Goal: Communication & Community: Answer question/provide support

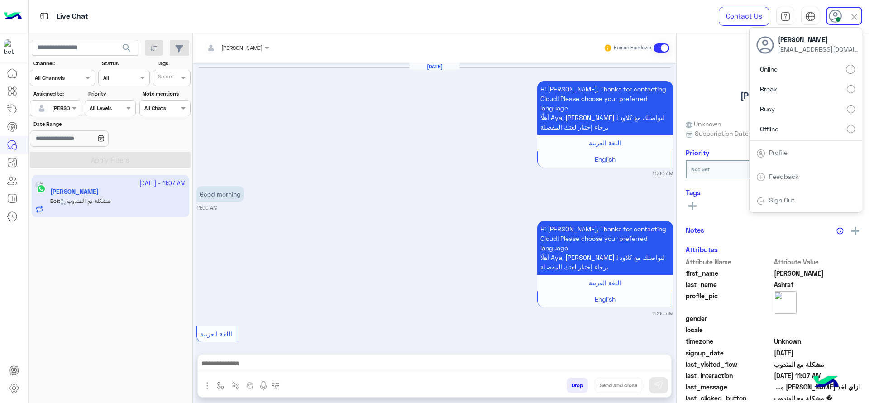
scroll to position [733, 0]
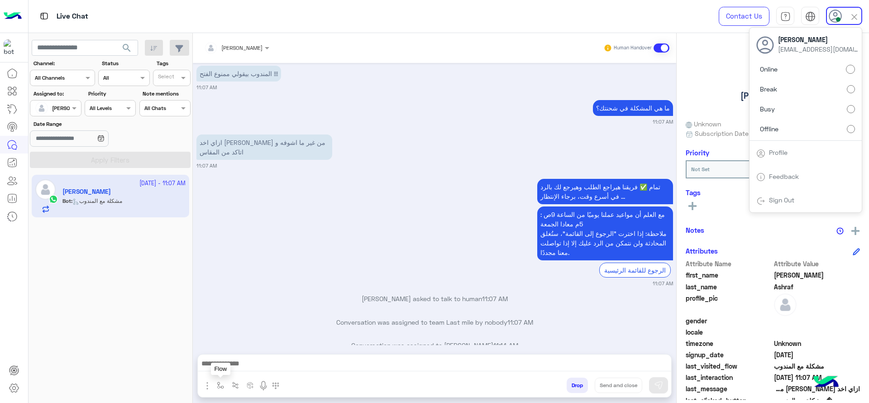
click at [218, 380] on button "button" at bounding box center [220, 384] width 15 height 15
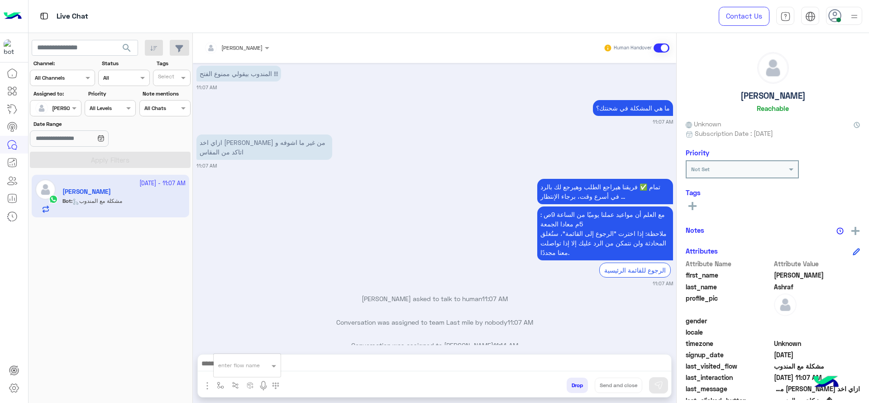
click at [233, 372] on div "enter flow name" at bounding box center [247, 365] width 67 height 16
type input "*"
click at [251, 325] on div "J Greeting" at bounding box center [247, 332] width 67 height 18
type textarea "**********"
click at [665, 389] on button at bounding box center [658, 385] width 19 height 16
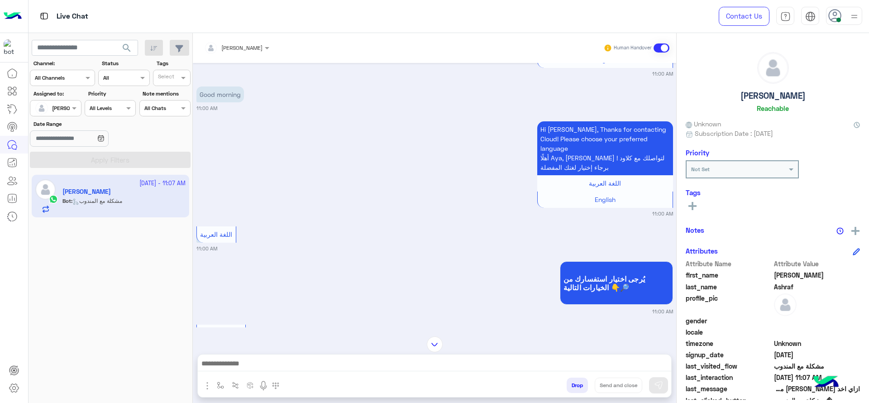
scroll to position [800, 0]
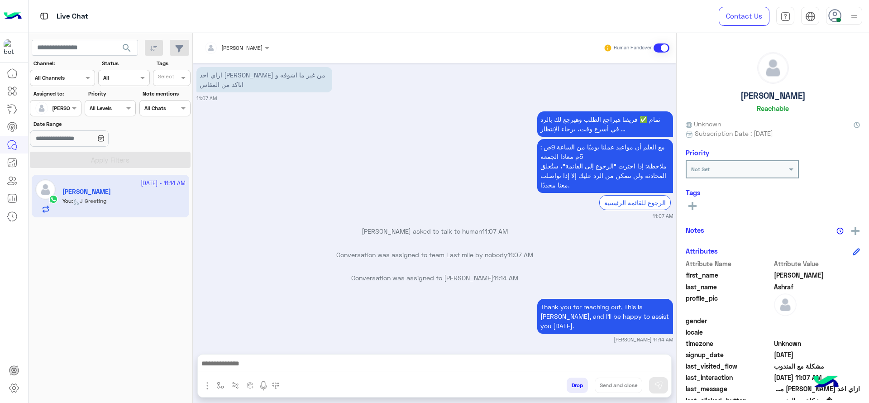
click at [233, 43] on input "text" at bounding box center [225, 47] width 42 height 8
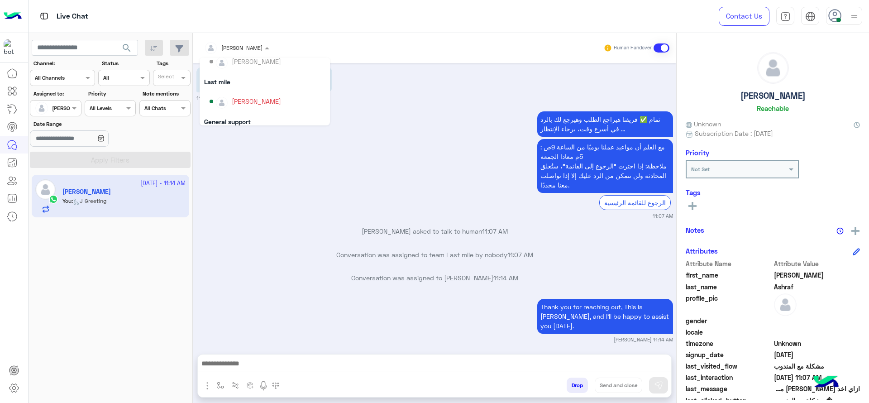
scroll to position [115, 0]
click at [245, 95] on div "General support" at bounding box center [264, 99] width 130 height 17
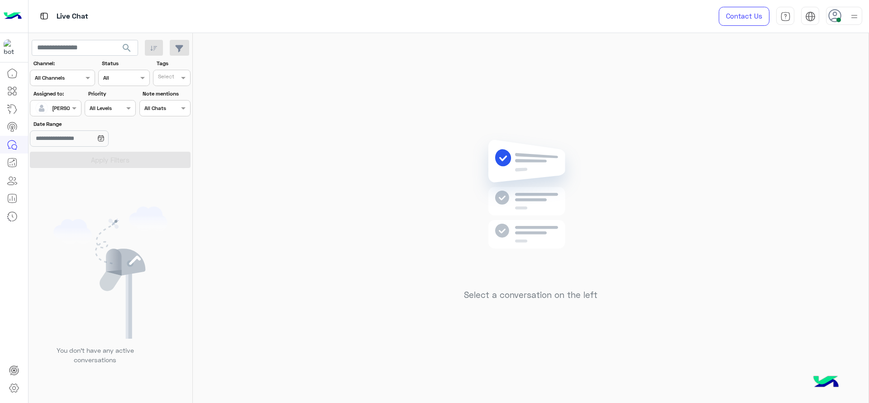
click at [55, 119] on section "Channel: Channel All Channels Status Channel All Tags Select Assigned to: Assig…" at bounding box center [110, 113] width 151 height 109
click at [60, 117] on section "Channel: Channel All Channels Status Channel All Tags Select Assigned to: Assig…" at bounding box center [110, 113] width 151 height 109
click at [59, 114] on div "[PERSON_NAME]" at bounding box center [52, 108] width 34 height 18
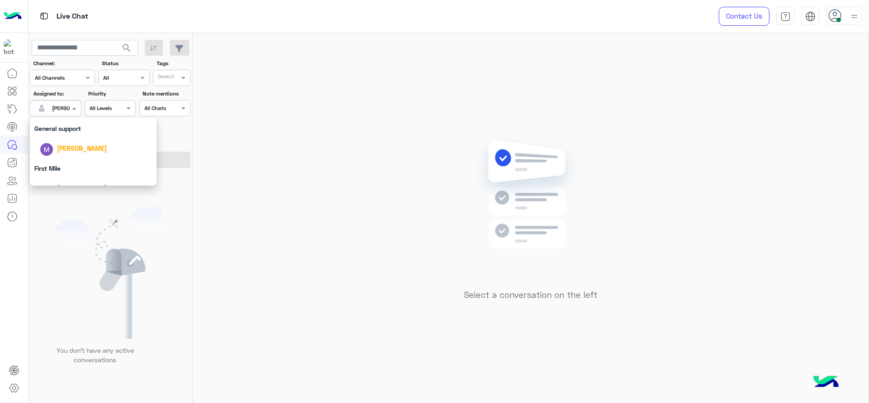
scroll to position [177, 0]
click at [50, 156] on div "First Mile" at bounding box center [93, 154] width 127 height 17
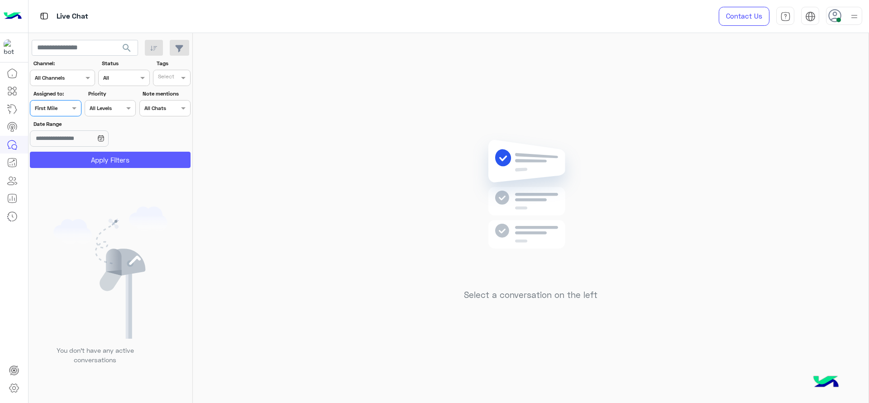
click at [52, 156] on button "Apply Filters" at bounding box center [110, 160] width 161 height 16
click at [76, 109] on span at bounding box center [75, 107] width 11 height 9
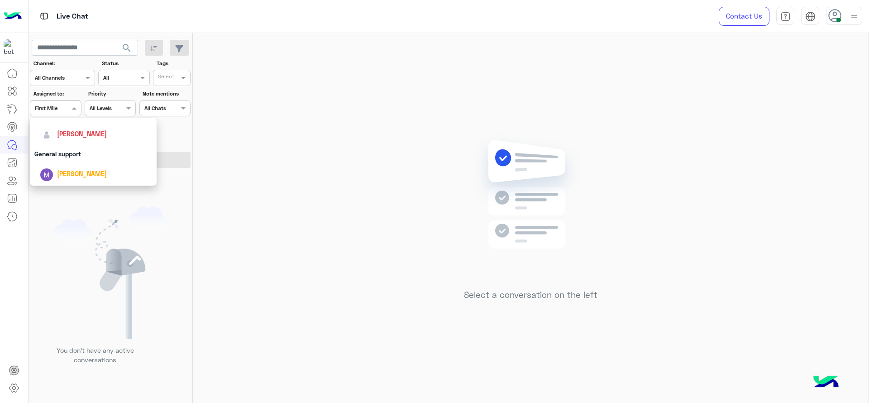
scroll to position [121, 0]
click at [61, 153] on span "[PERSON_NAME]" at bounding box center [82, 151] width 50 height 8
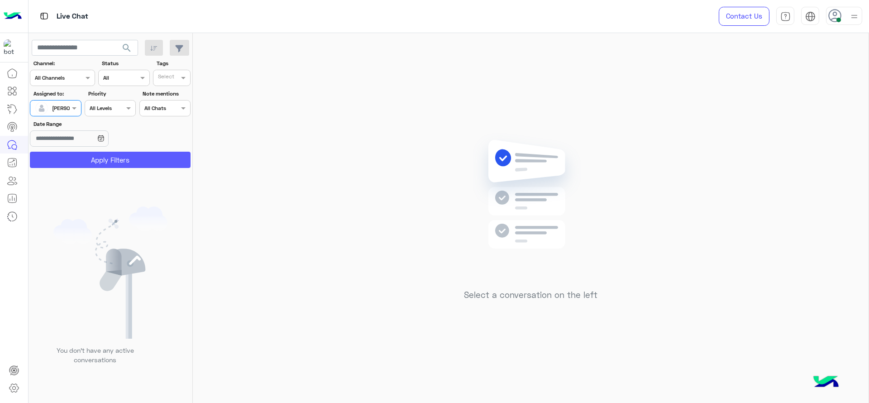
click at [88, 161] on button "Apply Filters" at bounding box center [110, 160] width 161 height 16
click at [304, 133] on div "Select a conversation on the left" at bounding box center [530, 219] width 675 height 373
click at [71, 112] on span at bounding box center [75, 107] width 11 height 9
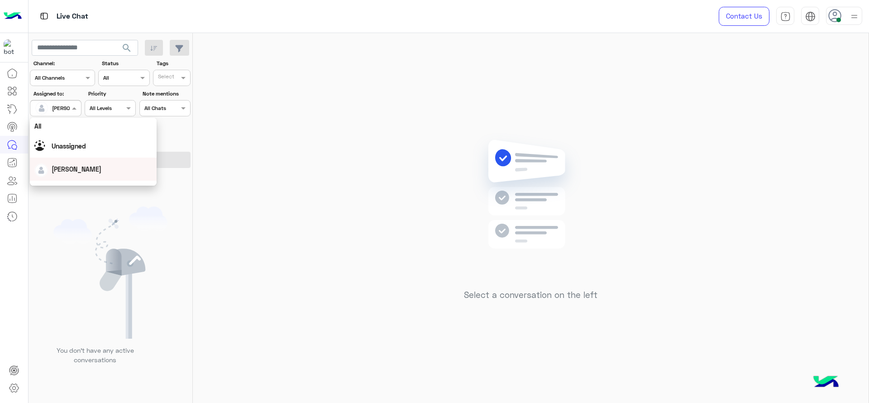
scroll to position [177, 0]
click at [89, 152] on div "First Mile" at bounding box center [93, 154] width 127 height 17
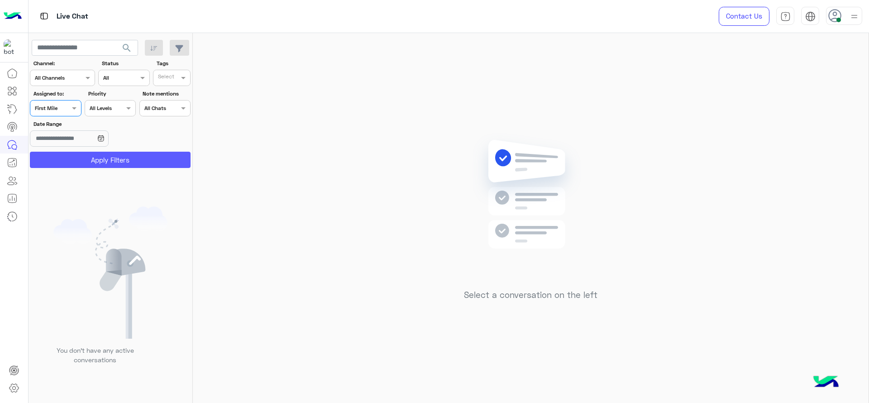
click at [87, 158] on button "Apply Filters" at bounding box center [110, 160] width 161 height 16
click at [285, 271] on div "Select a conversation on the left" at bounding box center [530, 219] width 675 height 373
click at [63, 105] on div at bounding box center [55, 107] width 50 height 9
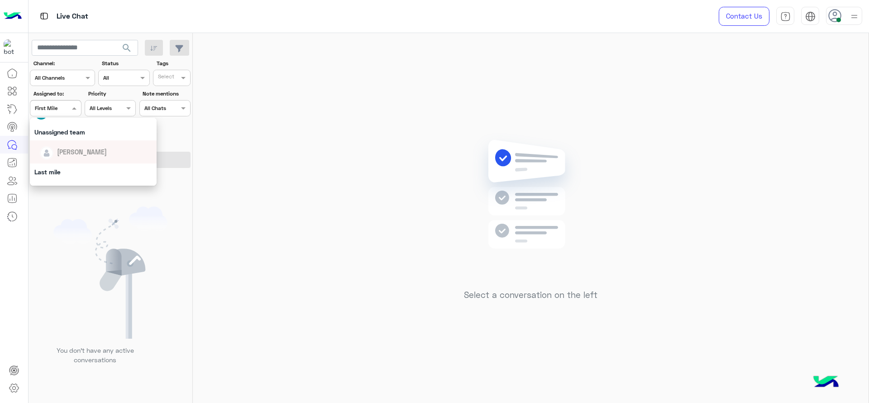
scroll to position [90, 0]
click at [85, 178] on span "[PERSON_NAME]" at bounding box center [82, 181] width 50 height 8
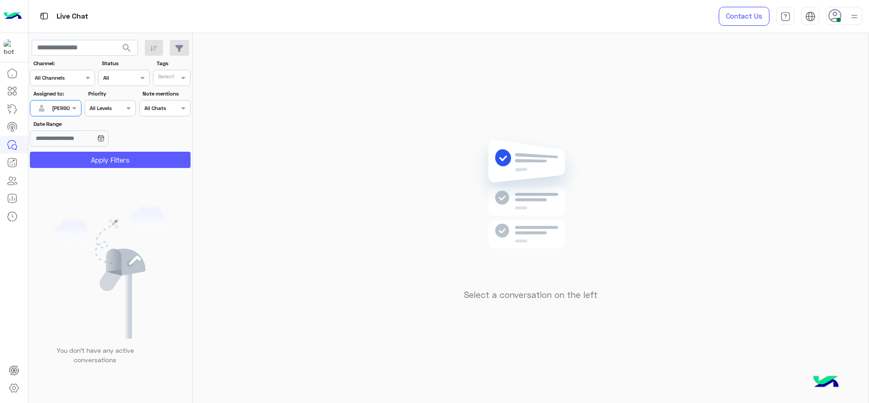
click at [113, 162] on button "Apply Filters" at bounding box center [110, 160] width 161 height 16
click at [366, 231] on div "Select a conversation on the left" at bounding box center [530, 219] width 675 height 373
click at [425, 76] on div "Select a conversation on the left" at bounding box center [530, 219] width 675 height 373
click at [65, 105] on div at bounding box center [55, 107] width 50 height 9
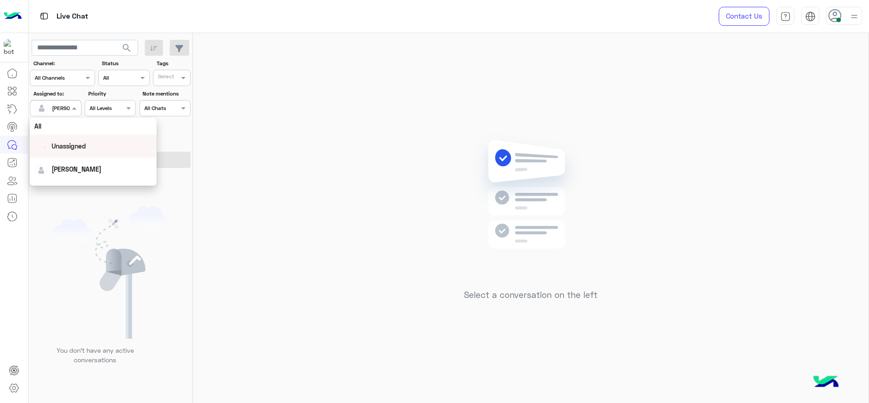
scroll to position [177, 0]
click at [76, 152] on div "First Mile" at bounding box center [93, 154] width 127 height 17
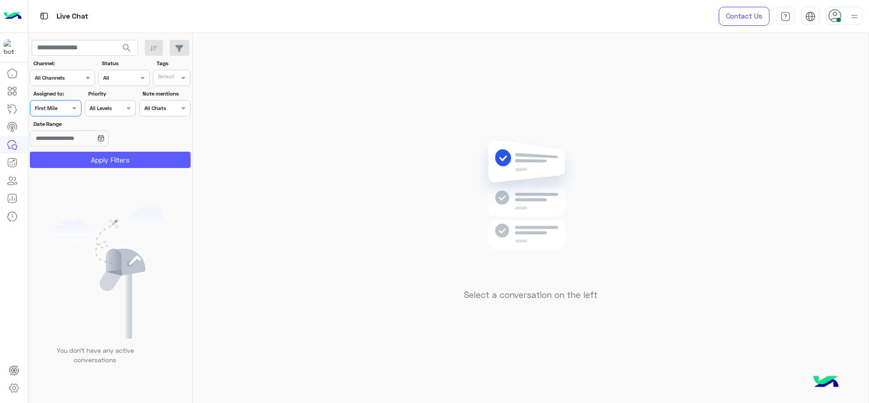
click at [80, 154] on button "Apply Filters" at bounding box center [110, 160] width 161 height 16
click at [290, 158] on div "Select a conversation on the left" at bounding box center [530, 219] width 675 height 373
click at [64, 110] on div at bounding box center [55, 107] width 50 height 9
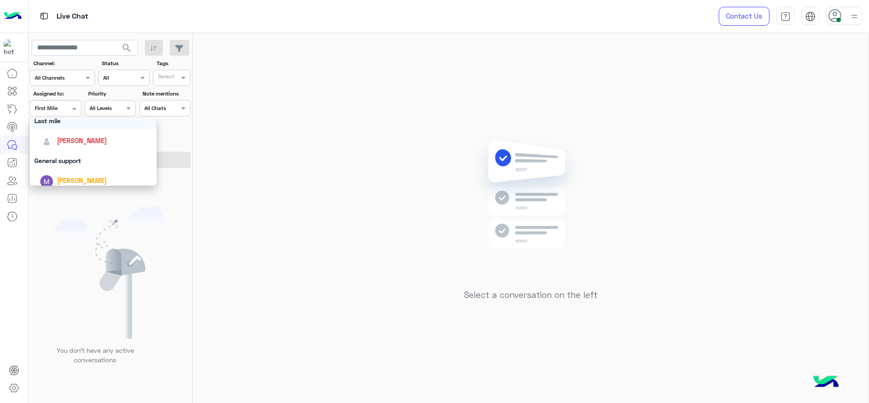
scroll to position [132, 0]
click at [77, 145] on div "[PERSON_NAME]" at bounding box center [96, 140] width 112 height 16
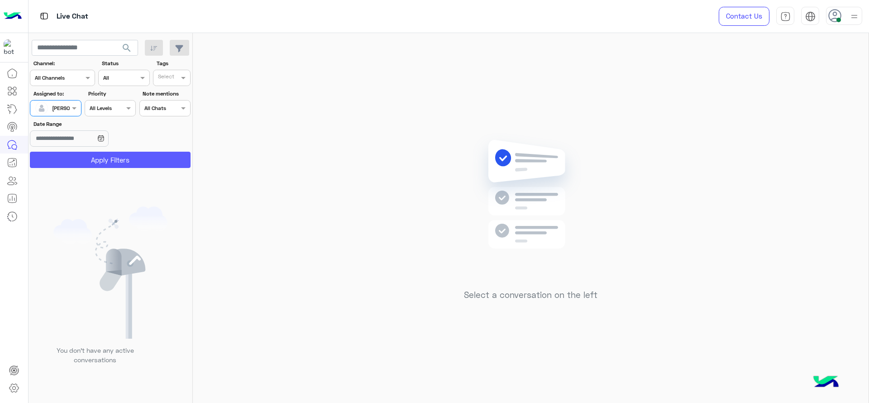
click at [89, 165] on button "Apply Filters" at bounding box center [110, 160] width 161 height 16
click at [603, 177] on div "Select a conversation on the left" at bounding box center [530, 219] width 675 height 373
click at [357, 180] on div "Select a conversation on the left" at bounding box center [530, 219] width 675 height 373
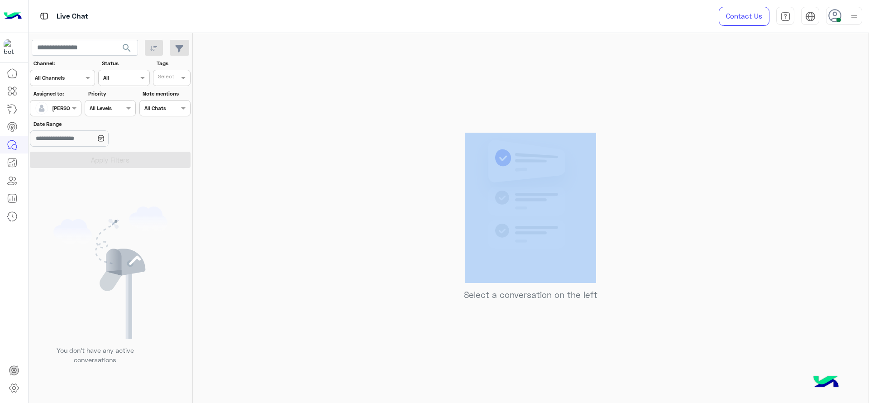
click at [357, 180] on div "Select a conversation on the left" at bounding box center [530, 219] width 675 height 373
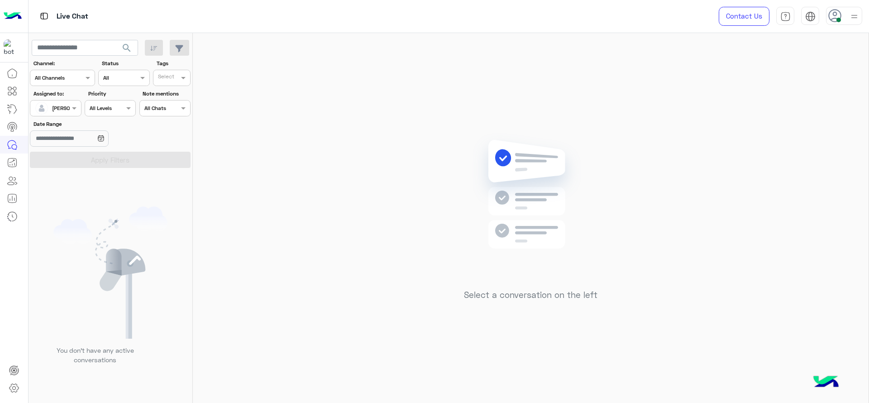
click at [361, 178] on div "Select a conversation on the left" at bounding box center [530, 219] width 675 height 373
click at [67, 105] on div at bounding box center [55, 107] width 50 height 9
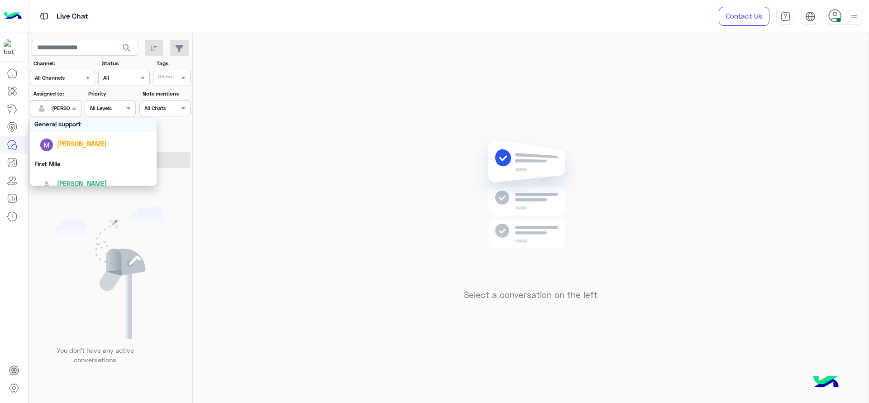
scroll to position [177, 0]
click at [66, 158] on div "First Mile" at bounding box center [93, 154] width 127 height 17
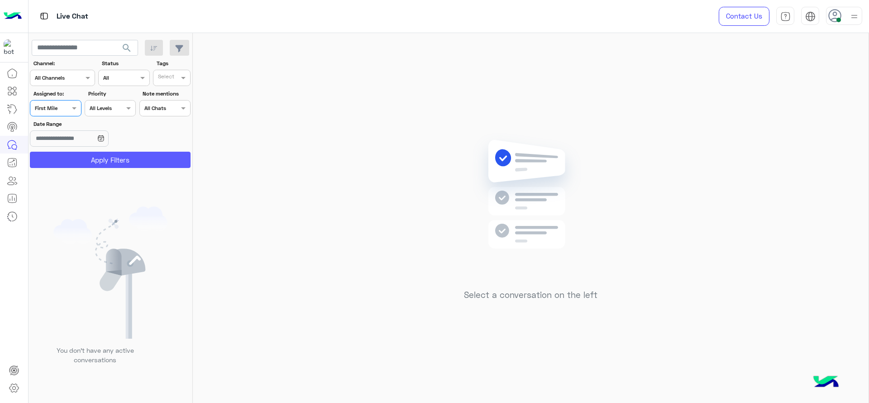
click at [66, 157] on button "Apply Filters" at bounding box center [110, 160] width 161 height 16
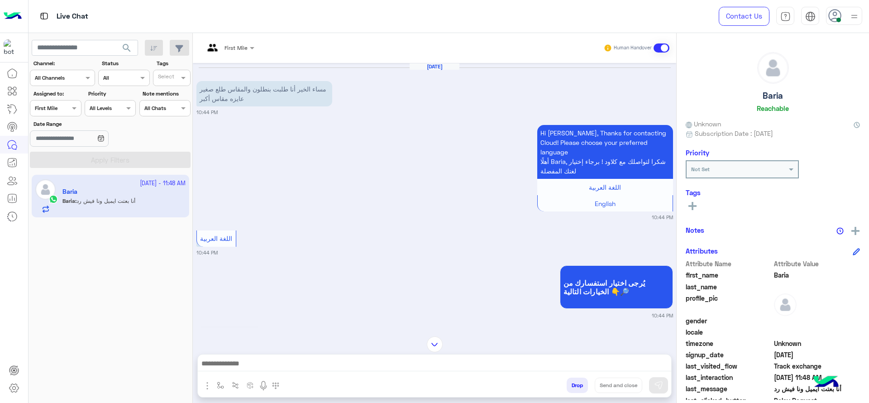
click at [229, 45] on input "text" at bounding box center [218, 47] width 28 height 8
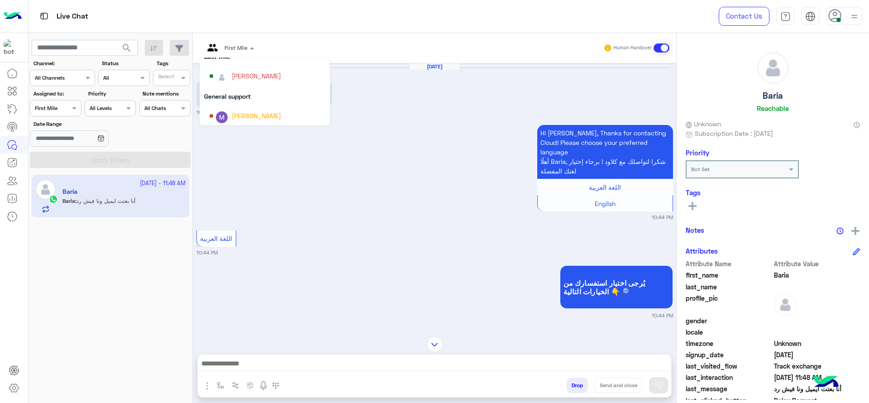
scroll to position [124, 0]
click at [237, 68] on div "[PERSON_NAME]" at bounding box center [256, 69] width 49 height 9
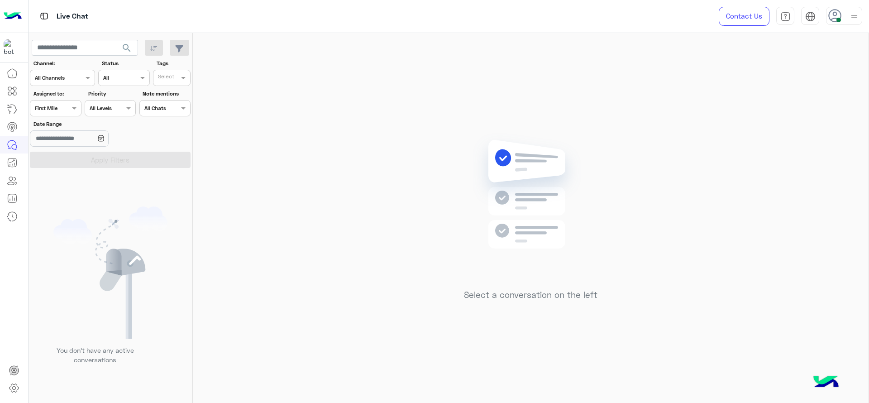
click at [65, 105] on div at bounding box center [55, 107] width 50 height 9
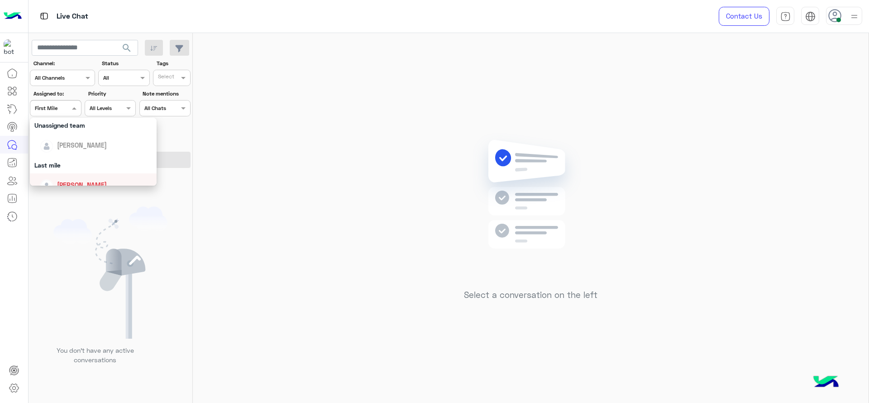
click at [101, 181] on span "[PERSON_NAME]" at bounding box center [82, 185] width 50 height 8
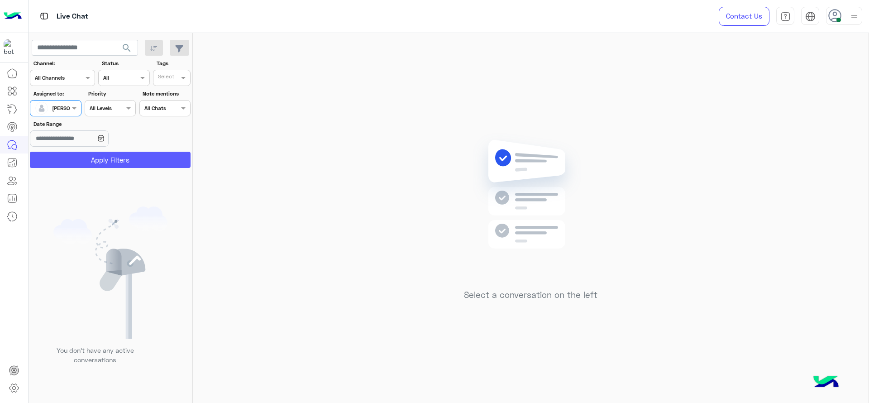
click at [103, 163] on button "Apply Filters" at bounding box center [110, 160] width 161 height 16
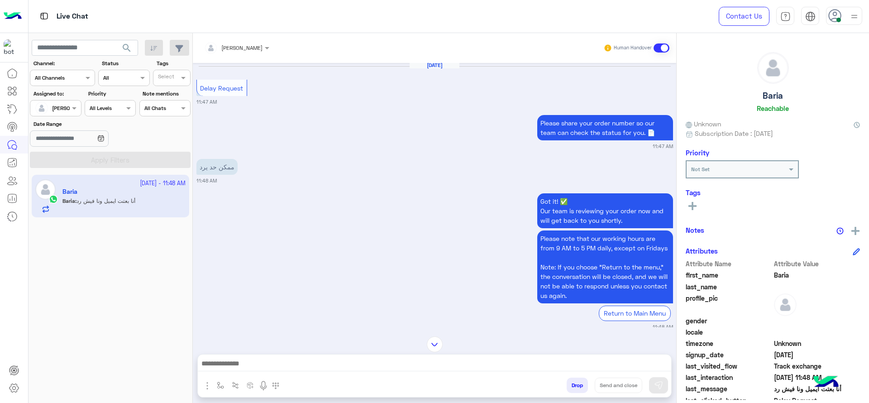
scroll to position [899, 0]
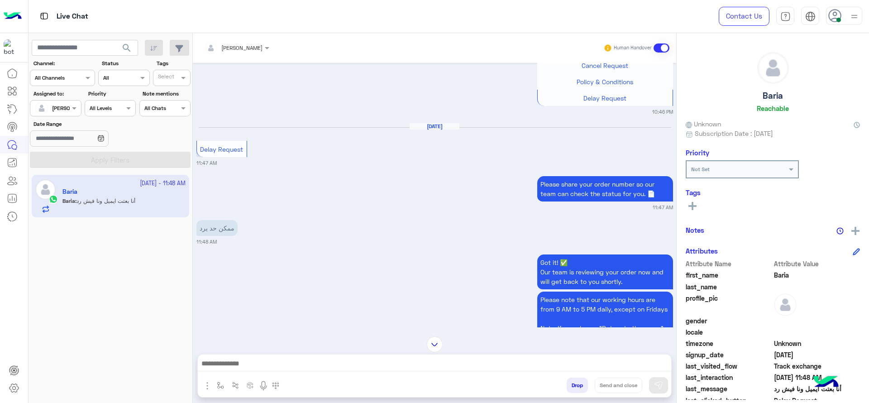
click at [222, 375] on div at bounding box center [434, 365] width 473 height 23
click at [221, 386] on img "button" at bounding box center [220, 384] width 7 height 7
click at [239, 365] on input "text" at bounding box center [236, 364] width 36 height 8
type input "*"
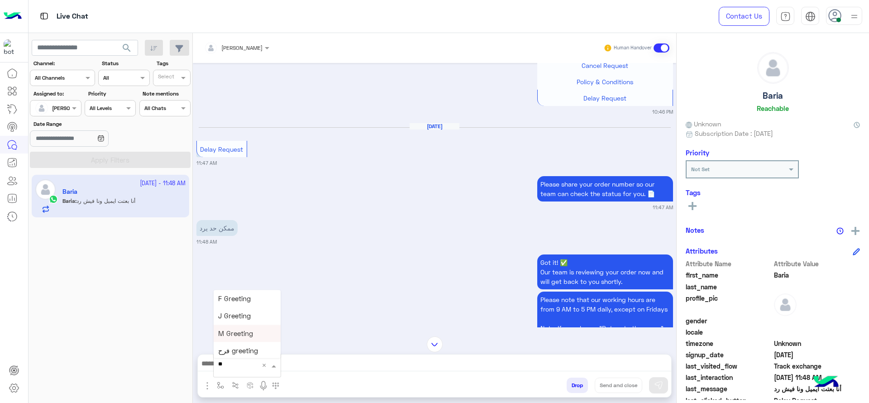
type input "***"
click at [241, 321] on span "چنى greeting" at bounding box center [238, 322] width 41 height 8
type textarea "**********"
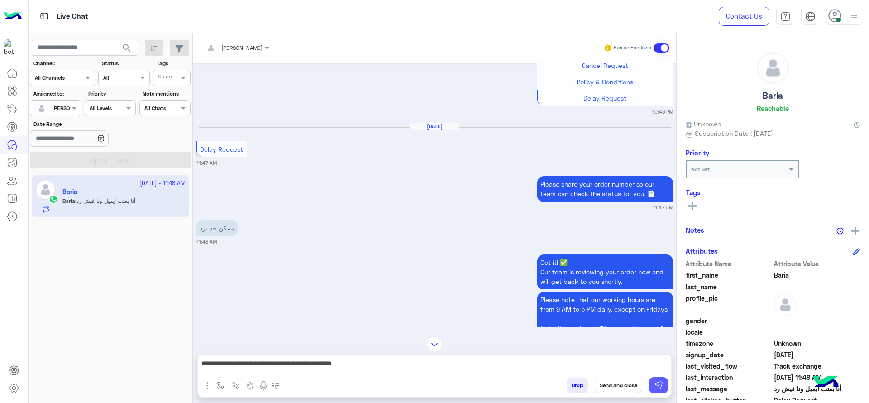
click at [656, 385] on img at bounding box center [658, 384] width 9 height 9
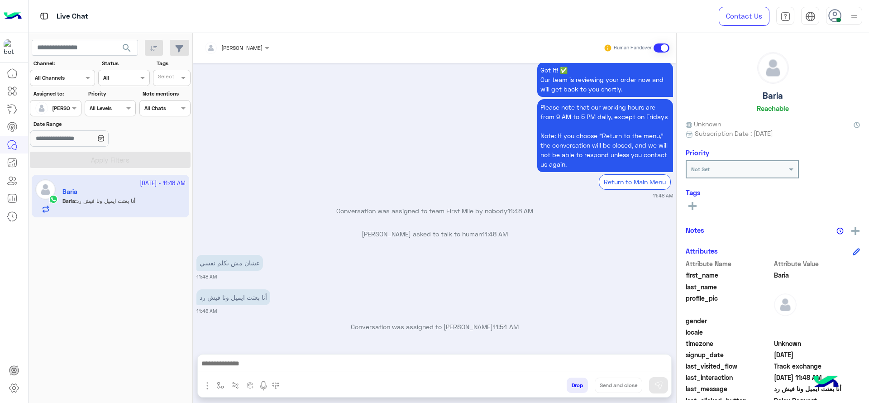
scroll to position [1149, 0]
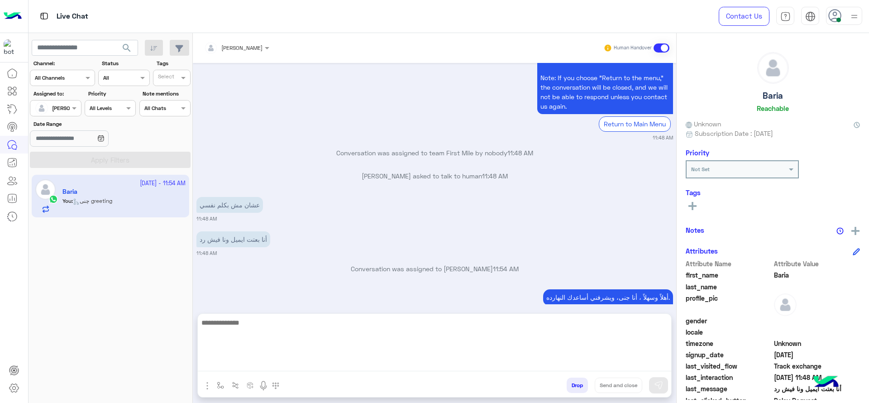
click at [343, 361] on textarea at bounding box center [434, 344] width 473 height 54
paste textarea "**********"
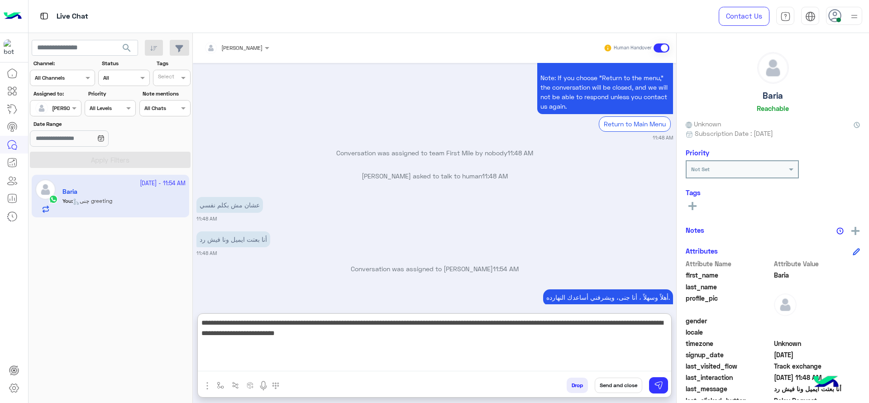
type textarea "**********"
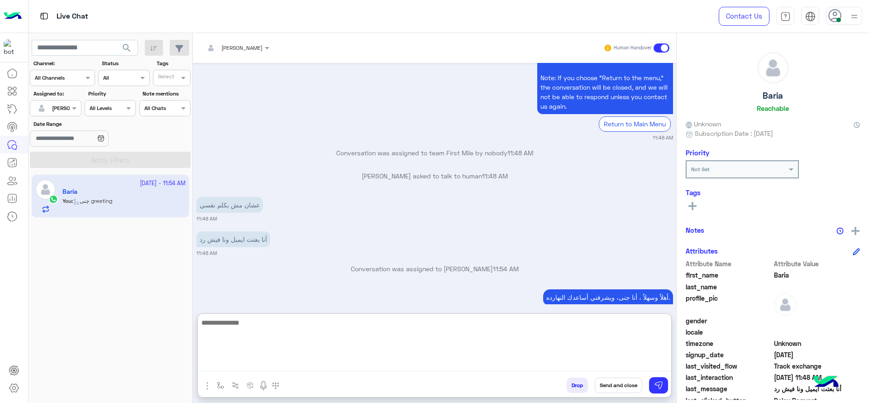
scroll to position [1263, 0]
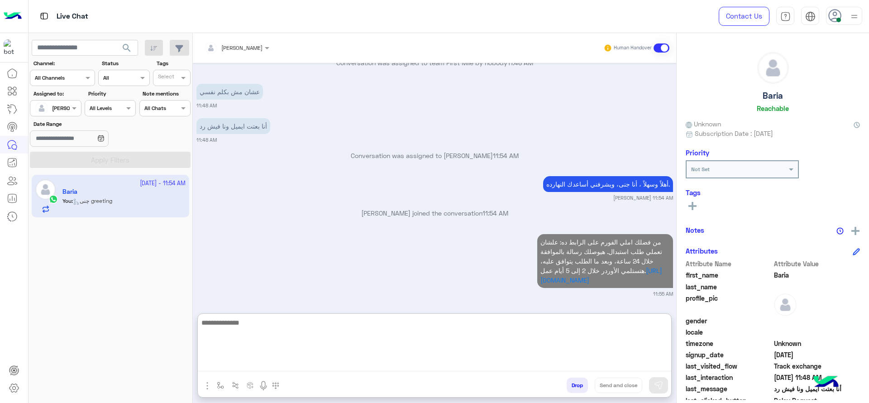
click at [261, 337] on textarea at bounding box center [434, 344] width 473 height 54
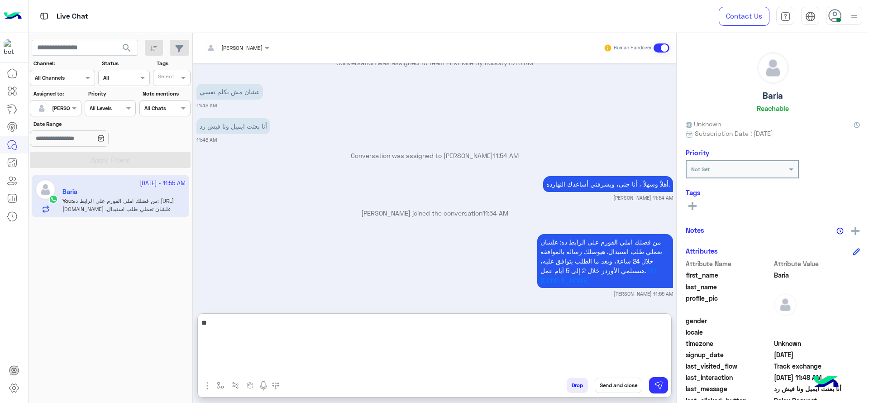
type textarea "*"
type textarea "**********"
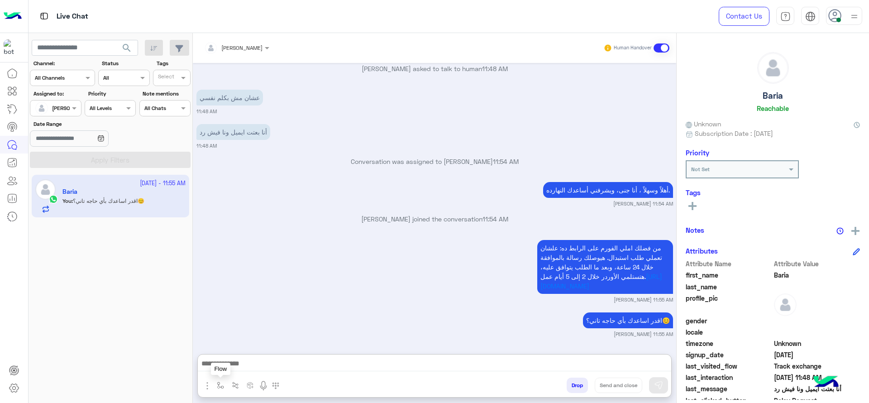
click at [226, 383] on button "button" at bounding box center [220, 384] width 15 height 15
click at [229, 374] on div "enter flow name" at bounding box center [247, 365] width 68 height 24
click at [230, 369] on div "enter flow name" at bounding box center [239, 365] width 42 height 8
type input "**"
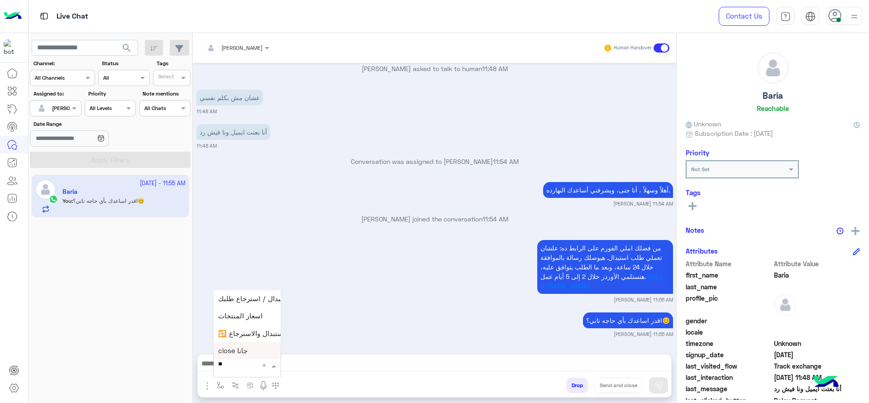
click at [235, 344] on div "close جانا" at bounding box center [247, 351] width 67 height 18
type textarea "**********"
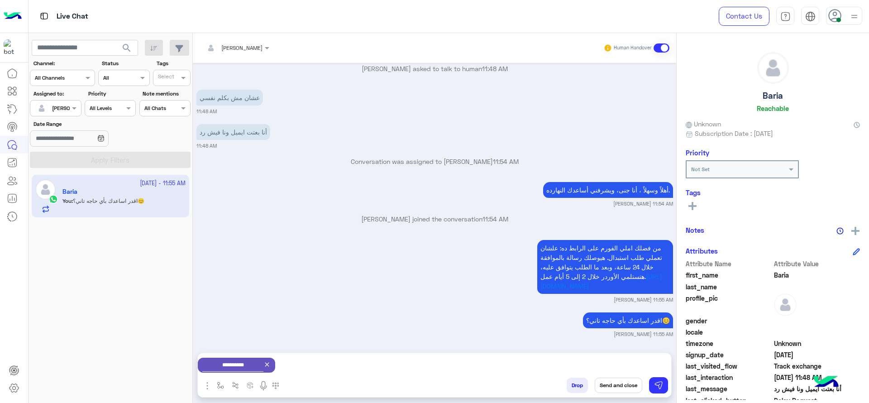
scroll to position [1258, 0]
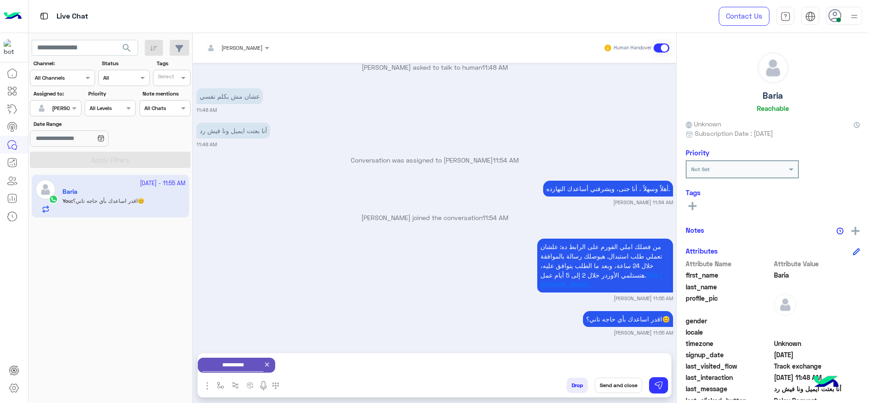
click at [608, 378] on button "Send and close" at bounding box center [617, 384] width 47 height 15
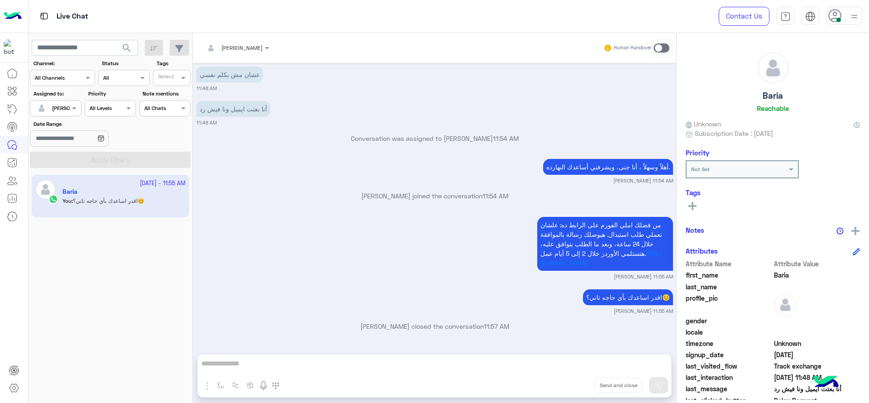
scroll to position [1397, 0]
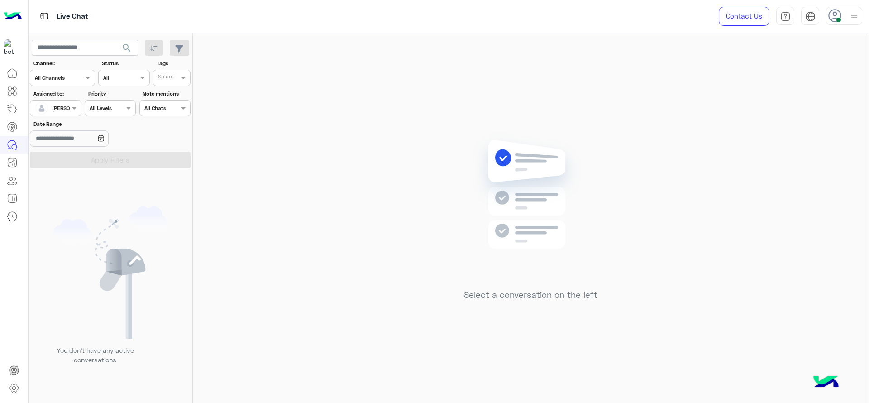
click at [66, 106] on div at bounding box center [55, 107] width 50 height 9
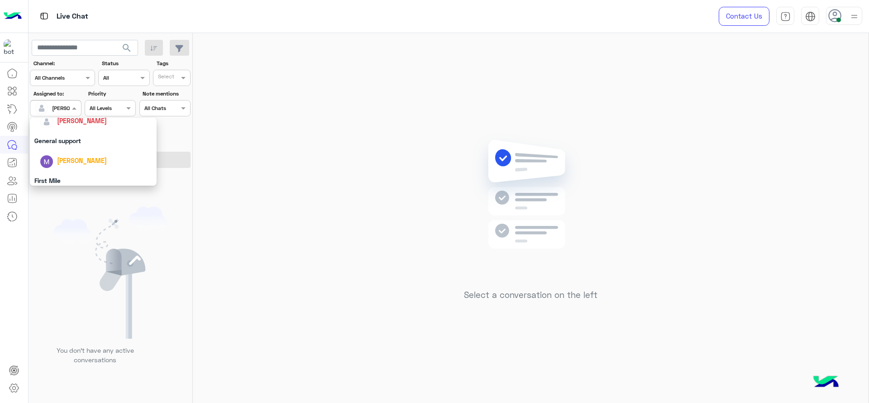
scroll to position [177, 0]
click at [59, 151] on div "First Mile" at bounding box center [93, 154] width 127 height 17
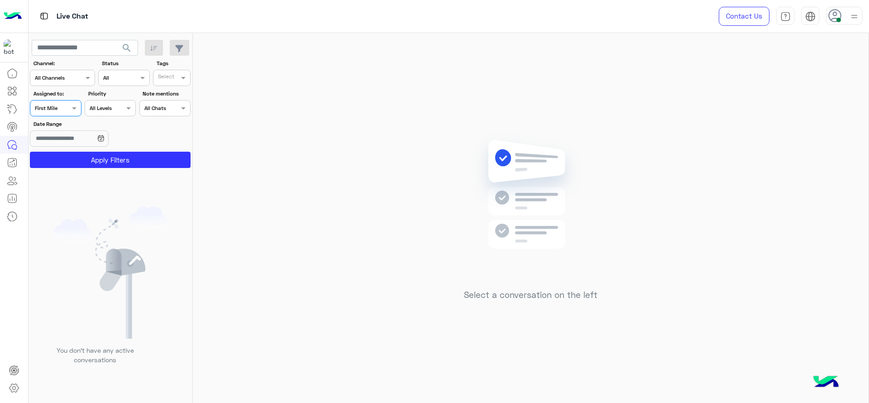
click at [59, 152] on button "Apply Filters" at bounding box center [110, 160] width 161 height 16
click at [68, 141] on body "Live Chat Contact Us Help Center عربي English search Channel: Channel All Chann…" at bounding box center [434, 201] width 869 height 403
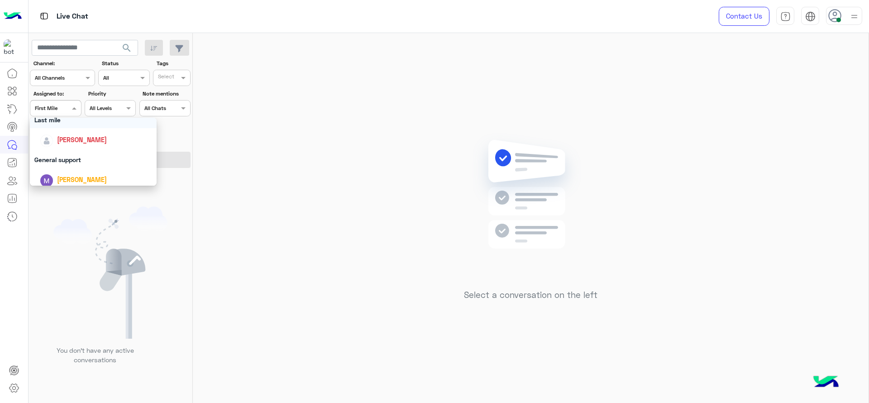
scroll to position [136, 0]
click at [66, 140] on div "[PERSON_NAME]" at bounding box center [82, 135] width 50 height 9
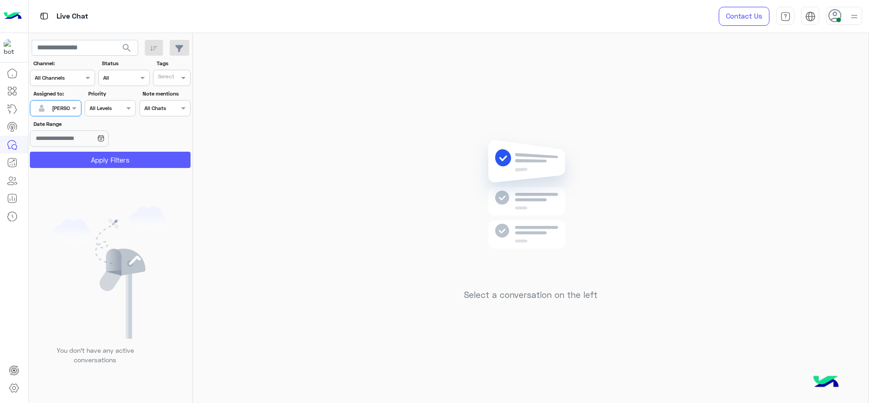
click at [109, 167] on button "Apply Filters" at bounding box center [110, 160] width 161 height 16
click at [67, 112] on div "[PERSON_NAME]" at bounding box center [73, 108] width 42 height 8
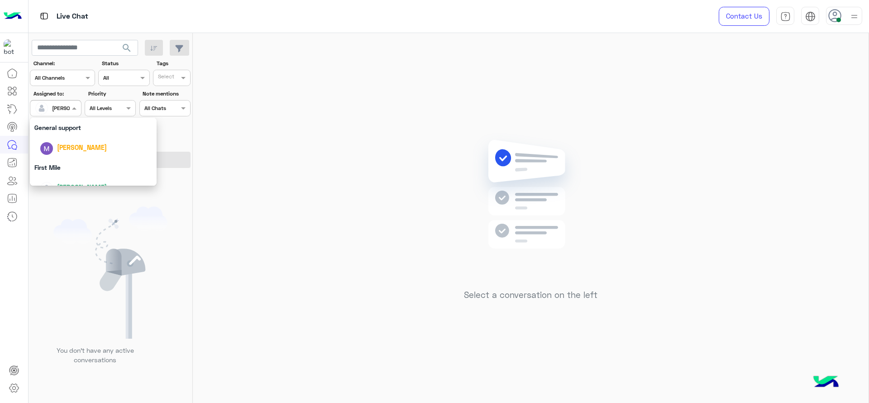
scroll to position [177, 0]
click at [73, 155] on div "First Mile" at bounding box center [93, 154] width 127 height 17
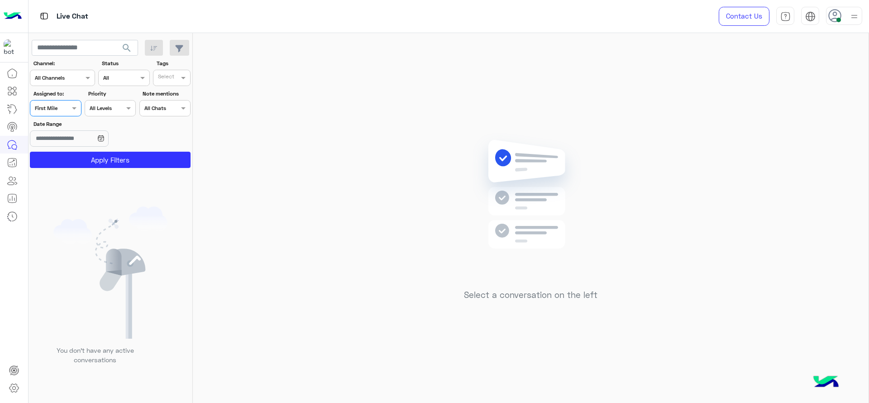
click at [73, 155] on button "Apply Filters" at bounding box center [110, 160] width 161 height 16
click at [855, 27] on div "Contact Us Help Center عربي English" at bounding box center [787, 16] width 164 height 33
click at [81, 111] on span at bounding box center [75, 107] width 11 height 9
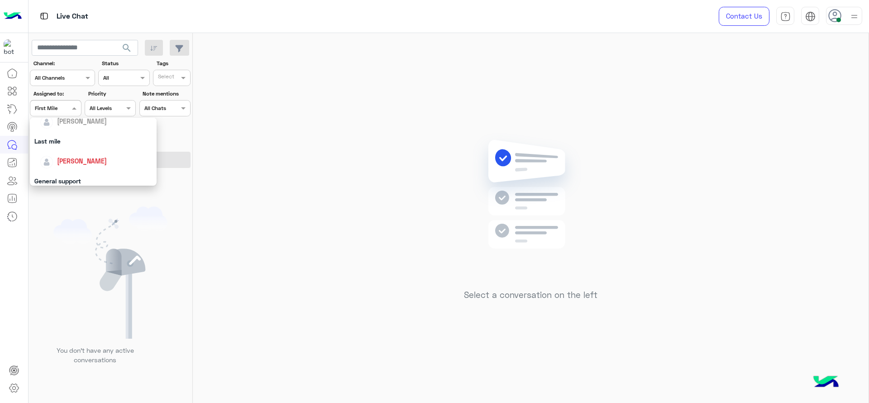
scroll to position [113, 0]
click at [81, 159] on span "[PERSON_NAME]" at bounding box center [82, 159] width 50 height 8
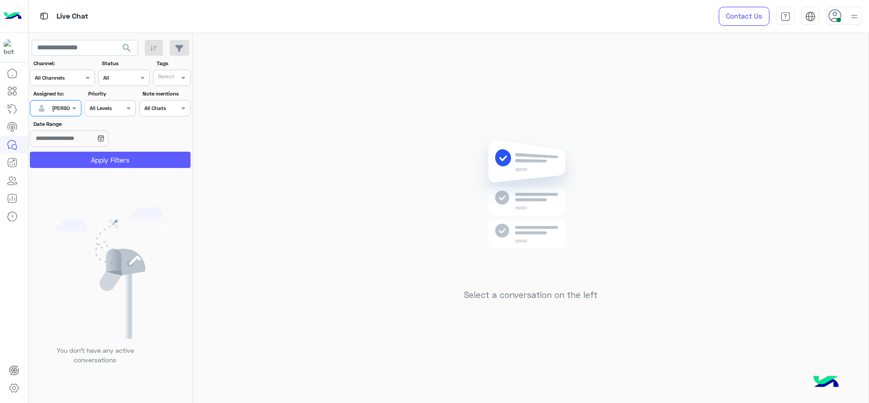
click at [97, 159] on button "Apply Filters" at bounding box center [110, 160] width 161 height 16
click at [853, 16] on img at bounding box center [853, 16] width 11 height 11
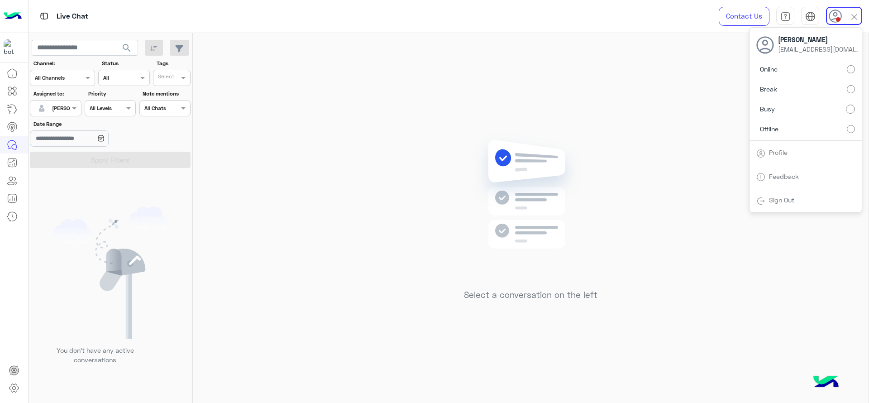
click at [410, 178] on div "Select a conversation on the left" at bounding box center [530, 219] width 675 height 373
click at [517, 304] on div "Select a conversation on the left" at bounding box center [530, 220] width 133 height 174
click at [843, 19] on div at bounding box center [844, 16] width 36 height 18
click at [848, 63] on label "Online" at bounding box center [805, 69] width 99 height 16
click at [316, 142] on div "Select a conversation on the left" at bounding box center [530, 219] width 675 height 373
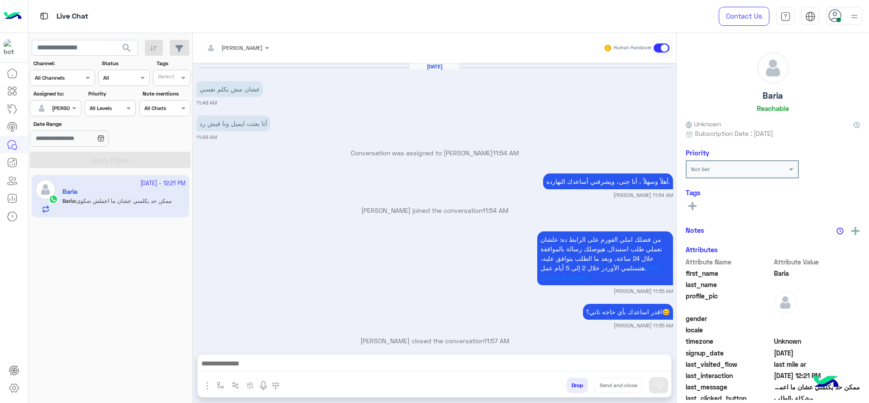
scroll to position [635, 0]
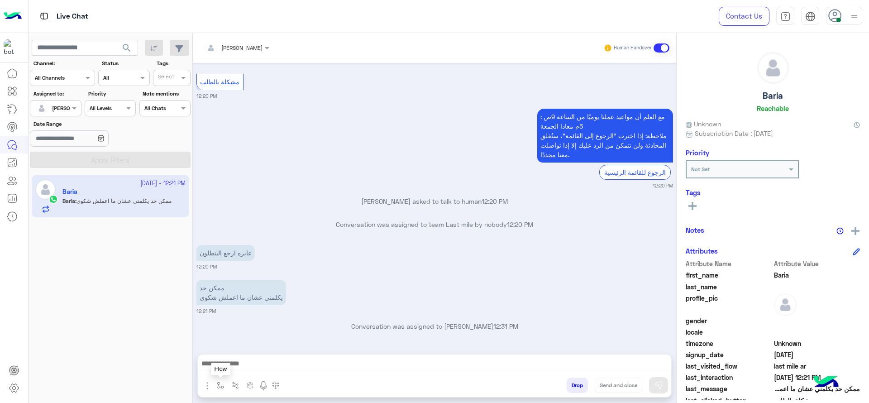
click at [222, 390] on button "button" at bounding box center [220, 384] width 15 height 15
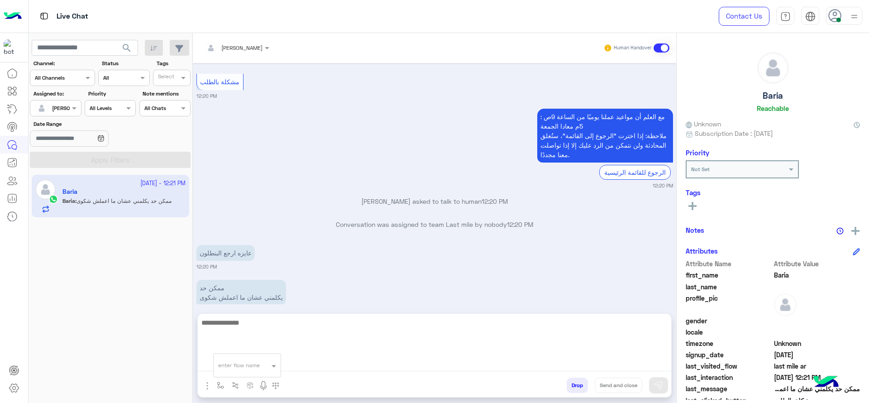
click at [315, 365] on textarea at bounding box center [434, 344] width 473 height 54
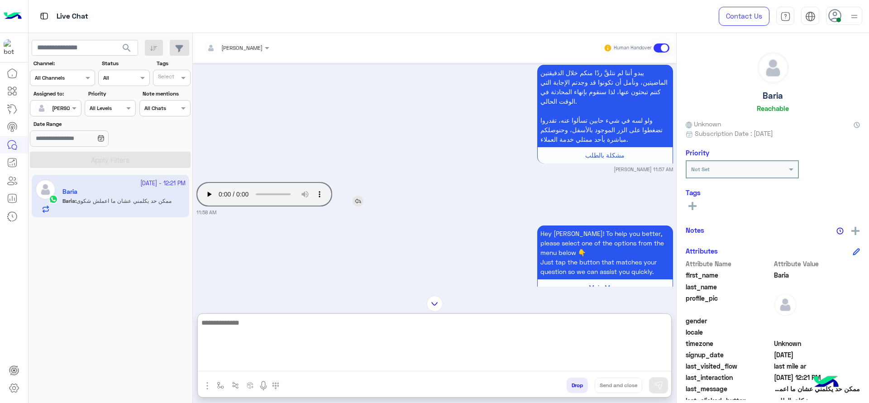
scroll to position [296, 0]
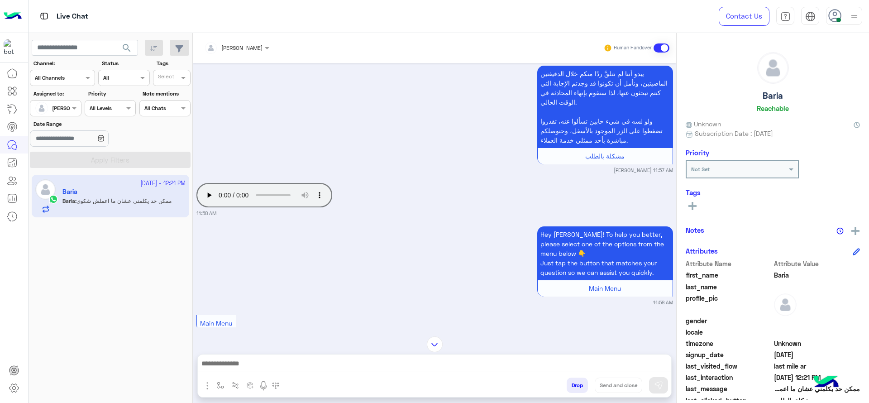
click at [454, 260] on div "Hey [PERSON_NAME]! To help you better, please select one of the options from th…" at bounding box center [434, 265] width 476 height 82
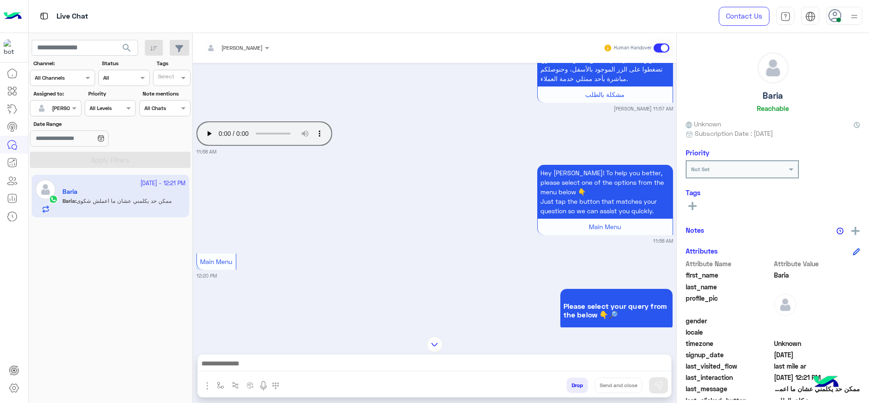
scroll to position [1793, 0]
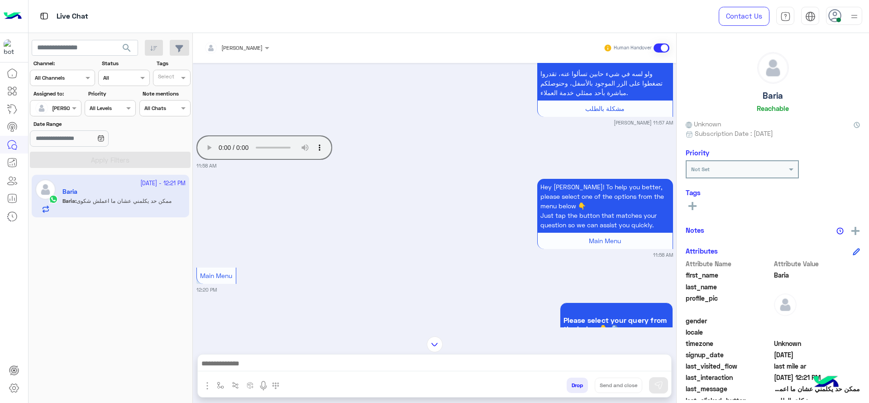
click at [454, 320] on div "Please select your query from the below 👇🔎 12:20 PM" at bounding box center [434, 328] width 476 height 56
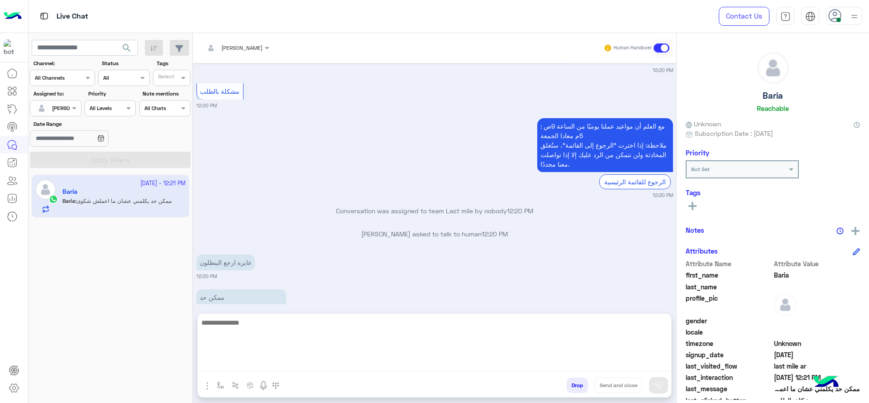
click at [499, 365] on textarea at bounding box center [434, 344] width 473 height 54
click at [491, 355] on textarea at bounding box center [434, 344] width 473 height 54
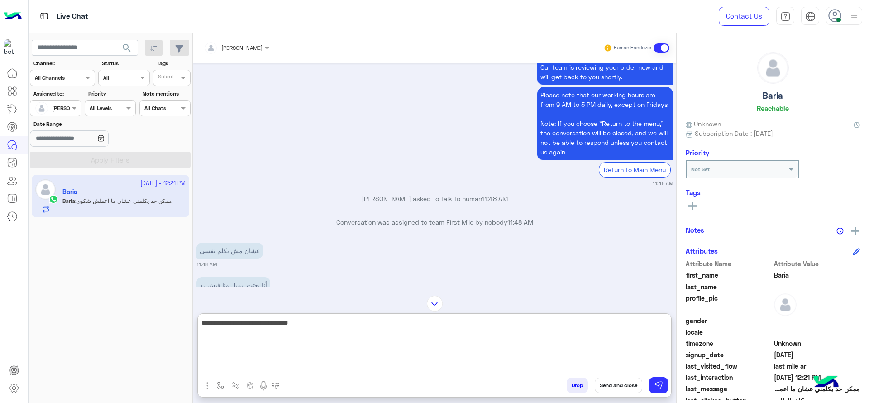
scroll to position [1283, 0]
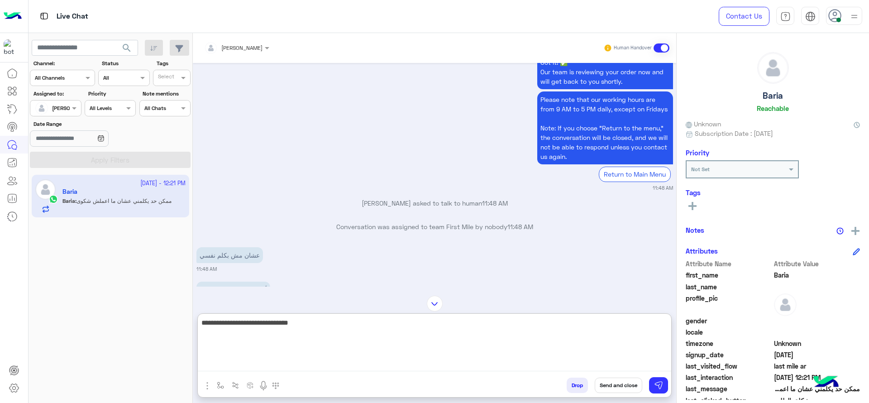
click at [403, 339] on textarea "**********" at bounding box center [434, 344] width 473 height 54
type textarea "**********"
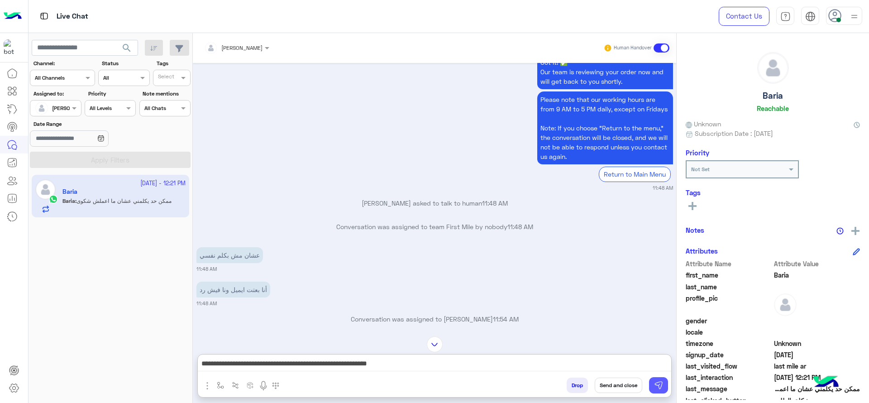
click at [663, 380] on button at bounding box center [658, 385] width 19 height 16
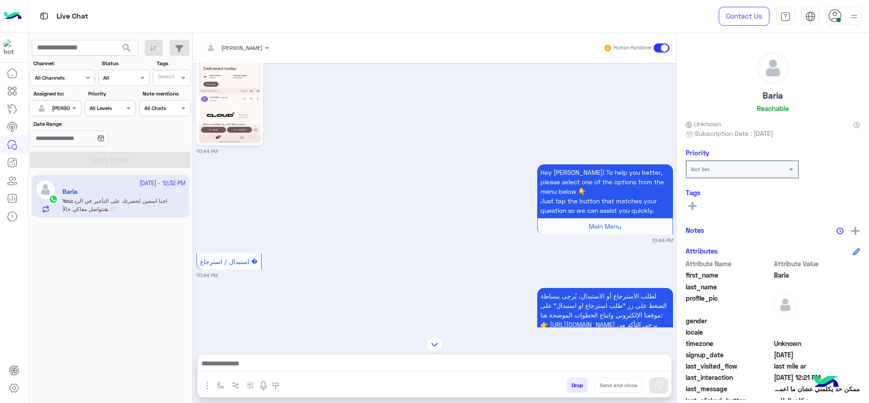
scroll to position [129, 0]
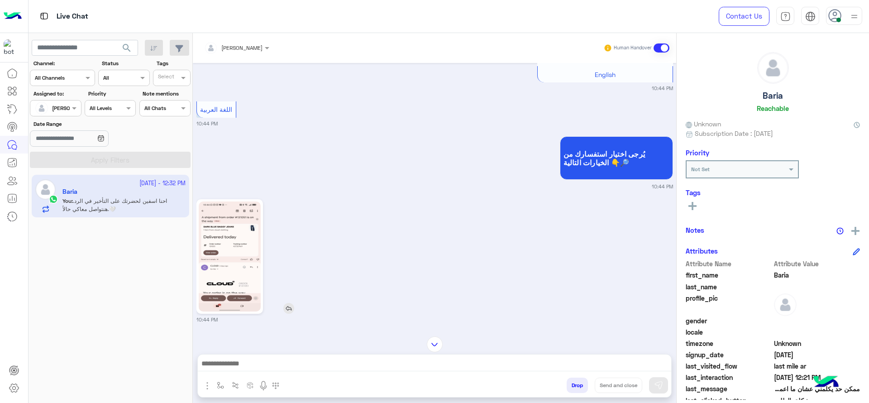
click at [229, 210] on img at bounding box center [230, 256] width 62 height 110
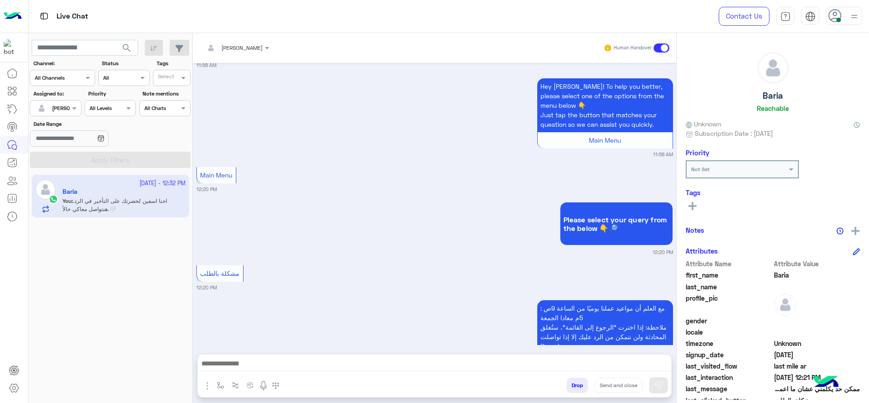
scroll to position [2142, 0]
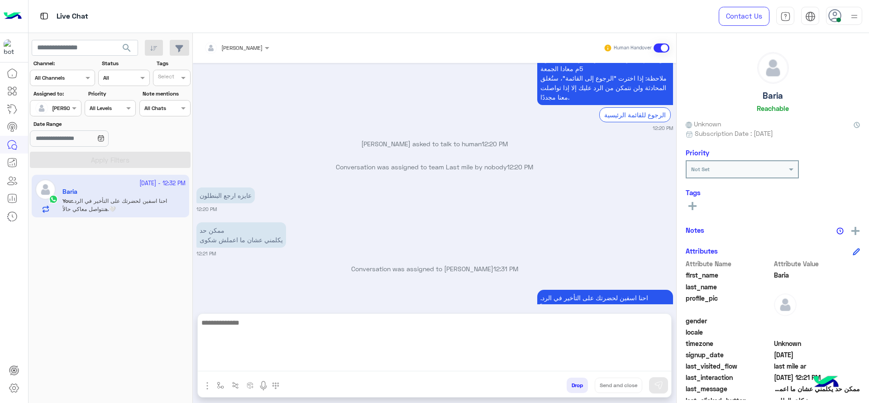
click at [451, 360] on textarea at bounding box center [434, 344] width 473 height 54
click at [640, 326] on textarea "**********" at bounding box center [434, 344] width 473 height 54
click at [579, 337] on textarea "**********" at bounding box center [434, 344] width 473 height 54
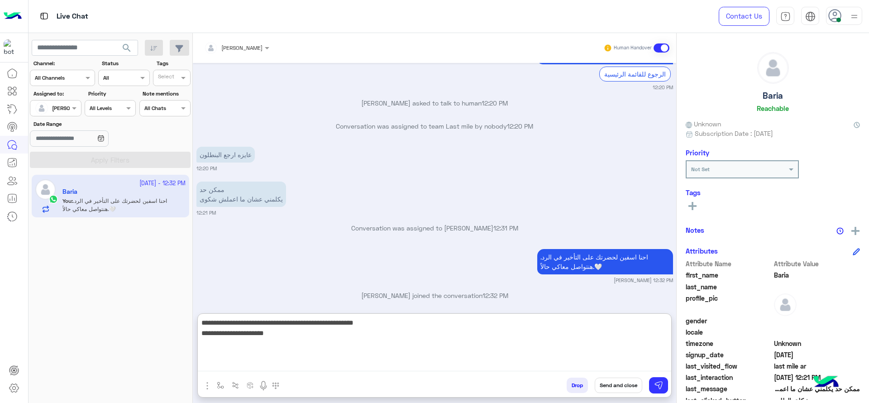
type textarea "**********"
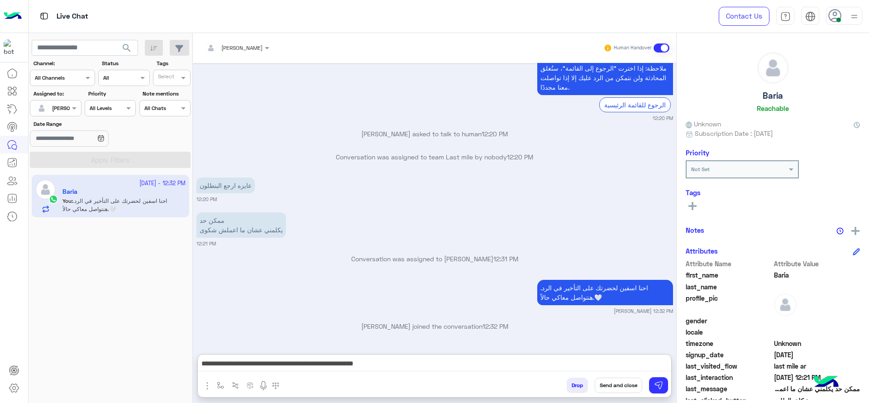
click at [615, 381] on button "Send and close" at bounding box center [617, 384] width 47 height 15
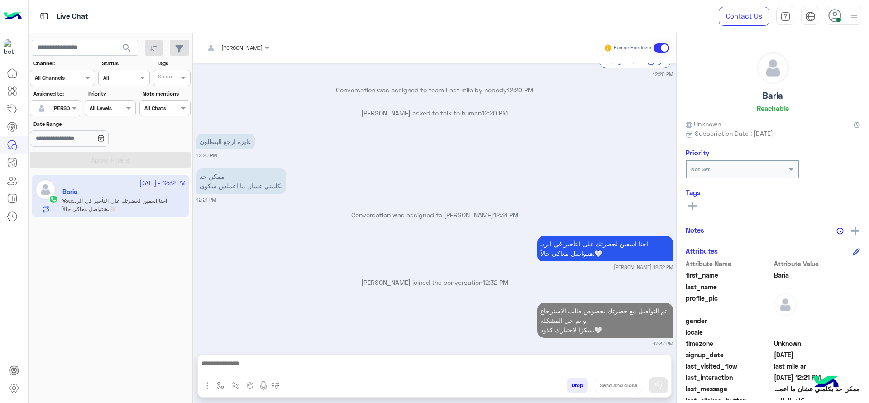
scroll to position [2219, 0]
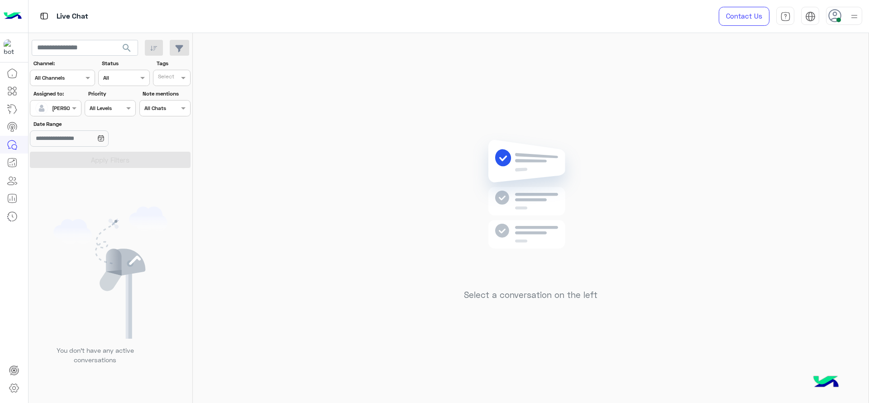
click at [284, 158] on div "Select a conversation on the left" at bounding box center [530, 219] width 675 height 373
click at [66, 108] on div at bounding box center [55, 107] width 50 height 9
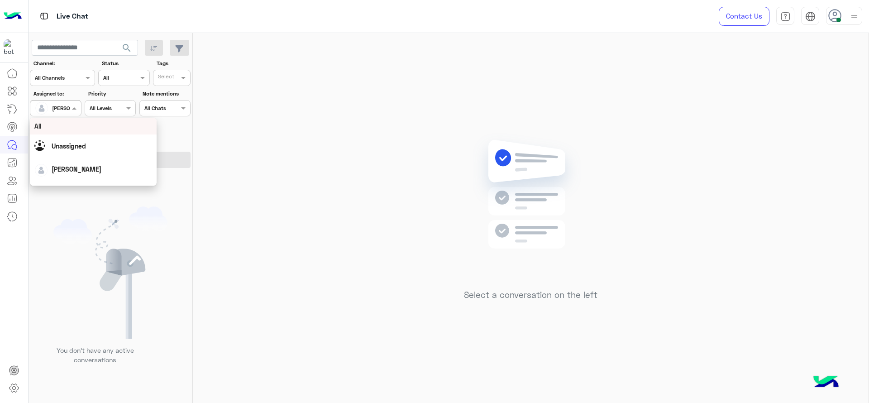
scroll to position [177, 0]
click at [101, 153] on div "First Mile" at bounding box center [93, 154] width 127 height 17
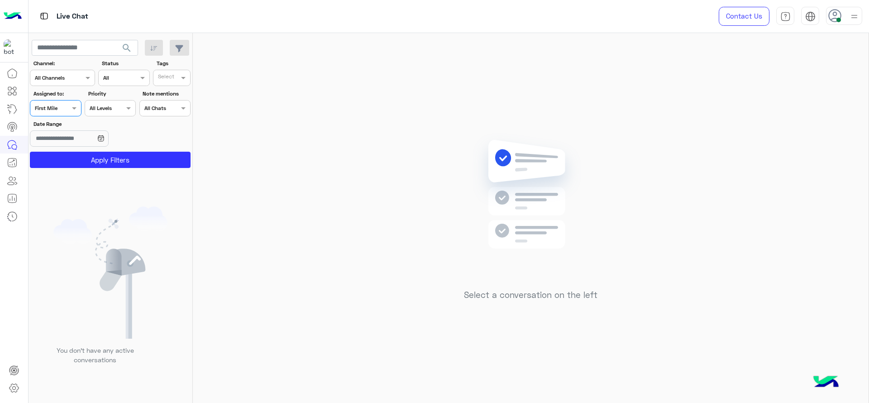
click at [101, 153] on button "Apply Filters" at bounding box center [110, 160] width 161 height 16
click at [76, 113] on span at bounding box center [75, 107] width 11 height 9
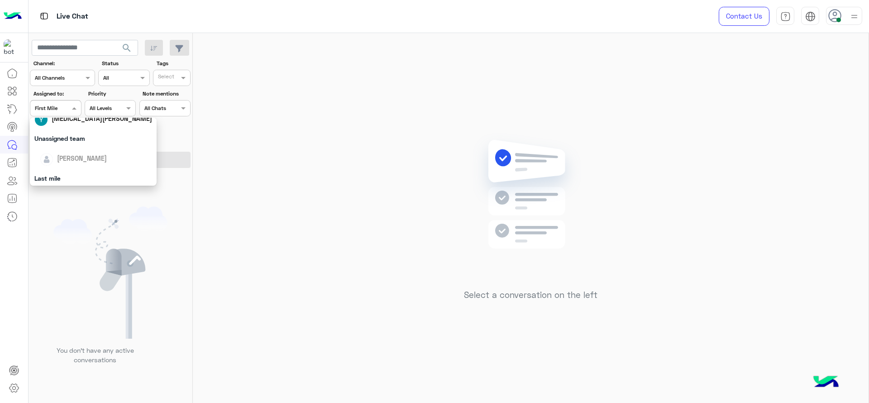
scroll to position [116, 0]
click at [108, 159] on div "[PERSON_NAME]" at bounding box center [93, 155] width 127 height 23
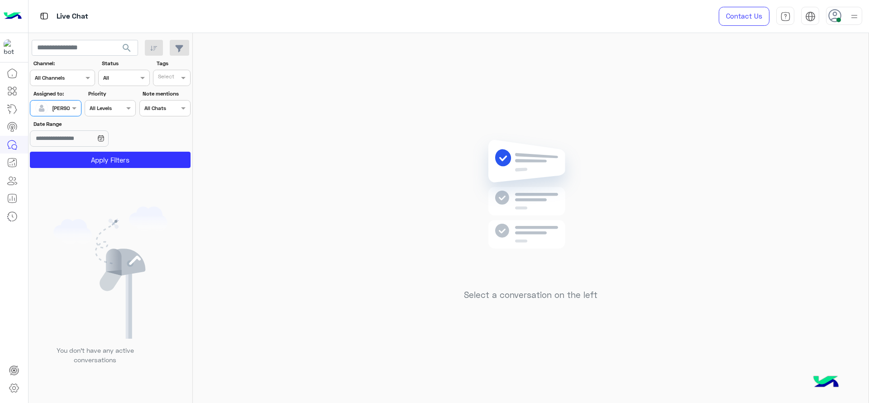
click at [108, 159] on button "Apply Filters" at bounding box center [110, 160] width 161 height 16
click at [60, 112] on div "[PERSON_NAME]" at bounding box center [73, 108] width 42 height 8
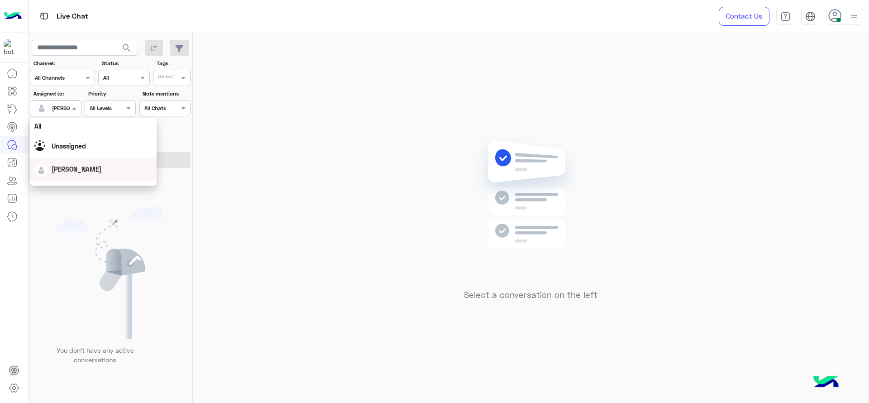
scroll to position [177, 0]
click at [70, 160] on div "First Mile" at bounding box center [93, 154] width 127 height 17
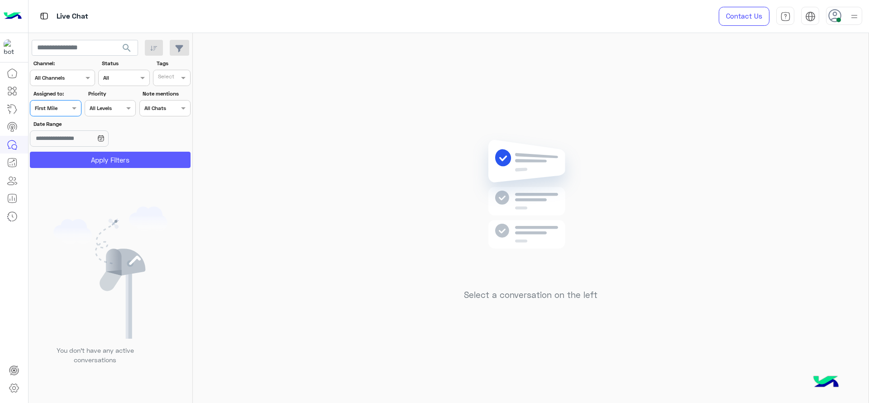
click at [70, 160] on button "Apply Filters" at bounding box center [110, 160] width 161 height 16
click at [51, 106] on input "text" at bounding box center [45, 107] width 21 height 8
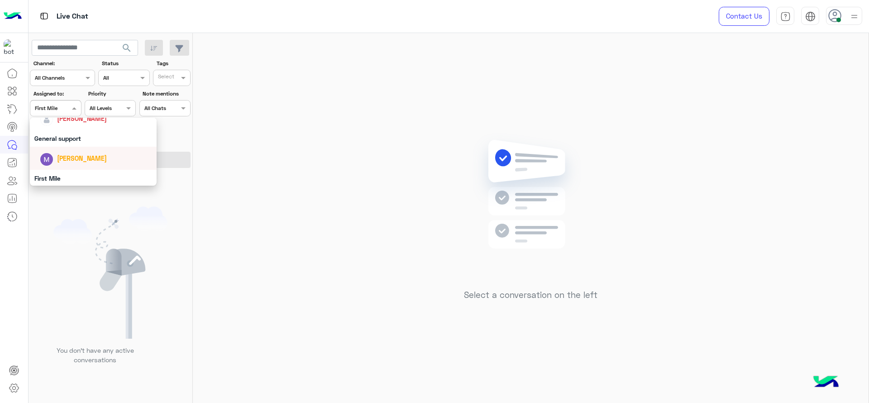
scroll to position [143, 0]
click at [70, 134] on div "[PERSON_NAME]" at bounding box center [96, 128] width 112 height 16
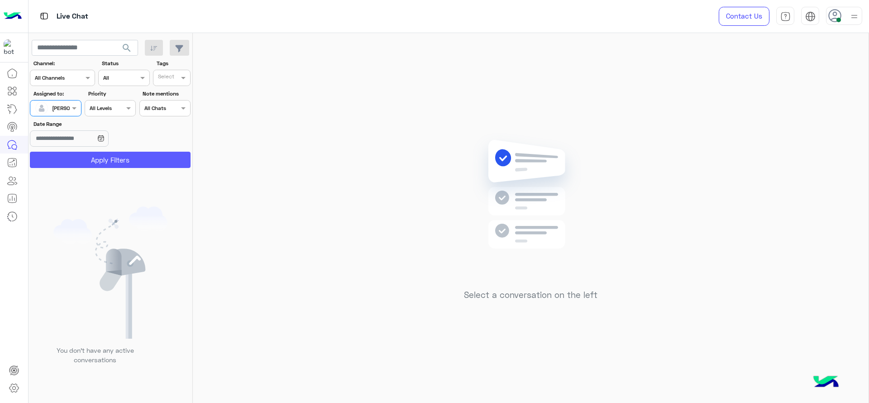
click at [109, 157] on button "Apply Filters" at bounding box center [110, 160] width 161 height 16
click at [275, 133] on div "Select a conversation on the left" at bounding box center [530, 219] width 675 height 373
click at [67, 111] on span "[PERSON_NAME]" at bounding box center [73, 107] width 42 height 7
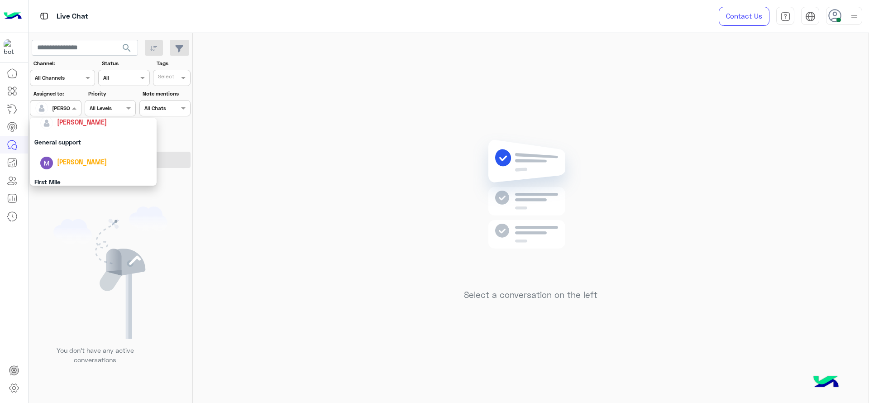
scroll to position [158, 0]
click at [59, 169] on div "First Mile" at bounding box center [93, 173] width 127 height 17
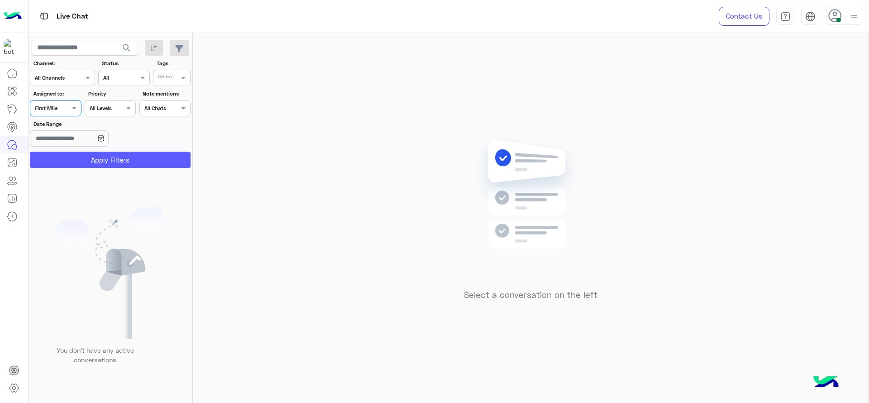
click at [85, 166] on button "Apply Filters" at bounding box center [110, 160] width 161 height 16
click at [71, 106] on span at bounding box center [75, 107] width 11 height 9
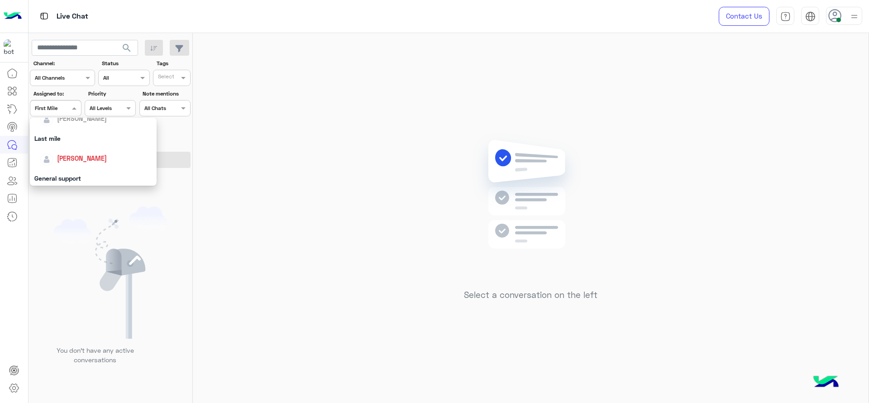
scroll to position [113, 0]
click at [75, 152] on div "[PERSON_NAME]" at bounding box center [96, 159] width 112 height 16
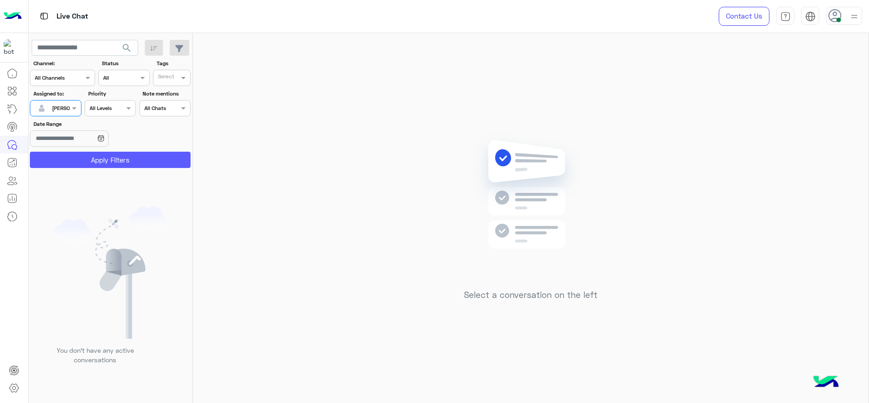
click at [75, 152] on button "Apply Filters" at bounding box center [110, 160] width 161 height 16
click at [374, 66] on div "Select a conversation on the left" at bounding box center [530, 219] width 675 height 373
click at [325, 96] on div "Select a conversation on the left" at bounding box center [530, 219] width 675 height 373
click at [52, 107] on input "text" at bounding box center [45, 107] width 21 height 8
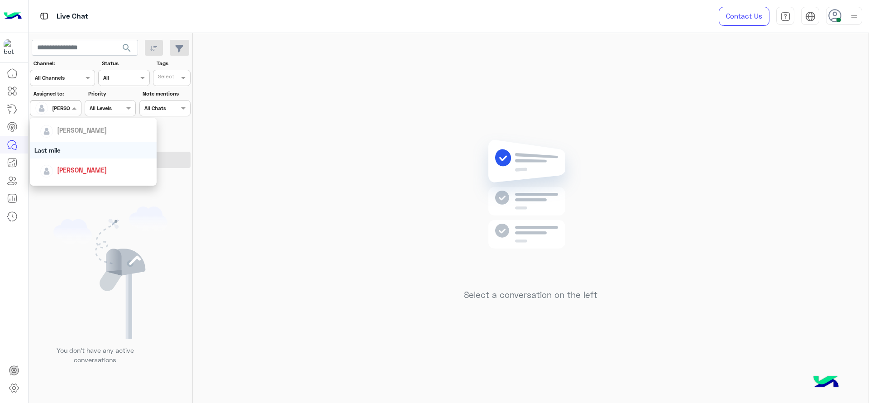
scroll to position [177, 0]
click at [60, 148] on div "First Mile" at bounding box center [93, 154] width 127 height 17
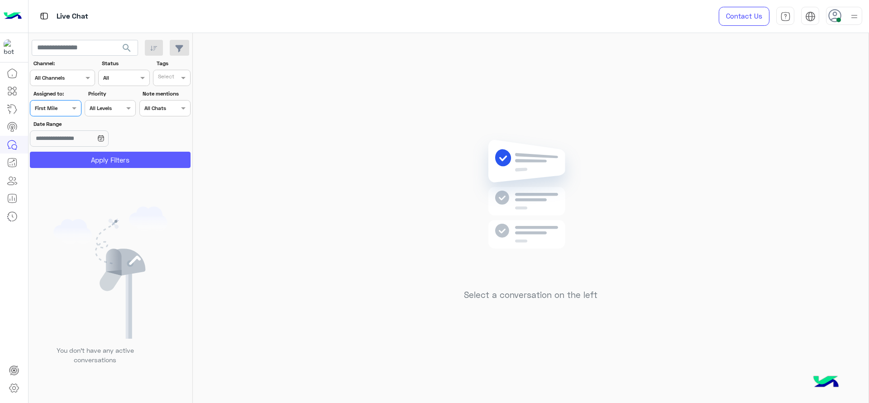
click at [60, 153] on button "Apply Filters" at bounding box center [110, 160] width 161 height 16
click at [64, 107] on div at bounding box center [55, 107] width 50 height 9
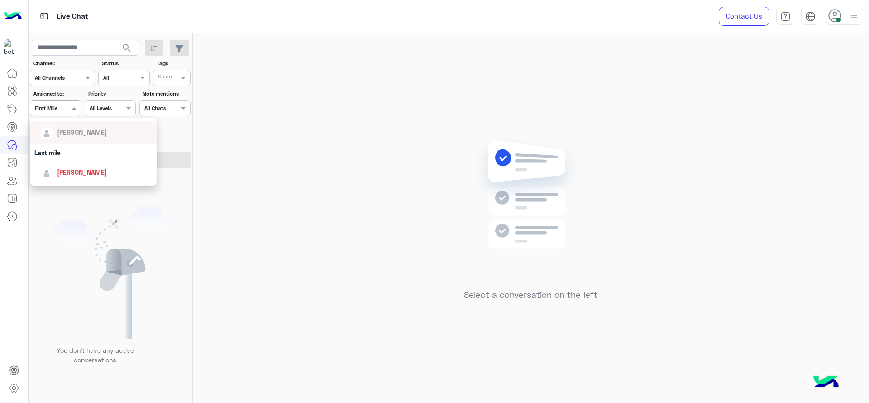
scroll to position [102, 0]
click at [62, 161] on div "[PERSON_NAME]" at bounding box center [93, 169] width 127 height 23
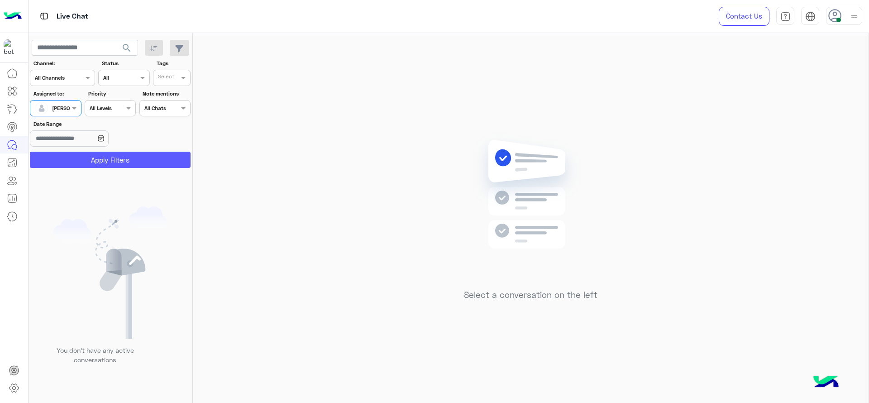
click at [72, 157] on button "Apply Filters" at bounding box center [110, 160] width 161 height 16
click at [339, 148] on div "Select a conversation on the left" at bounding box center [530, 219] width 675 height 373
click at [47, 110] on input "text" at bounding box center [45, 107] width 21 height 8
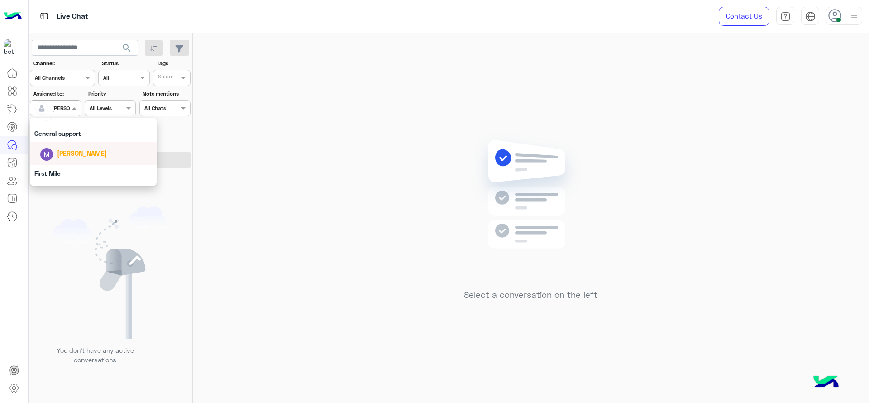
scroll to position [155, 0]
click at [94, 123] on div "[PERSON_NAME]" at bounding box center [96, 117] width 112 height 16
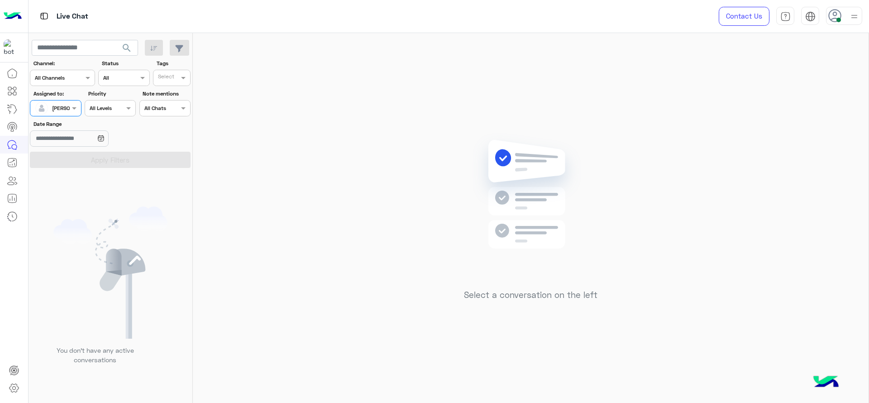
click at [66, 101] on div "[PERSON_NAME]" at bounding box center [52, 108] width 34 height 18
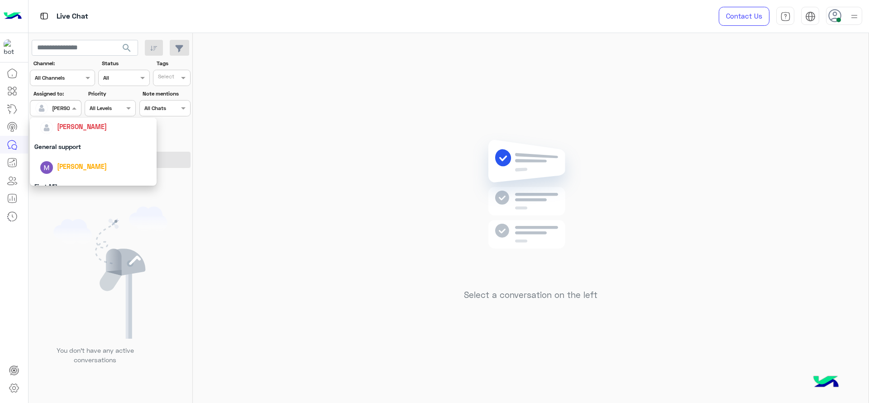
scroll to position [177, 0]
click at [72, 150] on div "First Mile" at bounding box center [93, 154] width 127 height 17
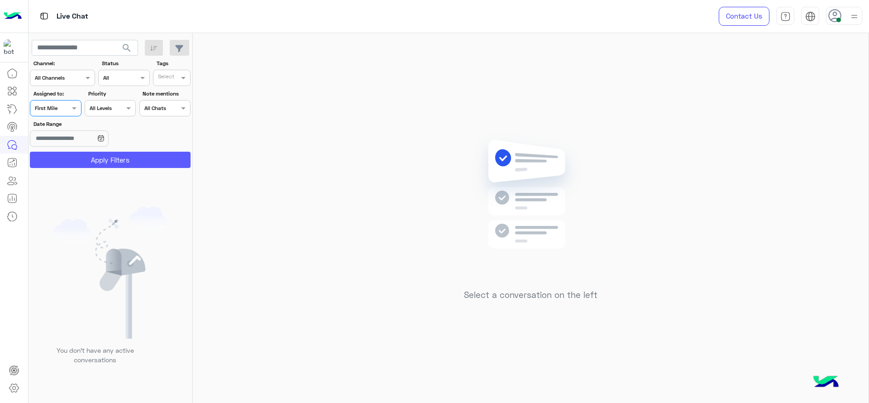
click at [79, 161] on button "Apply Filters" at bounding box center [110, 160] width 161 height 16
click at [60, 109] on div at bounding box center [55, 107] width 50 height 9
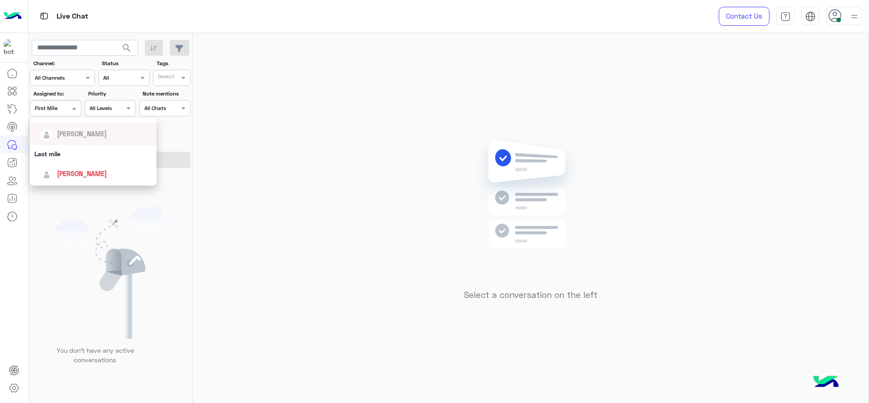
scroll to position [102, 0]
click at [81, 169] on span "[PERSON_NAME]" at bounding box center [82, 170] width 50 height 8
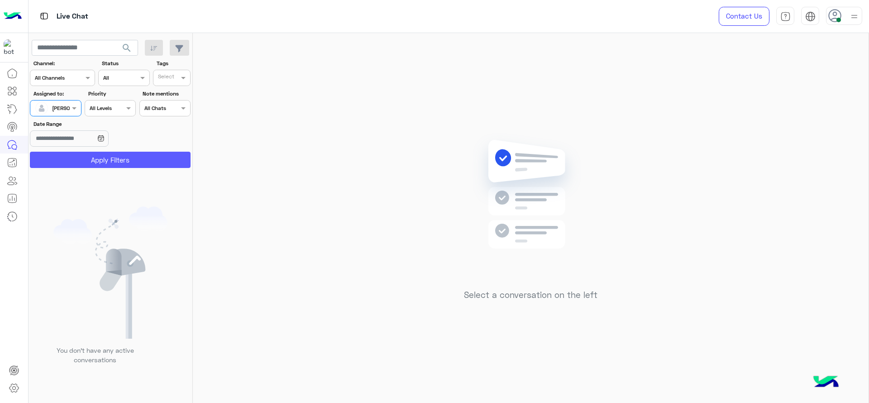
click at [110, 161] on button "Apply Filters" at bounding box center [110, 160] width 161 height 16
click at [494, 79] on div "Select a conversation on the left" at bounding box center [530, 219] width 675 height 373
click at [491, 221] on img at bounding box center [530, 208] width 131 height 150
click at [64, 113] on div "[PERSON_NAME]" at bounding box center [52, 108] width 34 height 18
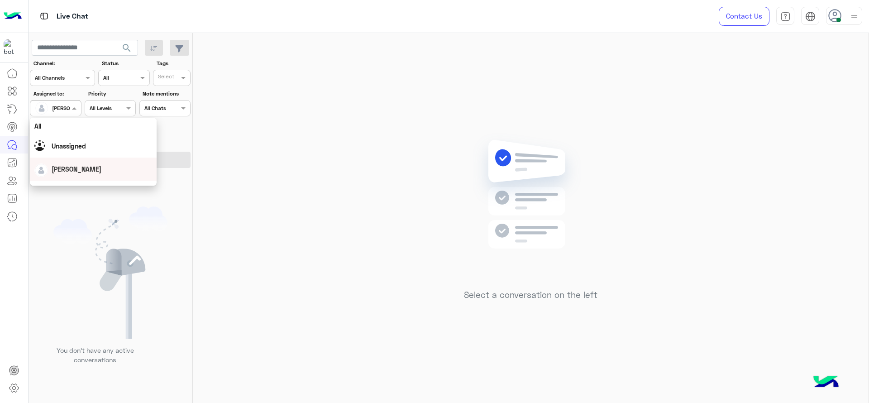
scroll to position [177, 0]
click at [70, 157] on div "First Mile" at bounding box center [93, 154] width 127 height 17
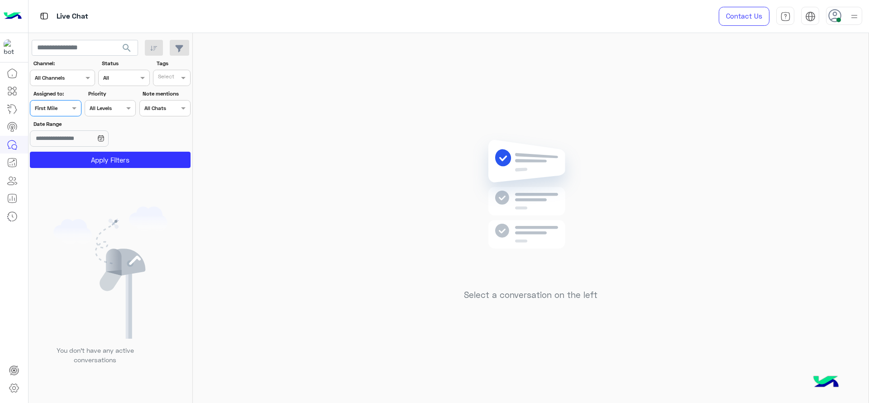
click at [70, 157] on button "Apply Filters" at bounding box center [110, 160] width 161 height 16
click at [70, 107] on span at bounding box center [75, 107] width 11 height 9
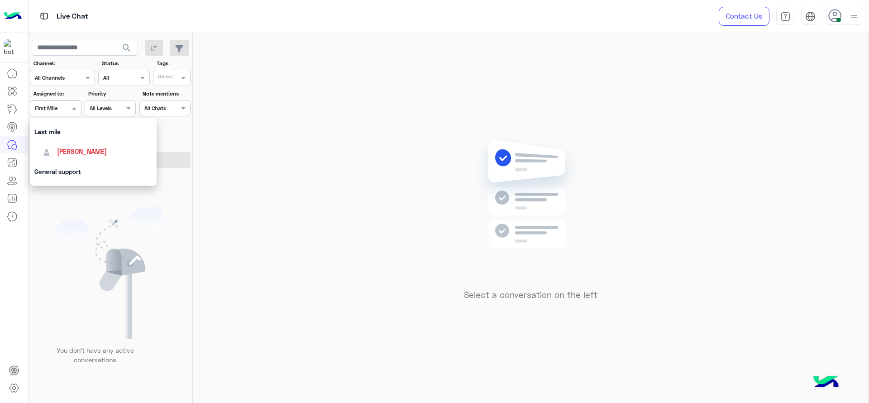
scroll to position [124, 0]
click at [70, 136] on div "[PERSON_NAME]" at bounding box center [93, 147] width 127 height 23
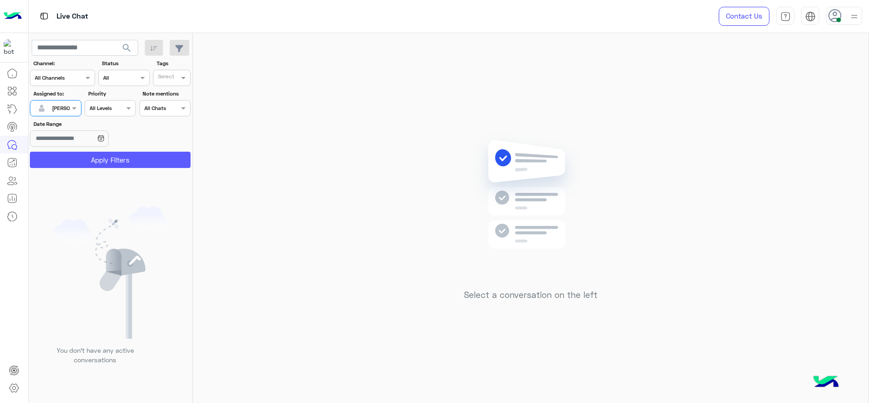
click at [88, 153] on button "Apply Filters" at bounding box center [110, 160] width 161 height 16
click at [64, 108] on div at bounding box center [55, 107] width 50 height 9
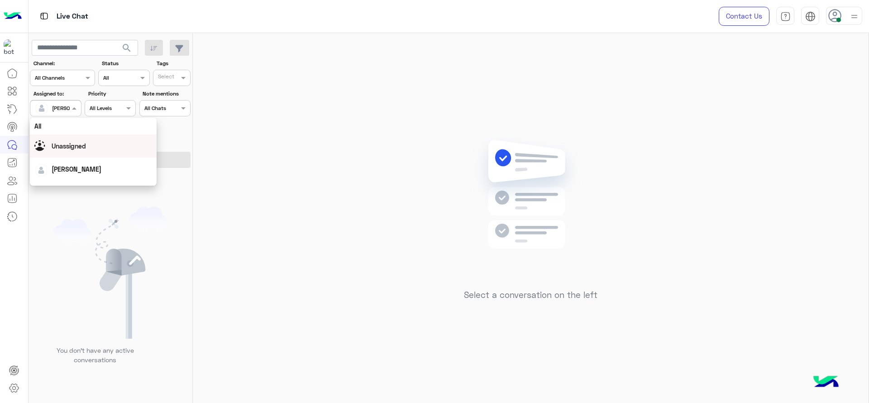
scroll to position [177, 0]
click at [74, 149] on div "First Mile" at bounding box center [93, 154] width 127 height 17
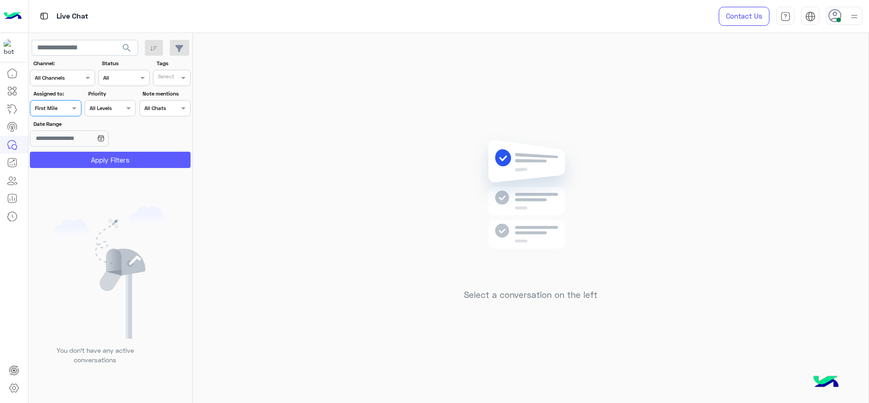
click at [82, 153] on button "Apply Filters" at bounding box center [110, 160] width 161 height 16
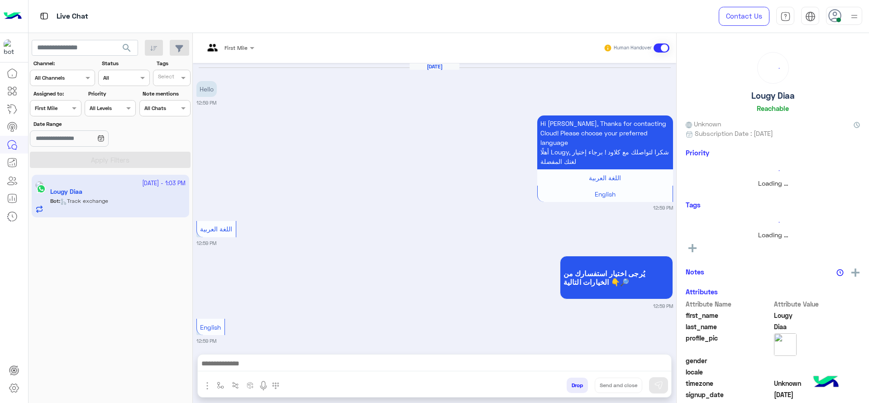
scroll to position [583, 0]
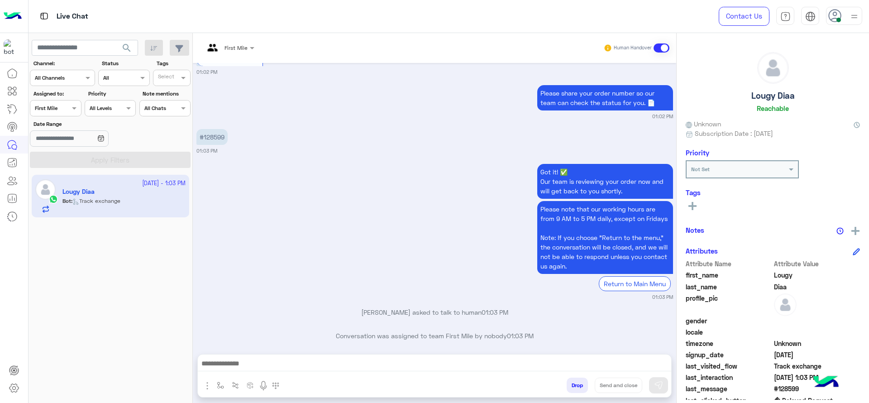
click at [233, 43] on input "text" at bounding box center [218, 47] width 28 height 8
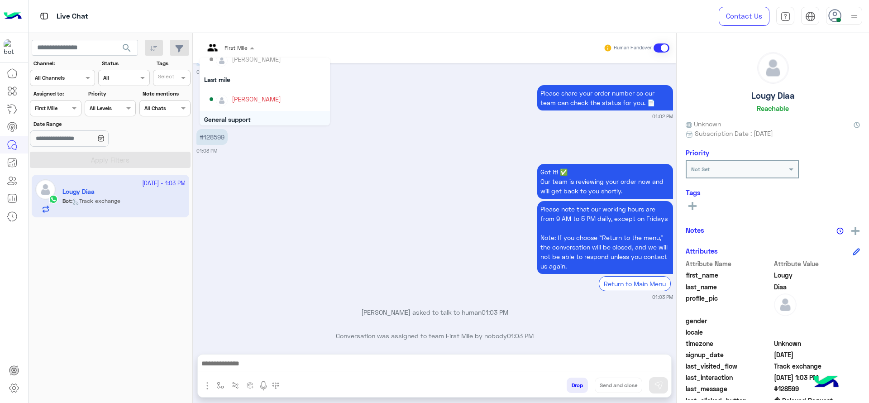
scroll to position [68, 0]
click at [244, 120] on div "[PERSON_NAME]" at bounding box center [267, 127] width 116 height 16
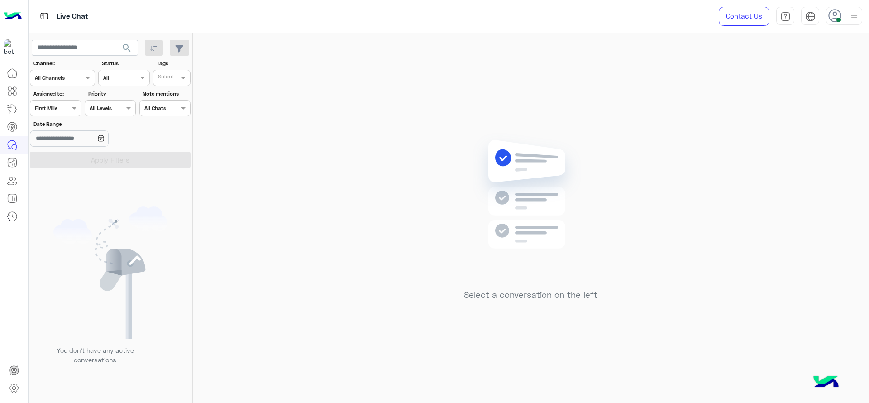
click at [47, 108] on input "text" at bounding box center [45, 107] width 21 height 8
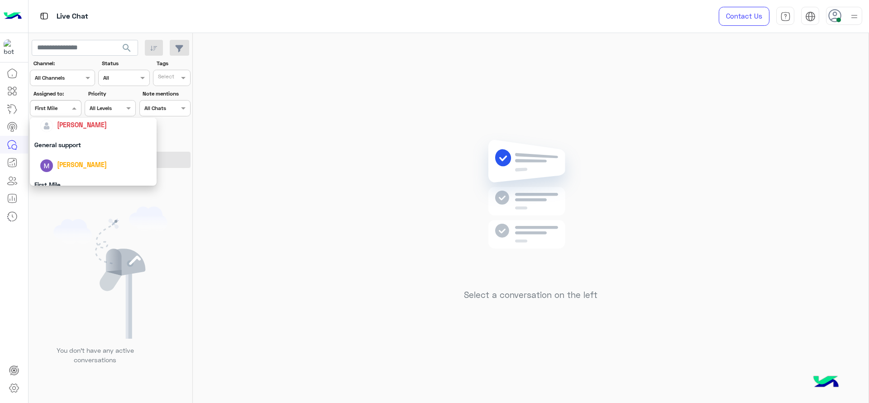
scroll to position [143, 0]
click at [77, 130] on span "[PERSON_NAME]" at bounding box center [82, 128] width 50 height 8
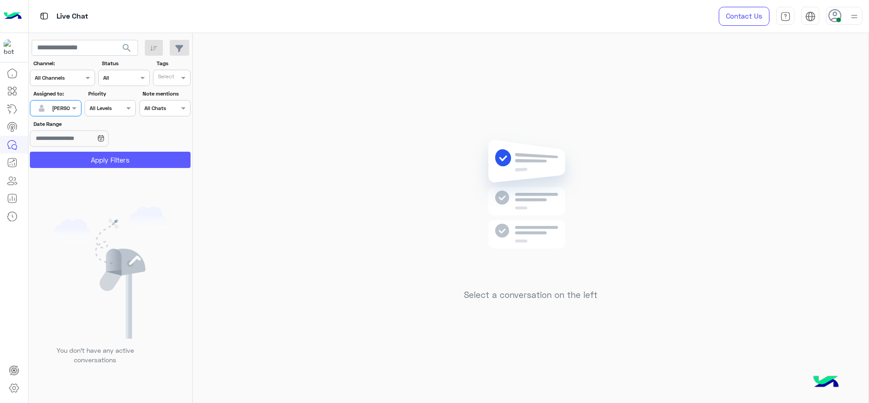
click at [86, 157] on button "Apply Filters" at bounding box center [110, 160] width 161 height 16
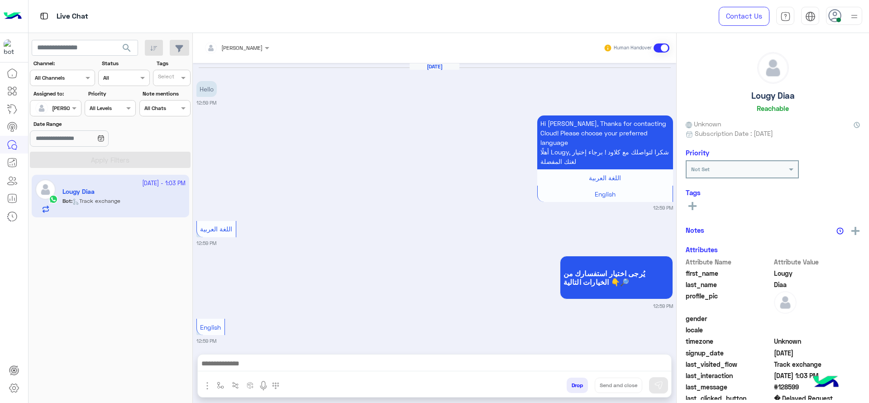
scroll to position [606, 0]
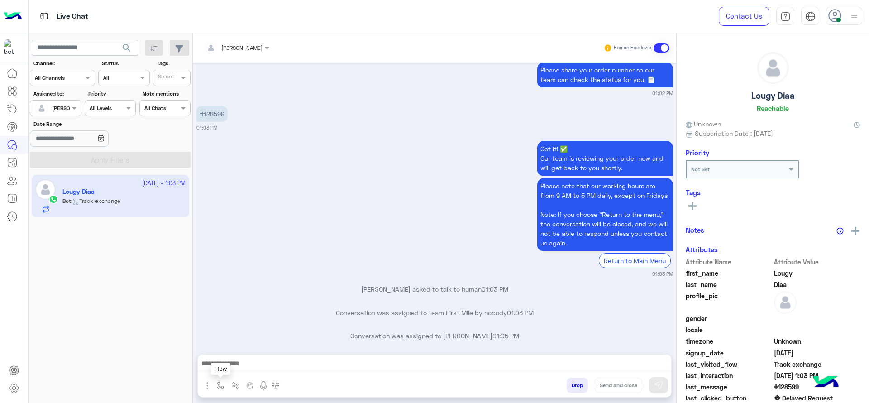
click at [222, 386] on img "button" at bounding box center [220, 384] width 7 height 7
click at [236, 369] on div "enter flow name" at bounding box center [247, 365] width 67 height 16
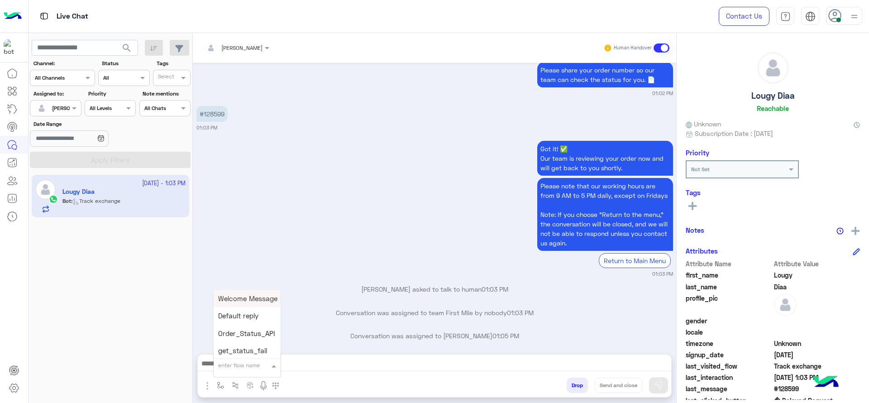
type input "*"
click at [228, 329] on span "J Greeting" at bounding box center [234, 331] width 33 height 8
type textarea "**********"
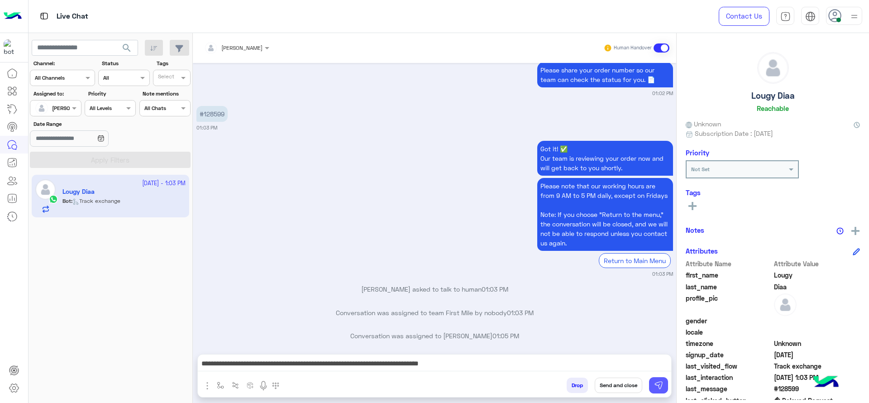
click at [659, 383] on img at bounding box center [658, 384] width 9 height 9
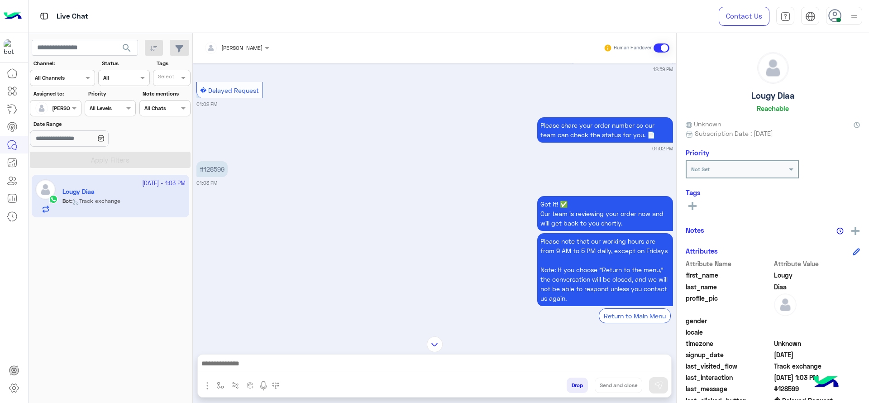
scroll to position [550, 0]
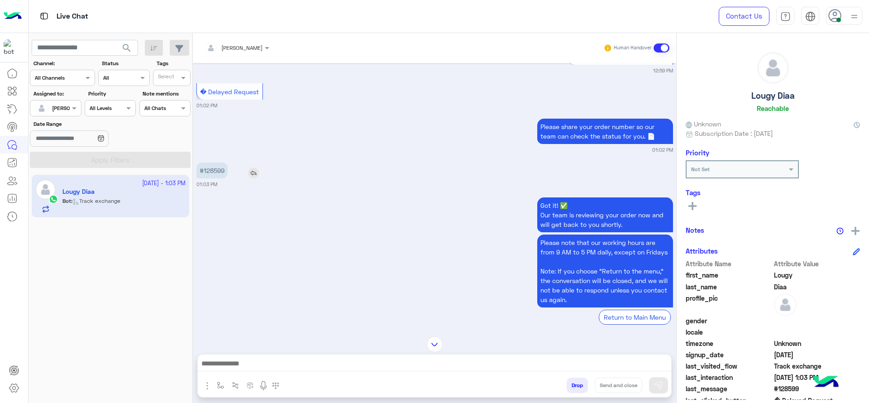
click at [211, 166] on p "#128599" at bounding box center [211, 170] width 31 height 16
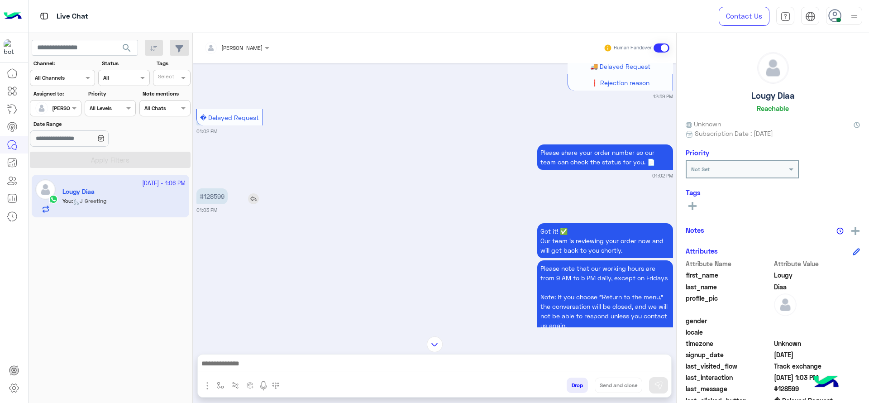
scroll to position [515, 0]
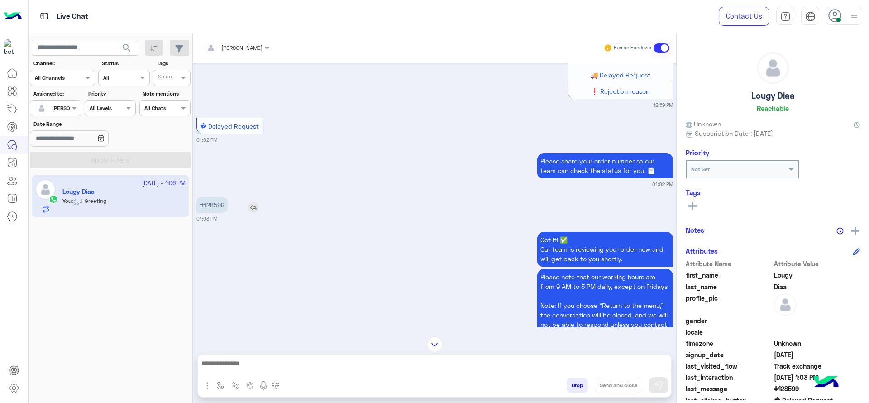
click at [214, 197] on p "#128599" at bounding box center [211, 205] width 31 height 16
click at [215, 197] on p "#128599" at bounding box center [211, 205] width 31 height 16
copy app-msgs-text
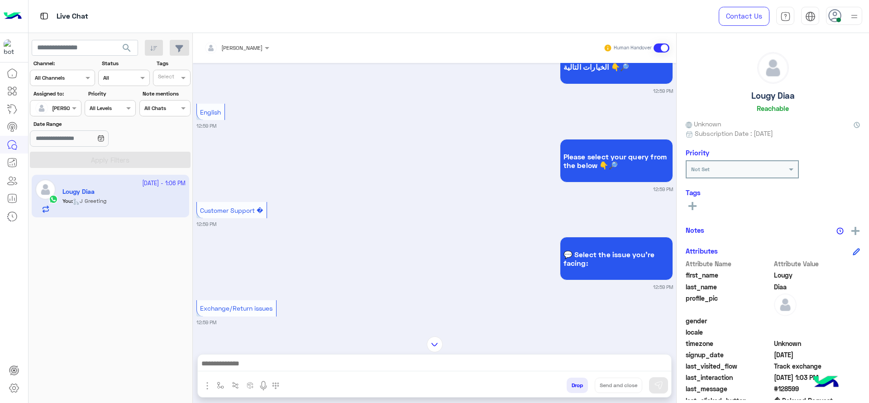
scroll to position [673, 0]
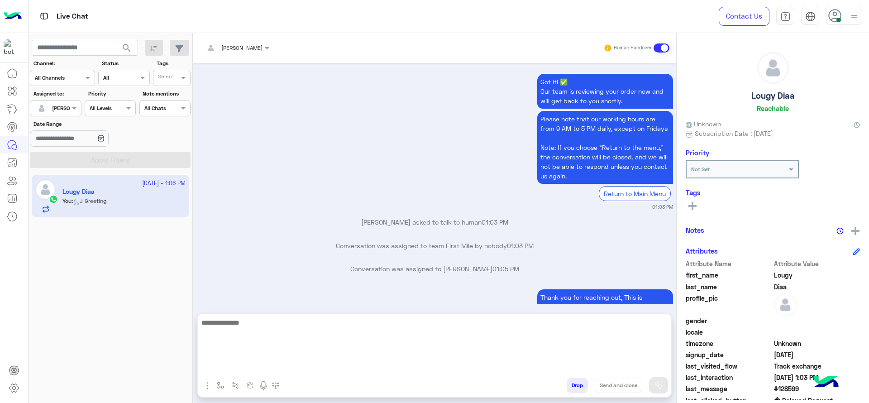
click at [392, 364] on textarea at bounding box center [434, 344] width 473 height 54
type textarea "**********"
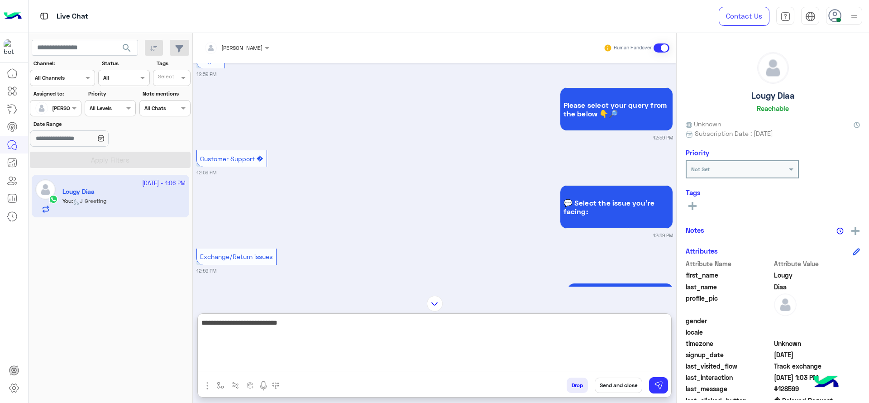
scroll to position [266, 0]
click at [356, 328] on textarea "**********" at bounding box center [434, 344] width 473 height 54
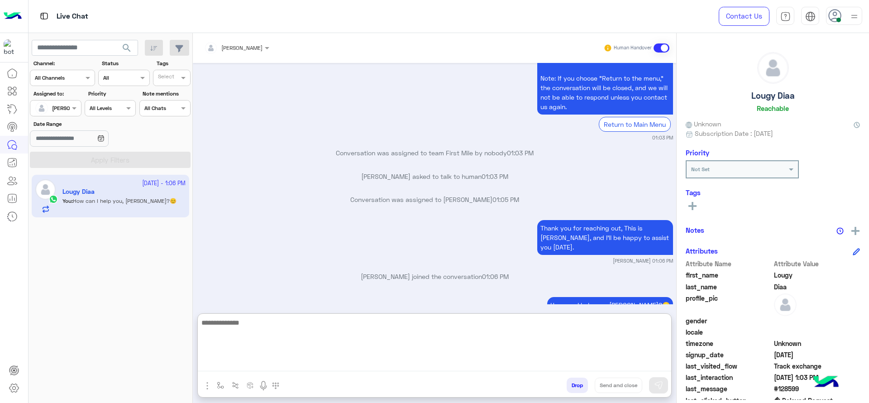
scroll to position [749, 0]
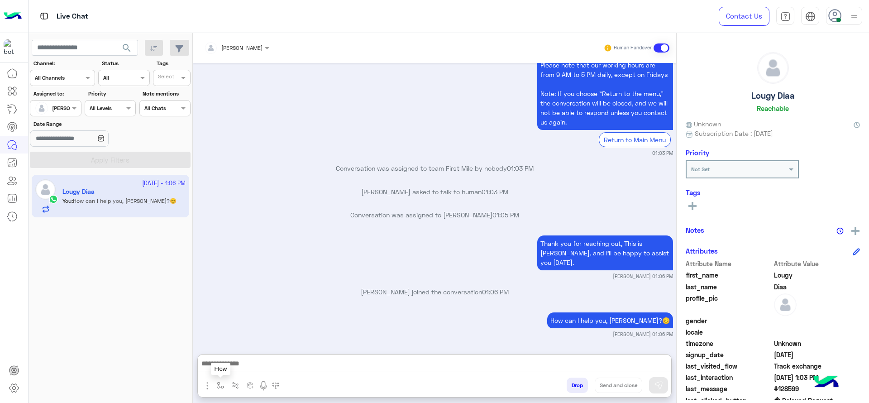
click at [215, 389] on button "button" at bounding box center [220, 384] width 15 height 15
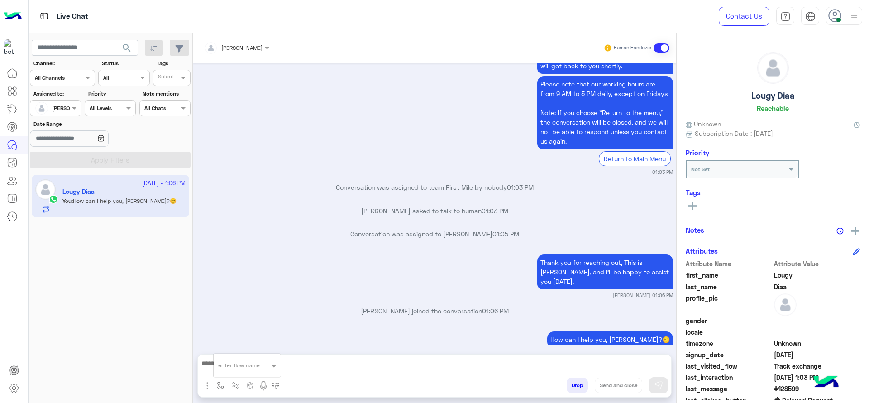
click at [232, 369] on div "enter flow name" at bounding box center [239, 365] width 42 height 8
type input "*"
click at [237, 350] on span "[PERSON_NAME]" at bounding box center [244, 349] width 52 height 8
type textarea "**********"
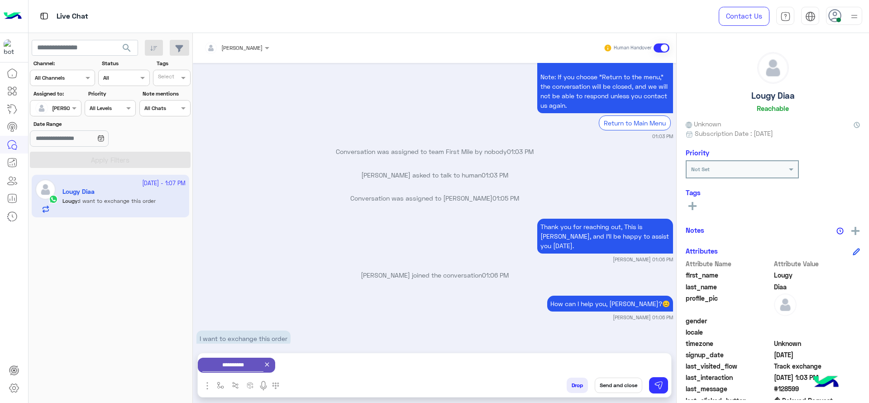
scroll to position [779, 0]
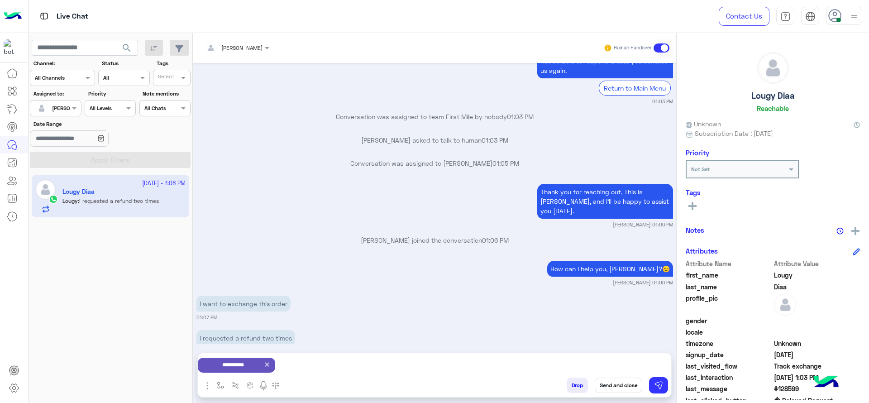
click at [263, 362] on textarea "**********" at bounding box center [232, 382] width 61 height 43
click at [271, 366] on icon at bounding box center [266, 364] width 7 height 7
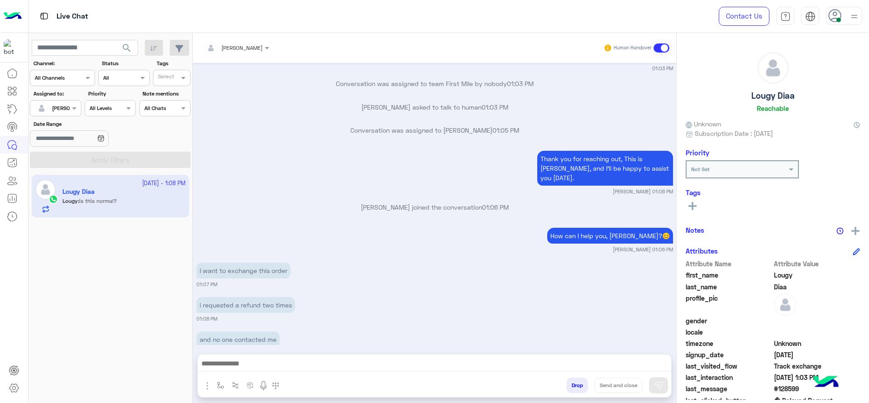
scroll to position [846, 0]
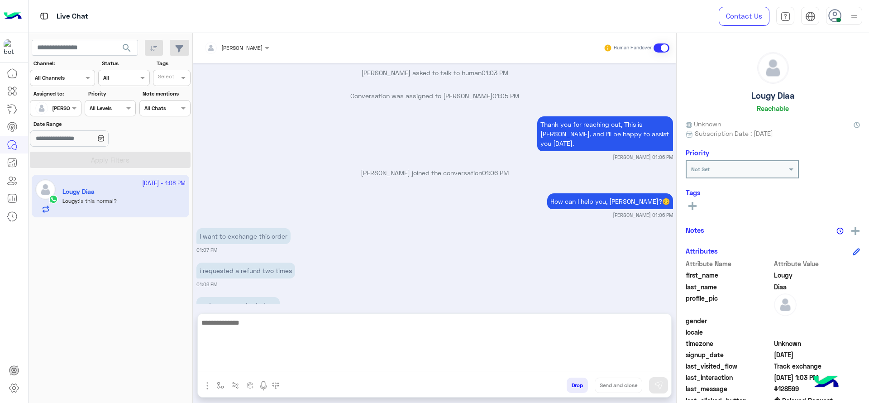
click at [337, 363] on textarea at bounding box center [434, 344] width 473 height 54
type textarea "**********"
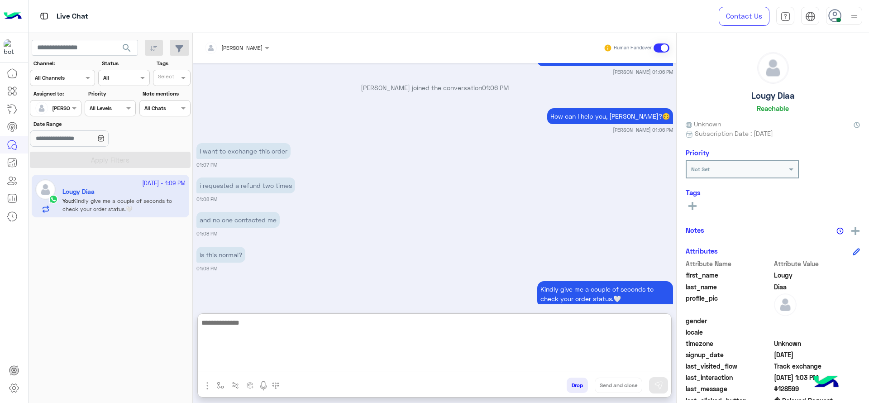
scroll to position [931, 0]
click at [335, 340] on textarea at bounding box center [434, 344] width 473 height 54
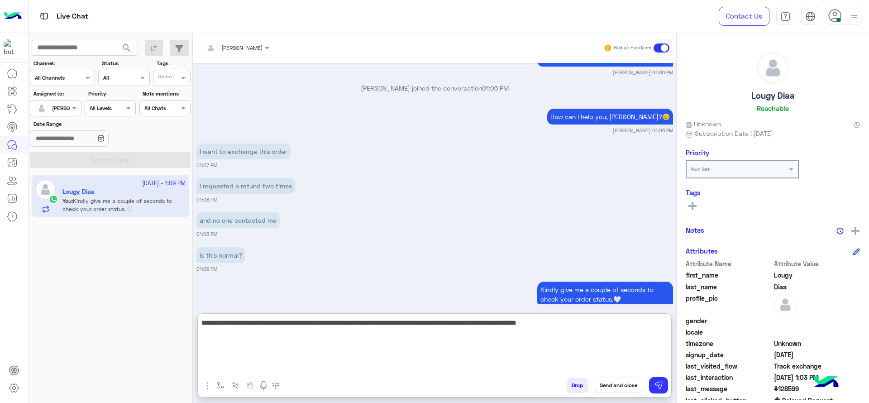
type textarea "**********"
click at [369, 337] on textarea "**********" at bounding box center [434, 344] width 473 height 54
click at [369, 338] on textarea "**********" at bounding box center [434, 344] width 473 height 54
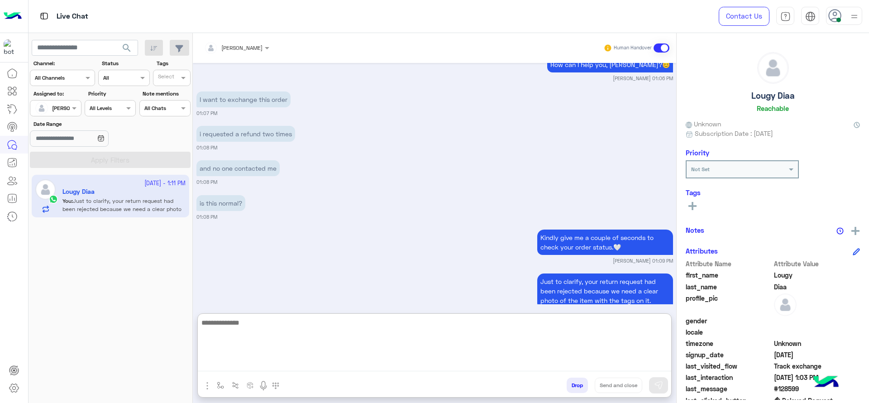
scroll to position [984, 0]
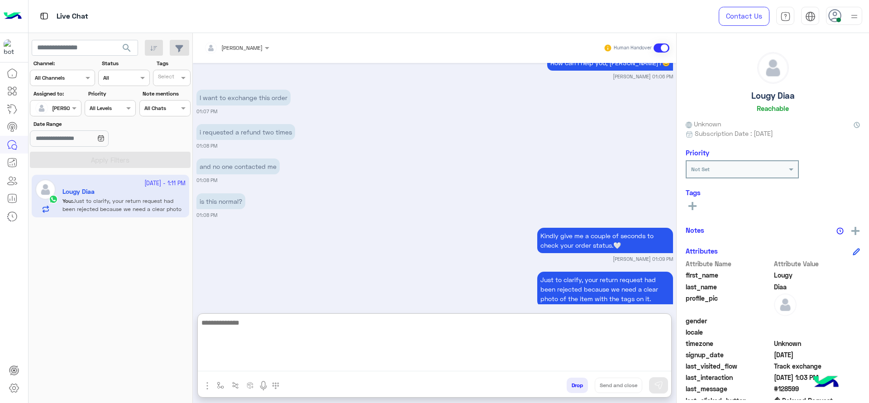
click at [300, 348] on textarea at bounding box center [434, 344] width 473 height 54
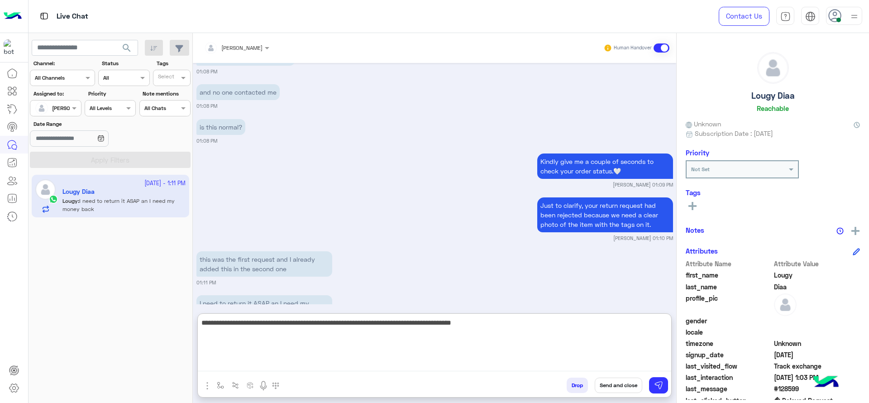
scroll to position [1072, 0]
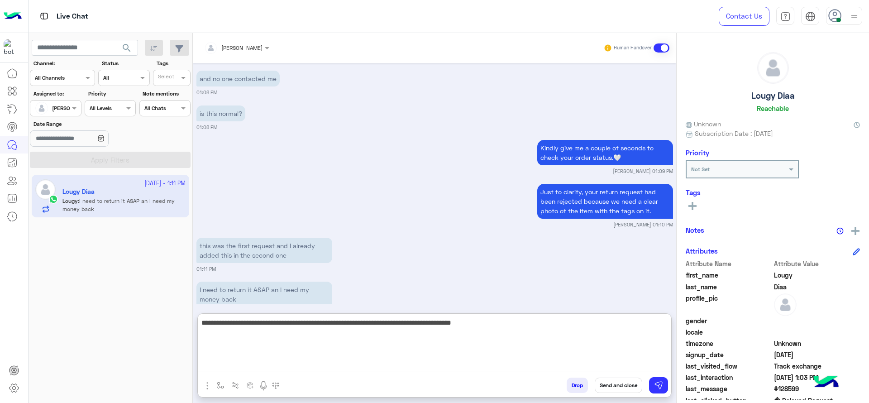
click at [528, 334] on textarea "**********" at bounding box center [434, 344] width 473 height 54
click at [242, 323] on textarea "**********" at bounding box center [434, 344] width 473 height 54
click at [205, 331] on textarea "**********" at bounding box center [434, 344] width 473 height 54
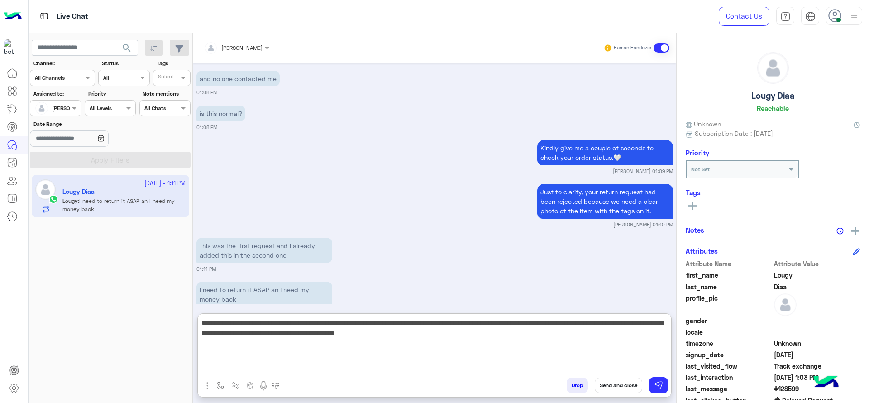
click at [473, 342] on textarea "**********" at bounding box center [434, 344] width 473 height 54
click at [603, 339] on textarea "**********" at bounding box center [434, 344] width 473 height 54
drag, startPoint x: 558, startPoint y: 323, endPoint x: 660, endPoint y: 358, distance: 107.9
click at [660, 358] on textarea "**********" at bounding box center [434, 344] width 473 height 54
type textarea "**********"
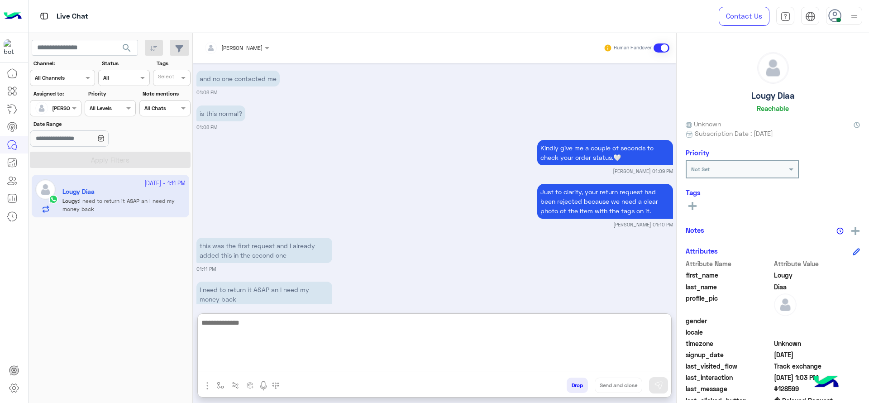
scroll to position [1126, 0]
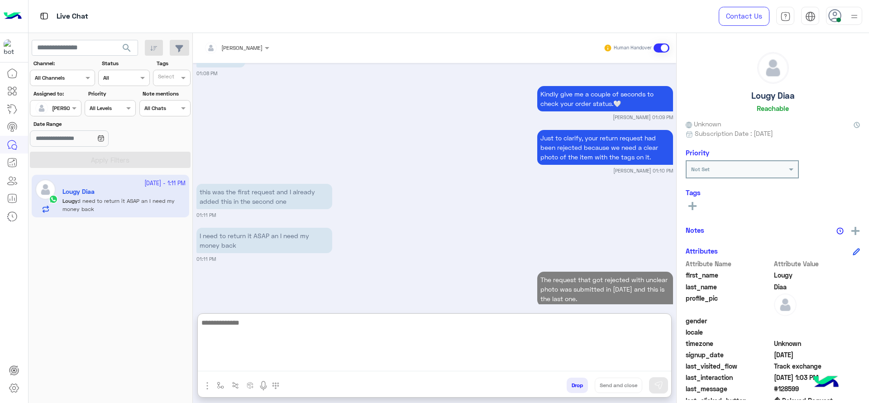
paste textarea "**********"
type textarea "**********"
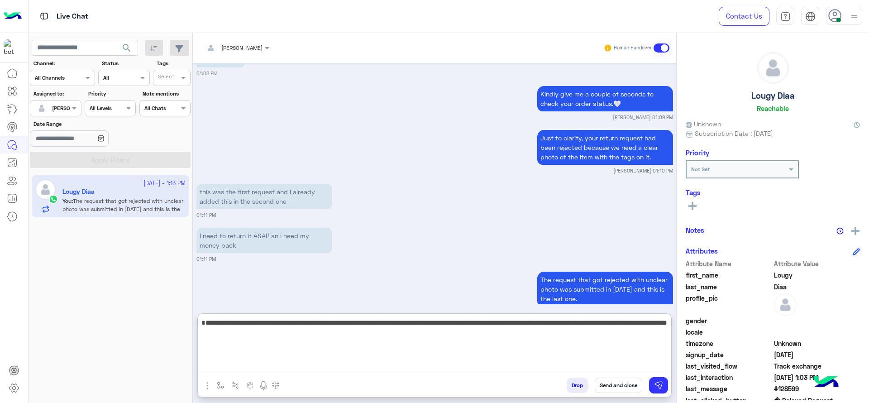
click at [505, 340] on textarea "**********" at bounding box center [434, 344] width 473 height 54
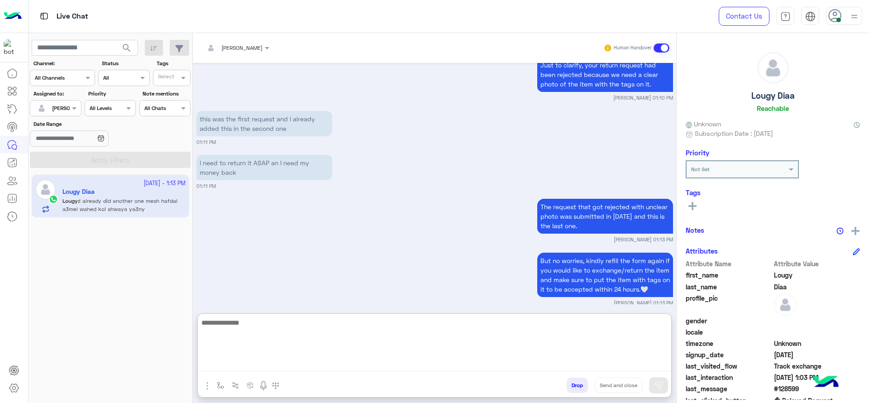
scroll to position [1243, 0]
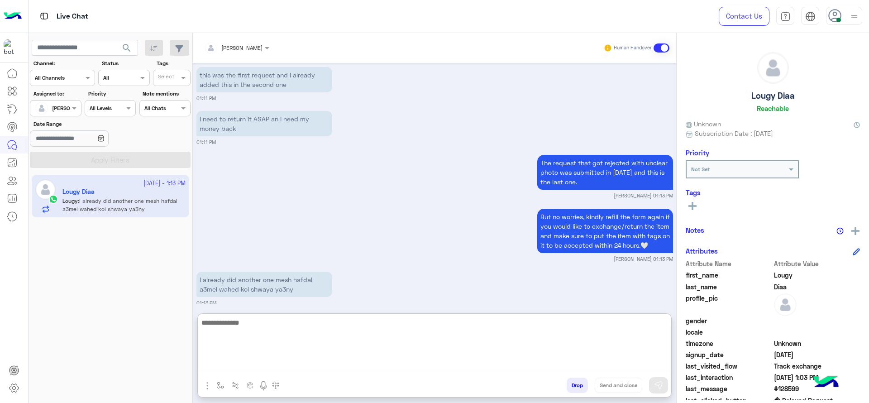
click at [501, 336] on textarea at bounding box center [434, 344] width 473 height 54
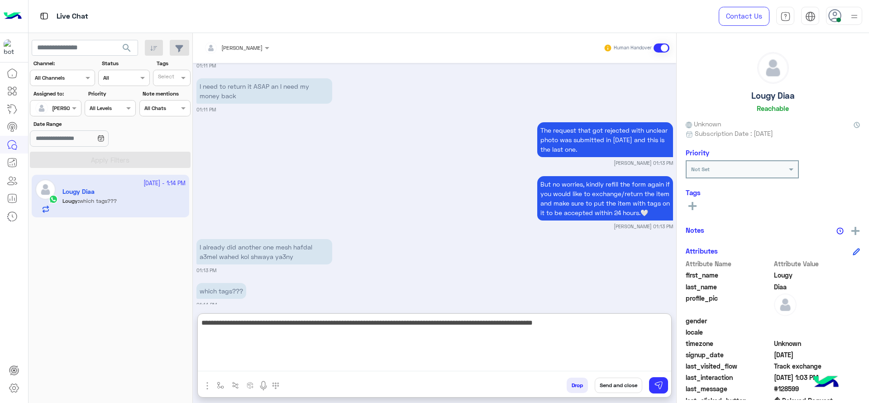
scroll to position [1277, 0]
click at [639, 326] on textarea "**********" at bounding box center [434, 344] width 473 height 54
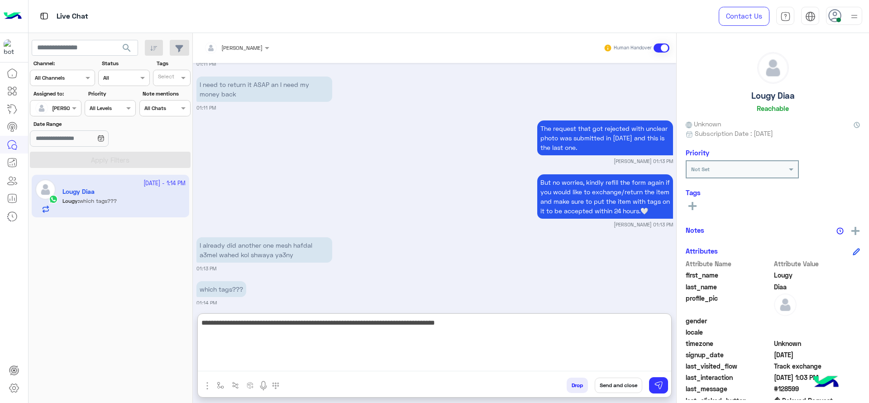
paste textarea "**********"
click at [565, 323] on textarea "**********" at bounding box center [434, 344] width 473 height 54
click at [535, 337] on textarea "**********" at bounding box center [434, 344] width 473 height 54
type textarea "**********"
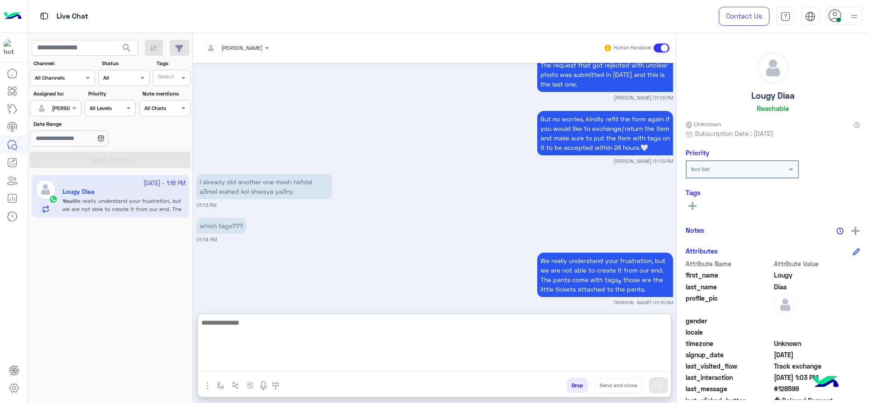
paste textarea "**********"
type textarea "**********"
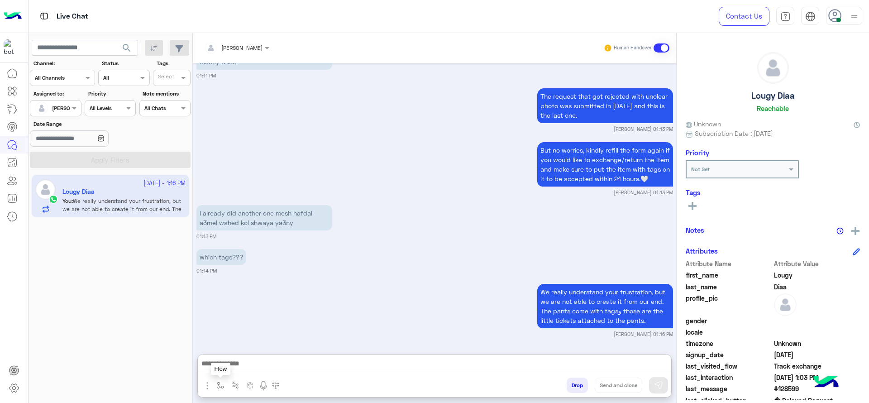
click at [222, 386] on img "button" at bounding box center [220, 384] width 7 height 7
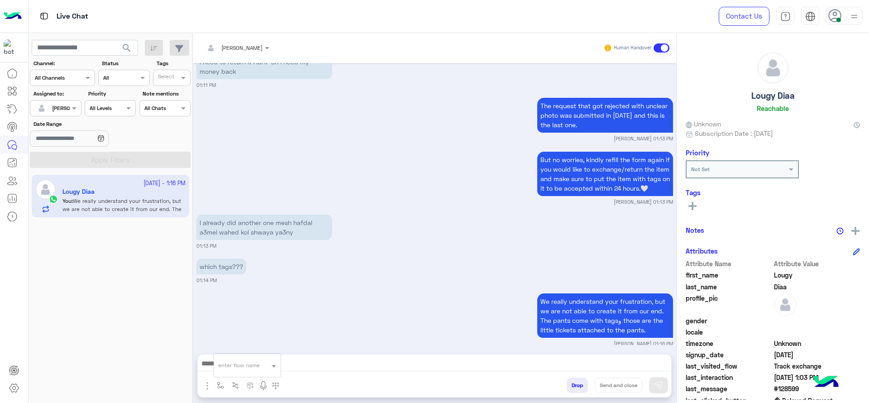
click at [227, 361] on input "text" at bounding box center [236, 364] width 36 height 8
type input "*"
click at [223, 346] on span "[PERSON_NAME]" at bounding box center [244, 349] width 52 height 8
type textarea "**********"
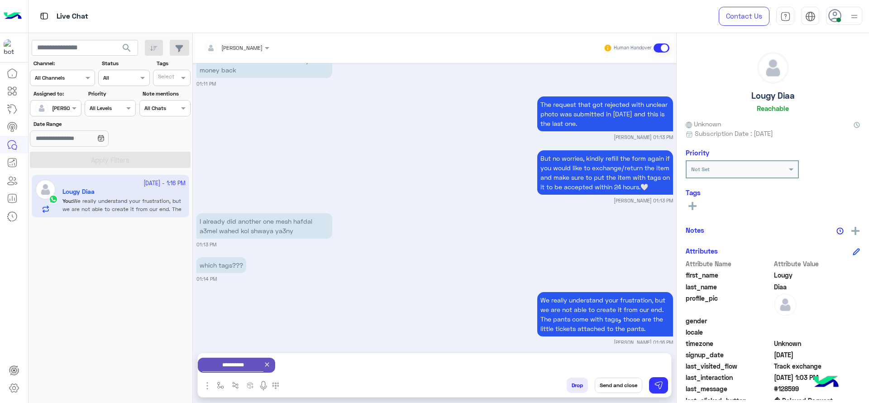
click at [622, 382] on button "Send and close" at bounding box center [617, 384] width 47 height 15
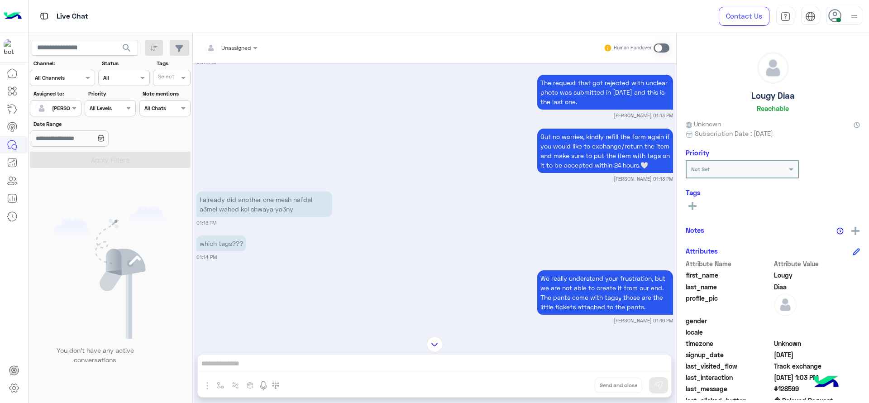
scroll to position [1440, 0]
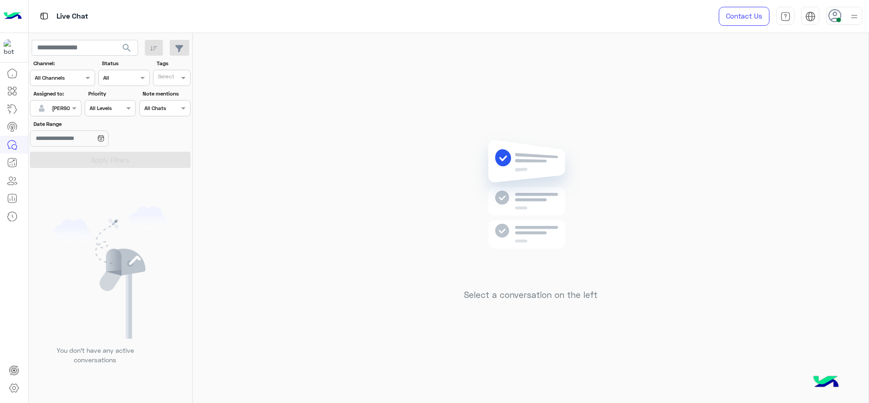
click at [66, 112] on div "[PERSON_NAME]" at bounding box center [73, 108] width 42 height 8
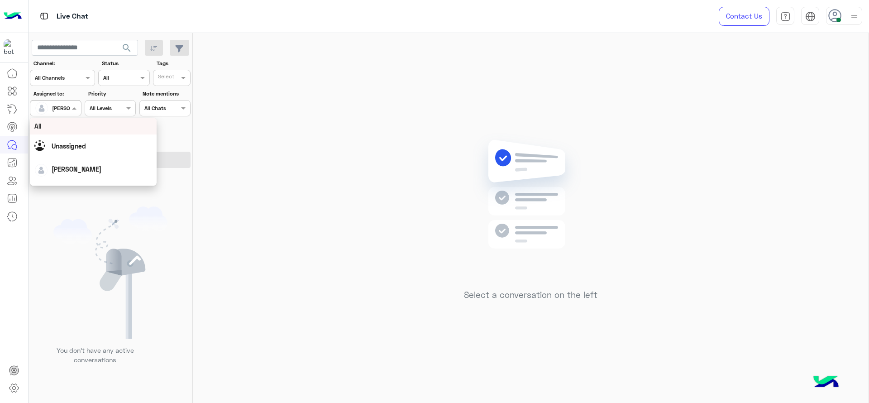
scroll to position [177, 0]
click at [84, 147] on div "First Mile" at bounding box center [93, 154] width 127 height 17
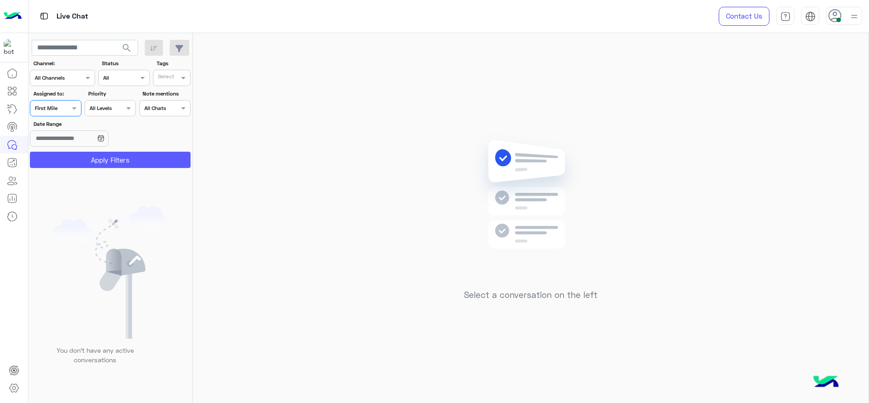
click at [85, 153] on button "Apply Filters" at bounding box center [110, 160] width 161 height 16
click at [63, 108] on div at bounding box center [55, 107] width 50 height 9
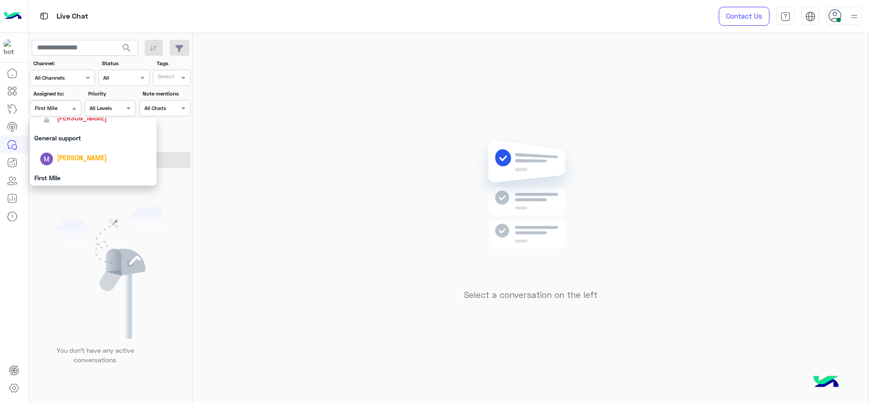
scroll to position [132, 0]
click at [80, 141] on span "[PERSON_NAME]" at bounding box center [82, 140] width 50 height 8
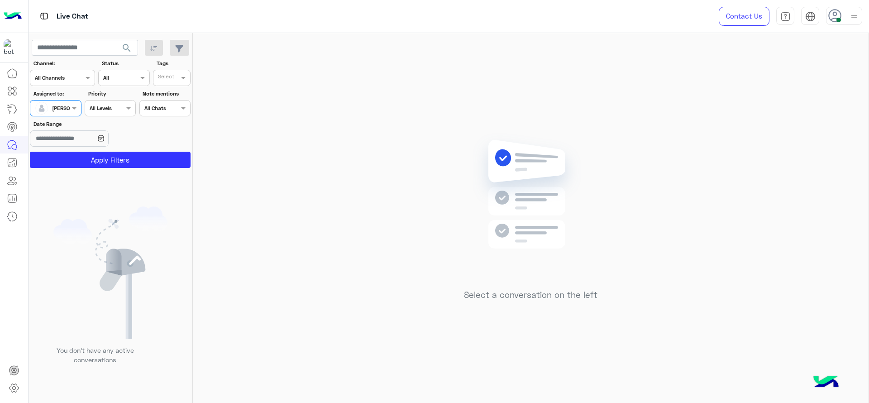
click at [85, 149] on section "Channel: Channel All Channels Status Channel All Tags Select Assigned to: Assig…" at bounding box center [110, 113] width 151 height 109
click at [85, 152] on button "Apply Filters" at bounding box center [110, 160] width 161 height 16
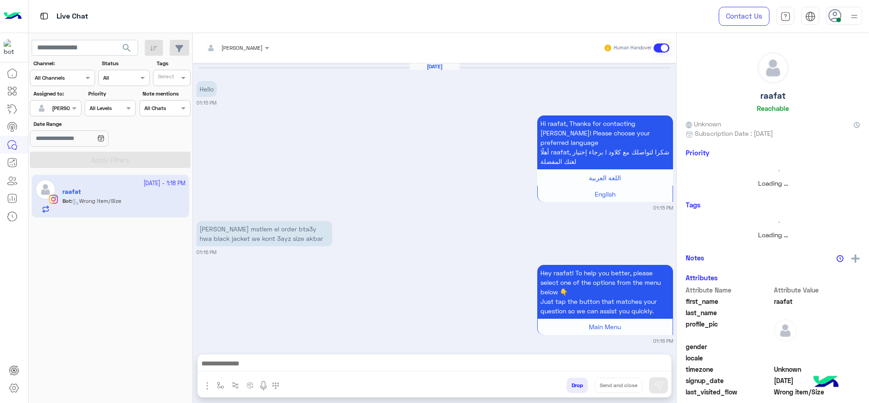
scroll to position [1046, 0]
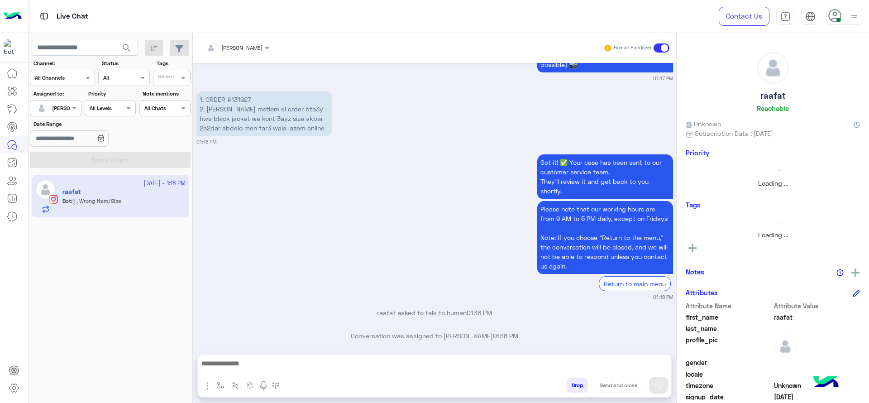
click at [224, 390] on button "button" at bounding box center [220, 384] width 15 height 15
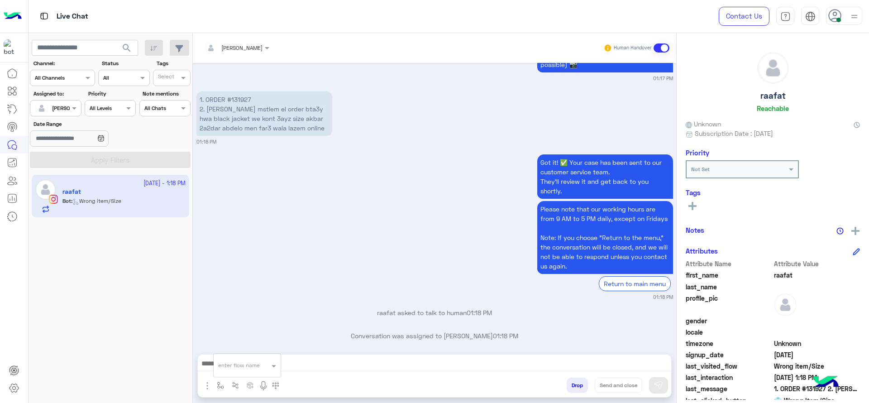
click at [224, 364] on input "text" at bounding box center [236, 364] width 36 height 8
type input "*"
click at [256, 328] on div "J Greeting" at bounding box center [247, 332] width 67 height 18
type textarea "**********"
click at [658, 385] on img at bounding box center [658, 384] width 9 height 9
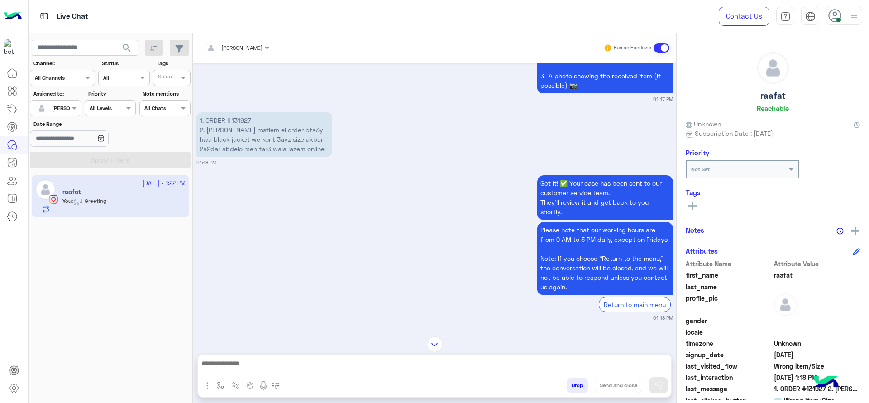
scroll to position [1012, 0]
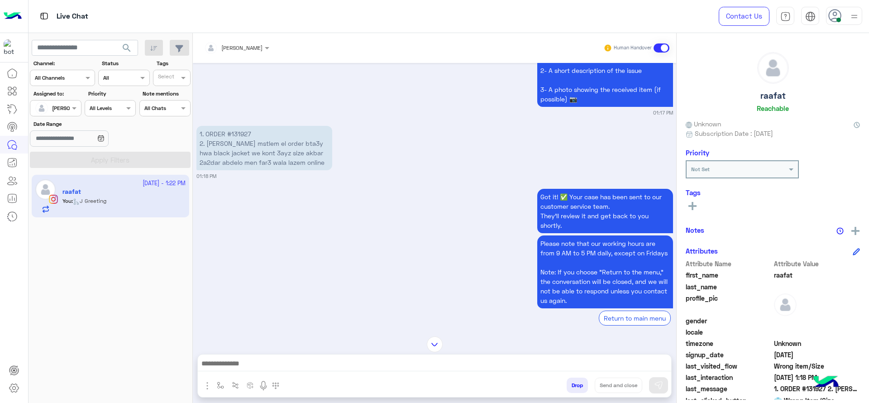
click at [237, 126] on p "1. ORDER #131927 2. [PERSON_NAME] mstlem el order bta3y hwa black jacket we kon…" at bounding box center [264, 148] width 136 height 44
copy p "131927"
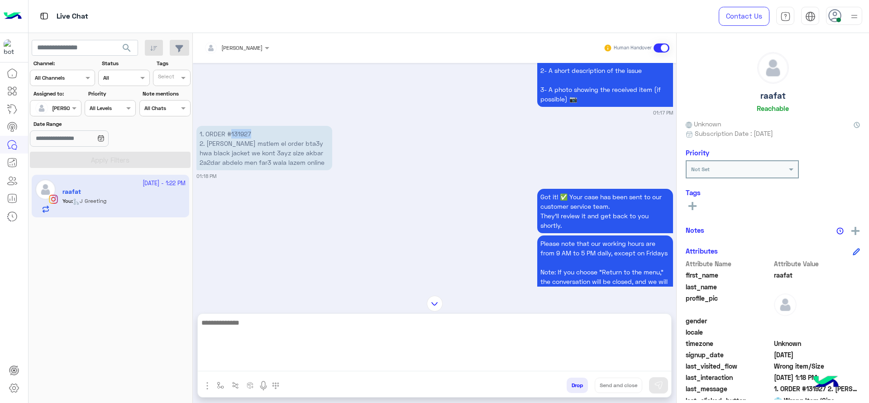
click at [341, 363] on textarea at bounding box center [434, 344] width 473 height 54
click at [284, 326] on textarea "**********" at bounding box center [434, 344] width 473 height 54
type textarea "**********"
click at [351, 356] on textarea "**********" at bounding box center [434, 344] width 473 height 54
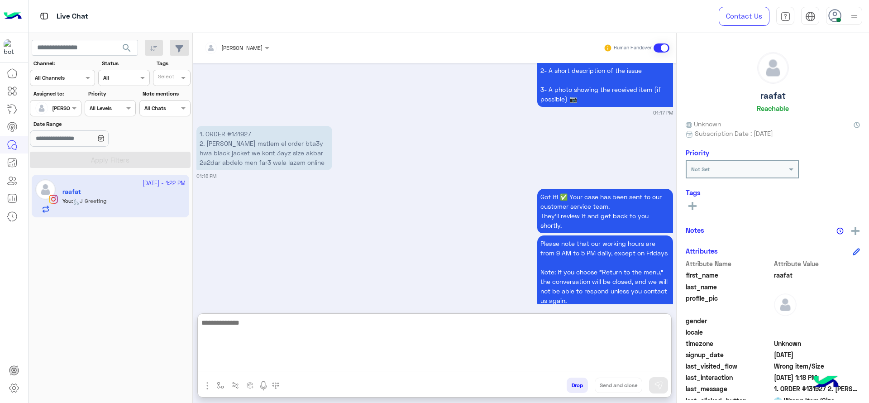
scroll to position [1189, 0]
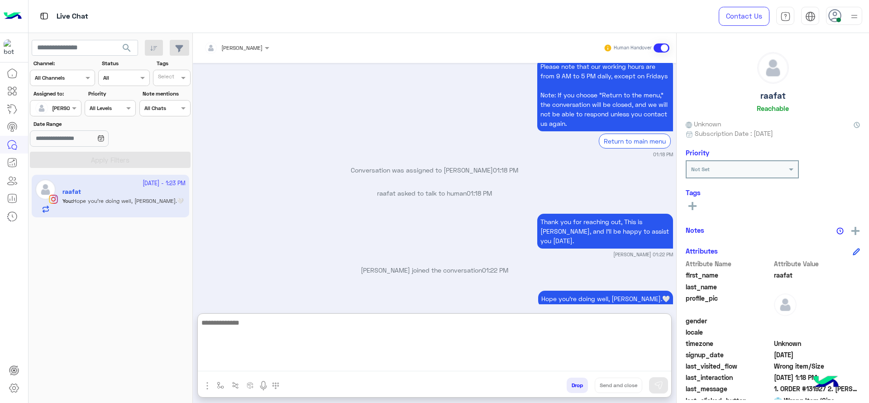
paste textarea "**********"
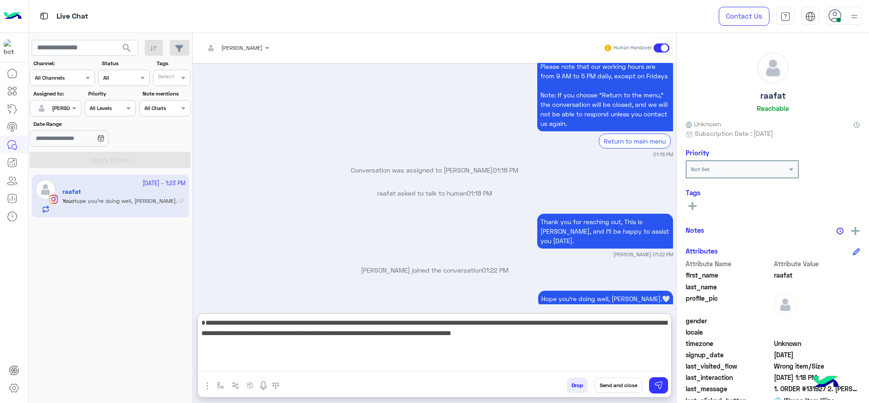
drag, startPoint x: 342, startPoint y: 323, endPoint x: 197, endPoint y: 312, distance: 144.7
click at [197, 312] on div "[PERSON_NAME] Human Handover [DATE] Hello 01:15 PM Hi raafat️, Thanks for conta…" at bounding box center [434, 219] width 483 height 373
type textarea "**********"
click at [451, 345] on textarea "**********" at bounding box center [434, 344] width 473 height 54
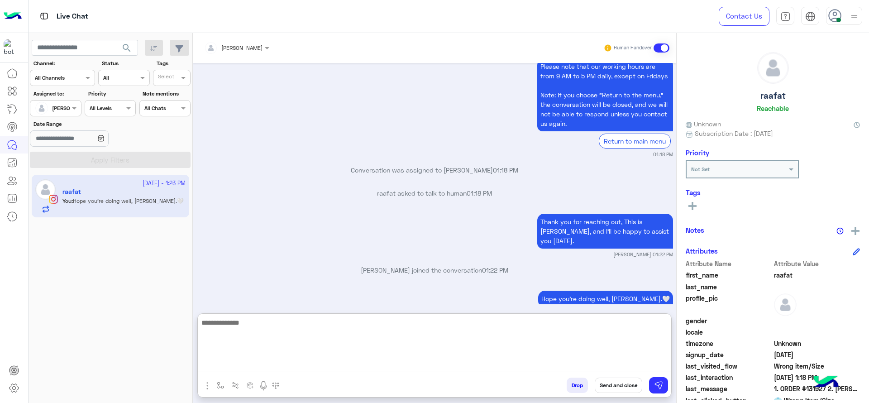
scroll to position [1271, 0]
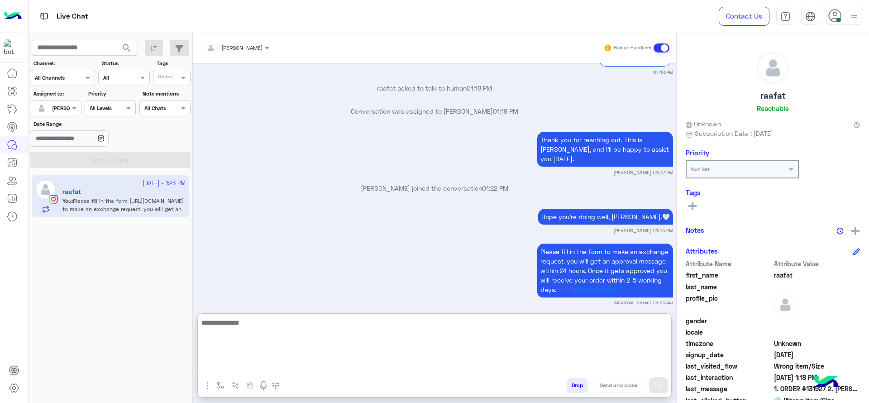
paste textarea "**********"
type textarea "**********"
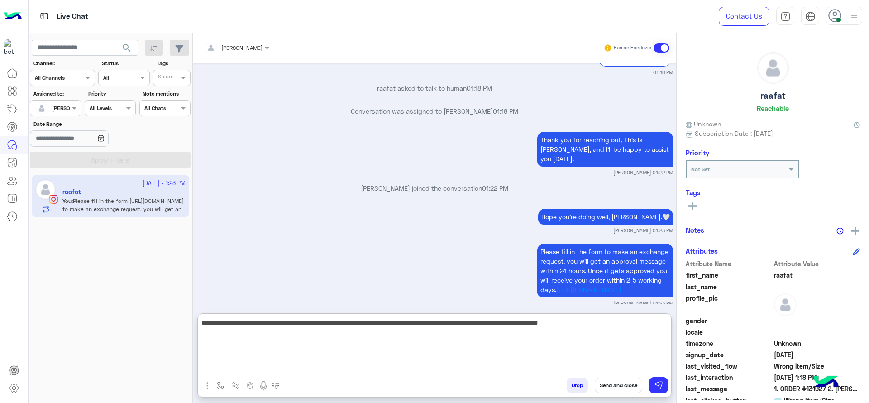
click at [468, 335] on textarea "**********" at bounding box center [434, 344] width 473 height 54
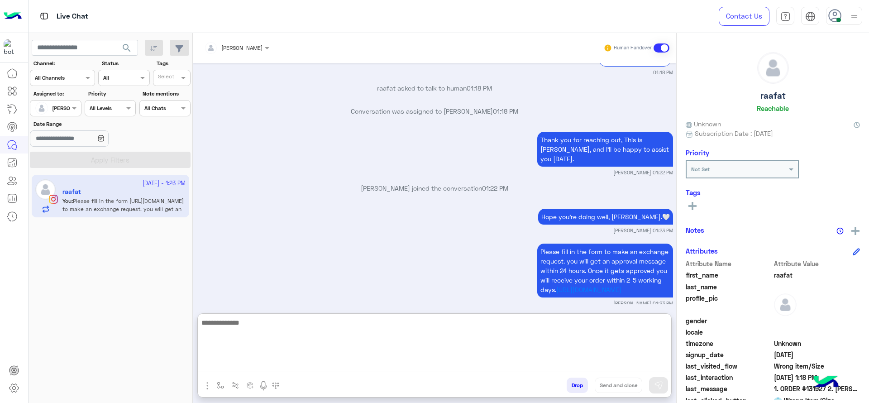
paste textarea "**********"
type textarea "**********"
click at [334, 323] on textarea "**********" at bounding box center [434, 344] width 473 height 54
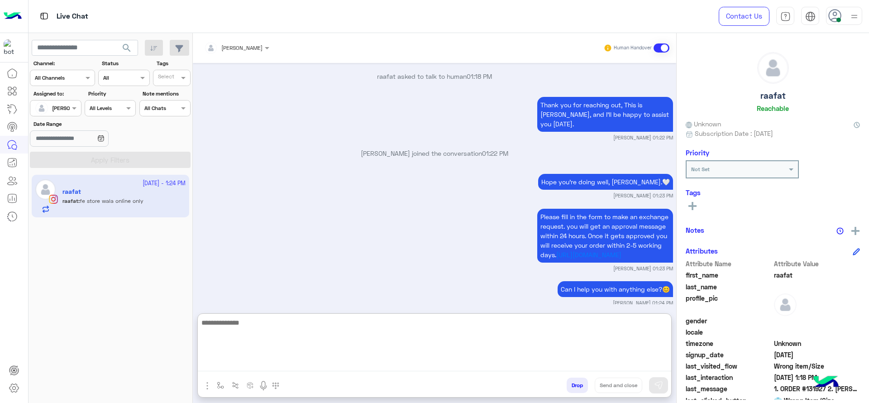
scroll to position [1340, 0]
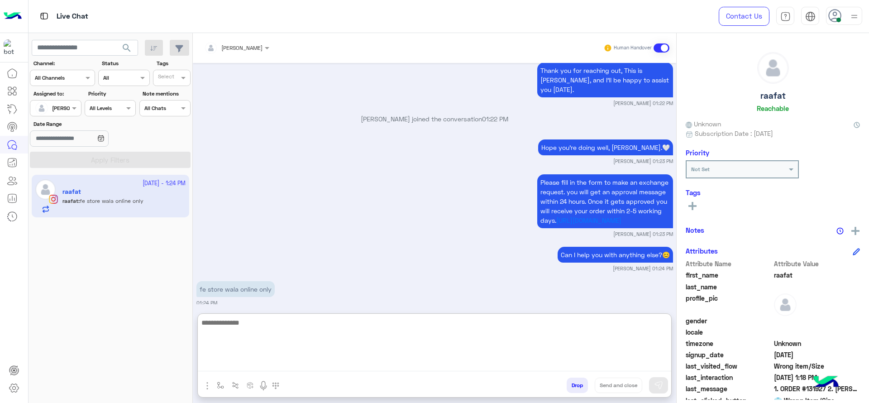
click at [334, 323] on textarea at bounding box center [434, 344] width 473 height 54
type textarea "*"
click at [479, 351] on textarea "**********" at bounding box center [434, 344] width 473 height 54
type textarea "**********"
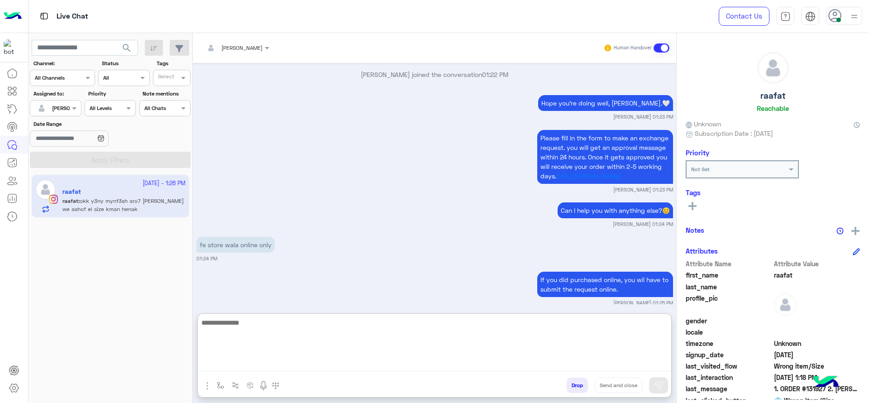
scroll to position [1428, 0]
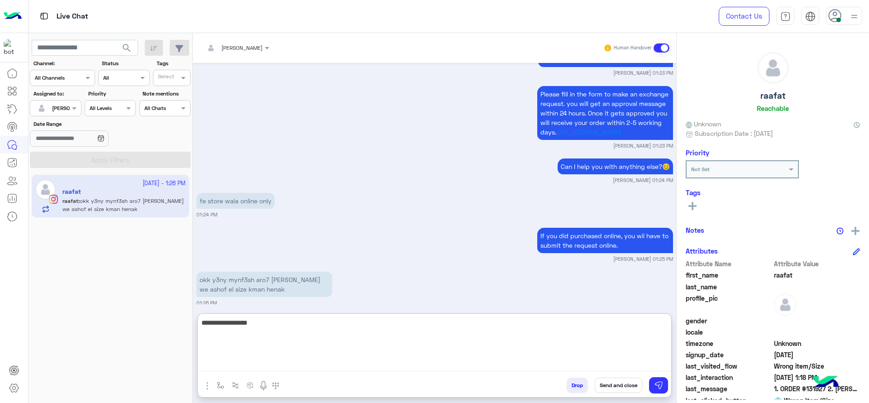
type textarea "**********"
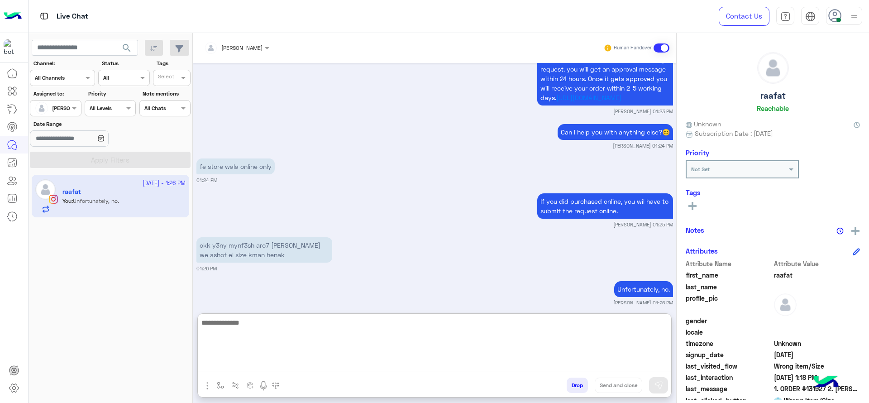
scroll to position [1497, 0]
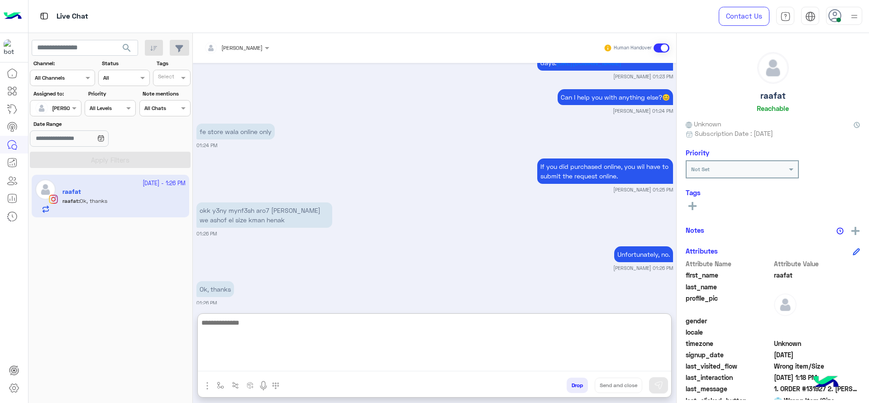
paste textarea "**********"
type textarea "**********"
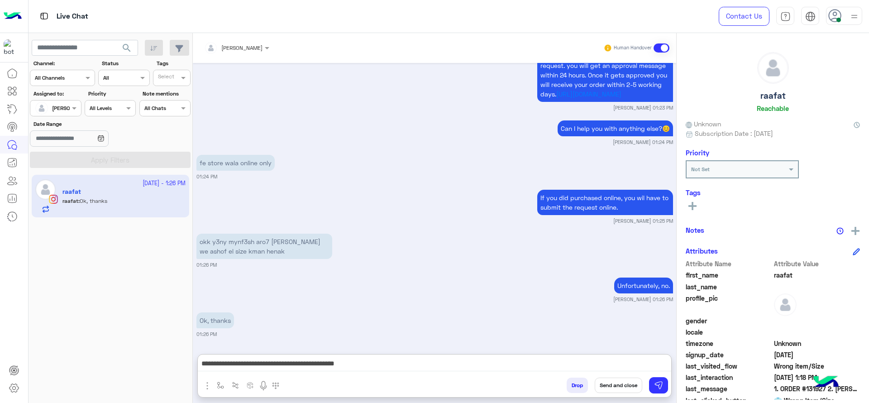
click at [614, 382] on button "Send and close" at bounding box center [617, 384] width 47 height 15
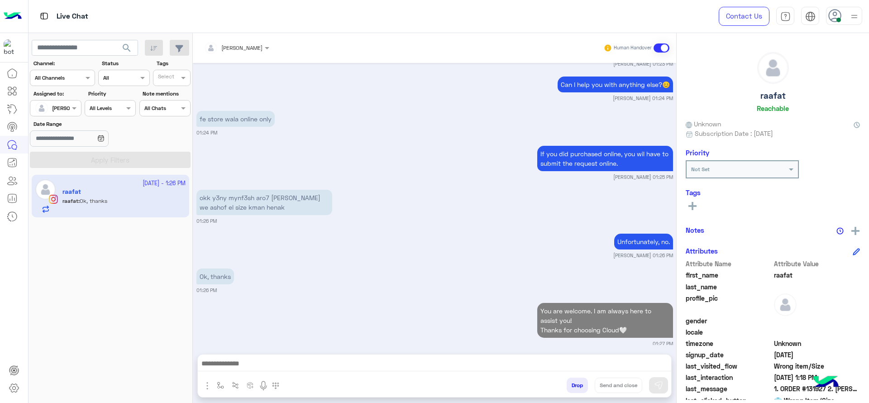
scroll to position [1533, 0]
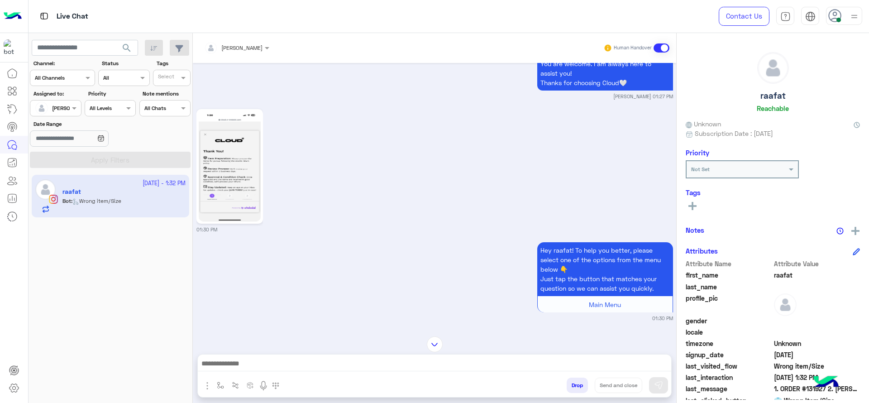
scroll to position [161, 0]
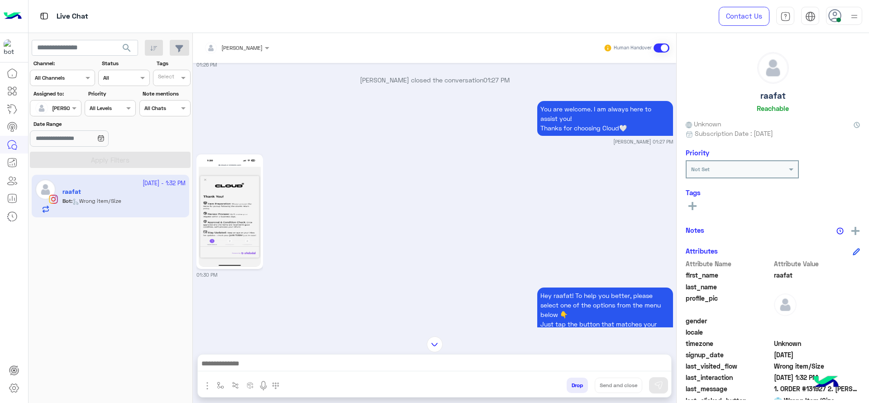
click at [318, 374] on div at bounding box center [434, 365] width 473 height 23
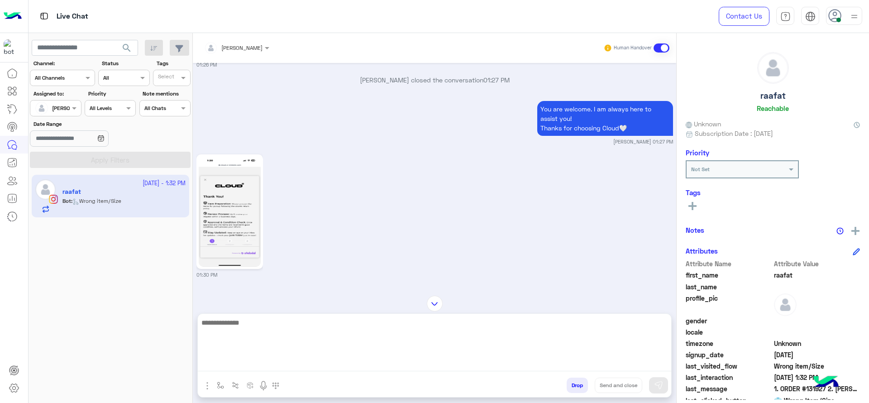
click at [322, 365] on textarea at bounding box center [434, 344] width 473 height 54
type textarea "**********"
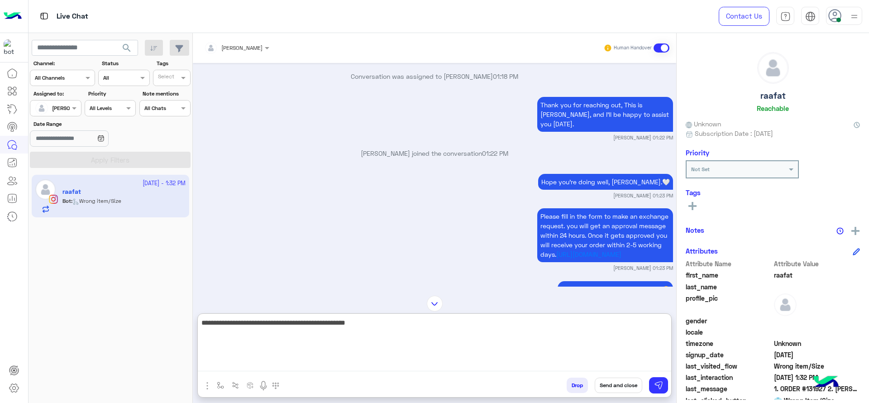
scroll to position [882, 0]
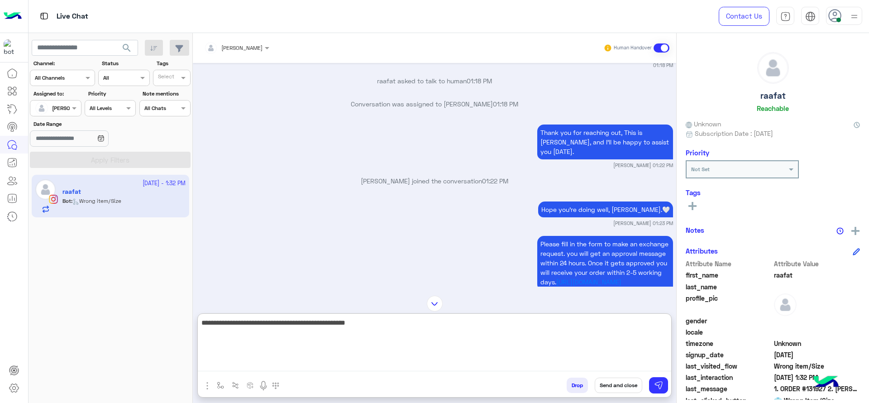
click at [403, 339] on textarea "**********" at bounding box center [434, 344] width 473 height 54
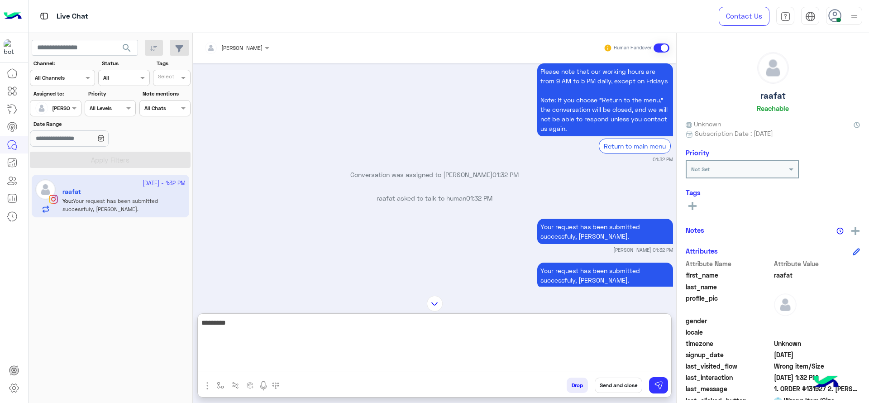
scroll to position [2351, 0]
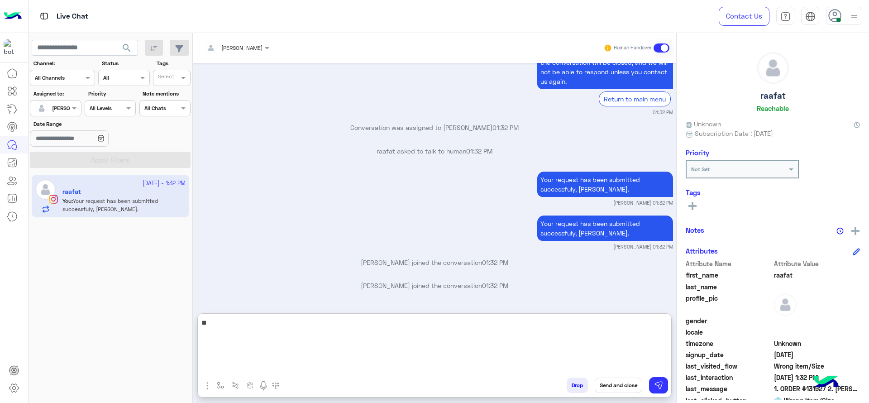
type textarea "*"
paste textarea "**********"
type textarea "**********"
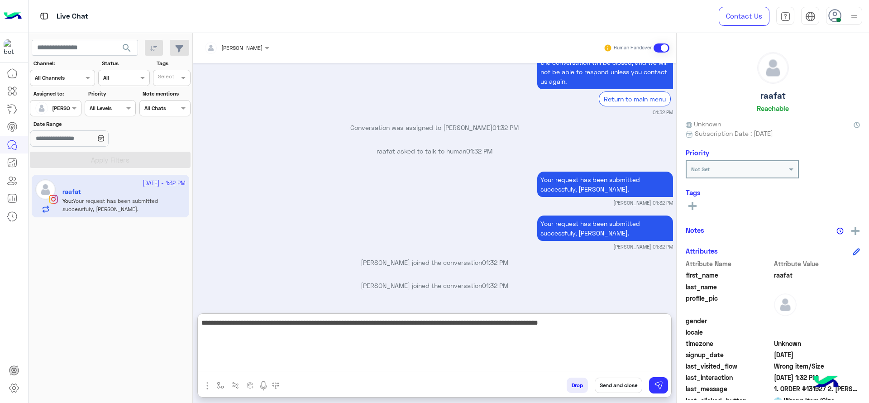
click at [364, 351] on textarea "**********" at bounding box center [434, 344] width 473 height 54
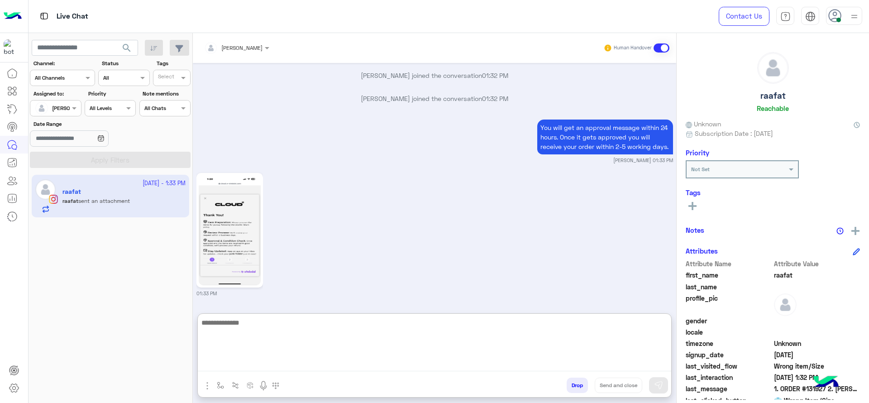
scroll to position [2582, 0]
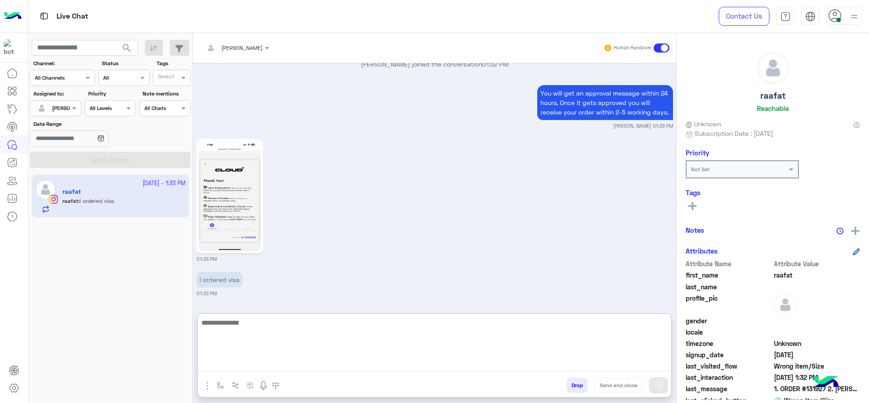
click at [331, 347] on textarea at bounding box center [434, 344] width 473 height 54
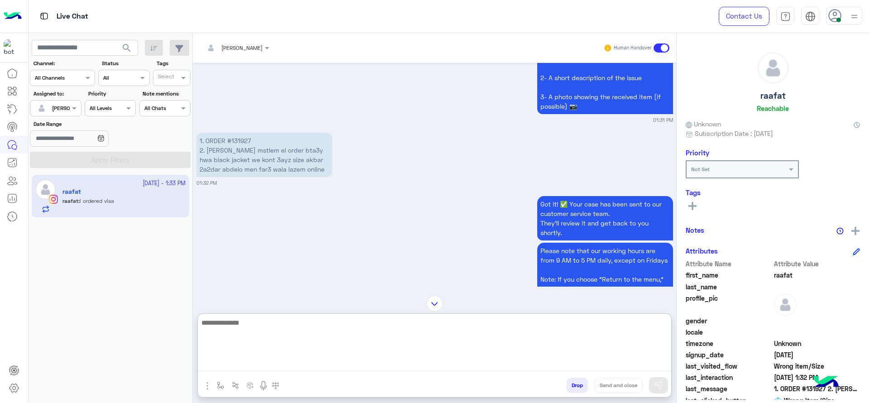
scroll to position [2107, 0]
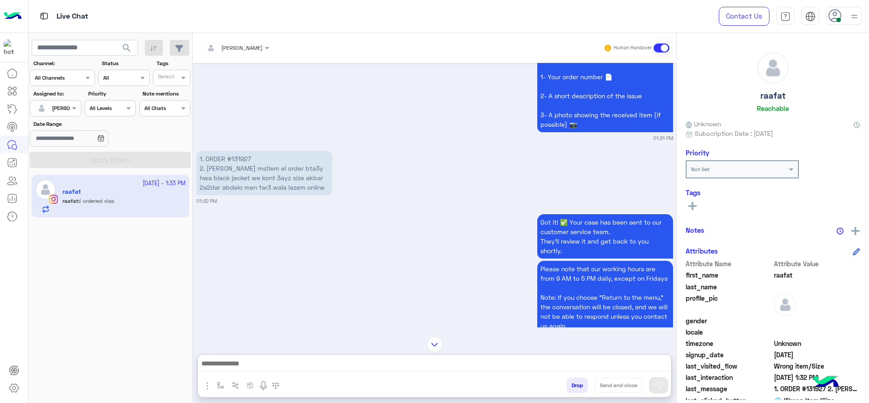
click at [243, 159] on p "1. ORDER #131927 2. [PERSON_NAME] mstlem el order bta3y hwa black jacket we kon…" at bounding box center [264, 173] width 136 height 44
copy p "131927"
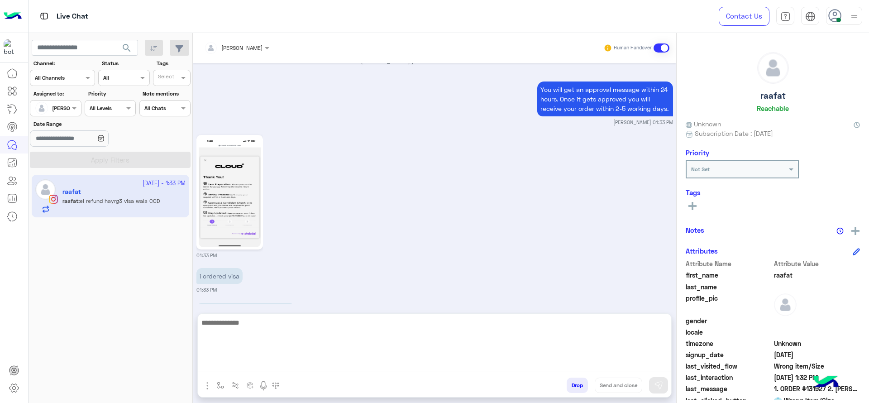
click at [357, 366] on textarea at bounding box center [434, 344] width 473 height 54
type textarea "**********"
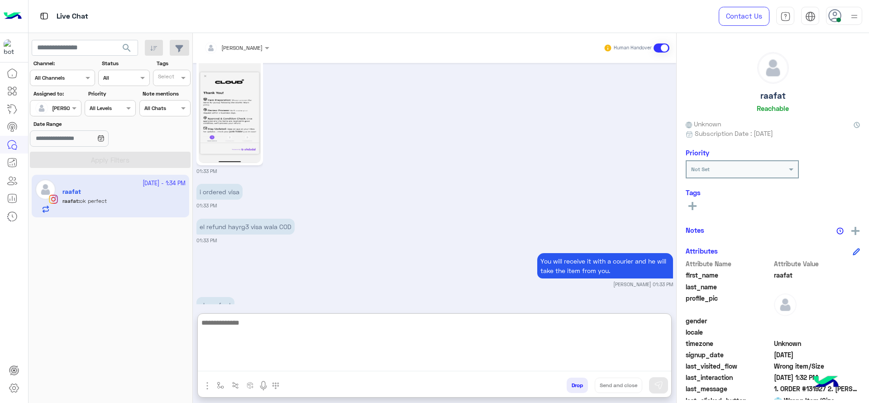
scroll to position [2695, 0]
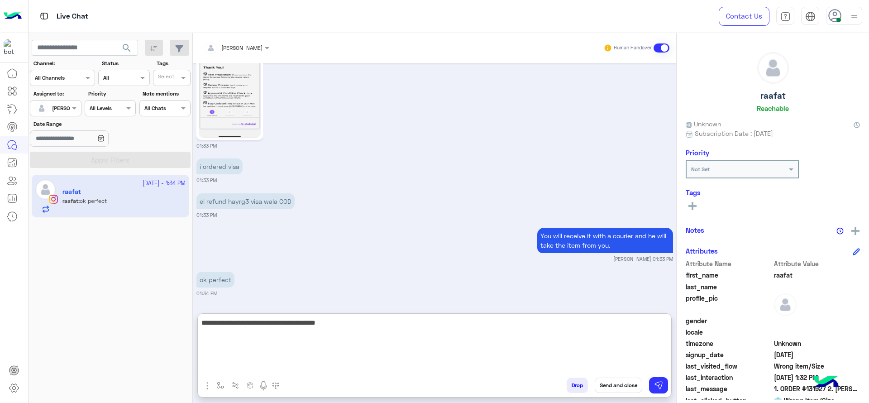
type textarea "**********"
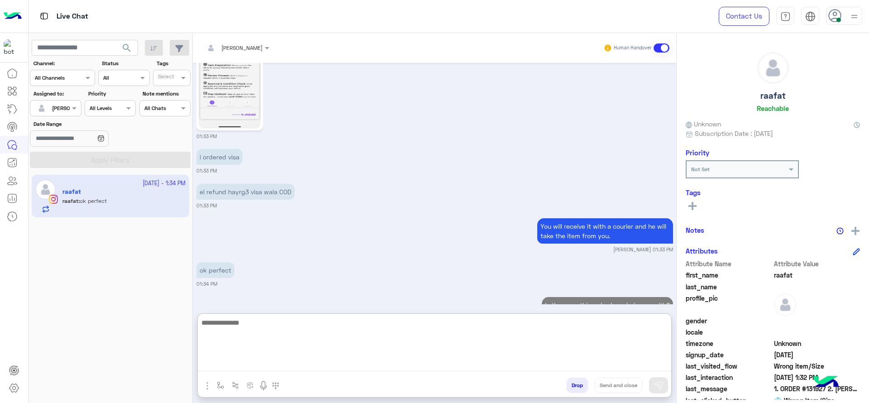
scroll to position [2730, 0]
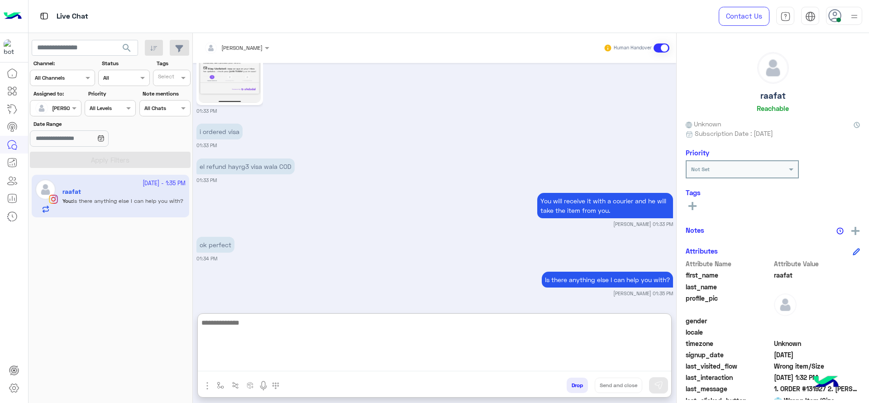
click at [241, 342] on textarea at bounding box center [434, 344] width 473 height 54
paste textarea "**********"
type textarea "**********"
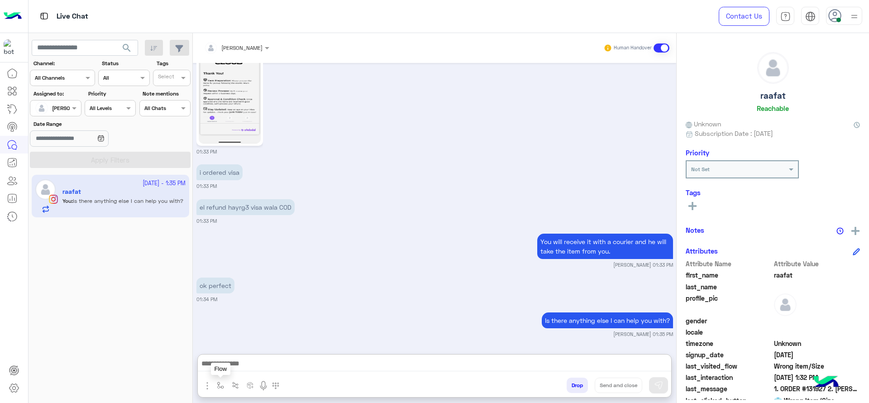
click at [223, 386] on img "button" at bounding box center [220, 384] width 7 height 7
click at [224, 364] on input "text" at bounding box center [236, 364] width 36 height 8
type input "*"
click at [223, 347] on span "[PERSON_NAME]" at bounding box center [244, 349] width 52 height 8
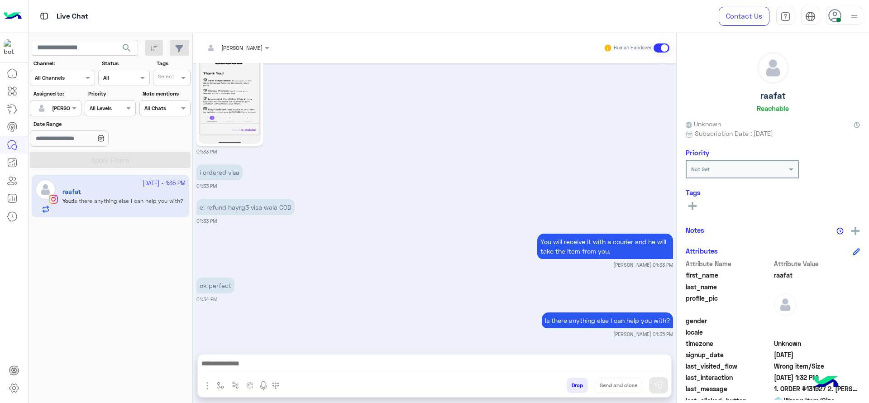
type textarea "**********"
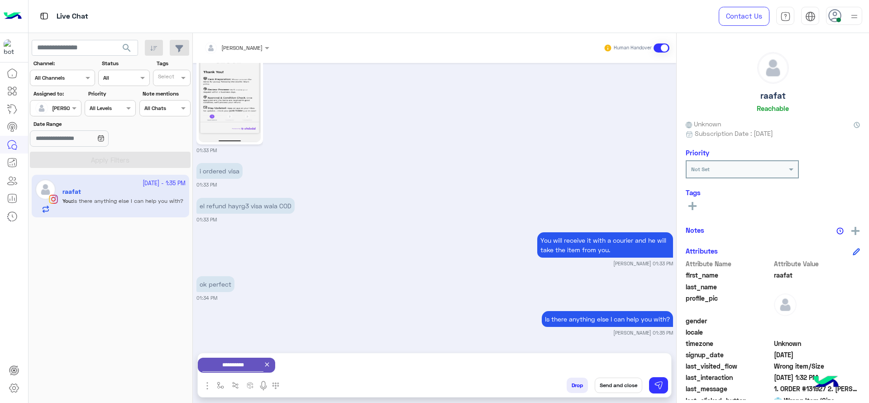
scroll to position [2691, 0]
click at [617, 380] on button "Send and close" at bounding box center [617, 384] width 47 height 15
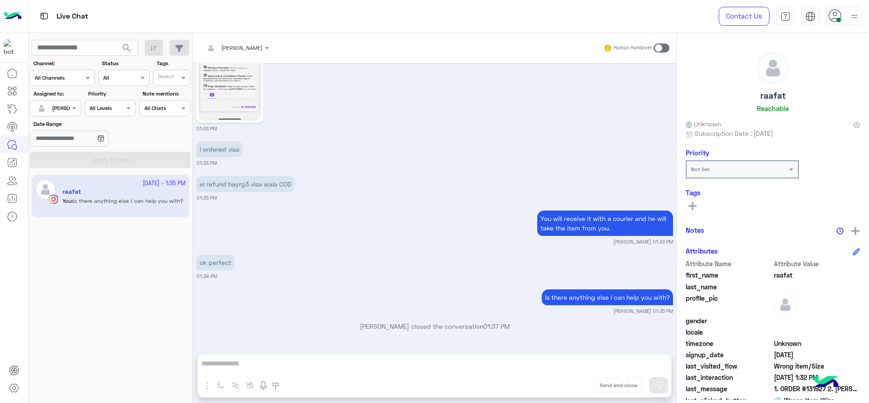
scroll to position [2830, 0]
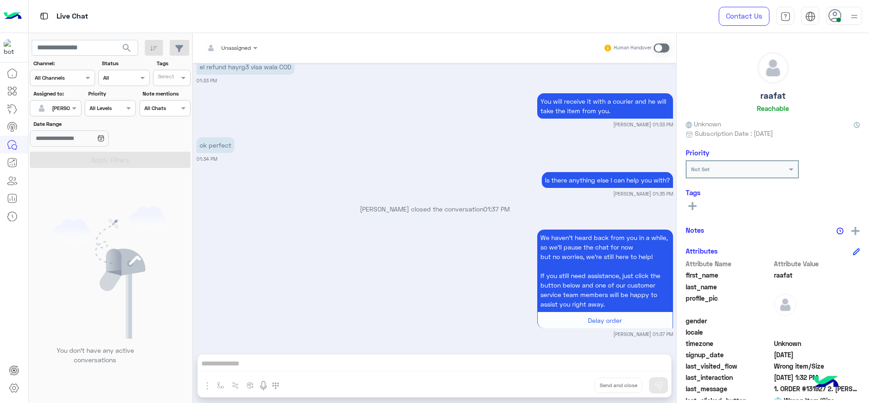
click at [58, 100] on div "[PERSON_NAME]" at bounding box center [52, 108] width 34 height 18
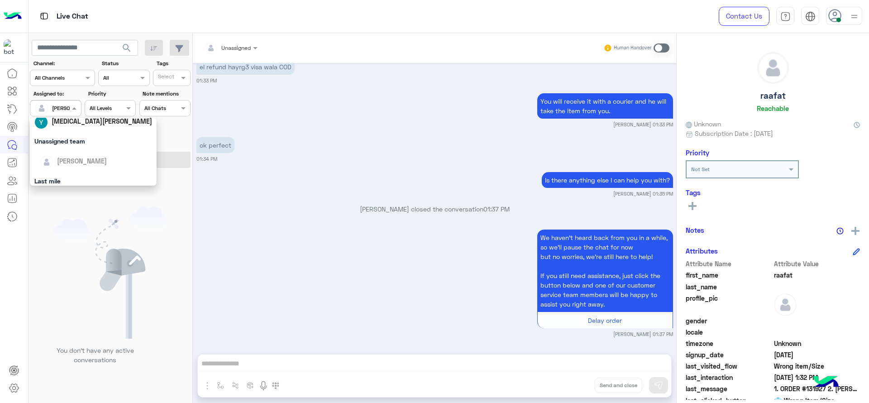
scroll to position [177, 0]
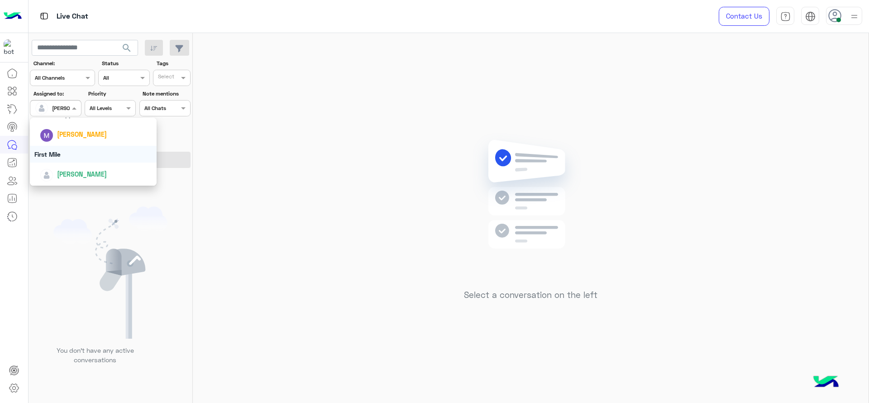
click at [76, 153] on div "First Mile" at bounding box center [93, 154] width 127 height 17
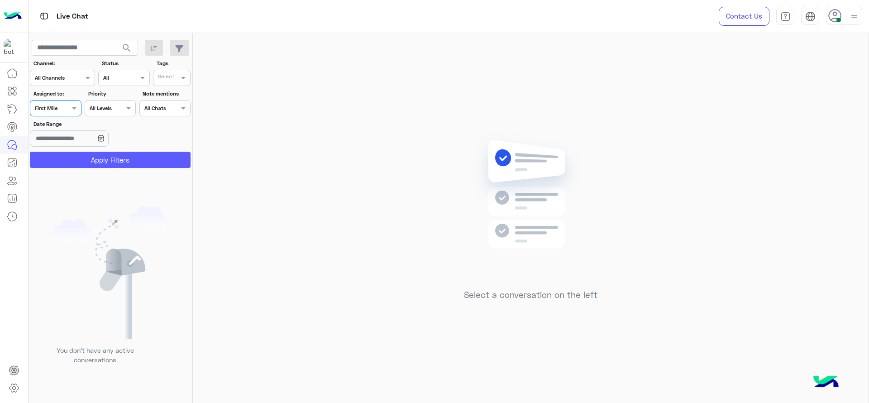
click at [76, 153] on button "Apply Filters" at bounding box center [110, 160] width 161 height 16
click at [64, 103] on div at bounding box center [55, 107] width 50 height 9
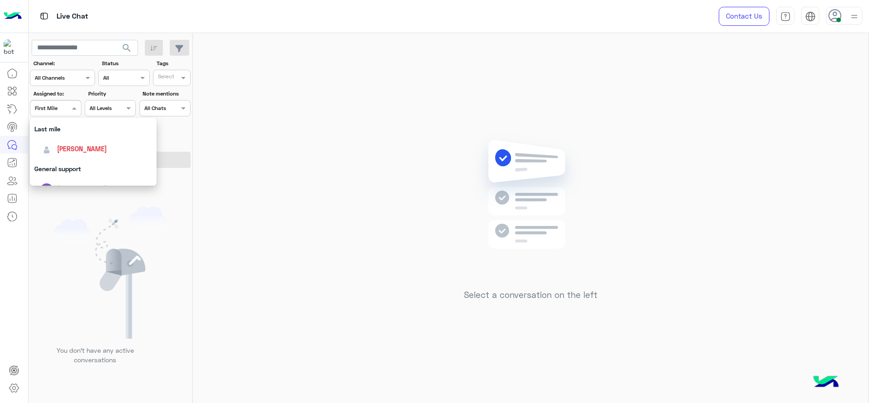
scroll to position [124, 0]
click at [71, 153] on div "[PERSON_NAME]" at bounding box center [96, 147] width 112 height 16
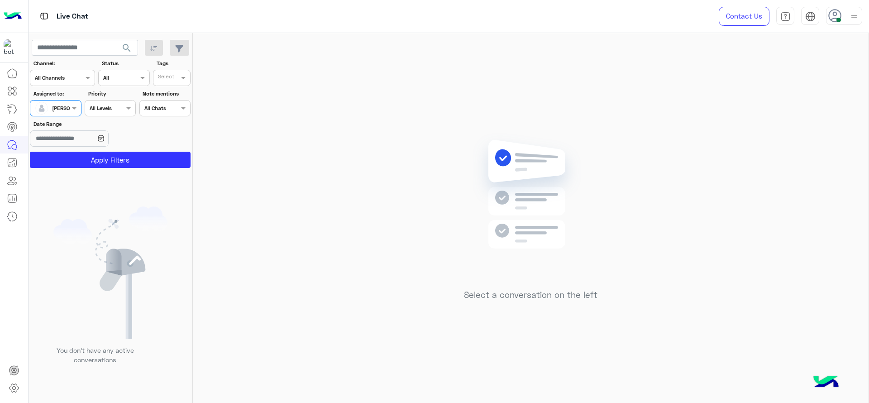
click at [71, 153] on button "Apply Filters" at bounding box center [110, 160] width 161 height 16
click at [67, 102] on div "[PERSON_NAME]" at bounding box center [52, 108] width 34 height 18
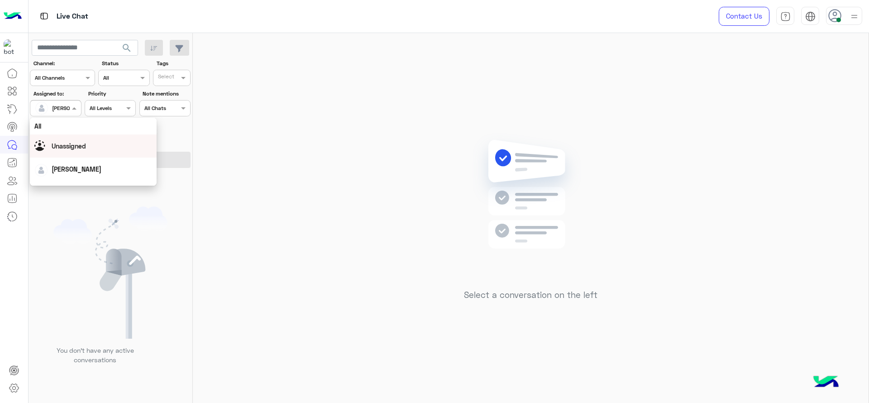
click at [79, 138] on div "Unassigned" at bounding box center [93, 146] width 118 height 16
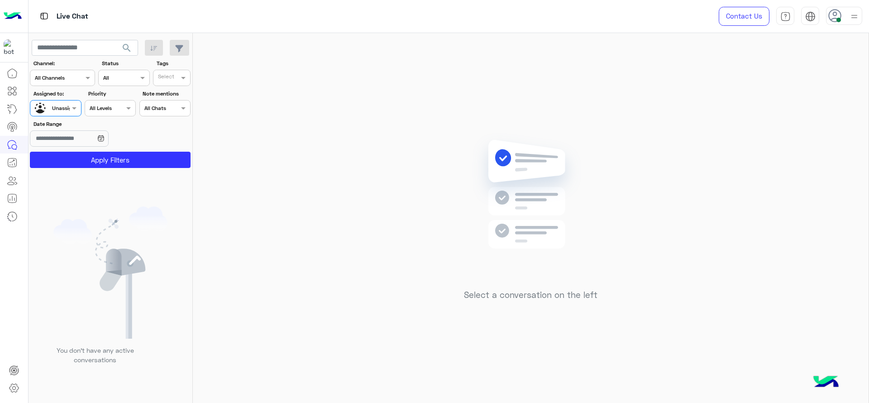
click at [177, 74] on div at bounding box center [168, 79] width 22 height 10
click at [176, 92] on div "J FOLLOW UP" at bounding box center [196, 95] width 79 height 9
click at [157, 157] on button "Apply Filters" at bounding box center [110, 160] width 161 height 16
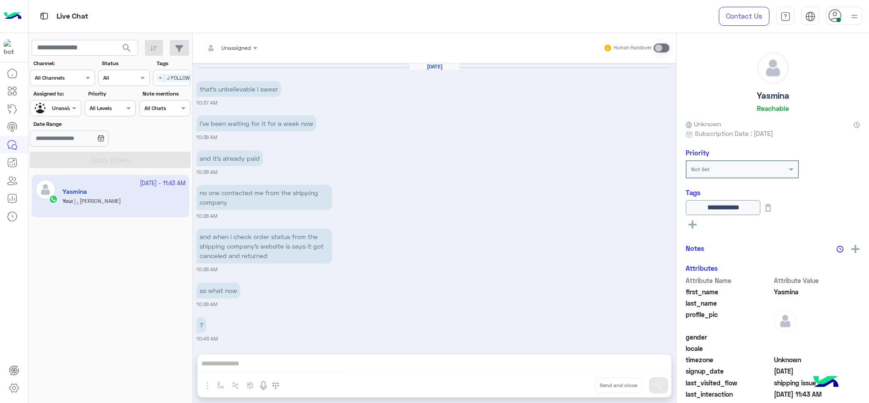
scroll to position [658, 0]
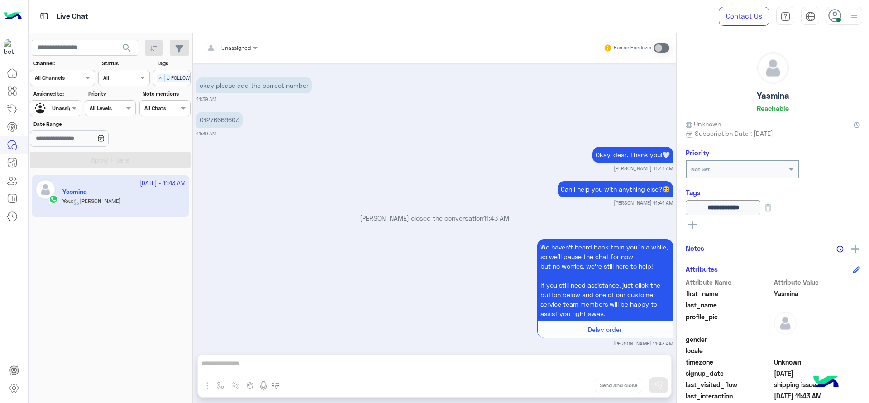
click at [855, 252] on img at bounding box center [855, 249] width 8 height 8
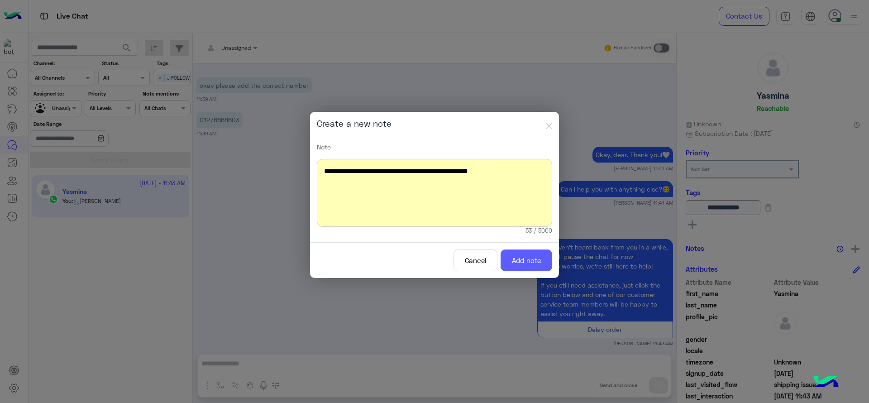
click at [534, 250] on button "Add note" at bounding box center [526, 260] width 52 height 22
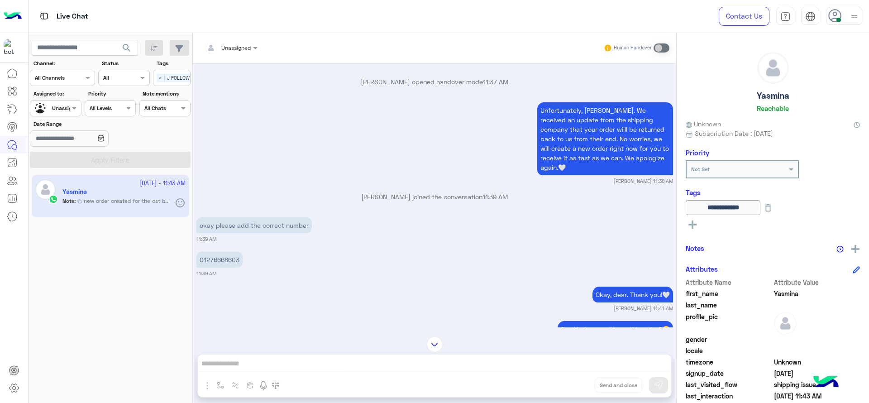
scroll to position [505, 0]
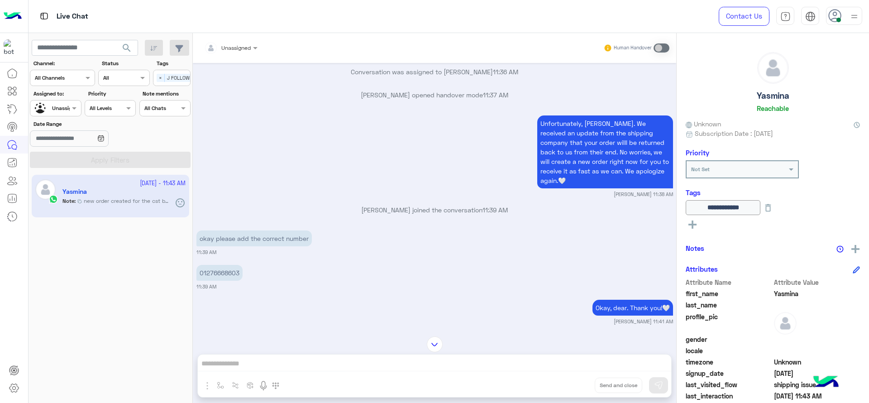
click at [222, 265] on p "01276668603" at bounding box center [219, 273] width 46 height 16
copy p "01276668603"
click at [321, 271] on div "01276668603 11:39 AM" at bounding box center [434, 276] width 476 height 28
click at [851, 247] on img at bounding box center [855, 249] width 8 height 8
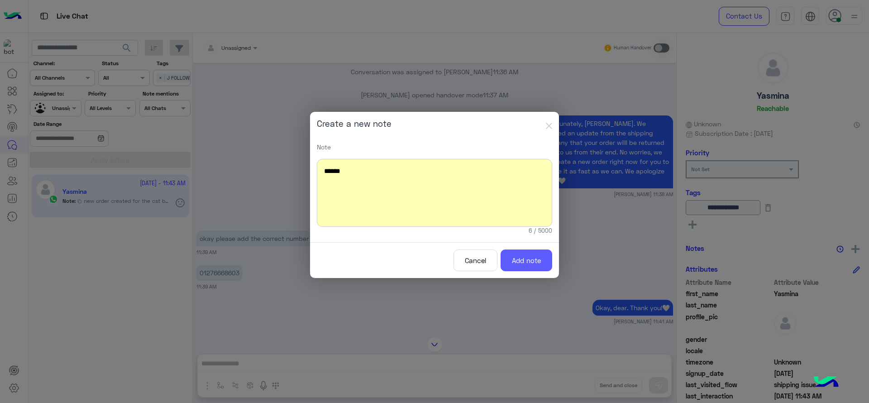
click at [509, 261] on button "Add note" at bounding box center [526, 260] width 52 height 22
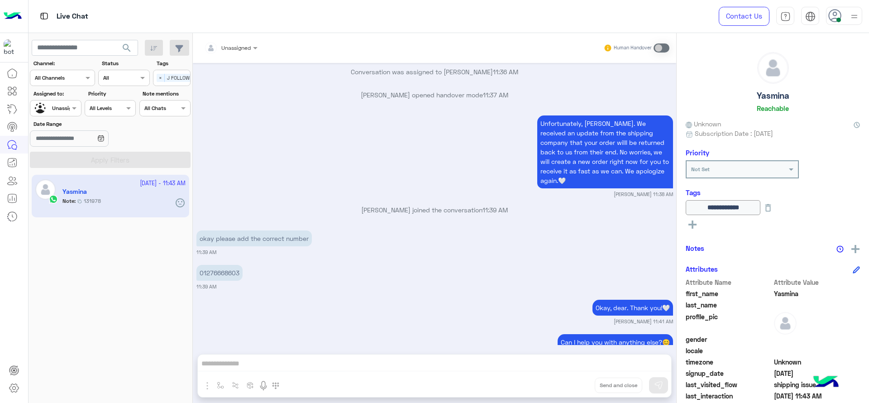
scroll to position [811, 0]
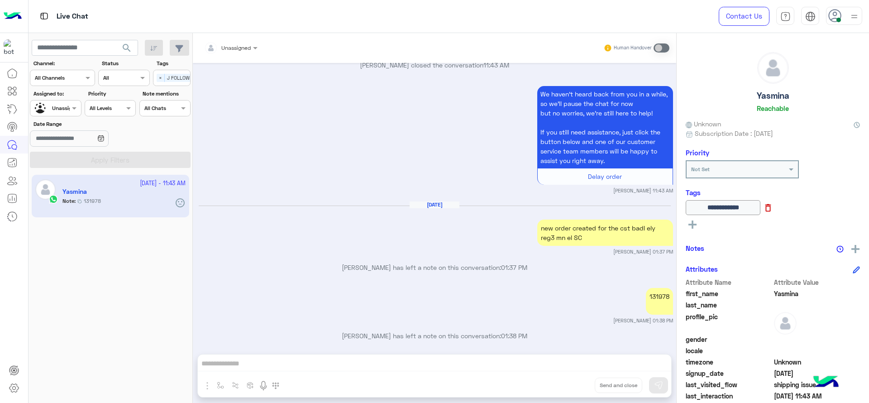
click at [773, 205] on icon at bounding box center [768, 208] width 10 height 10
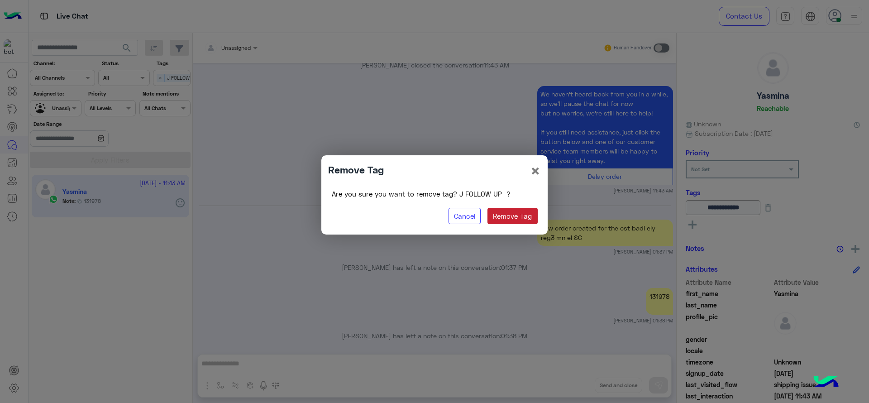
click at [525, 211] on button "Remove Tag" at bounding box center [512, 216] width 50 height 16
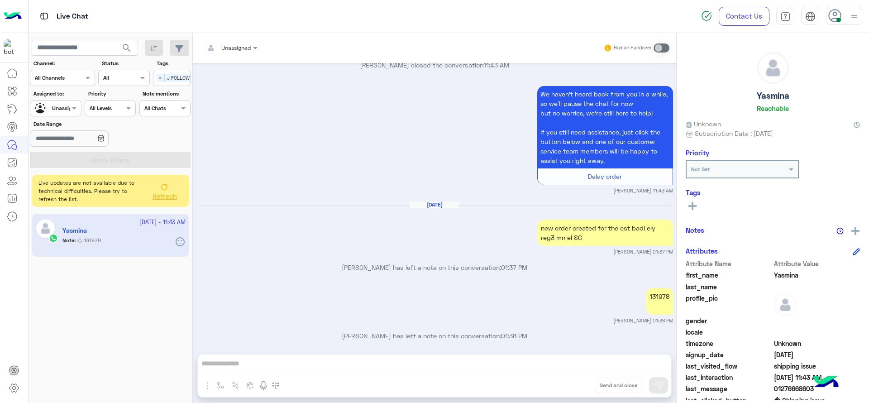
click at [169, 192] on span "Refresh" at bounding box center [164, 196] width 24 height 8
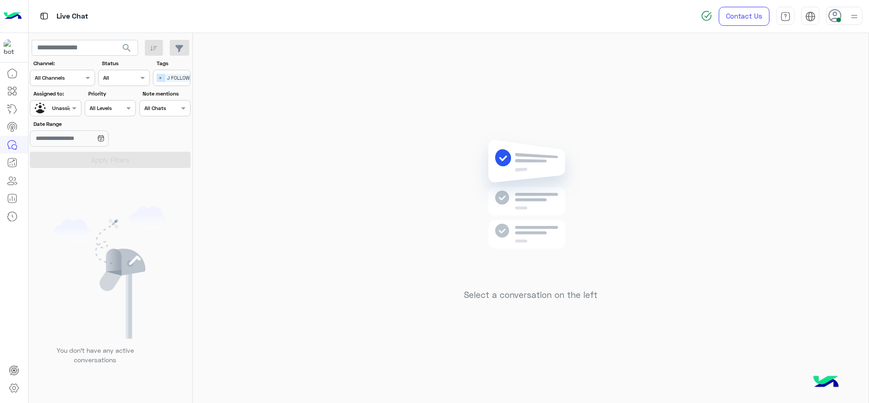
click at [157, 76] on span "×" at bounding box center [161, 78] width 8 height 8
click at [136, 156] on button "Apply Filters" at bounding box center [110, 160] width 161 height 16
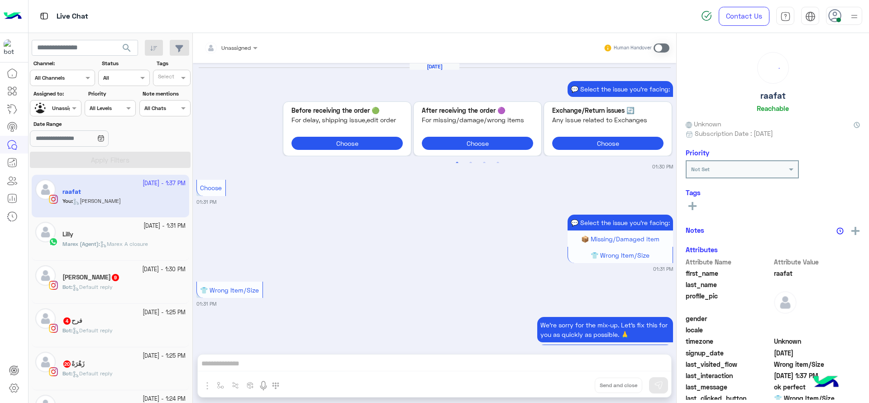
scroll to position [950, 0]
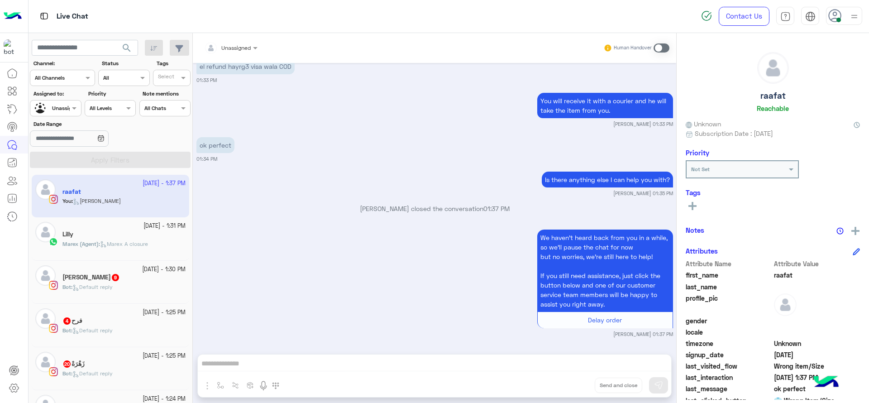
click at [68, 110] on div at bounding box center [55, 107] width 50 height 9
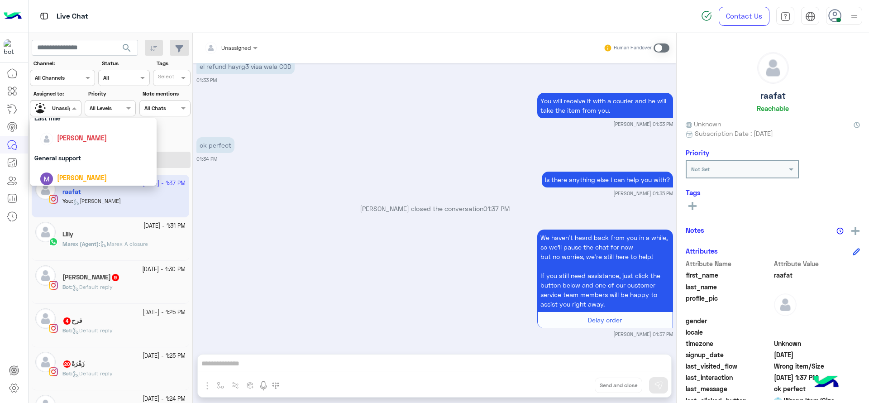
scroll to position [136, 0]
click at [62, 144] on div "[PERSON_NAME]" at bounding box center [93, 135] width 127 height 23
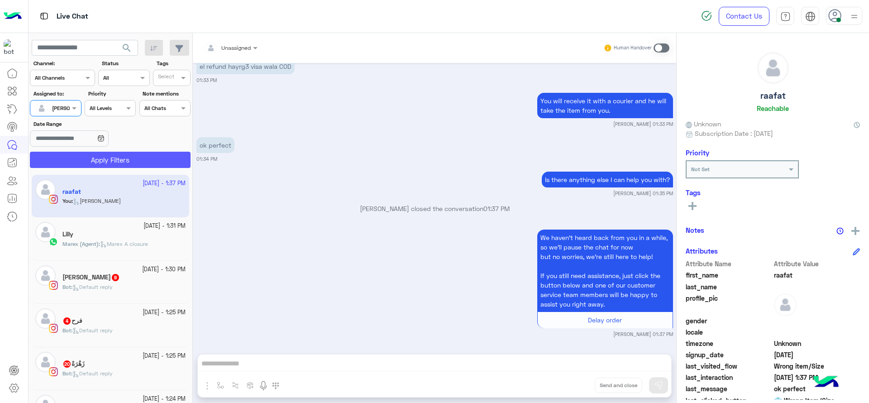
click at [65, 157] on button "Apply Filters" at bounding box center [110, 160] width 161 height 16
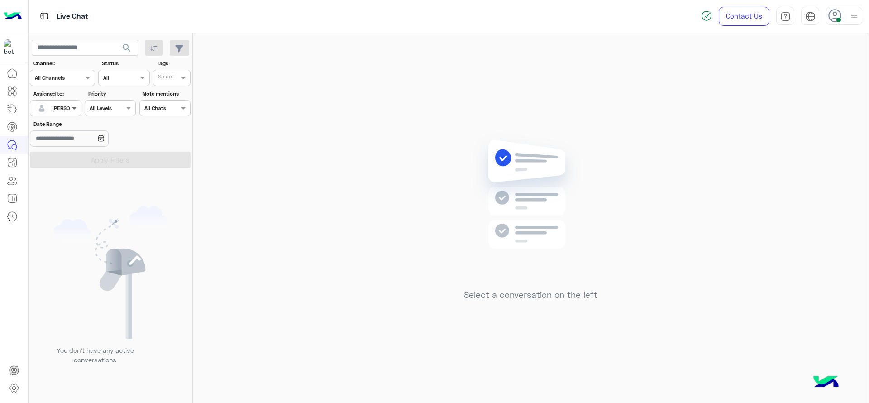
click at [74, 110] on span at bounding box center [75, 107] width 11 height 9
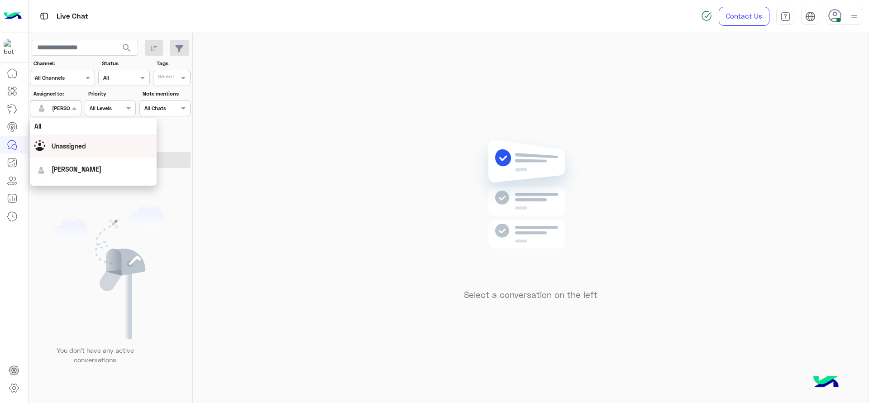
scroll to position [177, 0]
click at [68, 154] on div "First Mile" at bounding box center [93, 154] width 127 height 17
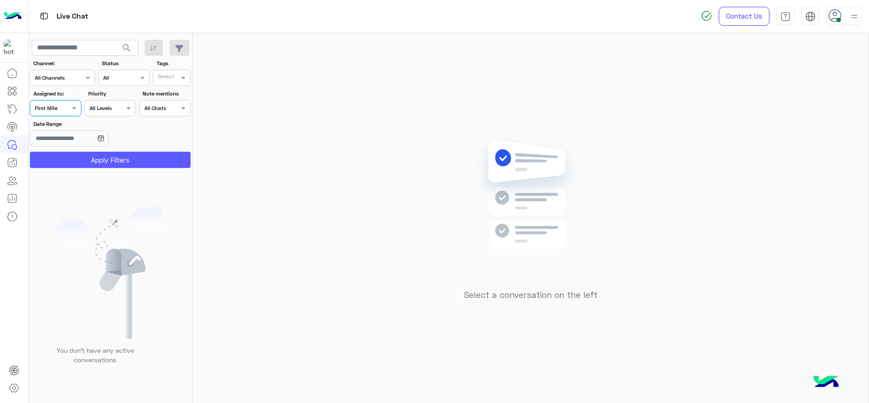
click at [68, 154] on button "Apply Filters" at bounding box center [110, 160] width 161 height 16
click at [62, 108] on div at bounding box center [55, 107] width 50 height 9
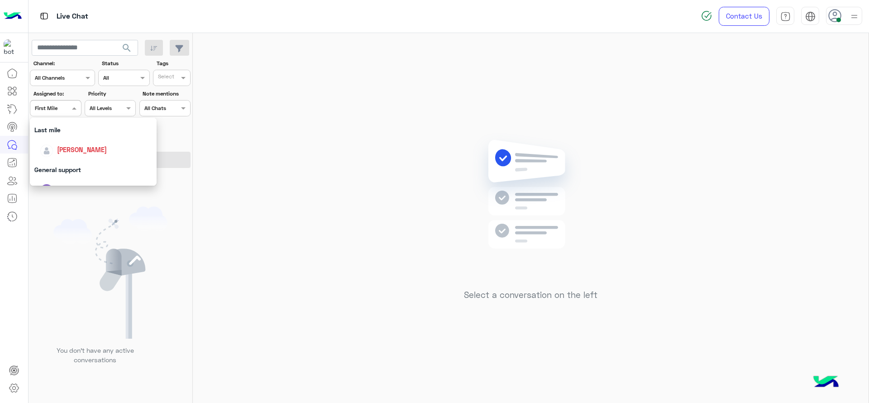
scroll to position [121, 0]
click at [73, 152] on span "[PERSON_NAME]" at bounding box center [82, 151] width 50 height 8
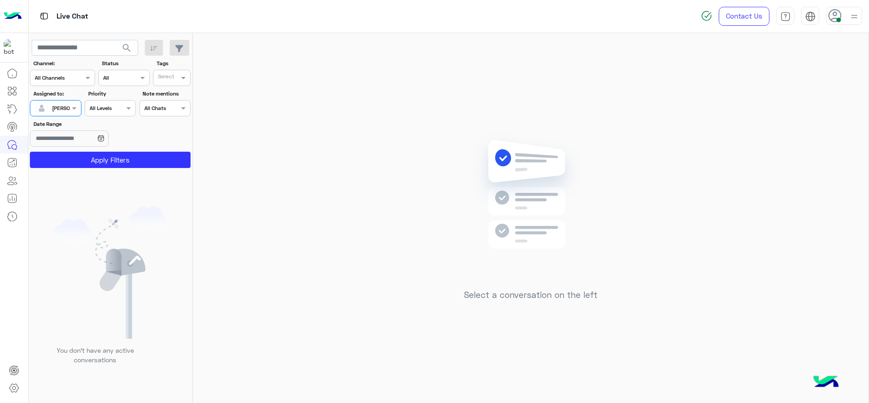
click at [73, 152] on button "Apply Filters" at bounding box center [110, 160] width 161 height 16
click at [59, 106] on div at bounding box center [55, 107] width 50 height 9
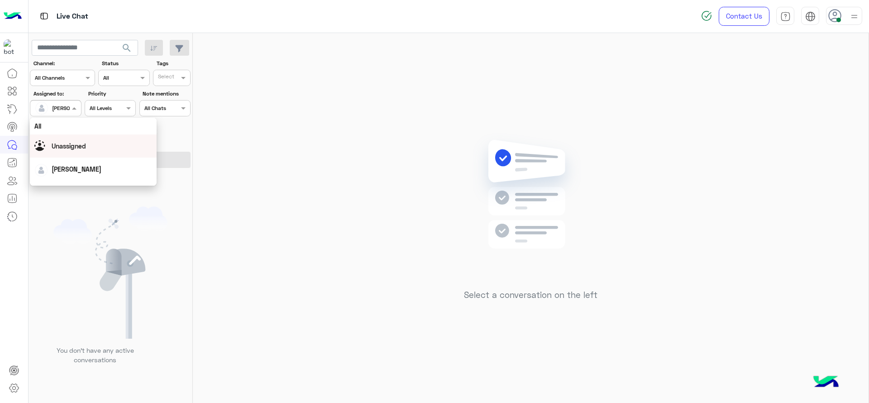
scroll to position [177, 0]
click at [57, 149] on div "First Mile" at bounding box center [93, 154] width 127 height 17
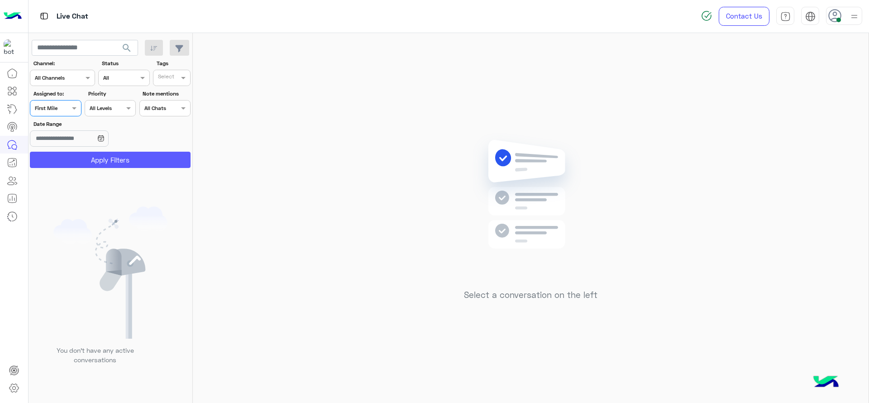
click at [56, 159] on button "Apply Filters" at bounding box center [110, 160] width 161 height 16
click at [68, 104] on div at bounding box center [55, 107] width 50 height 9
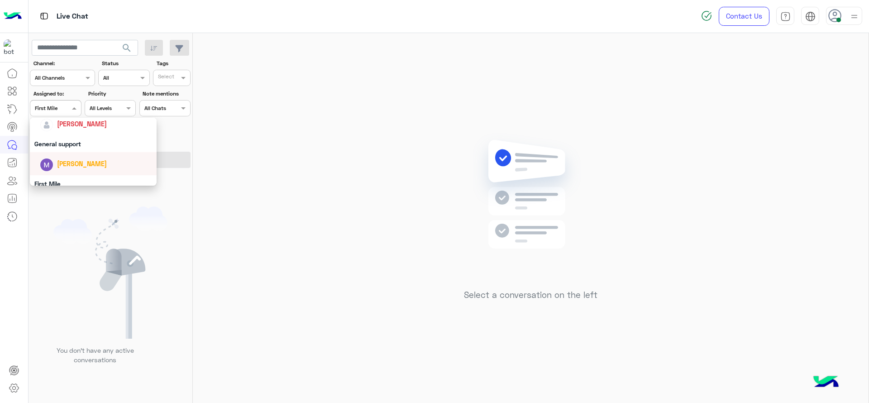
scroll to position [147, 0]
click at [73, 128] on div "[PERSON_NAME]" at bounding box center [82, 124] width 50 height 9
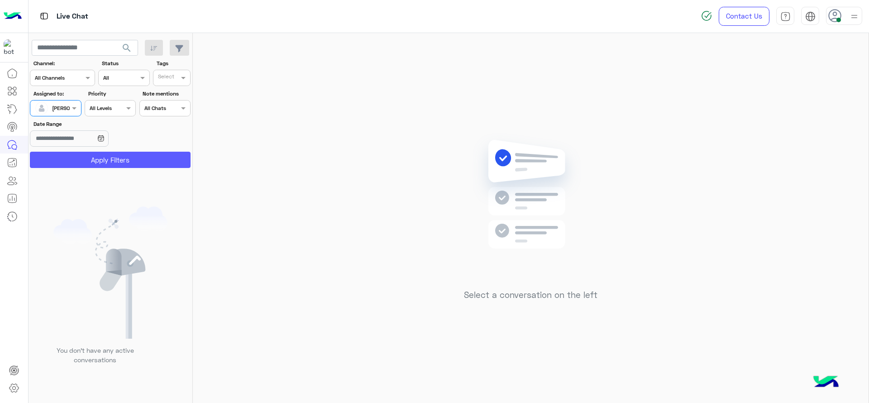
click at [89, 161] on button "Apply Filters" at bounding box center [110, 160] width 161 height 16
click at [850, 24] on div at bounding box center [844, 16] width 36 height 18
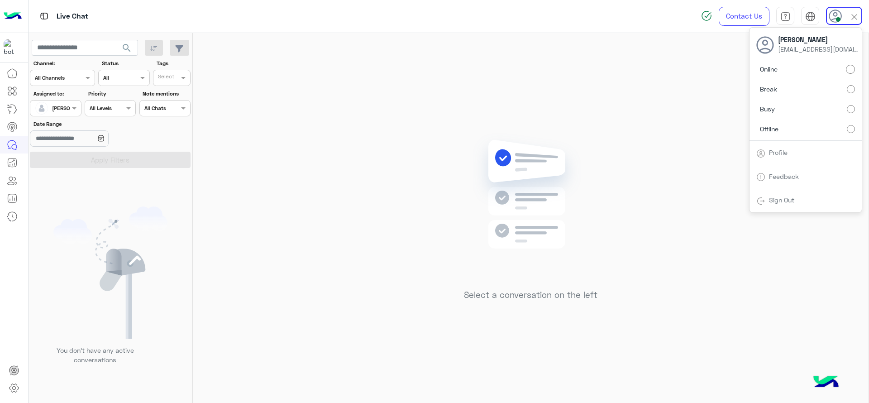
click at [479, 130] on div "Select a conversation on the left" at bounding box center [530, 219] width 675 height 373
click at [74, 104] on span at bounding box center [75, 107] width 11 height 9
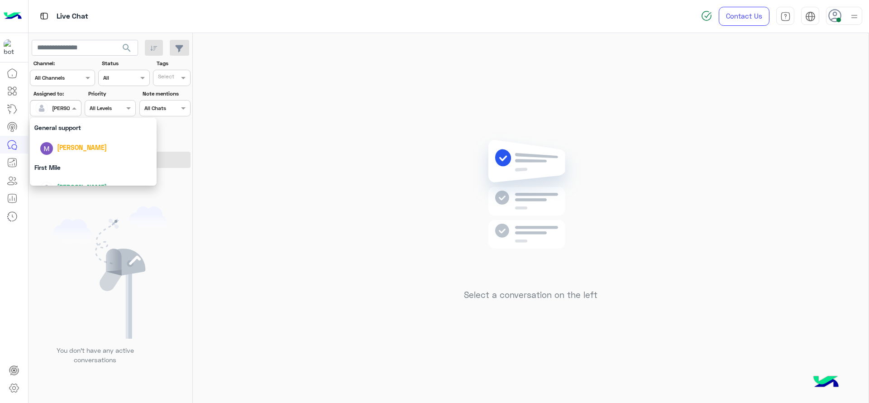
scroll to position [177, 0]
click at [66, 154] on div "First Mile" at bounding box center [93, 154] width 127 height 17
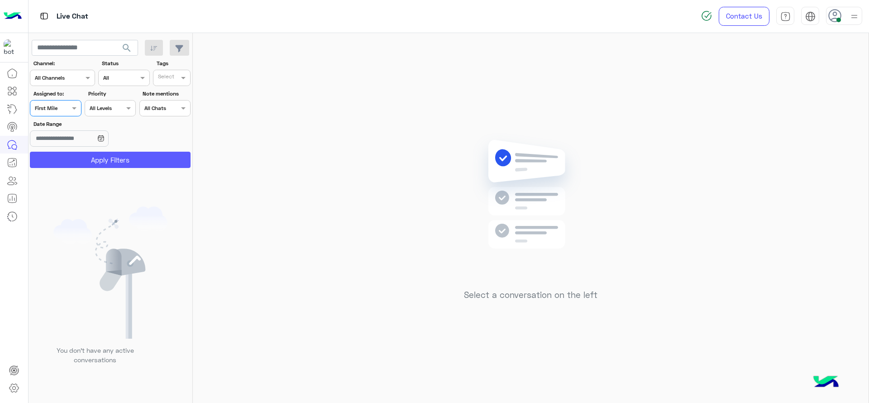
click at [70, 167] on button "Apply Filters" at bounding box center [110, 160] width 161 height 16
click at [72, 110] on span at bounding box center [75, 107] width 11 height 9
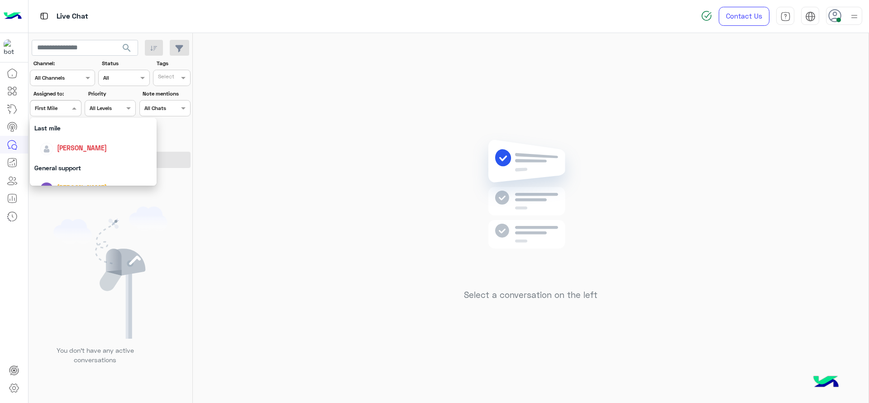
scroll to position [124, 0]
click at [79, 148] on span "[PERSON_NAME]" at bounding box center [82, 147] width 50 height 8
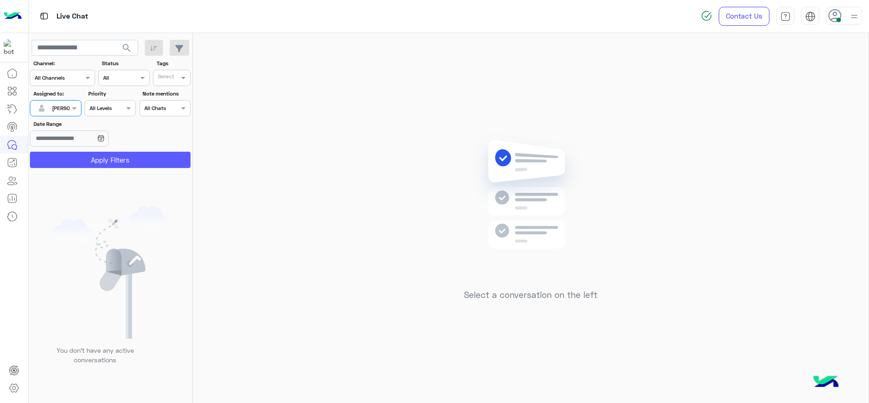
click at [87, 157] on button "Apply Filters" at bounding box center [110, 160] width 161 height 16
click at [471, 177] on img at bounding box center [530, 208] width 131 height 150
click at [74, 110] on span at bounding box center [75, 107] width 11 height 9
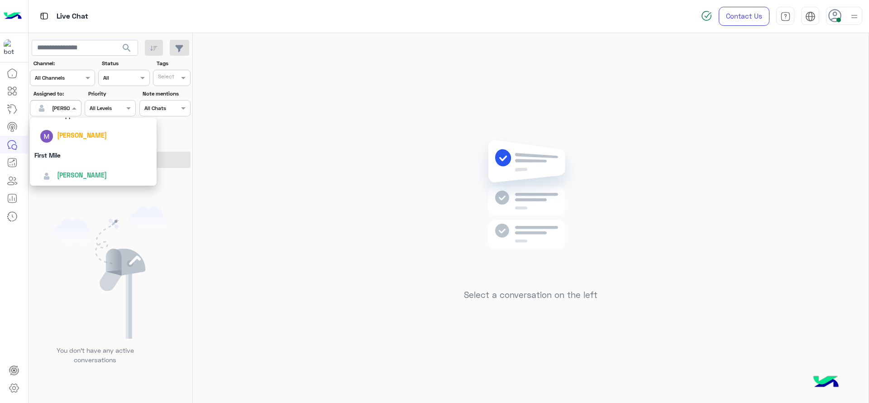
scroll to position [177, 0]
click at [67, 151] on div "First Mile" at bounding box center [93, 154] width 127 height 17
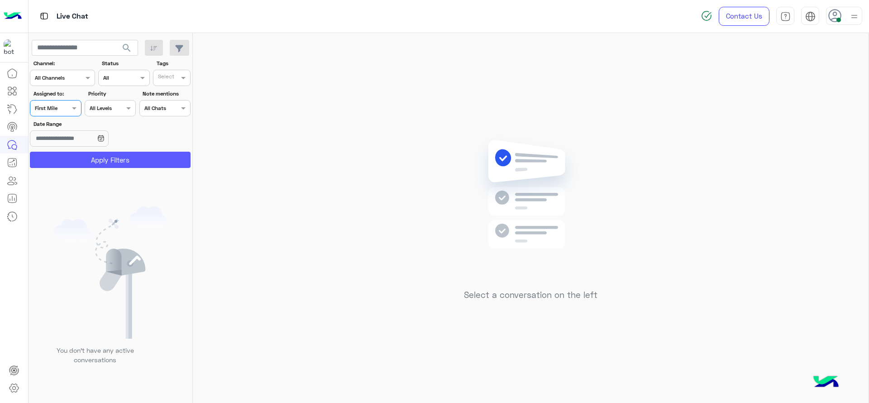
click at [66, 160] on button "Apply Filters" at bounding box center [110, 160] width 161 height 16
click at [76, 106] on span at bounding box center [75, 107] width 11 height 9
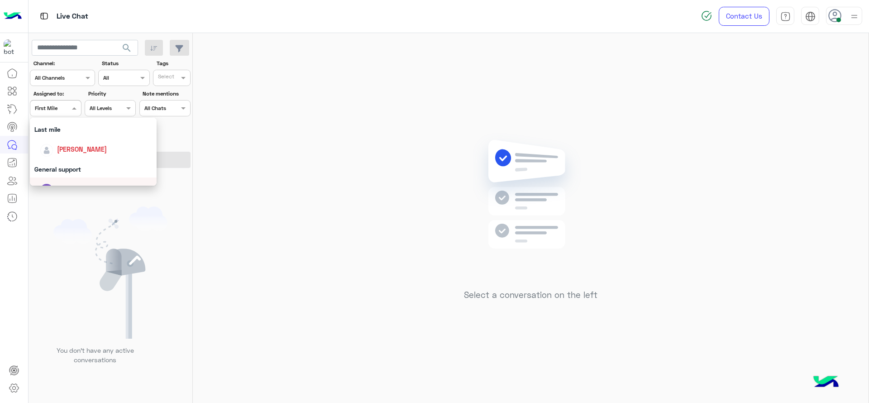
scroll to position [121, 0]
click at [77, 147] on span "[PERSON_NAME]" at bounding box center [82, 151] width 50 height 8
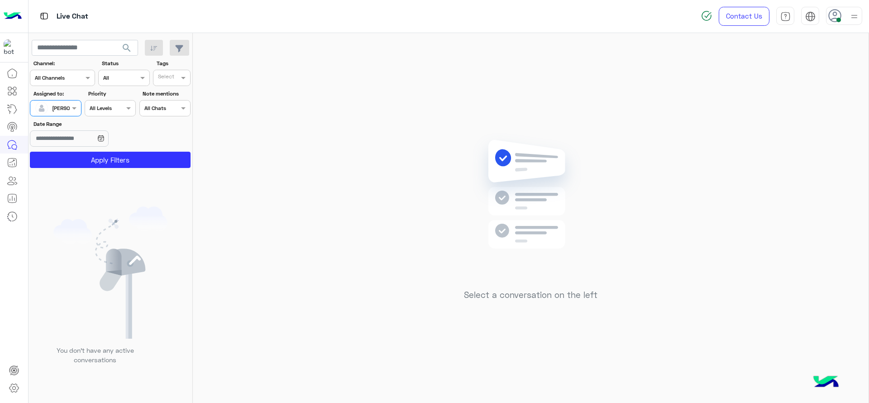
click at [77, 151] on section "Channel: Channel All Channels Status Channel All Tags Select Assigned to: Assig…" at bounding box center [110, 113] width 151 height 109
click at [74, 166] on button "Apply Filters" at bounding box center [110, 160] width 161 height 16
click at [393, 162] on div "Select a conversation on the left" at bounding box center [530, 219] width 675 height 373
click at [64, 105] on div at bounding box center [55, 107] width 50 height 9
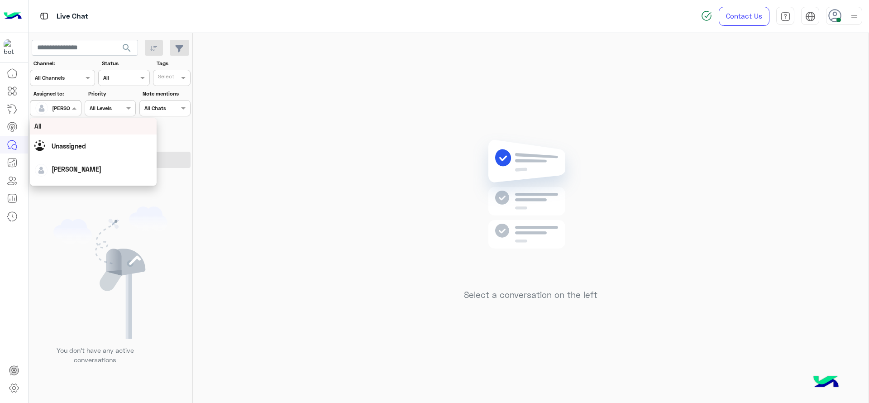
scroll to position [177, 0]
click at [54, 151] on div "First Mile" at bounding box center [93, 154] width 127 height 17
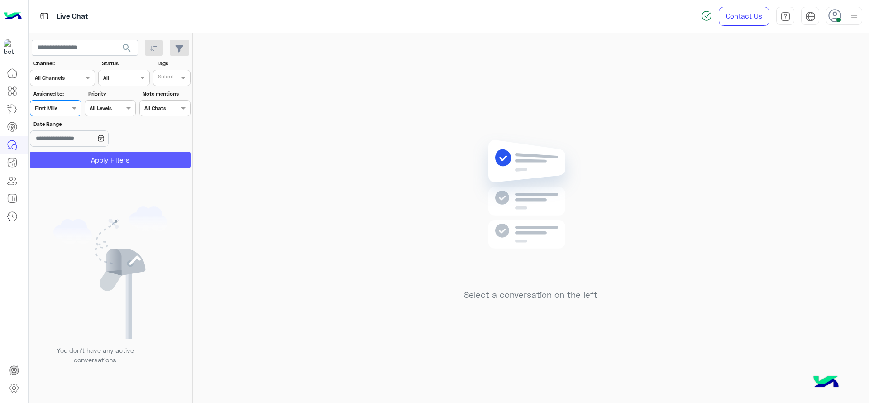
click at [53, 160] on button "Apply Filters" at bounding box center [110, 160] width 161 height 16
click at [60, 107] on div at bounding box center [107, 205] width 158 height 403
click at [58, 104] on div at bounding box center [107, 205] width 158 height 403
click at [76, 112] on span at bounding box center [75, 107] width 11 height 9
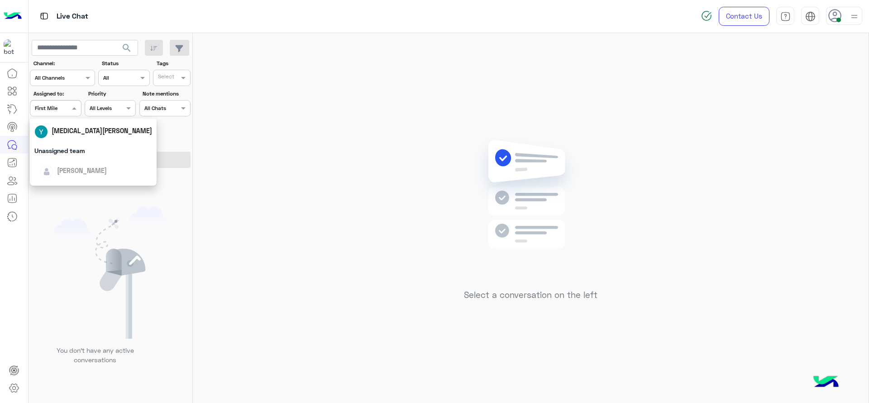
scroll to position [102, 0]
click at [83, 173] on span "[PERSON_NAME]" at bounding box center [82, 170] width 50 height 8
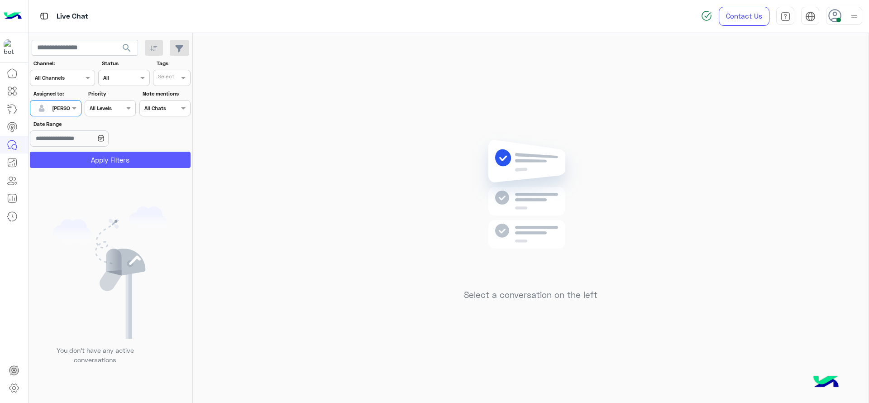
click at [147, 159] on button "Apply Filters" at bounding box center [110, 160] width 161 height 16
click at [566, 107] on div "Select a conversation on the left" at bounding box center [530, 219] width 675 height 373
click at [842, 26] on div "Contact Us Help Center عربي English" at bounding box center [781, 16] width 175 height 33
click at [852, 19] on img at bounding box center [853, 16] width 11 height 11
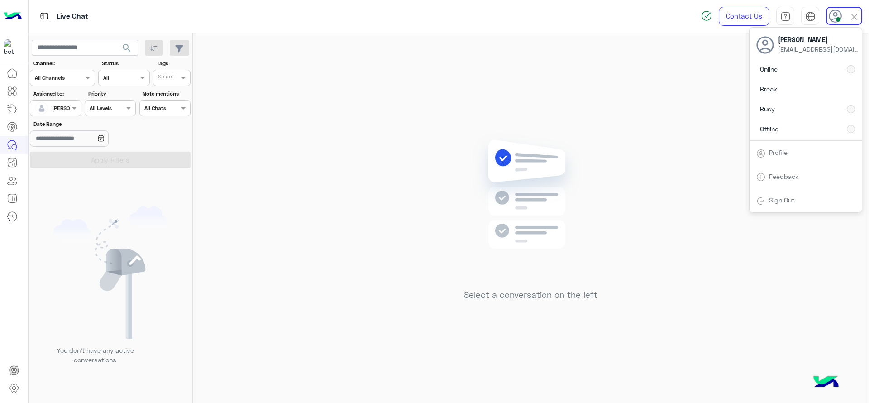
click at [514, 88] on div "Select a conversation on the left" at bounding box center [530, 219] width 675 height 373
click at [320, 261] on div "Select a conversation on the left" at bounding box center [530, 219] width 675 height 373
click at [853, 5] on div "Contact Us Help Center عربي English" at bounding box center [781, 16] width 175 height 33
click at [844, 19] on div at bounding box center [844, 16] width 36 height 18
click at [845, 70] on label "Online" at bounding box center [805, 69] width 99 height 16
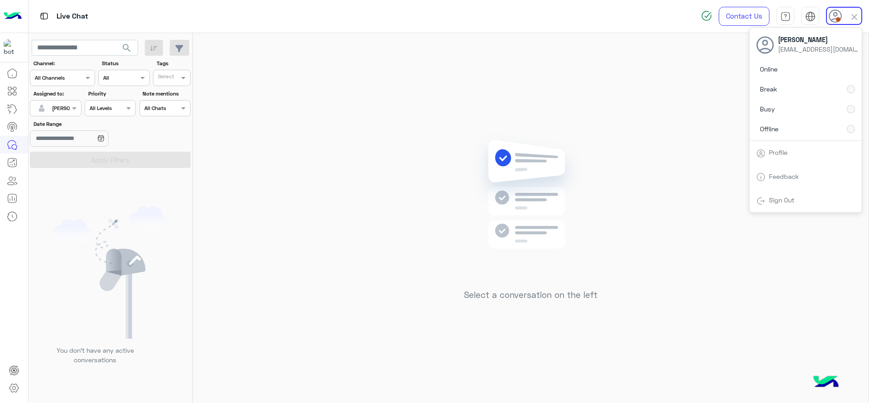
click at [323, 244] on div "Select a conversation on the left" at bounding box center [530, 219] width 675 height 373
click at [54, 103] on input "text" at bounding box center [45, 107] width 21 height 8
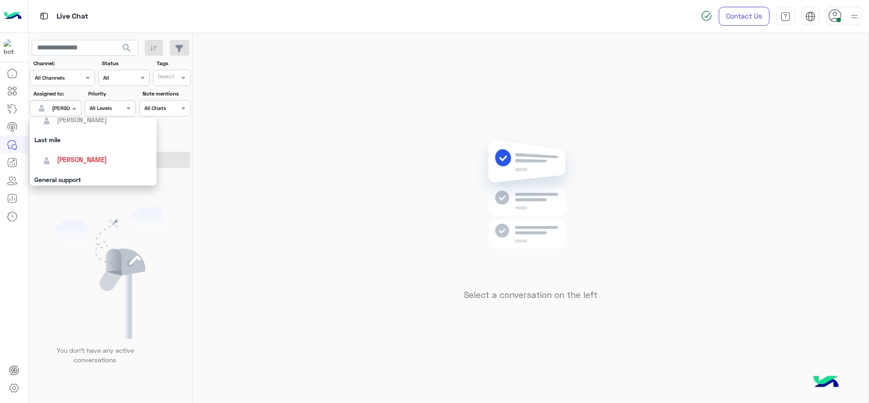
scroll to position [177, 0]
click at [76, 157] on div "First Mile" at bounding box center [93, 154] width 127 height 17
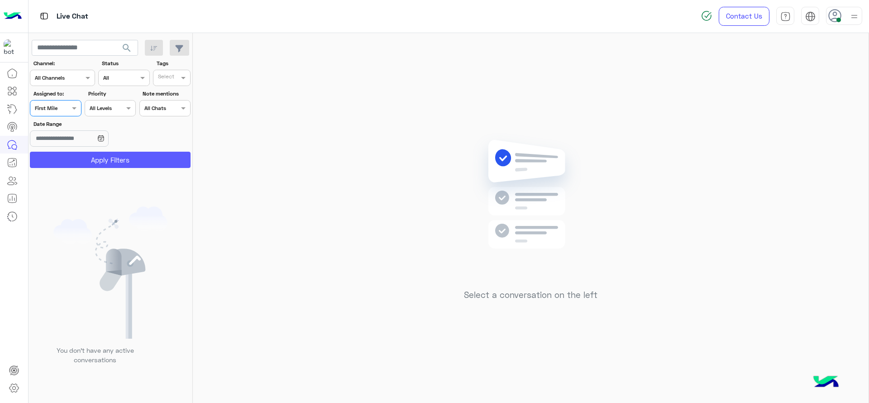
click at [97, 167] on button "Apply Filters" at bounding box center [110, 160] width 161 height 16
click at [56, 117] on section "Channel: Channel All Channels Status Channel All Tags Select Assigned to: Assig…" at bounding box center [110, 113] width 151 height 109
click at [76, 110] on span at bounding box center [75, 107] width 11 height 9
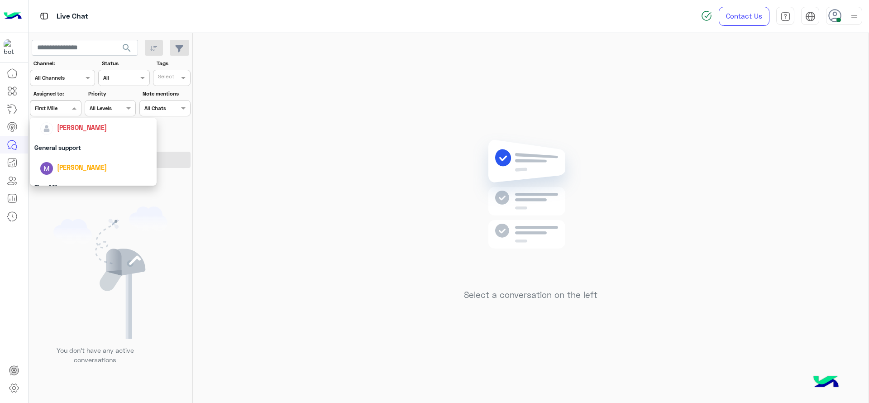
scroll to position [143, 0]
click at [76, 127] on span "[PERSON_NAME]" at bounding box center [82, 128] width 50 height 8
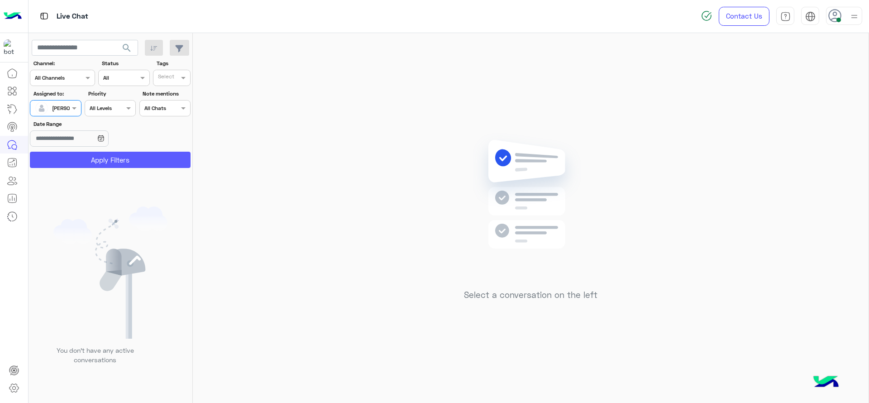
click at [102, 155] on button "Apply Filters" at bounding box center [110, 160] width 161 height 16
click at [296, 116] on div "Select a conversation on the left" at bounding box center [530, 219] width 675 height 373
click at [840, 8] on div at bounding box center [834, 13] width 13 height 13
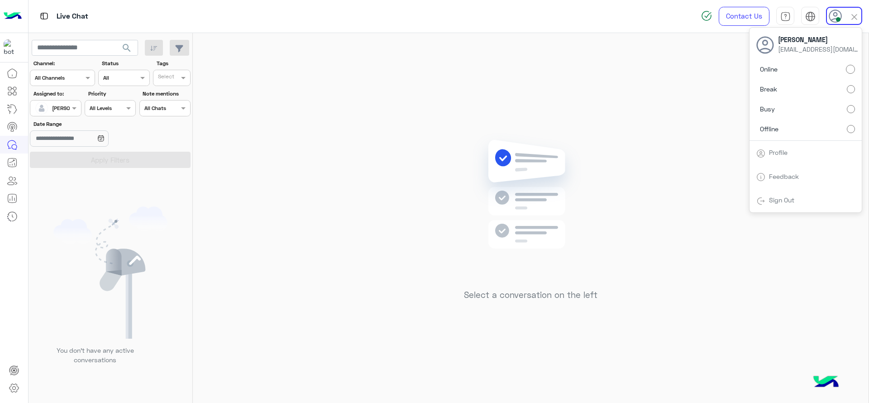
click at [347, 62] on div "Select a conversation on the left" at bounding box center [530, 219] width 675 height 373
click at [68, 114] on div "[PERSON_NAME]" at bounding box center [52, 108] width 34 height 18
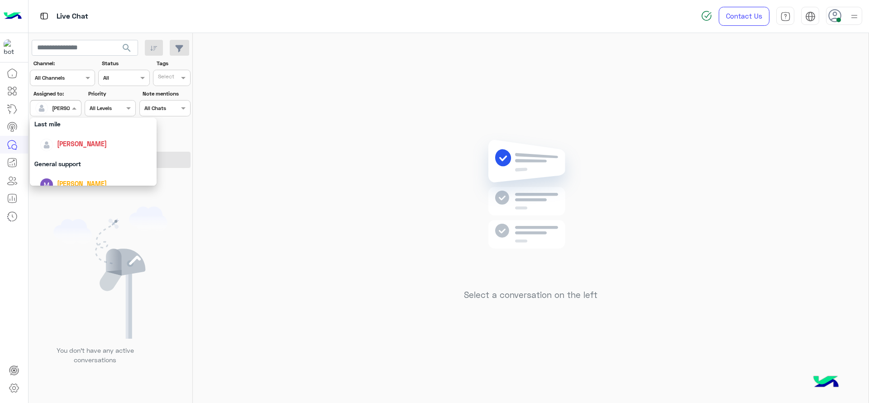
scroll to position [136, 0]
click at [71, 151] on div "General support" at bounding box center [93, 155] width 127 height 17
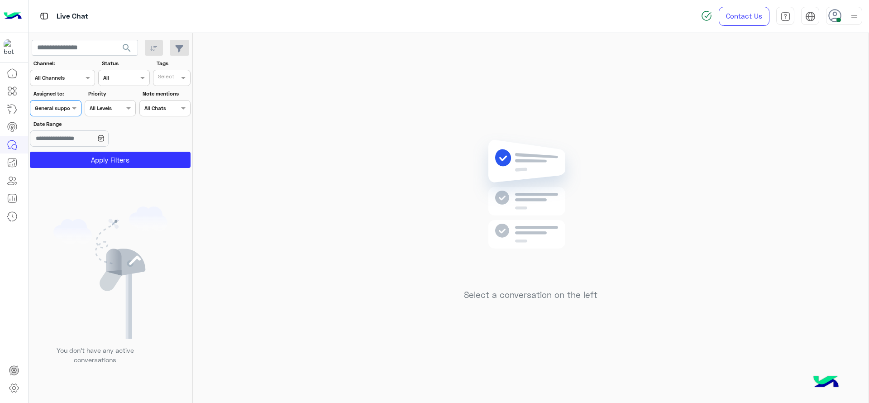
click at [64, 112] on div "General support" at bounding box center [54, 108] width 39 height 8
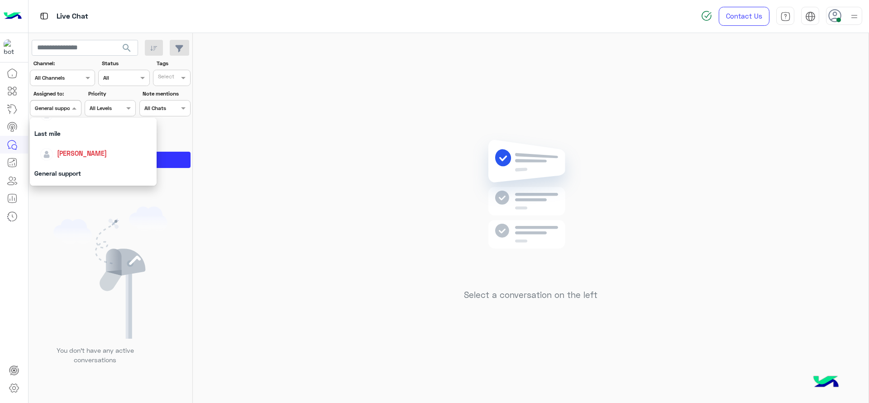
scroll to position [177, 0]
click at [76, 157] on div "First Mile" at bounding box center [93, 154] width 127 height 17
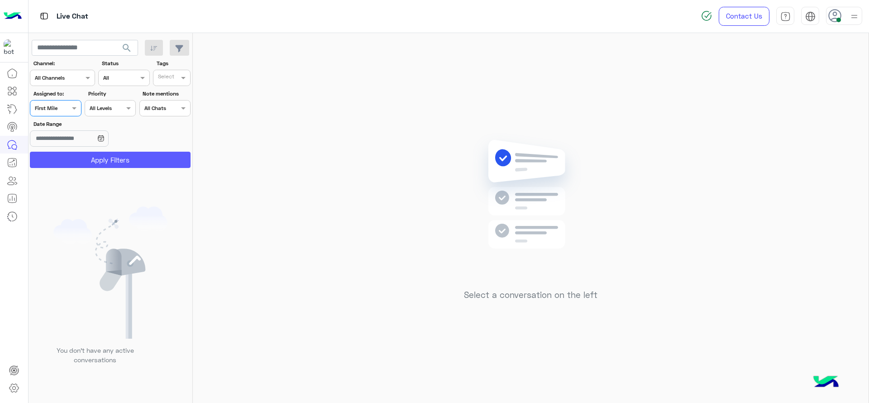
click at [77, 160] on button "Apply Filters" at bounding box center [110, 160] width 161 height 16
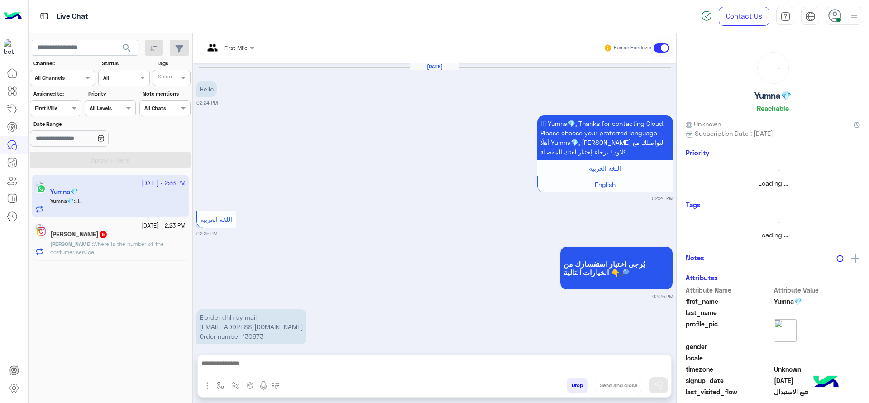
scroll to position [622, 0]
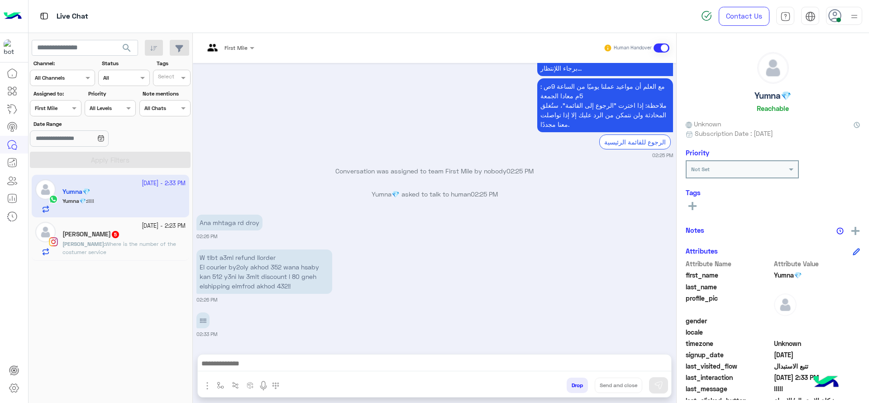
click at [132, 248] on p "[PERSON_NAME] : Where is the number of the costumer service" at bounding box center [123, 248] width 123 height 16
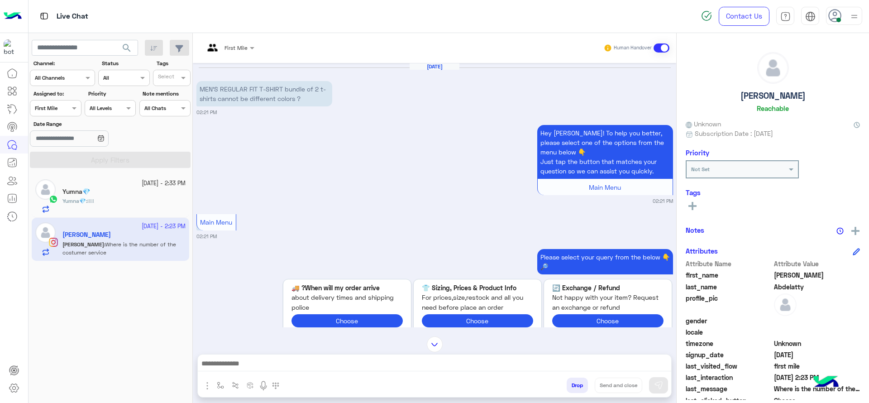
click at [229, 43] on input "text" at bounding box center [218, 47] width 28 height 8
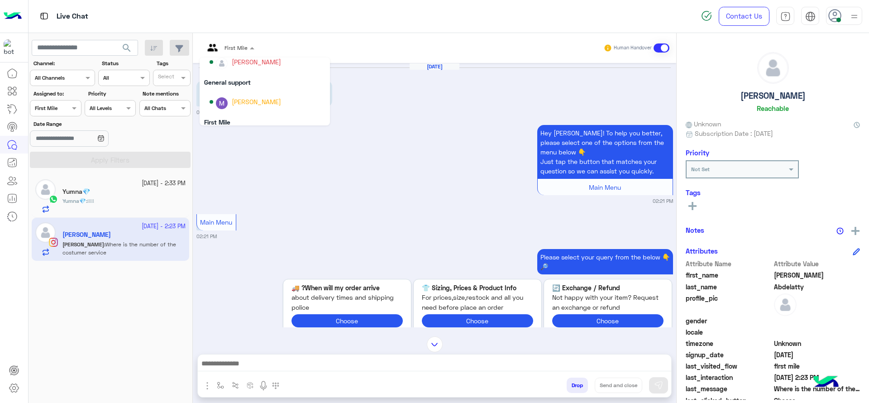
scroll to position [127, 0]
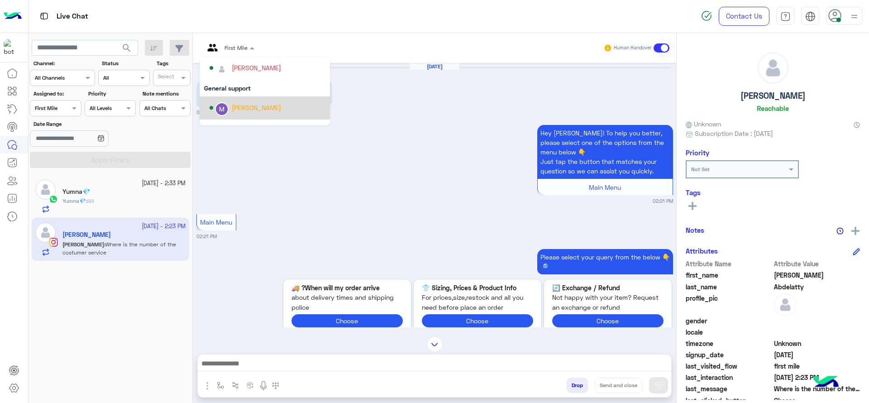
click at [253, 105] on div "[PERSON_NAME]" at bounding box center [256, 107] width 49 height 9
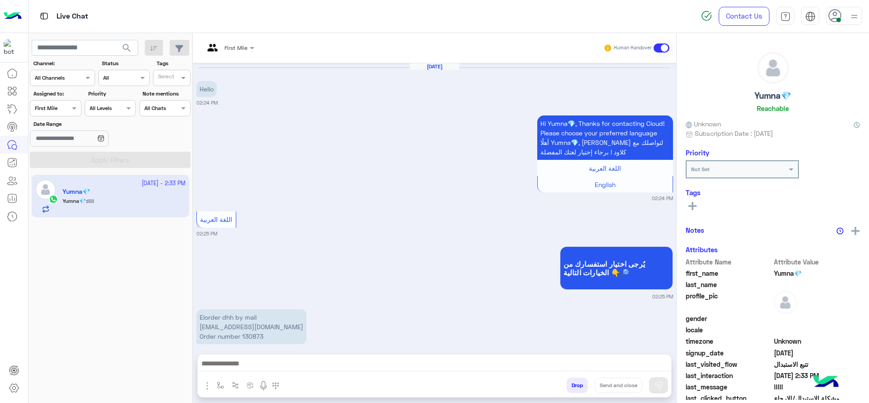
scroll to position [622, 0]
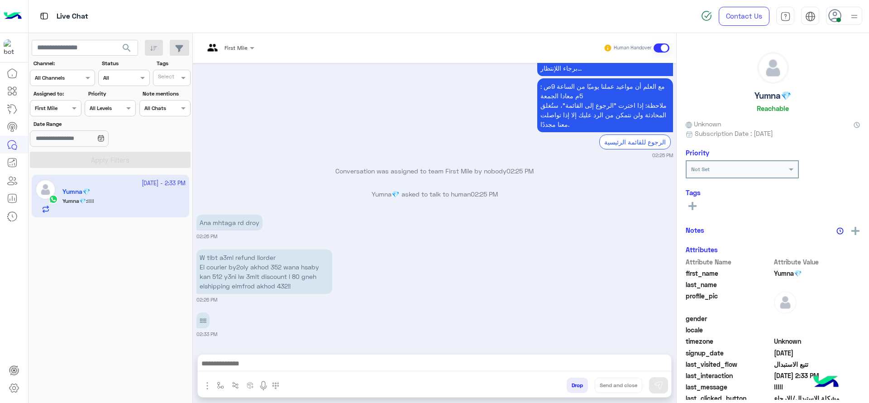
click at [227, 52] on div "First Mile" at bounding box center [225, 48] width 43 height 22
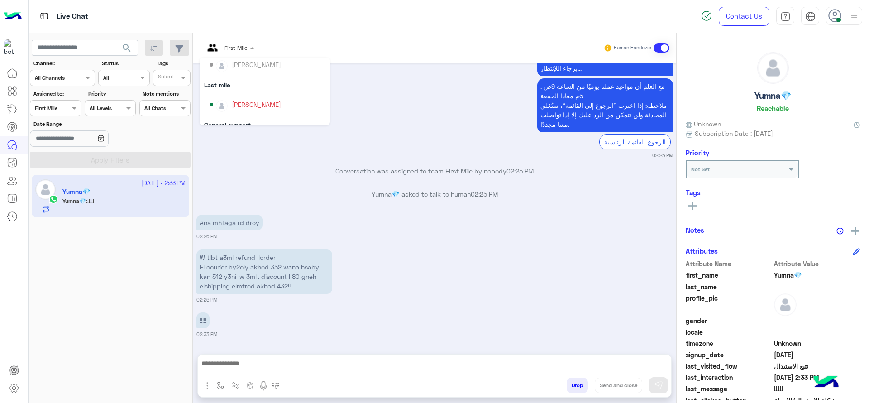
scroll to position [81, 0]
click at [243, 113] on div "[PERSON_NAME]" at bounding box center [256, 112] width 49 height 9
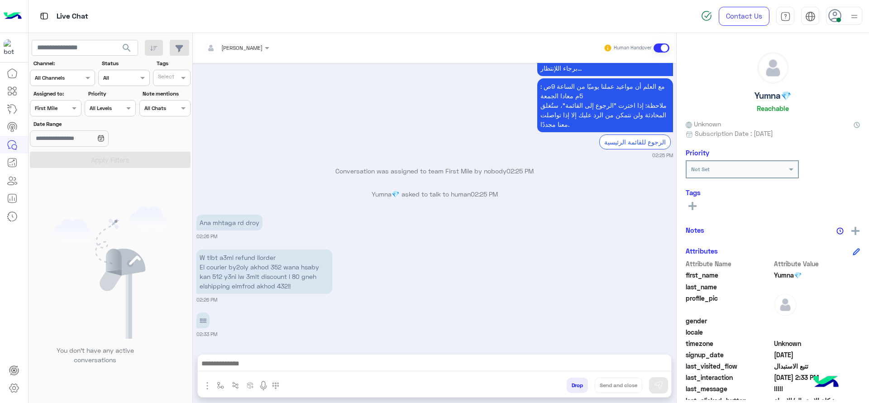
scroll to position [652, 0]
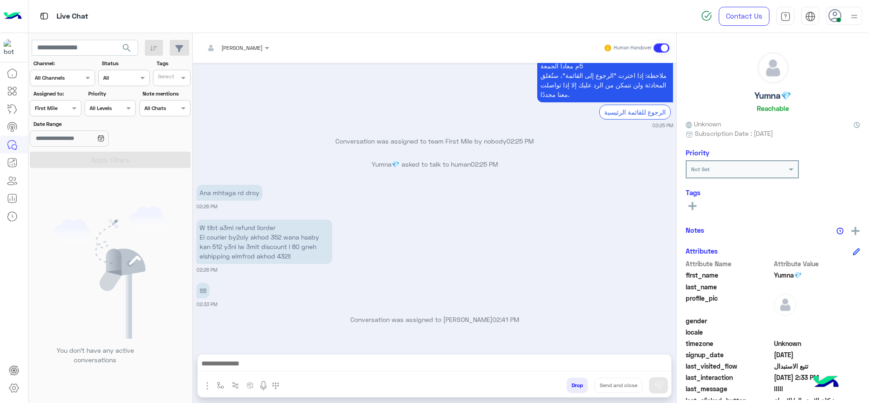
click at [61, 109] on div at bounding box center [55, 107] width 50 height 9
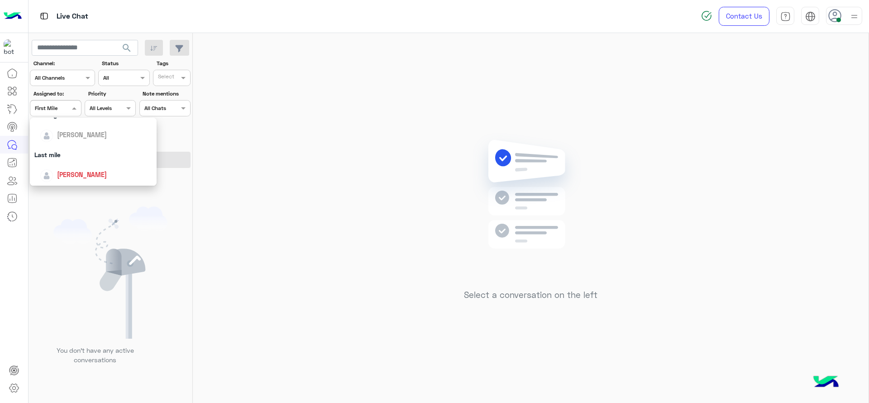
scroll to position [102, 0]
click at [92, 172] on span "[PERSON_NAME]" at bounding box center [82, 170] width 50 height 8
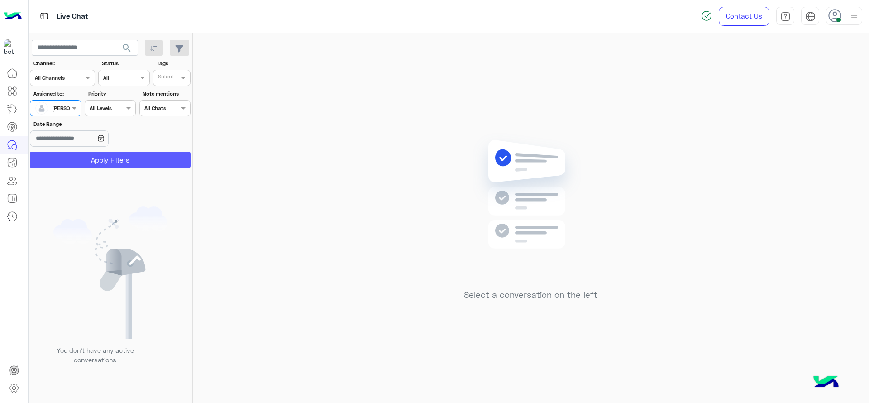
click at [130, 161] on button "Apply Filters" at bounding box center [110, 160] width 161 height 16
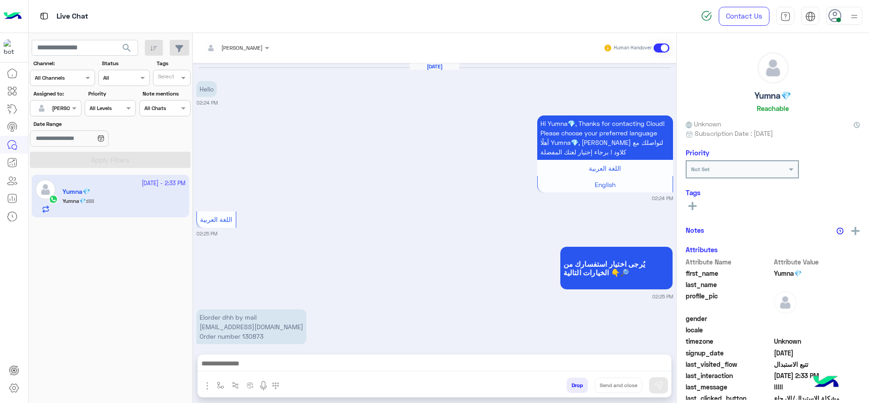
scroll to position [645, 0]
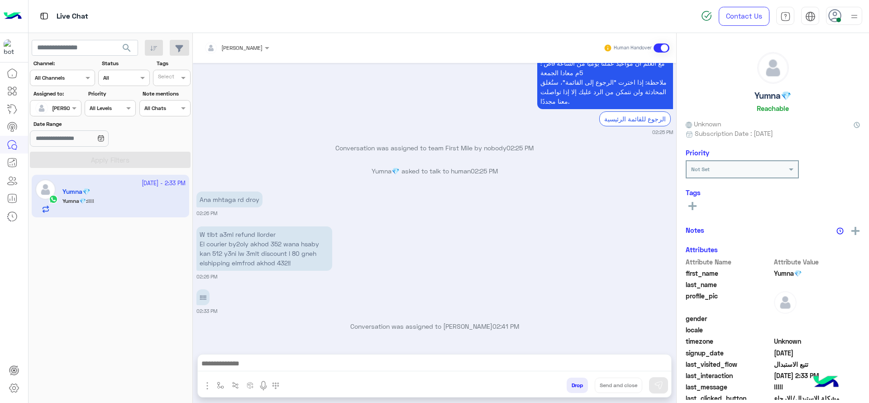
click at [290, 160] on div "[DATE] Hello 02:24 PM Hi Yumna💎, Thanks for contacting Cloud! Please choose you…" at bounding box center [434, 204] width 483 height 282
click at [222, 384] on img "button" at bounding box center [220, 384] width 7 height 7
click at [235, 367] on div "enter flow name" at bounding box center [239, 365] width 42 height 8
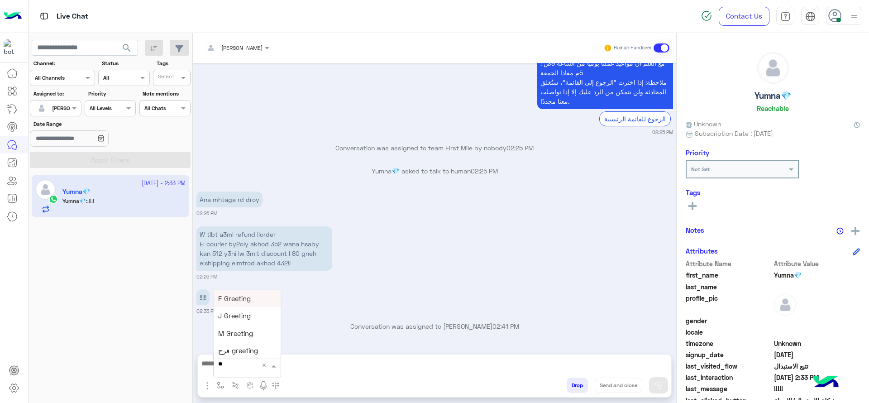
type input "***"
click at [261, 331] on div "چنى greeting" at bounding box center [247, 334] width 67 height 18
type textarea "**********"
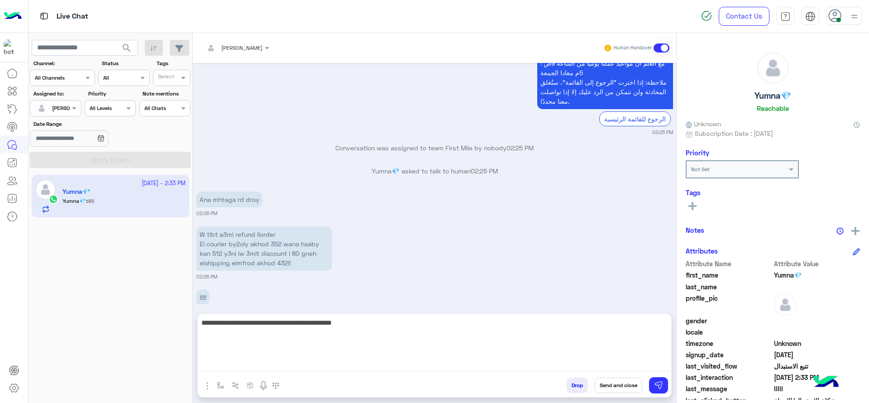
click at [276, 367] on textarea "**********" at bounding box center [434, 344] width 473 height 54
click at [273, 367] on textarea "**********" at bounding box center [434, 344] width 473 height 54
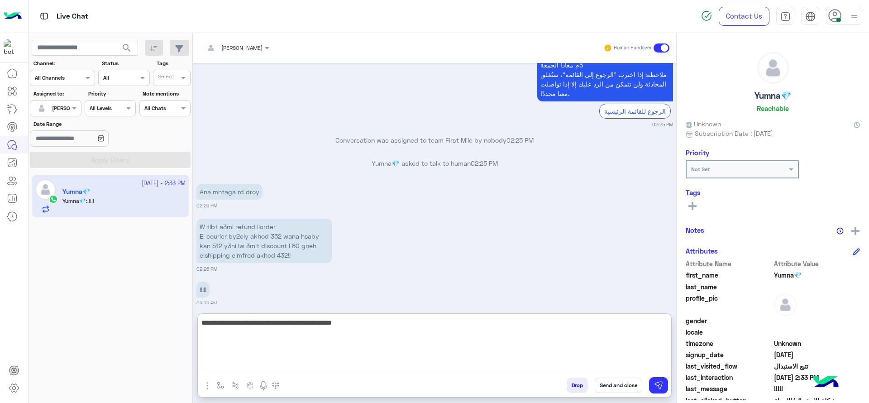
click at [271, 368] on textarea "**********" at bounding box center [434, 344] width 473 height 54
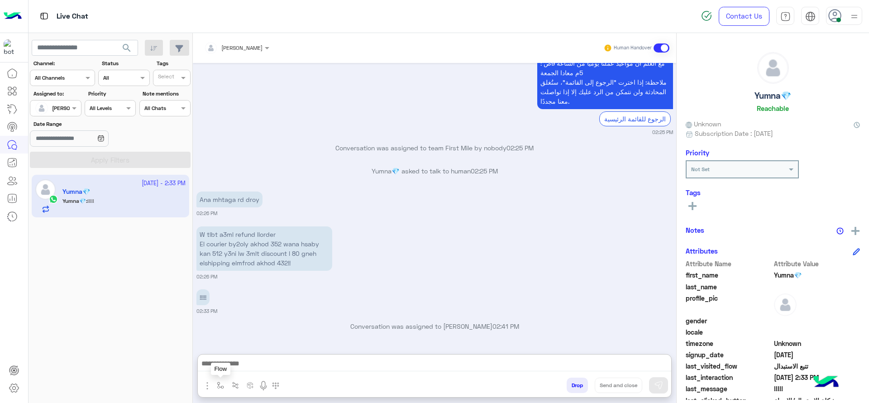
click at [225, 387] on button "button" at bounding box center [220, 384] width 15 height 15
click at [234, 362] on input "text" at bounding box center [236, 364] width 36 height 8
type input "*"
click at [229, 331] on span "J Greeting" at bounding box center [234, 331] width 33 height 8
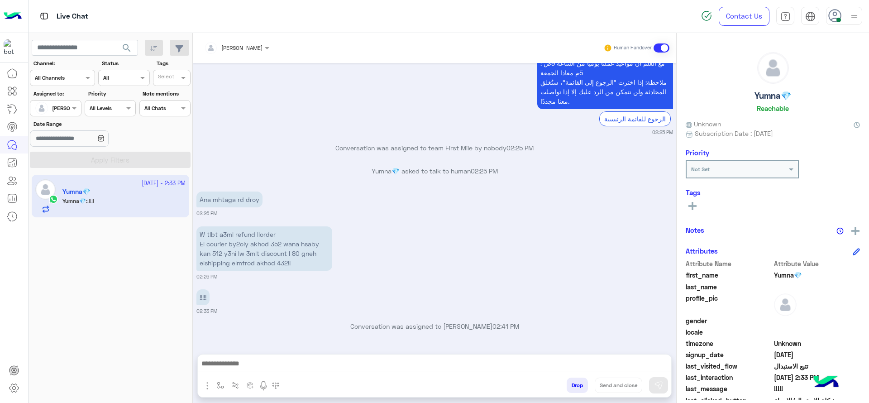
type textarea "**********"
click at [655, 385] on img at bounding box center [658, 384] width 9 height 9
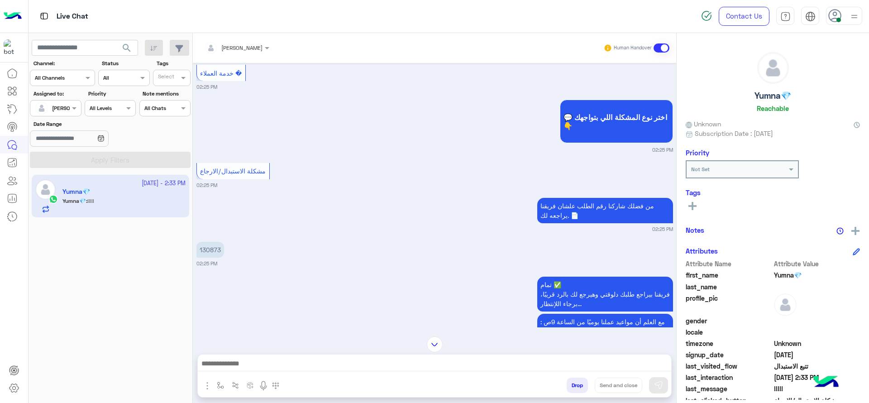
scroll to position [385, 0]
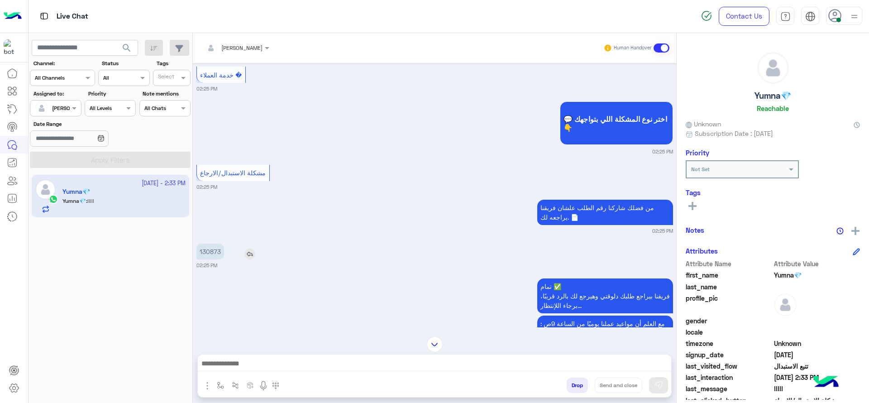
click at [211, 247] on p "130873" at bounding box center [210, 251] width 28 height 16
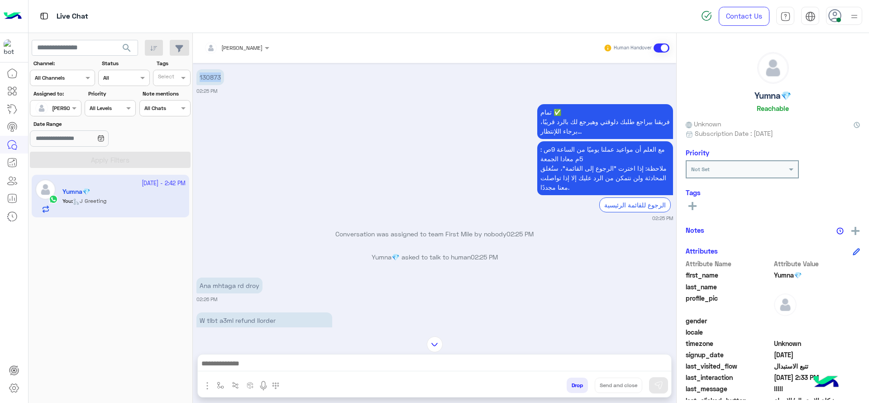
scroll to position [532, 0]
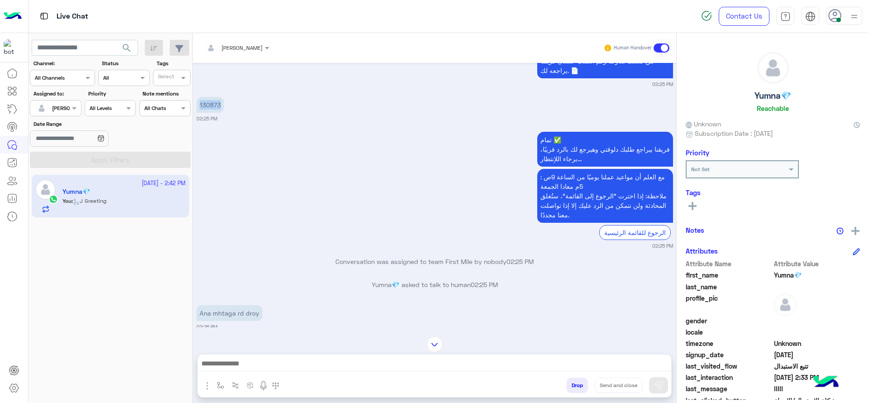
copy p "130873"
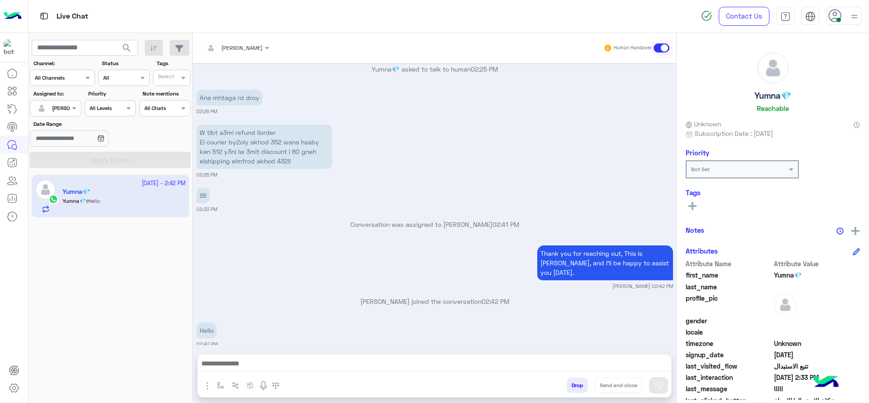
drag, startPoint x: 413, startPoint y: 373, endPoint x: 415, endPoint y: 367, distance: 6.3
click at [415, 367] on div at bounding box center [434, 365] width 473 height 23
click at [415, 367] on textarea at bounding box center [434, 364] width 473 height 14
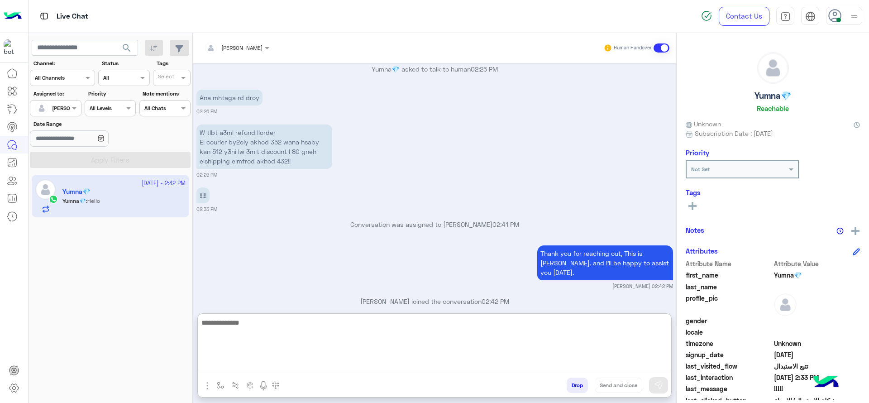
type textarea "*"
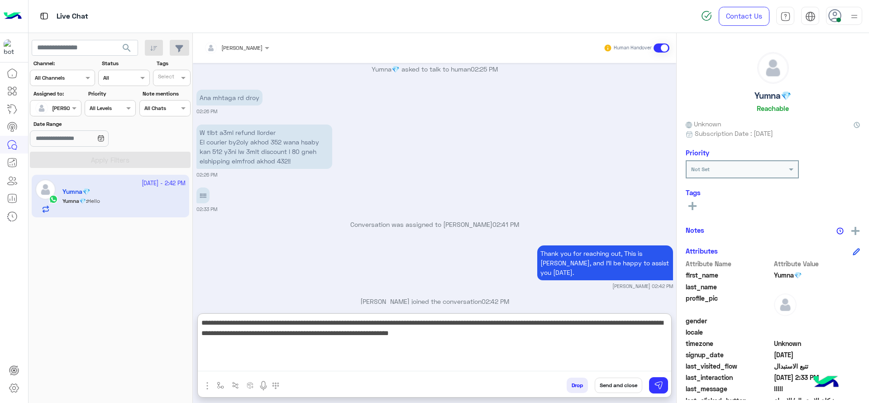
click at [489, 323] on textarea "**********" at bounding box center [434, 344] width 473 height 54
click at [537, 337] on textarea "**********" at bounding box center [434, 344] width 473 height 54
type textarea "**********"
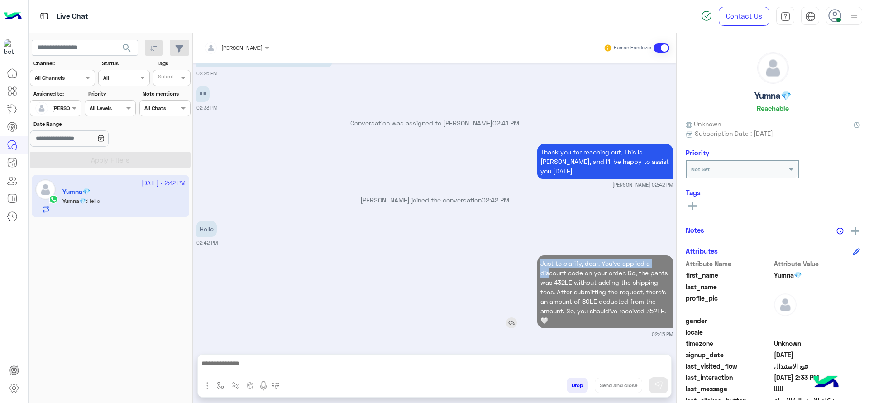
scroll to position [839, 0]
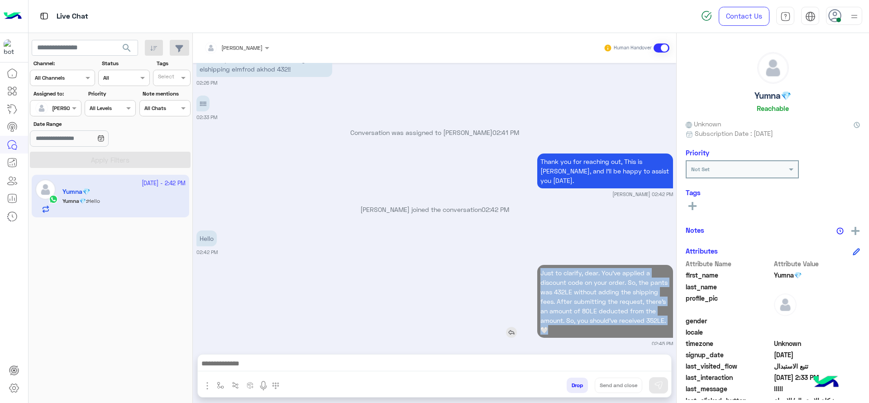
drag, startPoint x: 538, startPoint y: 225, endPoint x: 582, endPoint y: 319, distance: 103.6
click at [582, 319] on p "Just to clarify, dear. You've applied a discount code on your order. So, the pa…" at bounding box center [605, 301] width 136 height 73
copy p "Just to clarify, dear. You've applied a discount code on your order. So, the pa…"
click at [465, 286] on div "Just to clarify, dear. You've applied a discount code on your order. So, the pa…" at bounding box center [434, 304] width 476 height 85
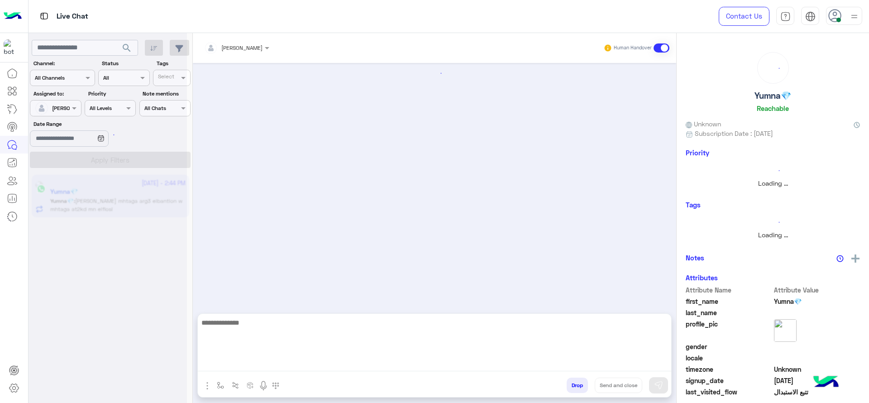
click at [385, 365] on textarea at bounding box center [434, 344] width 473 height 54
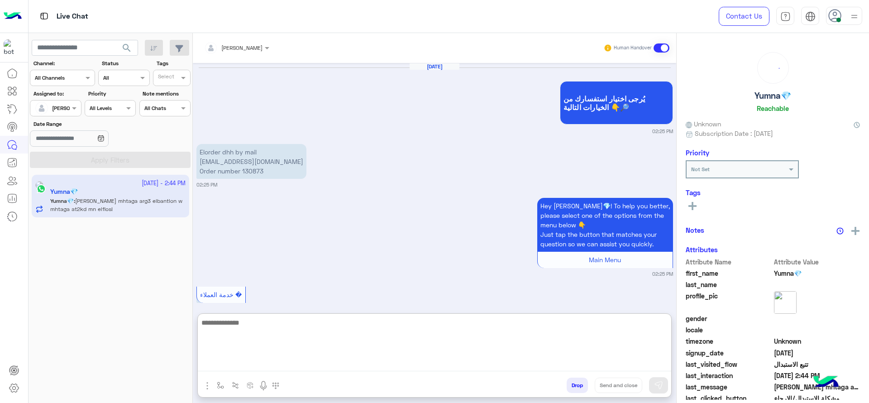
scroll to position [699, 0]
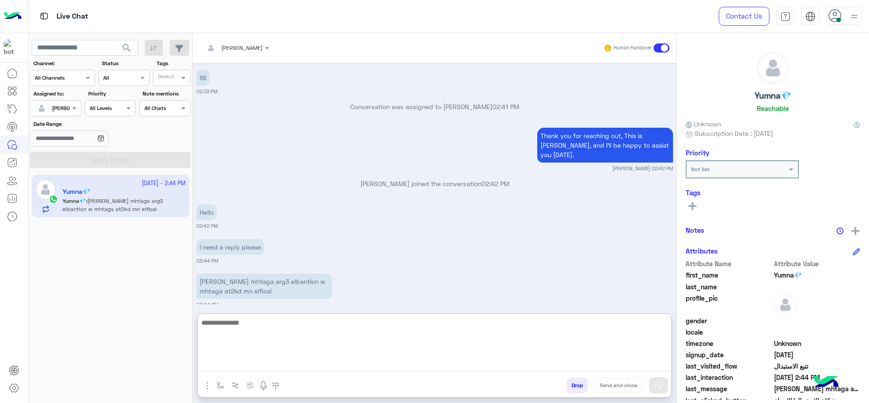
click at [377, 339] on textarea at bounding box center [434, 344] width 473 height 54
paste textarea "**********"
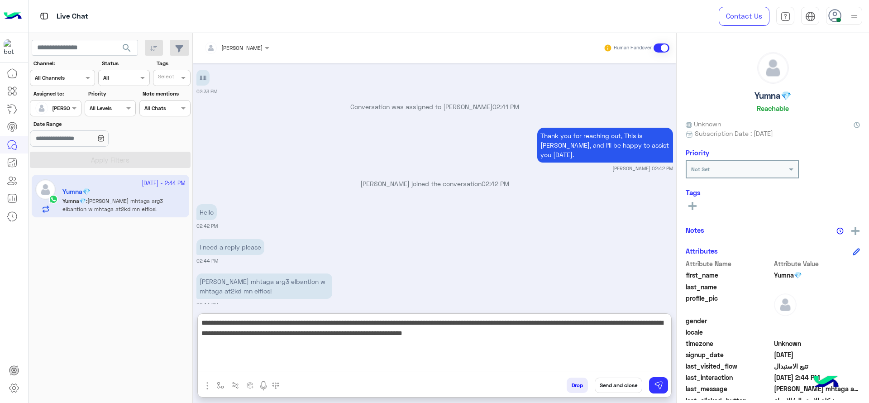
drag, startPoint x: 608, startPoint y: 326, endPoint x: 626, endPoint y: 345, distance: 25.6
click at [625, 345] on textarea "**********" at bounding box center [434, 344] width 473 height 54
type textarea "**********"
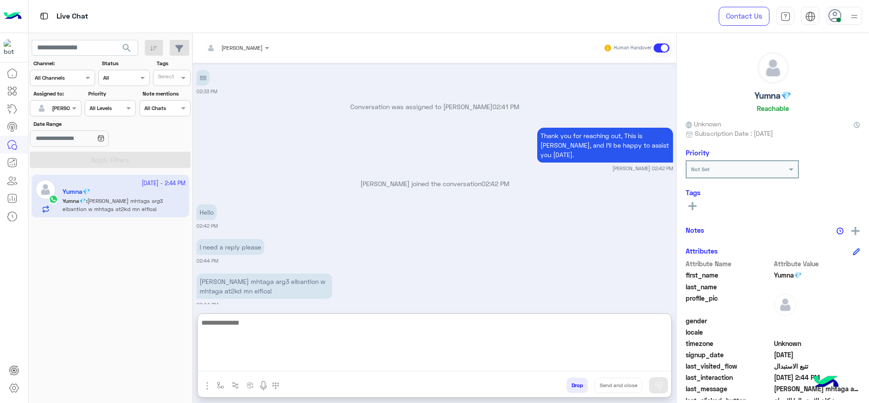
scroll to position [764, 0]
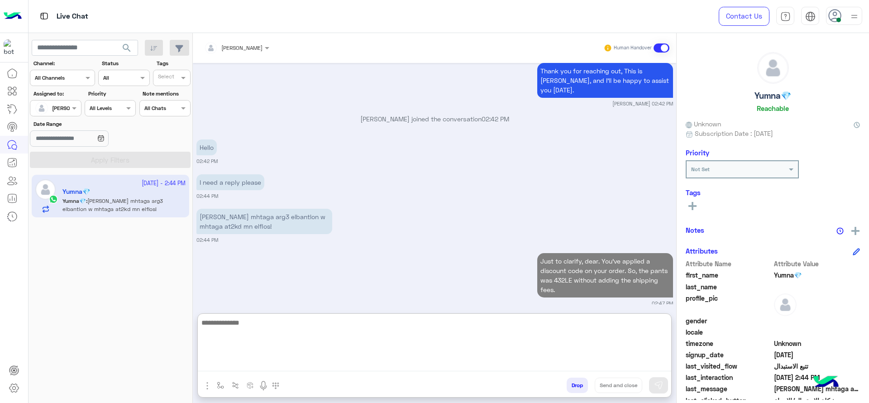
paste textarea "**********"
type textarea "**********"
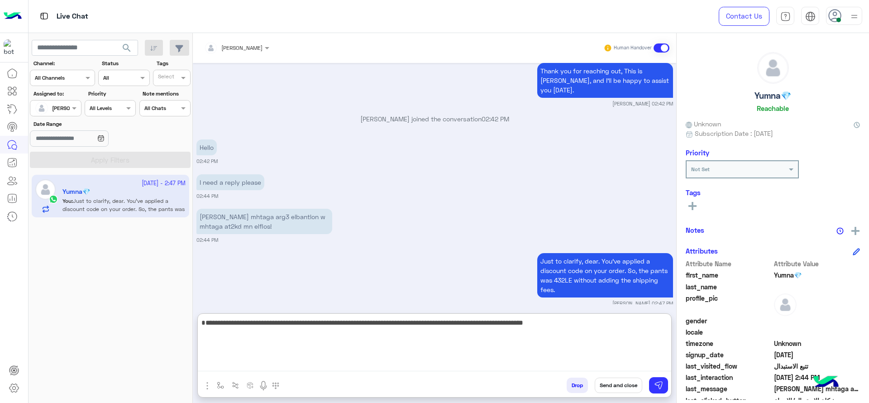
click at [567, 350] on textarea "**********" at bounding box center [434, 344] width 473 height 54
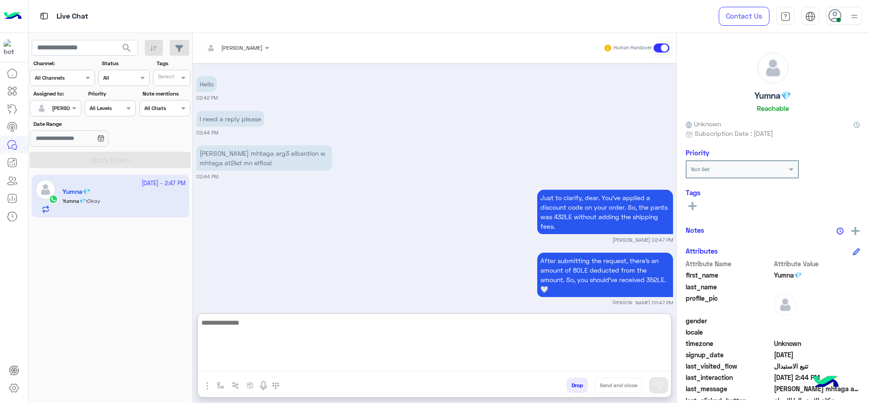
scroll to position [862, 0]
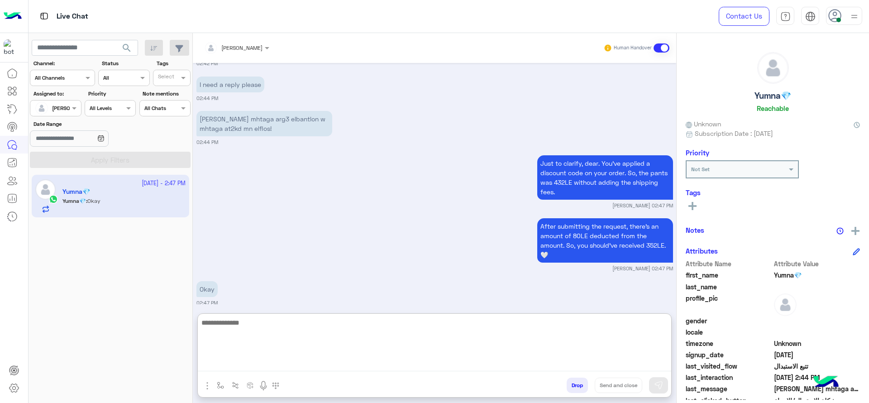
click at [389, 347] on textarea at bounding box center [434, 344] width 473 height 54
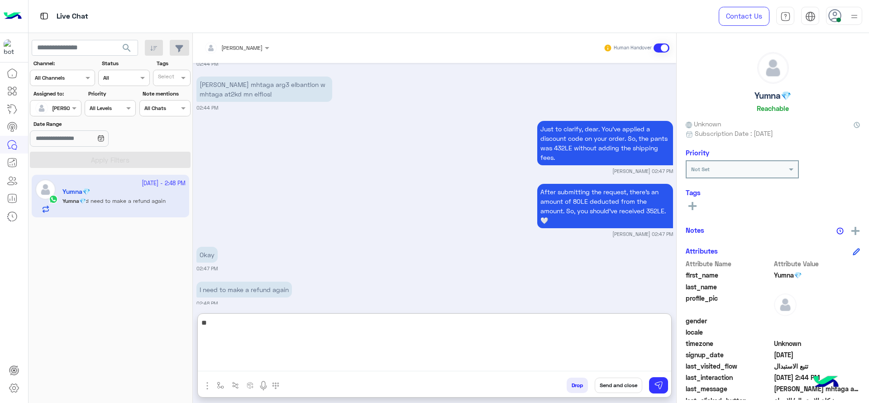
type textarea "*"
type textarea "**********"
click at [445, 360] on textarea "**********" at bounding box center [434, 344] width 473 height 54
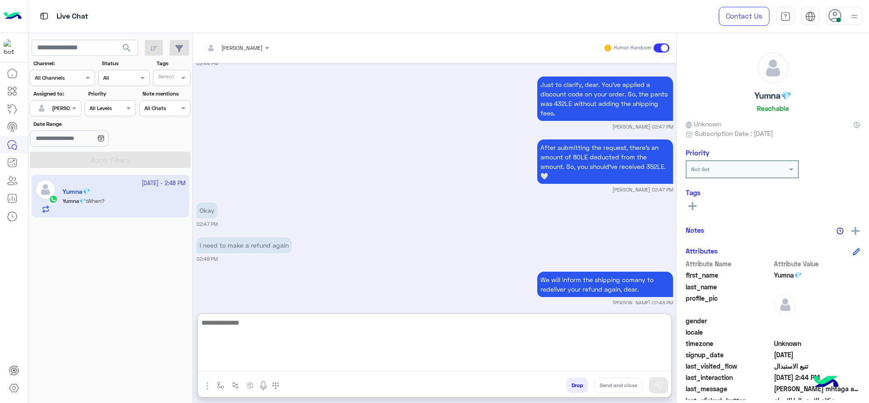
scroll to position [975, 0]
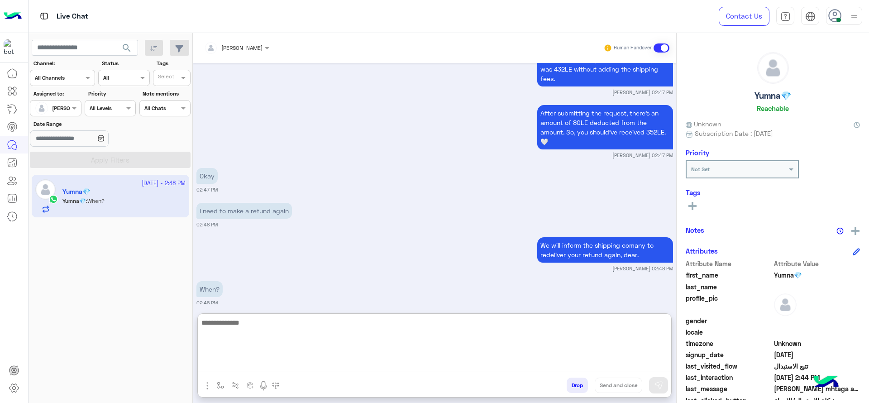
click at [370, 342] on textarea at bounding box center [434, 344] width 473 height 54
type textarea "*"
type textarea "**********"
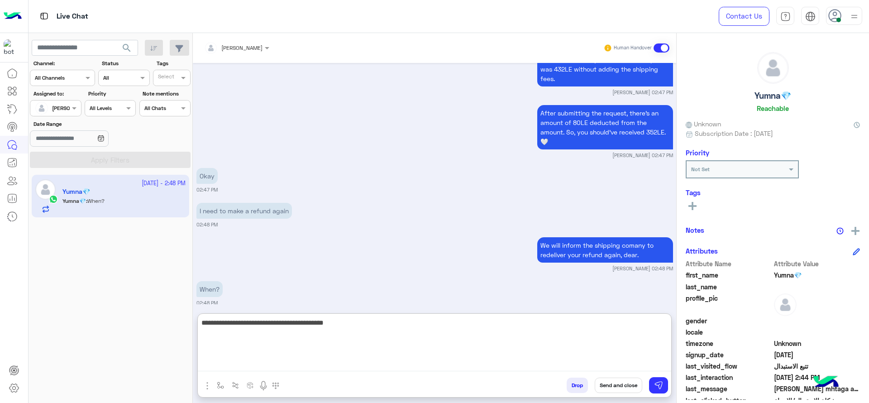
click at [394, 323] on textarea "**********" at bounding box center [434, 344] width 473 height 54
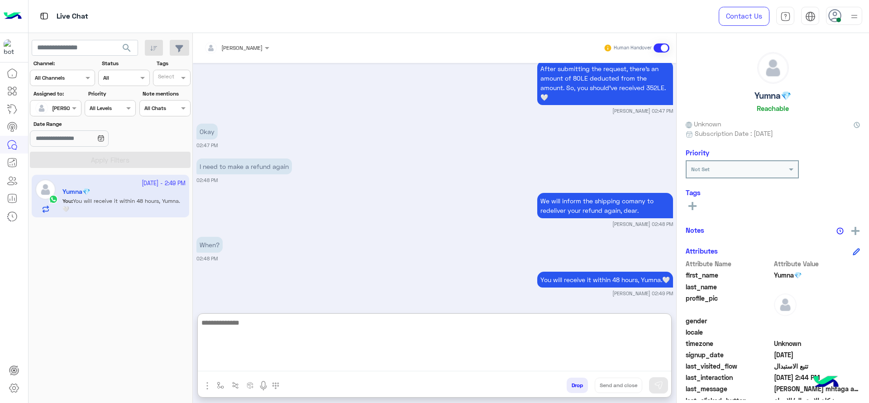
paste textarea "**********"
type textarea "**********"
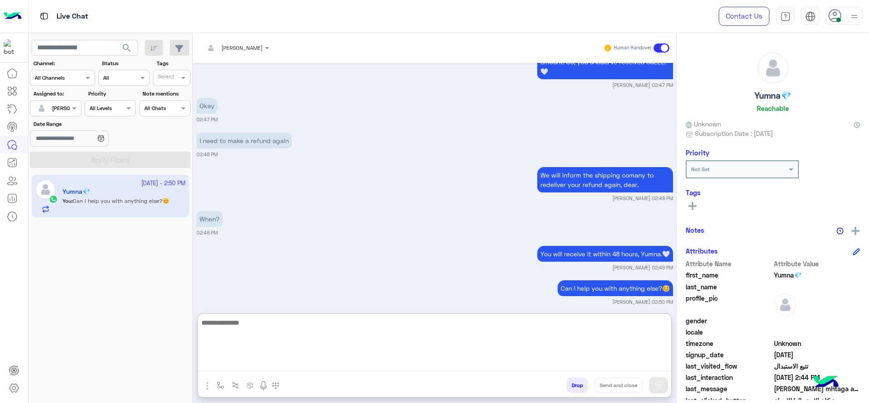
scroll to position [1054, 0]
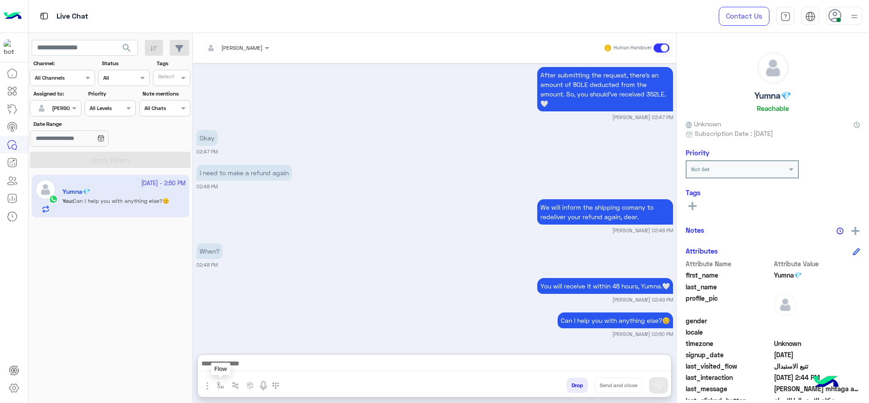
click at [222, 377] on button "button" at bounding box center [220, 384] width 15 height 15
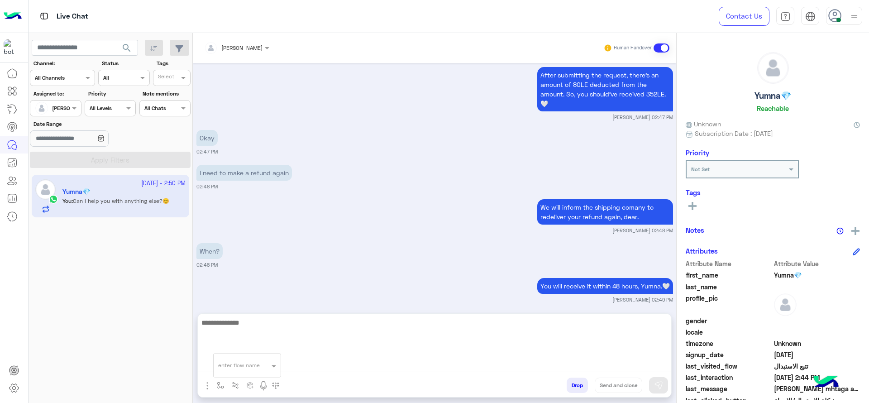
click at [348, 359] on textarea at bounding box center [434, 344] width 473 height 54
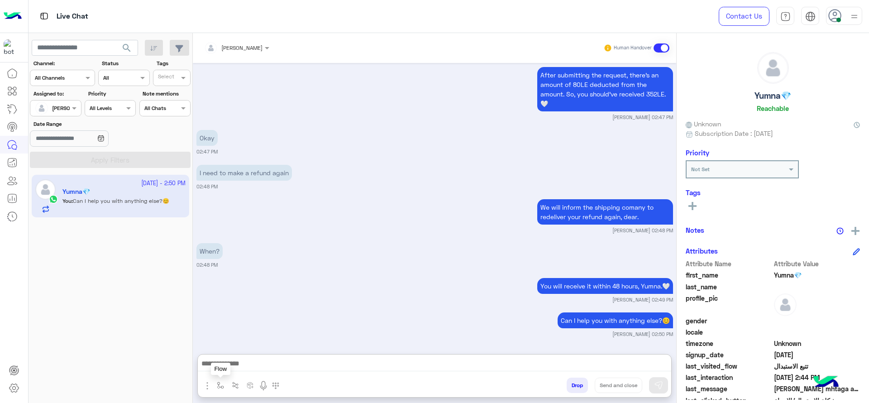
click at [227, 390] on button "button" at bounding box center [220, 384] width 15 height 15
click at [231, 374] on div "enter flow name" at bounding box center [247, 365] width 68 height 24
click at [247, 366] on input "text" at bounding box center [236, 364] width 36 height 8
type input "*"
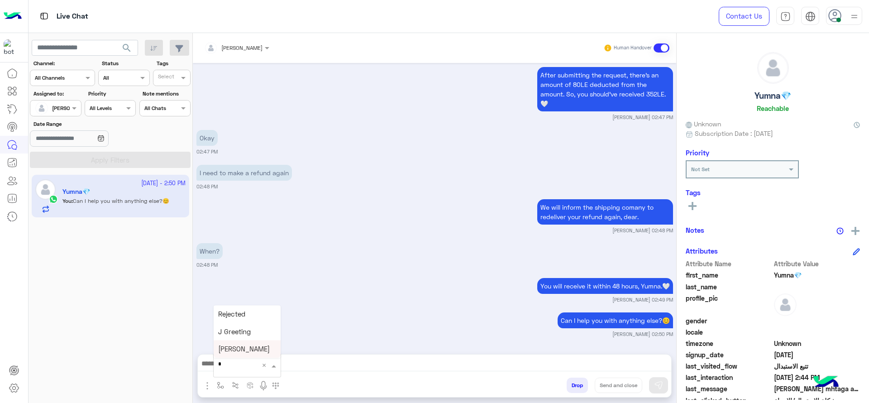
click at [248, 347] on span "[PERSON_NAME]" at bounding box center [244, 349] width 52 height 8
type textarea "**********"
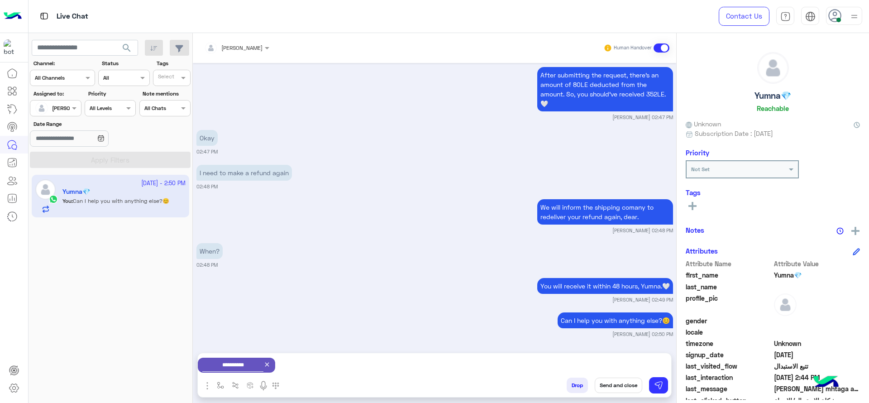
scroll to position [1014, 0]
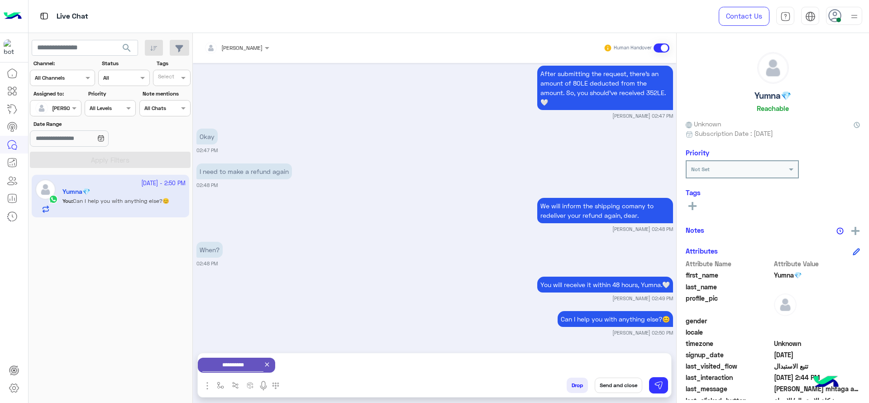
click at [627, 378] on button "Send and close" at bounding box center [617, 384] width 47 height 15
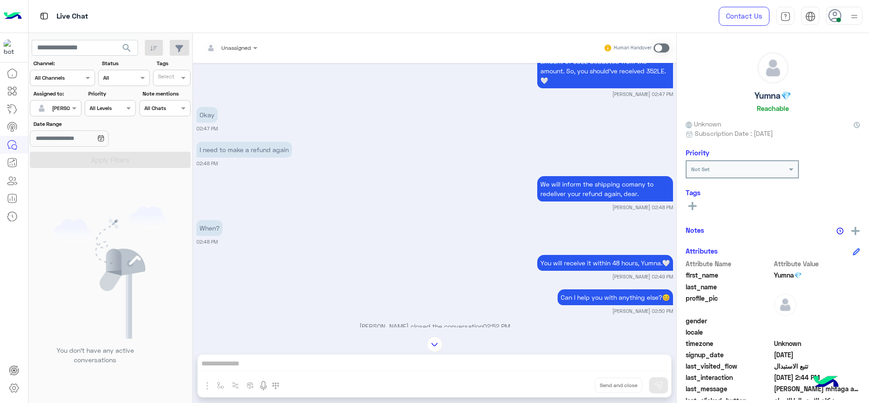
scroll to position [1154, 0]
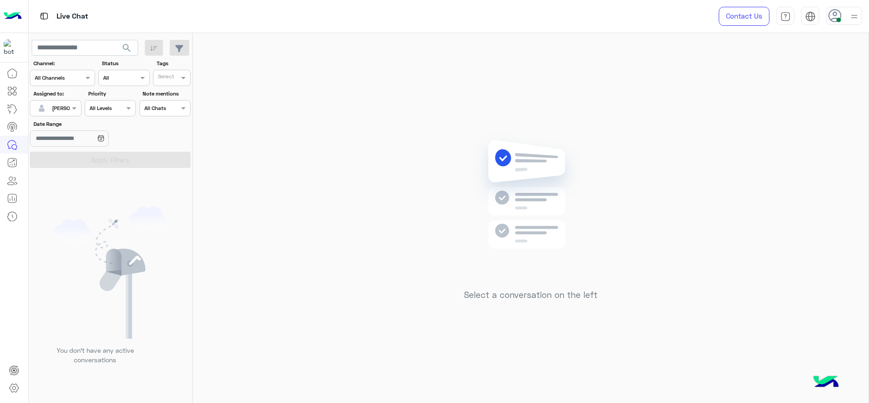
click at [459, 248] on div "Select a conversation on the left" at bounding box center [530, 219] width 675 height 373
click at [60, 109] on div at bounding box center [55, 107] width 50 height 9
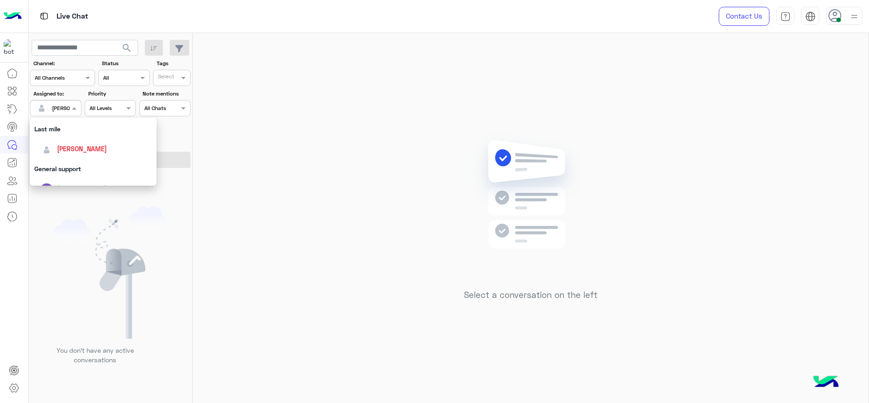
scroll to position [177, 0]
click at [77, 161] on div "First Mile" at bounding box center [93, 154] width 127 height 17
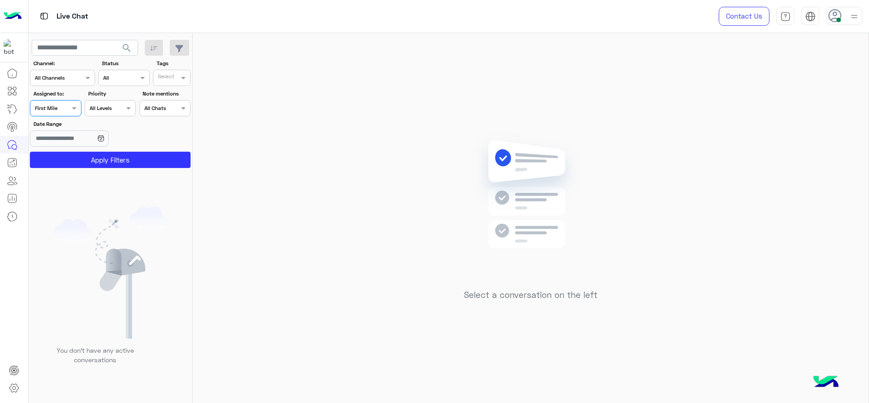
click at [77, 161] on button "Apply Filters" at bounding box center [110, 160] width 161 height 16
click at [55, 110] on input "text" at bounding box center [45, 107] width 21 height 8
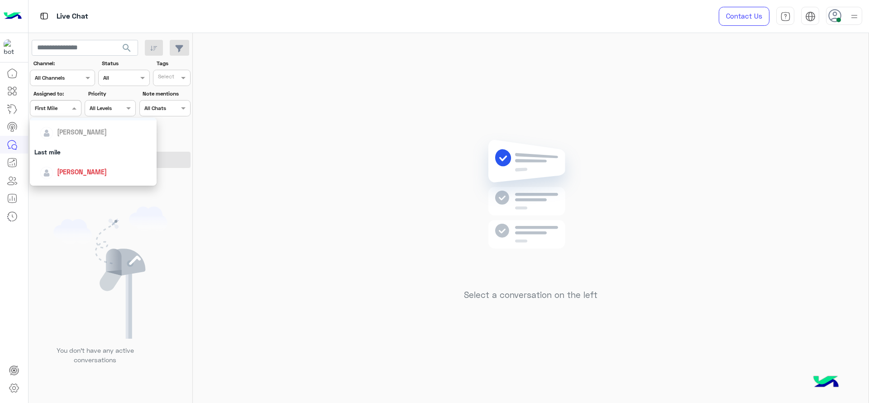
scroll to position [102, 0]
click at [80, 166] on span "[PERSON_NAME]" at bounding box center [82, 170] width 50 height 8
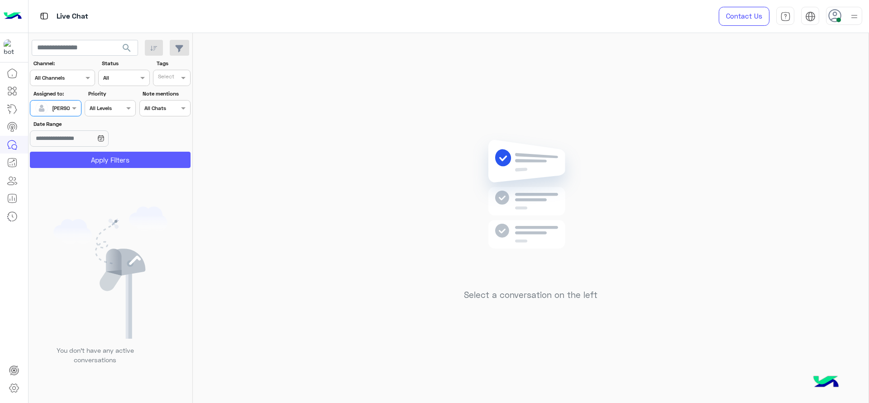
click at [83, 152] on button "Apply Filters" at bounding box center [110, 160] width 161 height 16
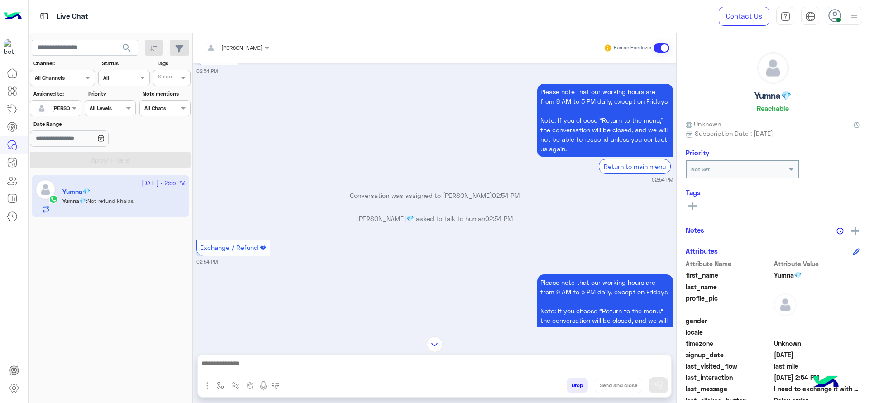
scroll to position [987, 0]
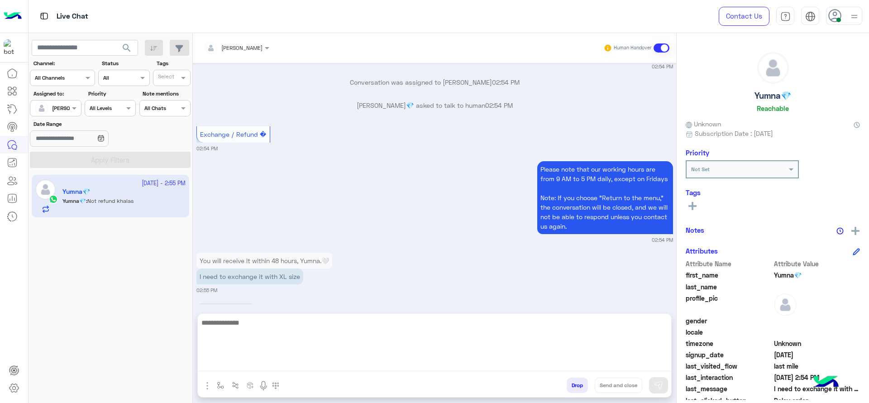
click at [323, 369] on textarea at bounding box center [434, 344] width 473 height 54
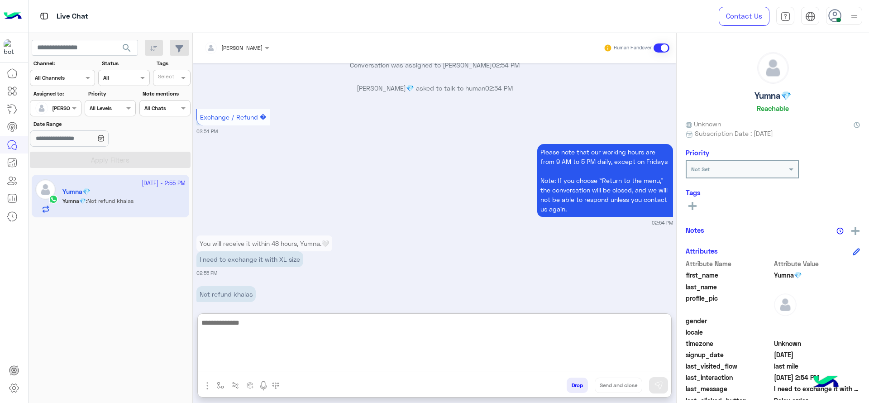
scroll to position [1027, 0]
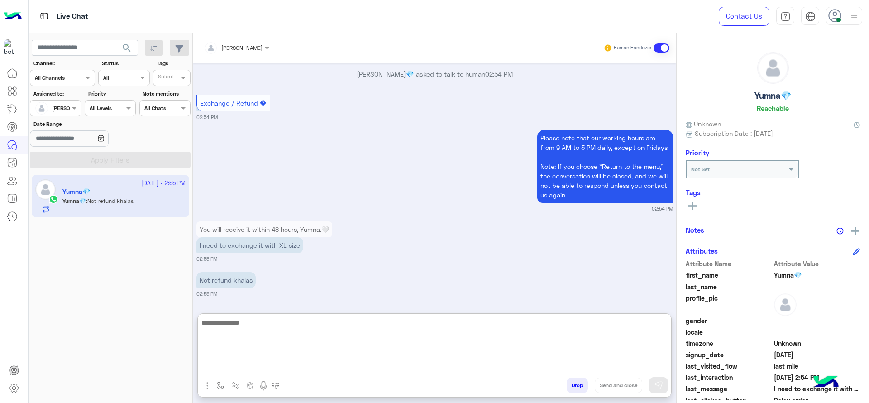
click at [328, 348] on textarea at bounding box center [434, 344] width 473 height 54
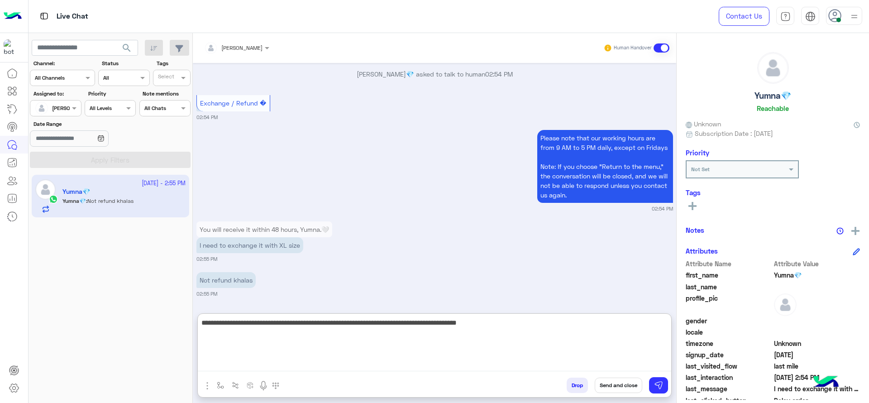
click at [390, 351] on textarea "**********" at bounding box center [434, 344] width 473 height 54
click at [466, 341] on textarea "**********" at bounding box center [434, 344] width 473 height 54
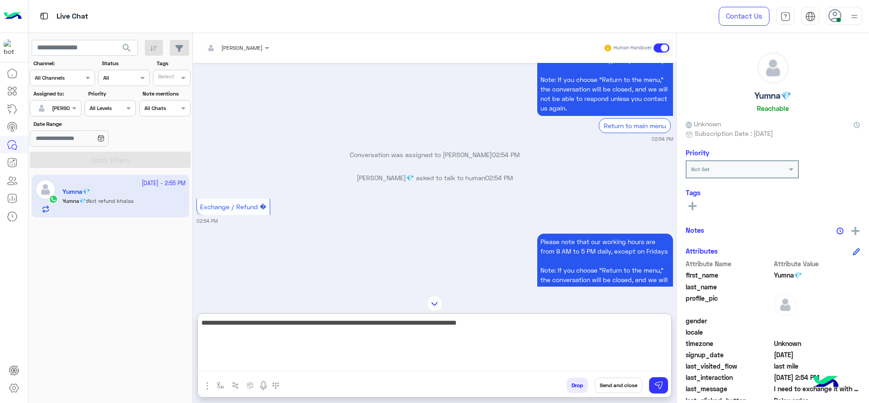
type textarea "**********"
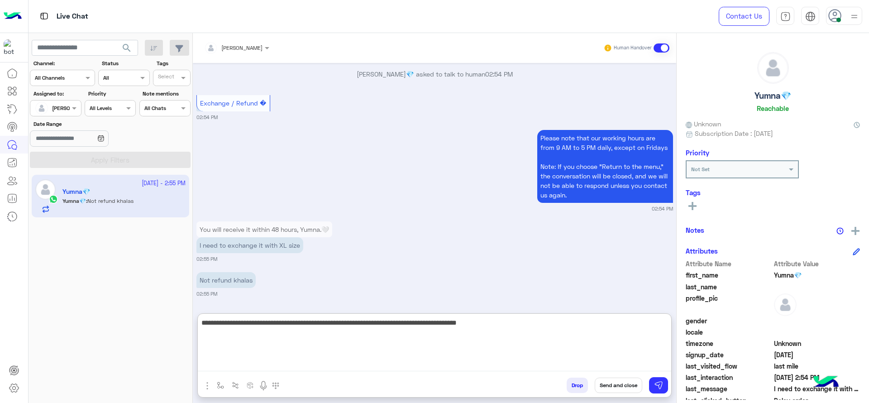
click at [444, 328] on textarea "**********" at bounding box center [434, 344] width 473 height 54
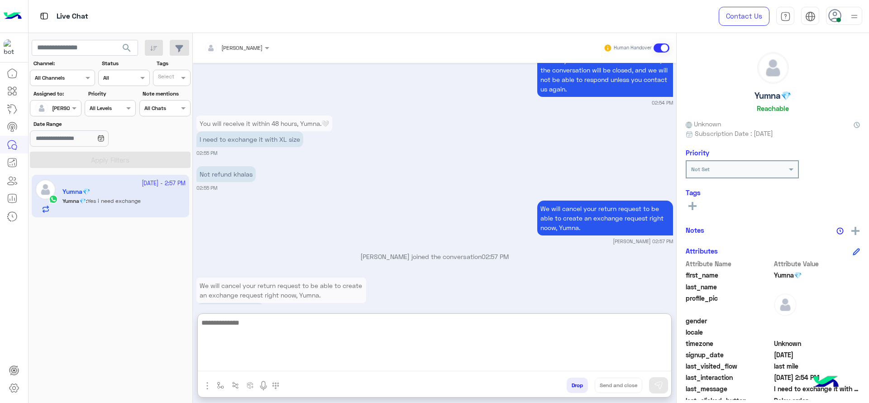
scroll to position [1164, 0]
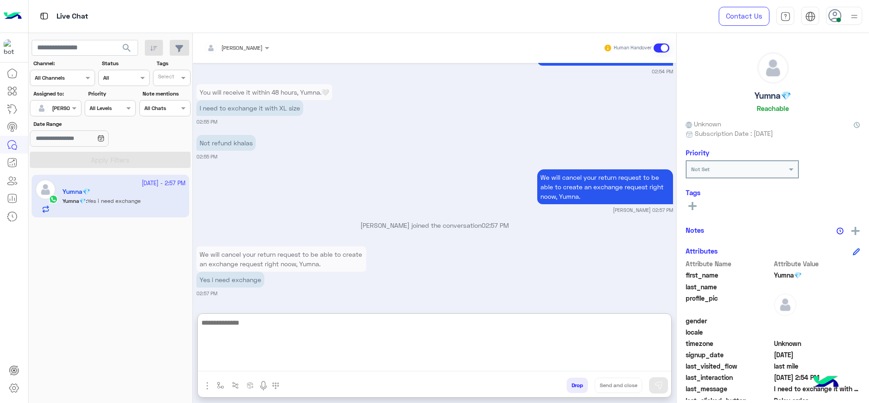
click at [333, 351] on textarea at bounding box center [434, 344] width 473 height 54
paste textarea "**********"
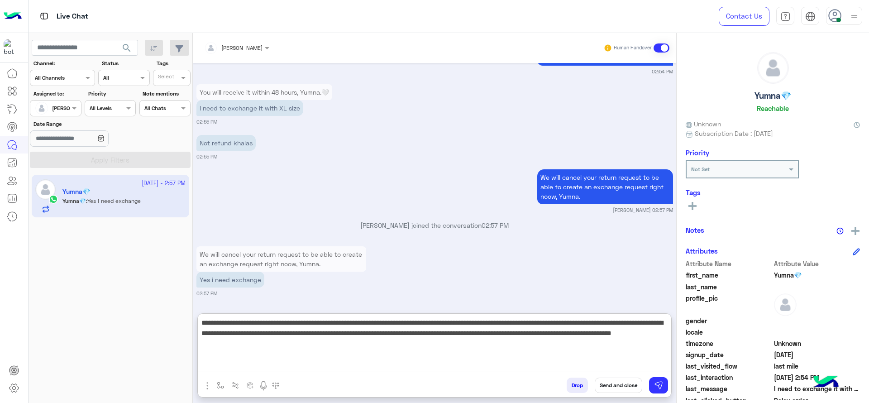
drag, startPoint x: 388, startPoint y: 323, endPoint x: 573, endPoint y: 327, distance: 185.0
click at [573, 327] on textarea "**********" at bounding box center [434, 344] width 473 height 54
drag, startPoint x: 652, startPoint y: 327, endPoint x: 657, endPoint y: 354, distance: 27.1
click at [657, 354] on textarea "**********" at bounding box center [434, 344] width 473 height 54
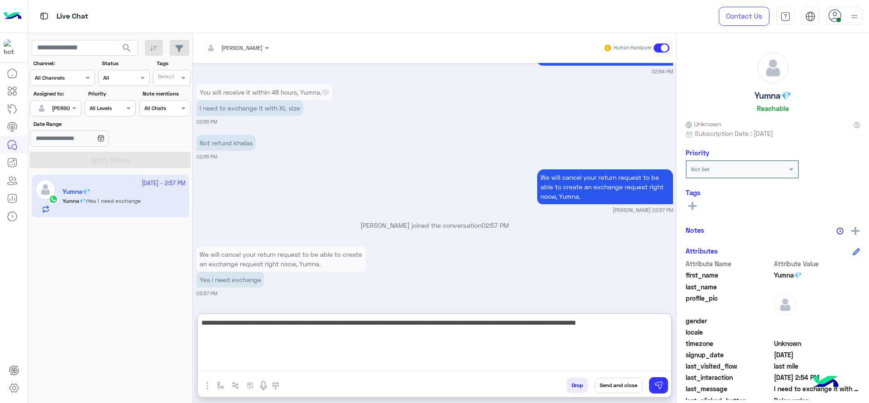
type textarea "**********"
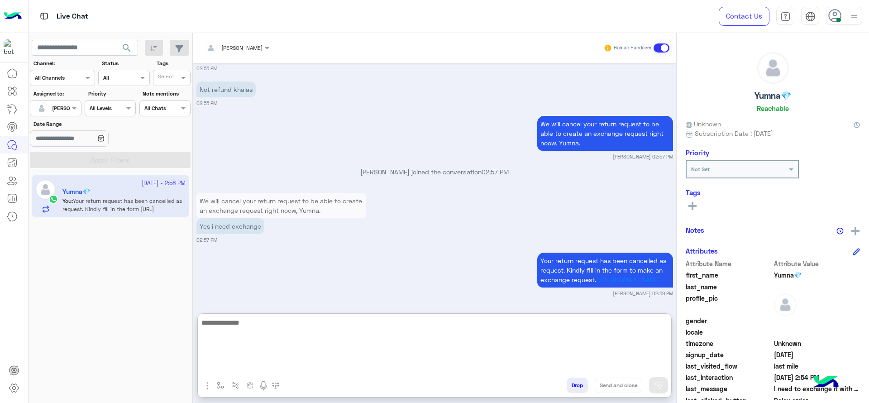
scroll to position [1227, 0]
click at [404, 339] on textarea at bounding box center [434, 344] width 473 height 54
paste textarea "**********"
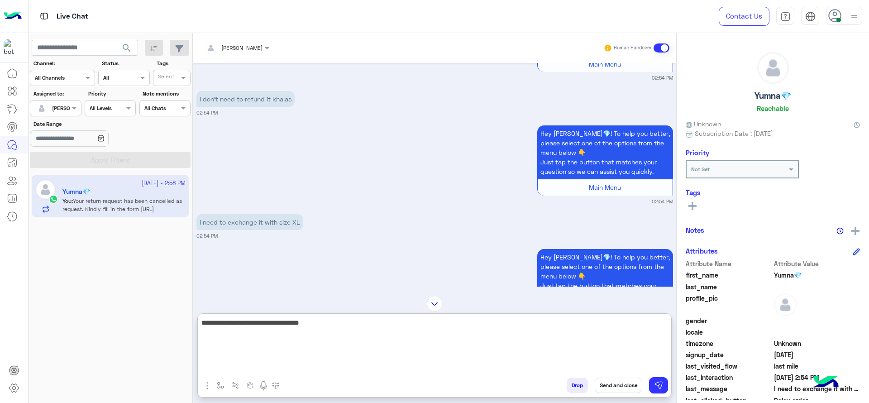
scroll to position [481, 0]
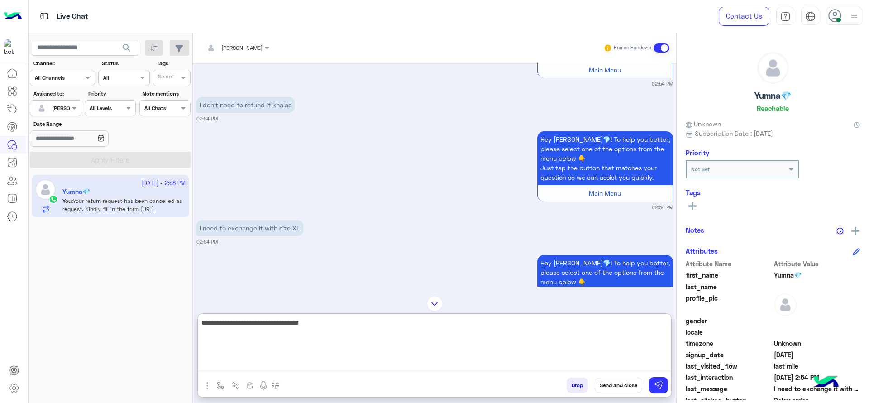
type textarea "**********"
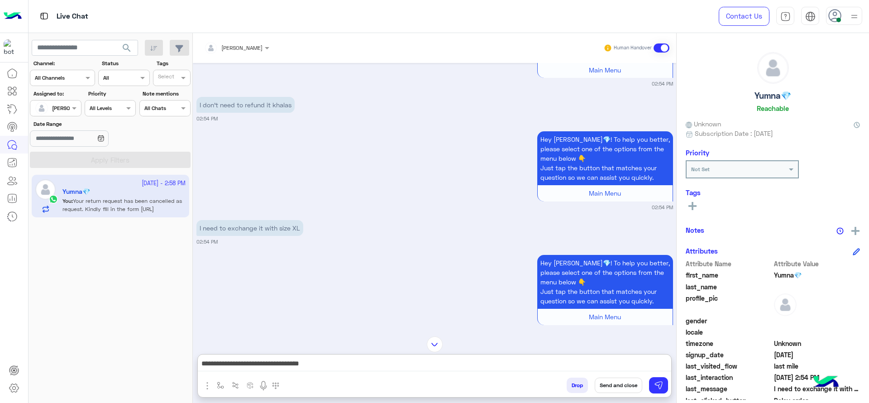
click at [415, 377] on div "Drop Send and close" at bounding box center [478, 387] width 385 height 20
click at [408, 344] on div at bounding box center [434, 344] width 483 height 16
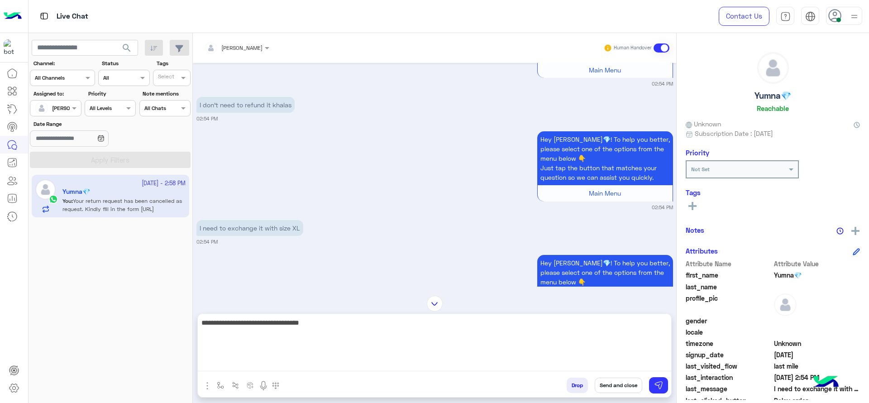
click at [419, 361] on textarea "**********" at bounding box center [434, 344] width 473 height 54
click at [431, 342] on textarea "**********" at bounding box center [434, 344] width 473 height 54
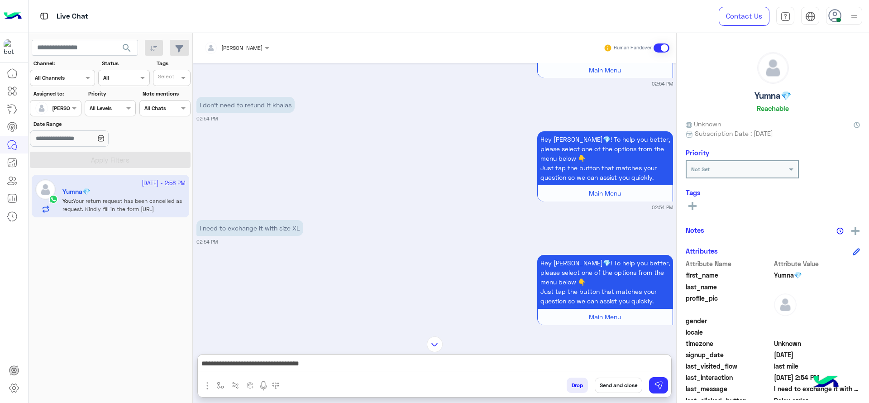
click at [427, 336] on img at bounding box center [435, 344] width 16 height 16
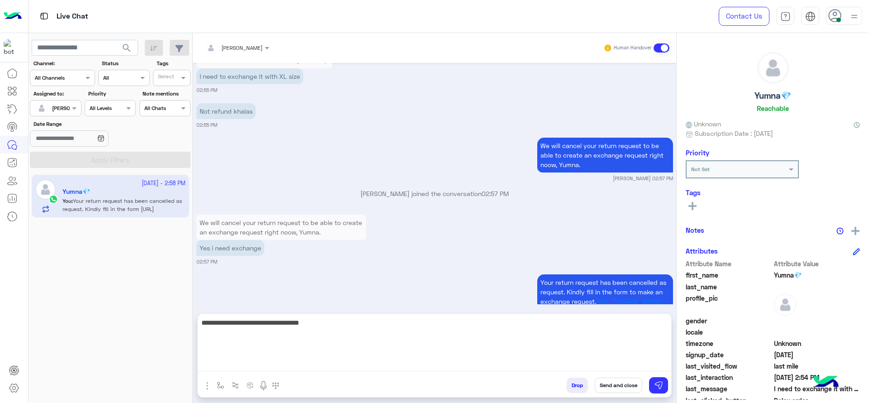
click at [414, 367] on textarea "**********" at bounding box center [434, 344] width 473 height 54
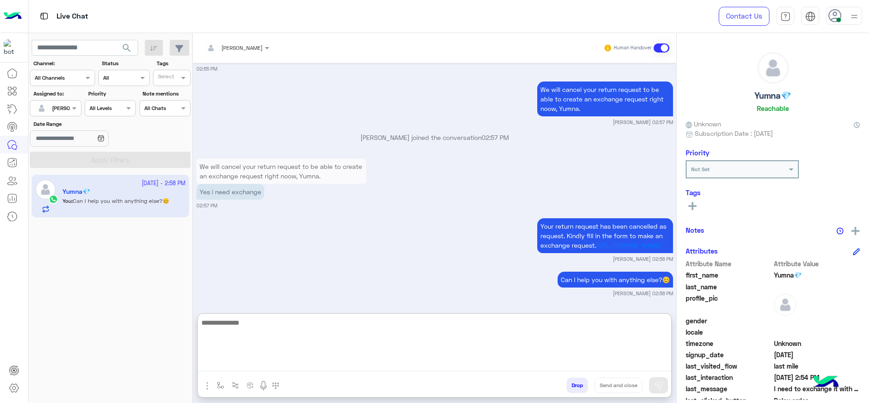
scroll to position [1262, 0]
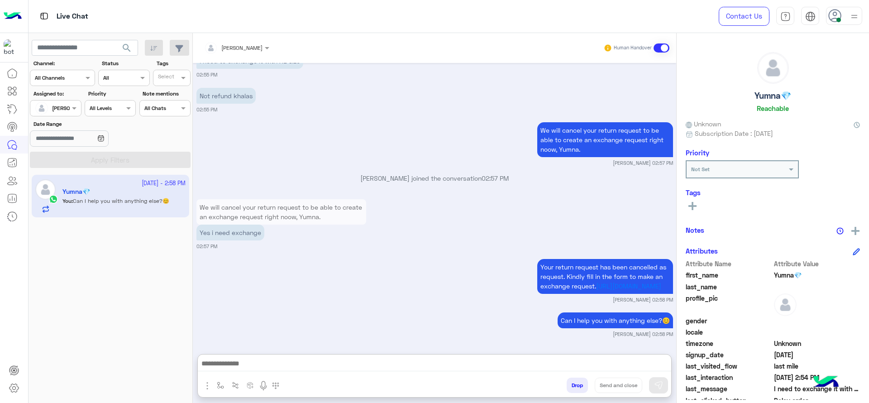
click at [219, 378] on button "button" at bounding box center [220, 384] width 15 height 15
click at [229, 367] on div "enter flow name" at bounding box center [239, 365] width 42 height 8
type input "*"
click at [228, 344] on div "[PERSON_NAME]" at bounding box center [247, 349] width 67 height 18
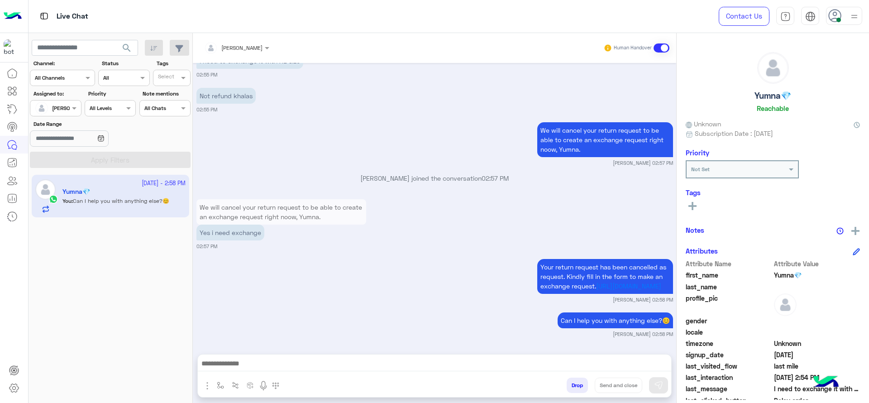
type textarea "**********"
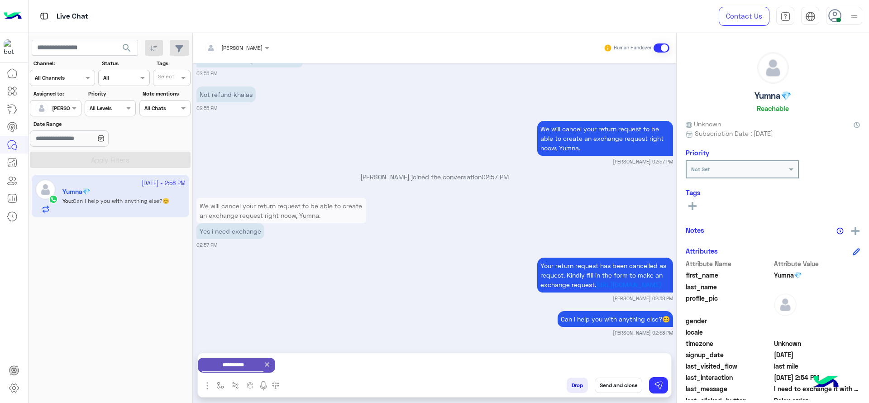
scroll to position [1222, 0]
click at [622, 383] on button "Send and close" at bounding box center [617, 384] width 47 height 15
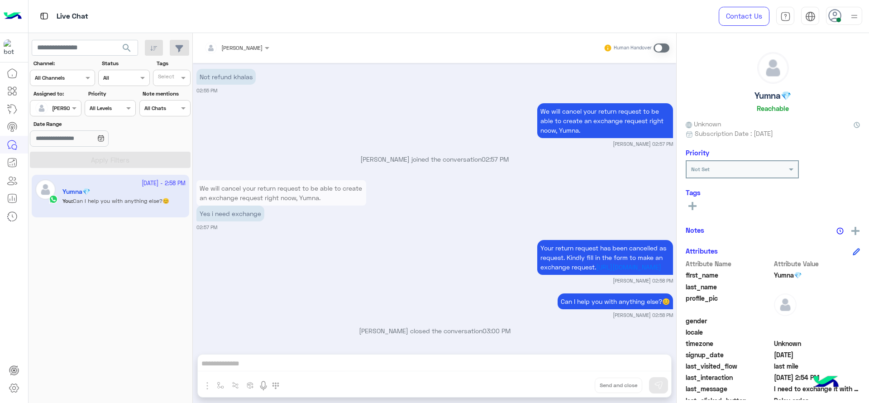
scroll to position [1244, 0]
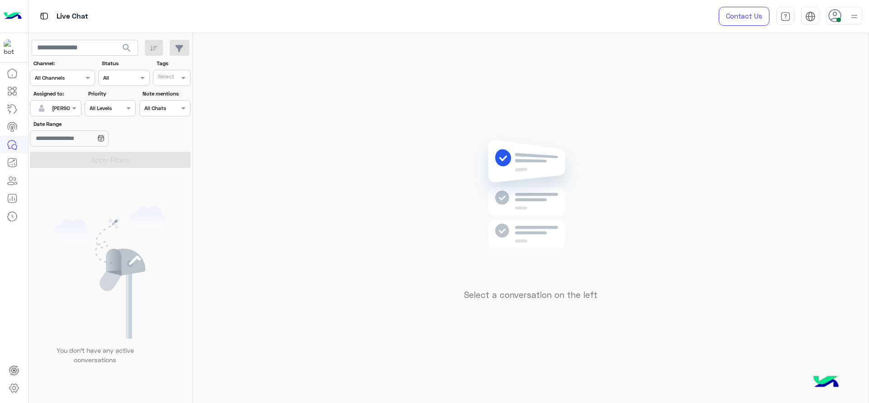
click at [67, 107] on div at bounding box center [55, 107] width 50 height 9
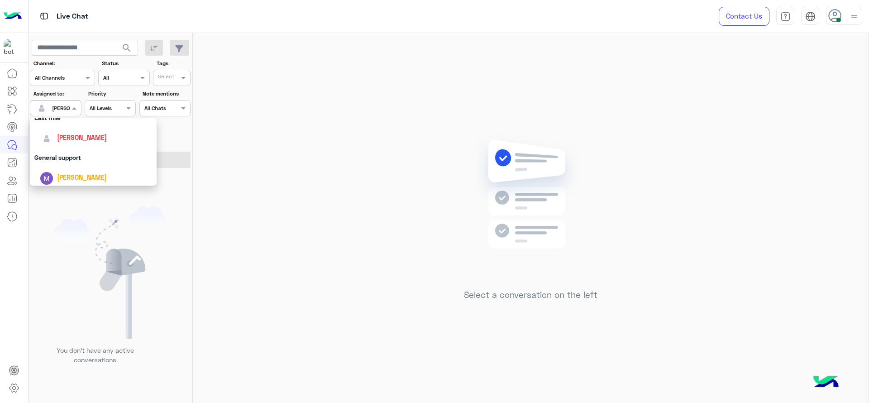
scroll to position [113, 0]
click at [93, 157] on span "[PERSON_NAME]" at bounding box center [82, 159] width 50 height 8
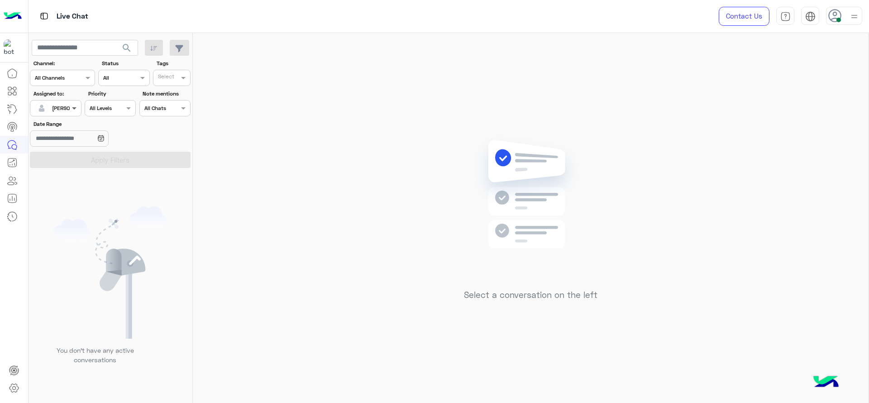
click at [70, 108] on span at bounding box center [75, 107] width 11 height 9
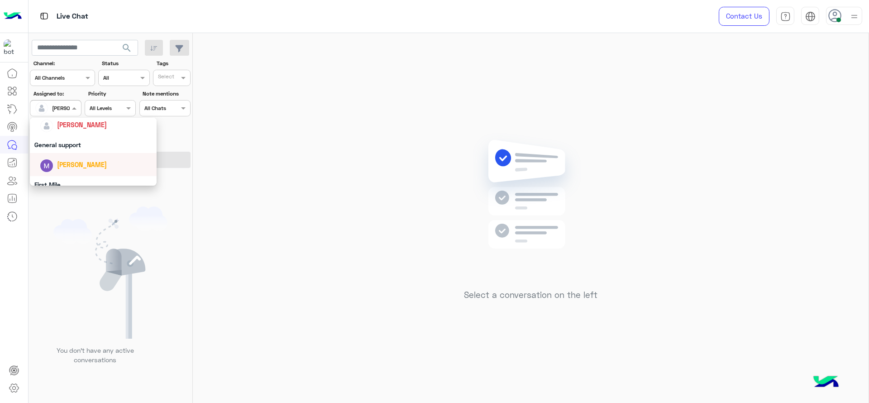
scroll to position [177, 0]
click at [76, 156] on div "First Mile" at bounding box center [93, 154] width 127 height 17
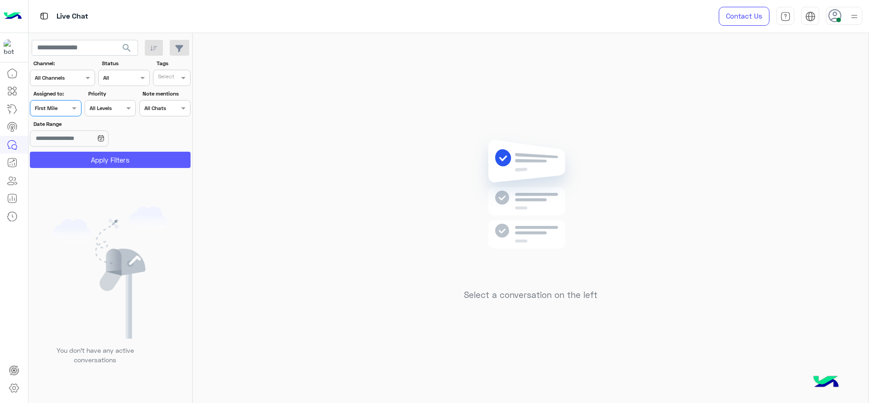
click at [81, 160] on button "Apply Filters" at bounding box center [110, 160] width 161 height 16
click at [67, 110] on div at bounding box center [55, 107] width 50 height 9
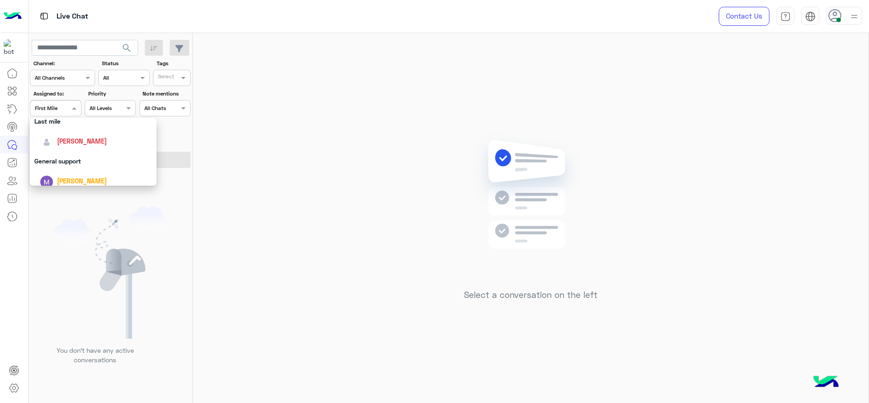
scroll to position [136, 0]
click at [79, 143] on div "[PERSON_NAME]" at bounding box center [96, 136] width 112 height 16
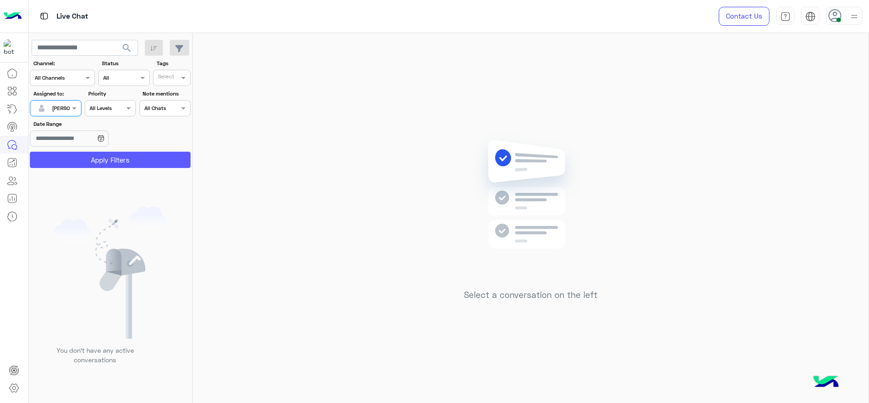
click at [94, 155] on button "Apply Filters" at bounding box center [110, 160] width 161 height 16
click at [71, 109] on span at bounding box center [75, 107] width 11 height 9
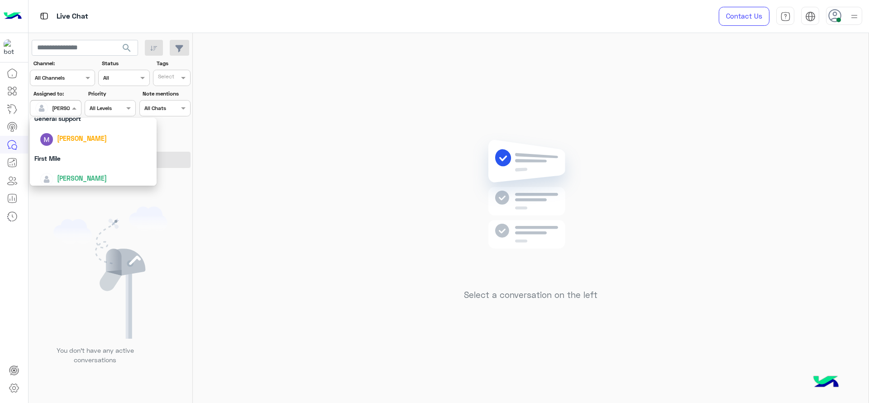
scroll to position [177, 0]
click at [61, 154] on div "First Mile" at bounding box center [93, 154] width 127 height 17
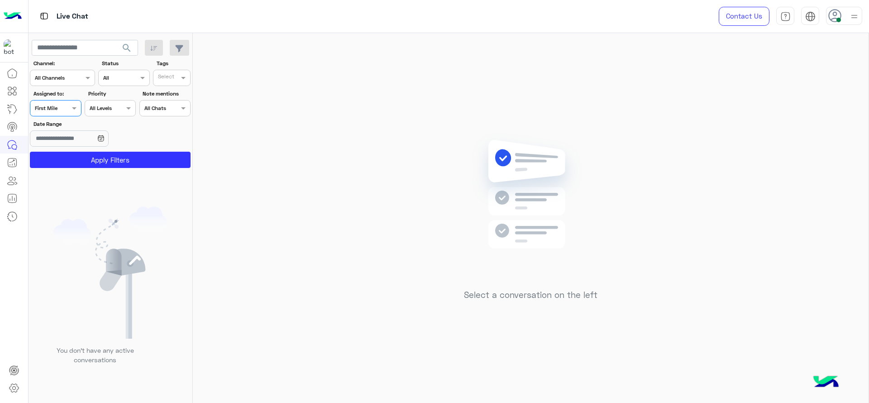
click at [62, 154] on button "Apply Filters" at bounding box center [110, 160] width 161 height 16
click at [395, 185] on div "Select a conversation on the left" at bounding box center [530, 219] width 675 height 373
click at [61, 104] on div at bounding box center [55, 107] width 50 height 9
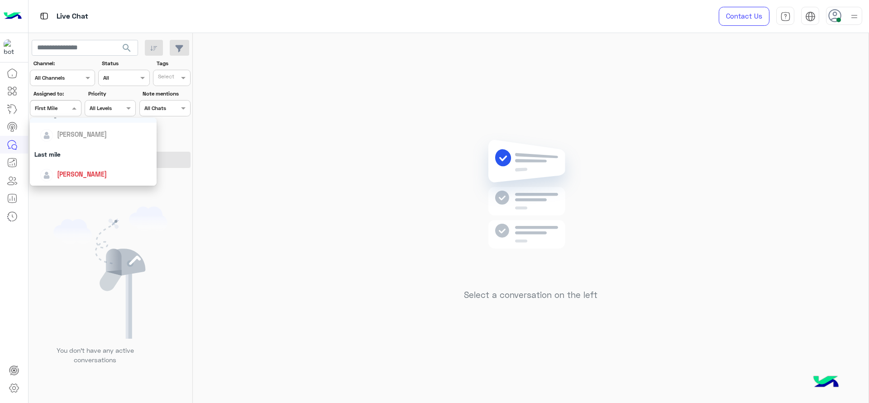
scroll to position [124, 0]
click at [67, 138] on div "[PERSON_NAME]" at bounding box center [93, 147] width 127 height 23
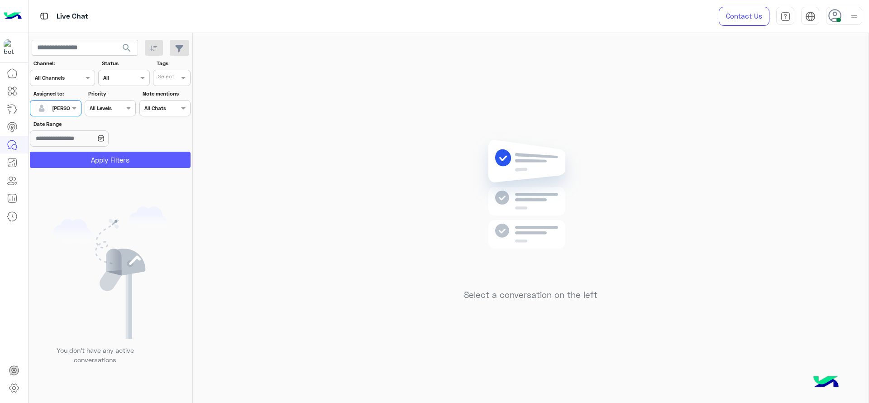
click at [115, 154] on button "Apply Filters" at bounding box center [110, 160] width 161 height 16
click at [335, 115] on div "Select a conversation on the left" at bounding box center [530, 219] width 675 height 373
click at [356, 140] on div "Select a conversation on the left" at bounding box center [530, 219] width 675 height 373
click at [344, 127] on div "Select a conversation on the left" at bounding box center [530, 219] width 675 height 373
click at [70, 109] on span at bounding box center [75, 107] width 11 height 9
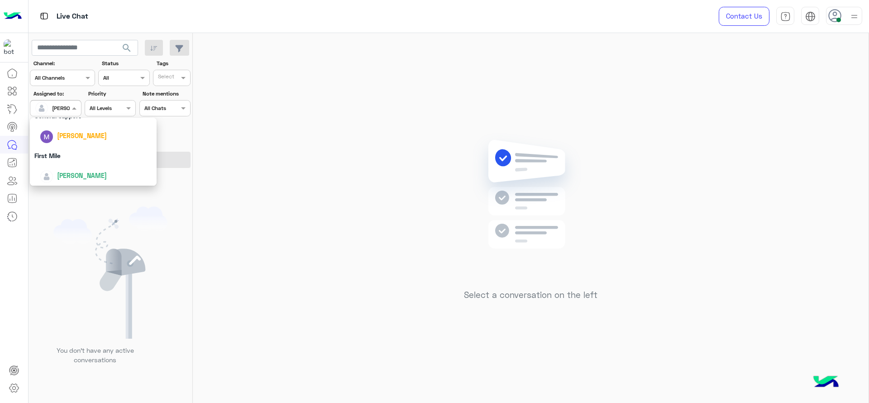
scroll to position [177, 0]
click at [78, 149] on div "First Mile" at bounding box center [93, 154] width 127 height 17
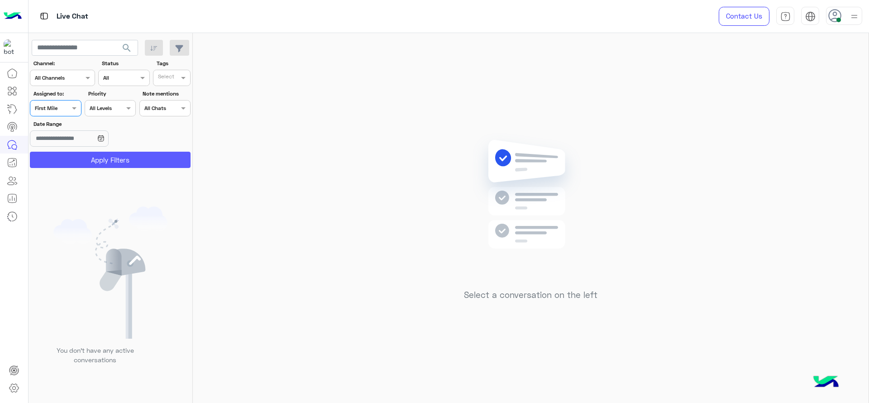
click at [80, 157] on button "Apply Filters" at bounding box center [110, 160] width 161 height 16
click at [64, 105] on div at bounding box center [55, 107] width 50 height 9
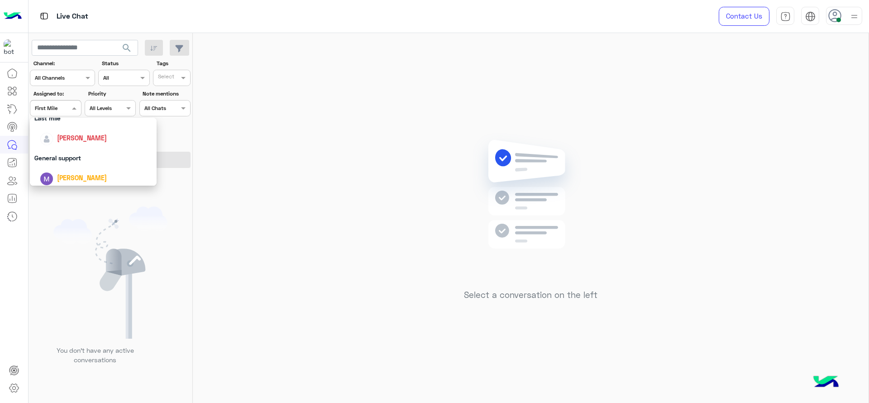
scroll to position [136, 0]
click at [80, 139] on div "[PERSON_NAME]" at bounding box center [96, 136] width 112 height 16
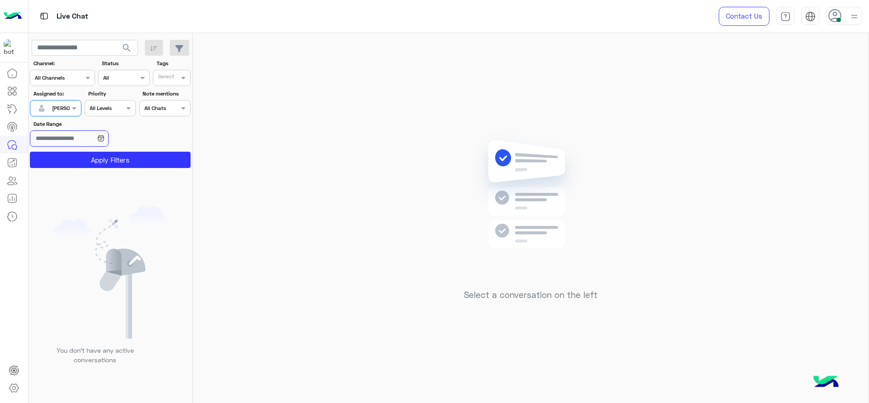
click at [80, 139] on input "Date Range" at bounding box center [69, 138] width 78 height 16
click at [104, 142] on app-calendar-icon at bounding box center [100, 138] width 7 height 11
drag, startPoint x: 126, startPoint y: 155, endPoint x: 114, endPoint y: 81, distance: 74.2
click at [114, 81] on section "Channel: Channel All Channels Status Channel All Tags Select Assigned to: Assig…" at bounding box center [110, 113] width 151 height 109
click at [122, 163] on button "Apply Filters" at bounding box center [110, 160] width 161 height 16
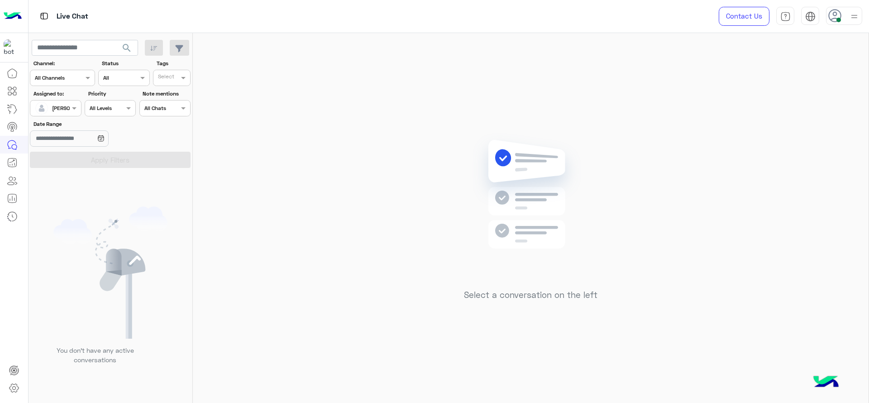
click at [58, 111] on div "[PERSON_NAME]" at bounding box center [73, 108] width 42 height 8
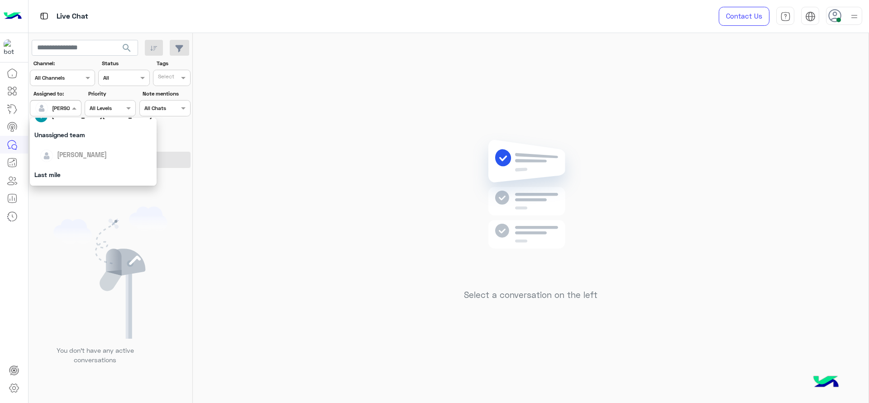
scroll to position [90, 0]
click at [247, 258] on div "Select a conversation on the left" at bounding box center [530, 219] width 675 height 373
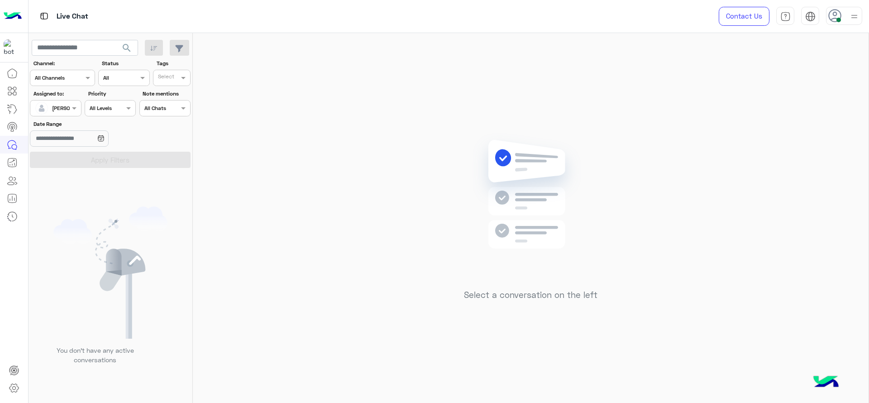
click at [330, 87] on div "Select a conversation on the left" at bounding box center [530, 219] width 675 height 373
click at [73, 106] on span at bounding box center [75, 107] width 11 height 9
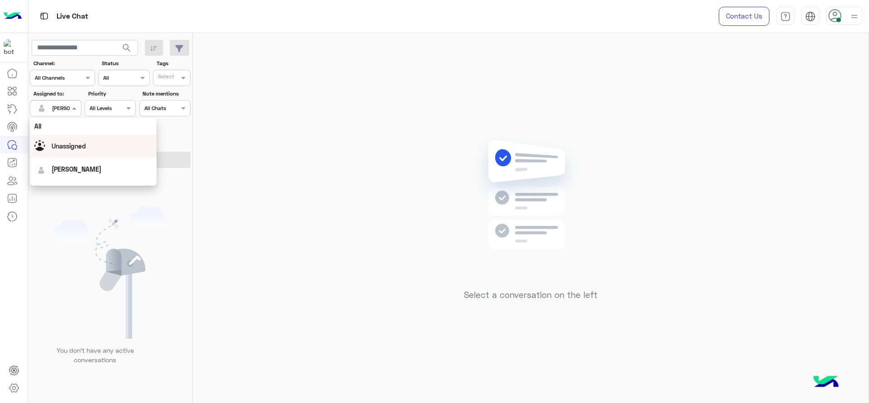
scroll to position [177, 0]
click at [60, 158] on div "First Mile" at bounding box center [93, 154] width 127 height 17
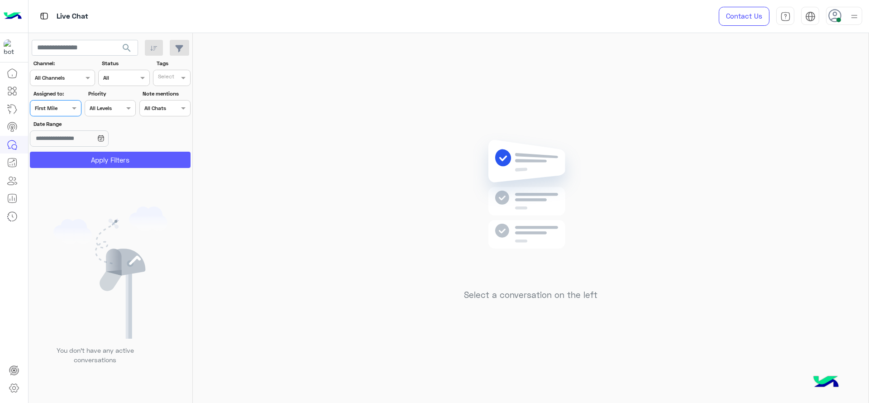
click at [68, 153] on button "Apply Filters" at bounding box center [110, 160] width 161 height 16
click at [65, 105] on div at bounding box center [55, 107] width 50 height 9
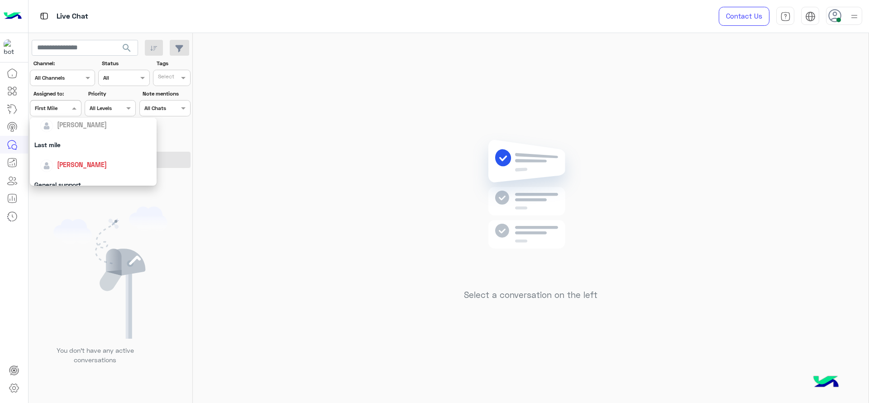
scroll to position [124, 0]
click at [80, 154] on div "[PERSON_NAME]" at bounding box center [96, 147] width 112 height 16
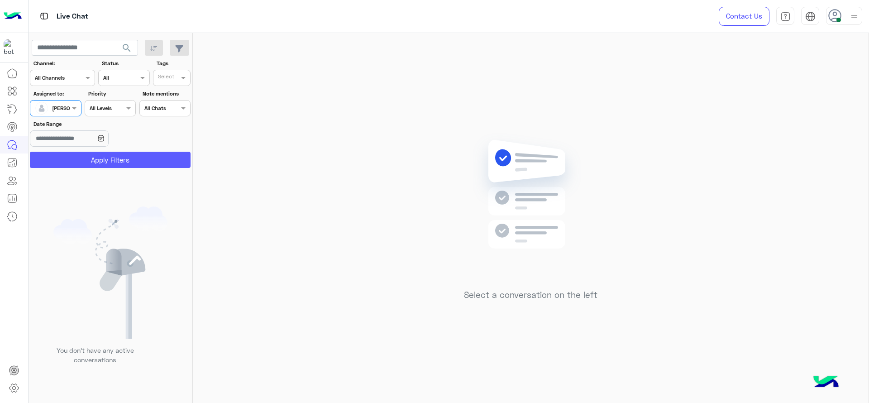
click at [92, 160] on button "Apply Filters" at bounding box center [110, 160] width 161 height 16
click at [375, 130] on div "Select a conversation on the left" at bounding box center [530, 219] width 675 height 373
click at [59, 113] on div "[PERSON_NAME]" at bounding box center [52, 108] width 34 height 18
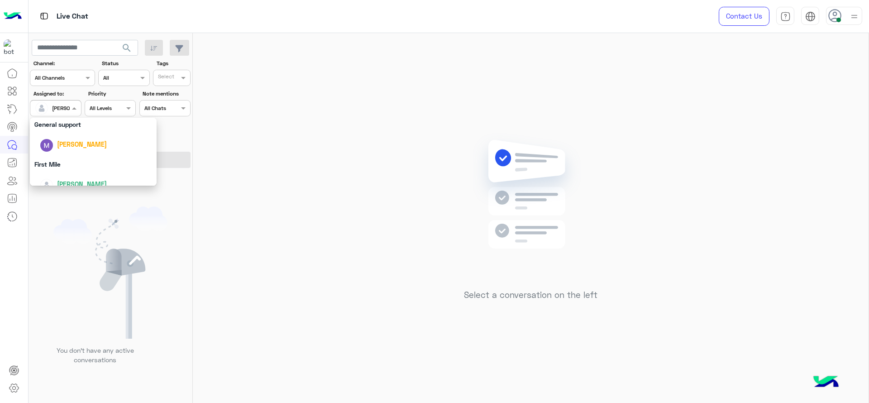
scroll to position [177, 0]
click at [92, 149] on div "First Mile" at bounding box center [93, 154] width 127 height 17
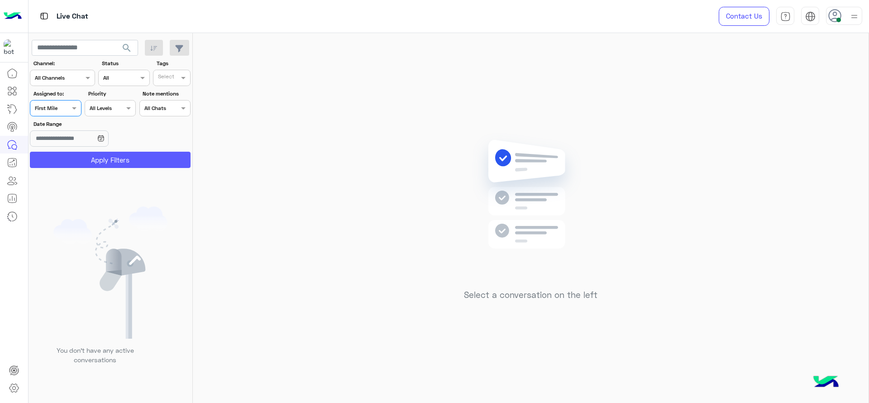
click at [92, 157] on button "Apply Filters" at bounding box center [110, 160] width 161 height 16
click at [75, 106] on span at bounding box center [75, 107] width 11 height 9
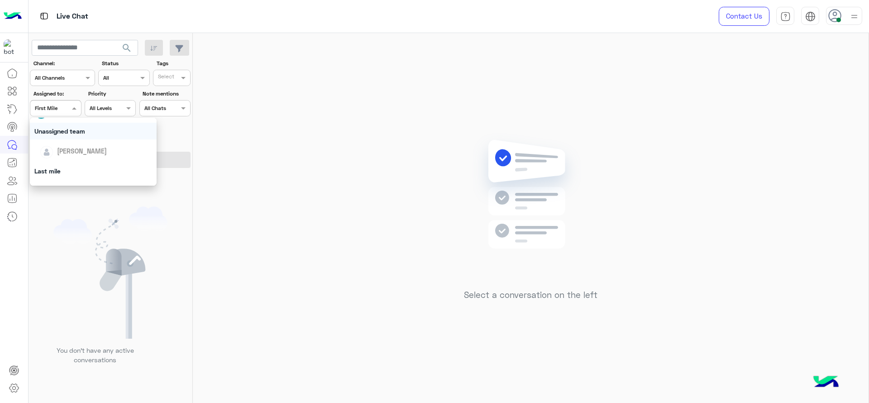
scroll to position [102, 0]
click at [81, 167] on span "[PERSON_NAME]" at bounding box center [82, 170] width 50 height 8
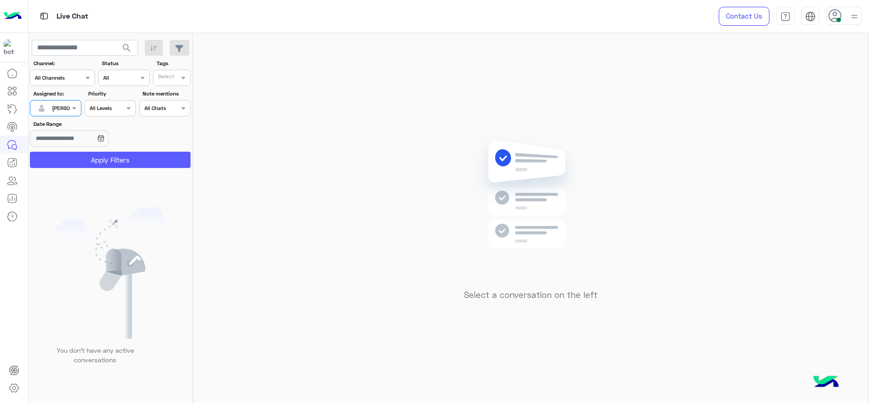
click at [104, 158] on button "Apply Filters" at bounding box center [110, 160] width 161 height 16
click at [63, 103] on div at bounding box center [55, 107] width 50 height 9
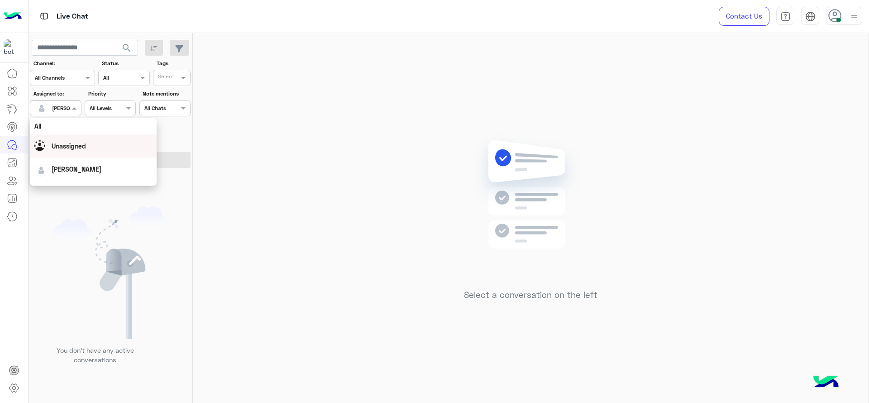
scroll to position [177, 0]
click at [67, 155] on div "First Mile" at bounding box center [93, 154] width 127 height 17
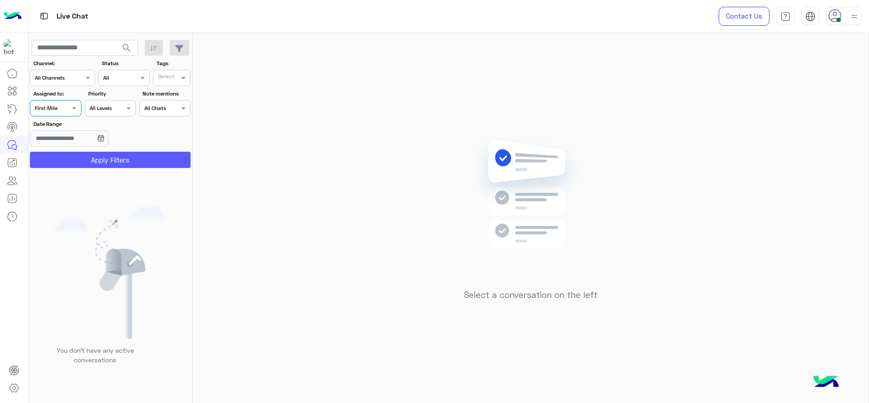
click at [67, 154] on button "Apply Filters" at bounding box center [110, 160] width 161 height 16
click at [67, 154] on div at bounding box center [107, 205] width 158 height 403
click at [66, 106] on div at bounding box center [55, 107] width 50 height 9
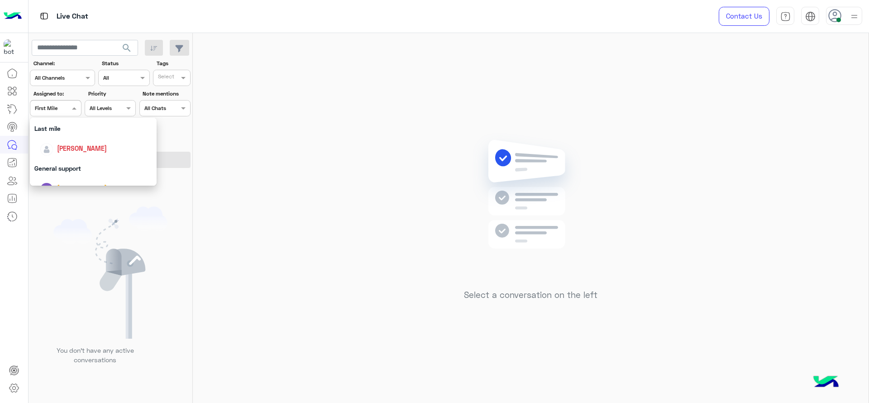
scroll to position [124, 0]
click at [76, 144] on span "[PERSON_NAME]" at bounding box center [82, 147] width 50 height 8
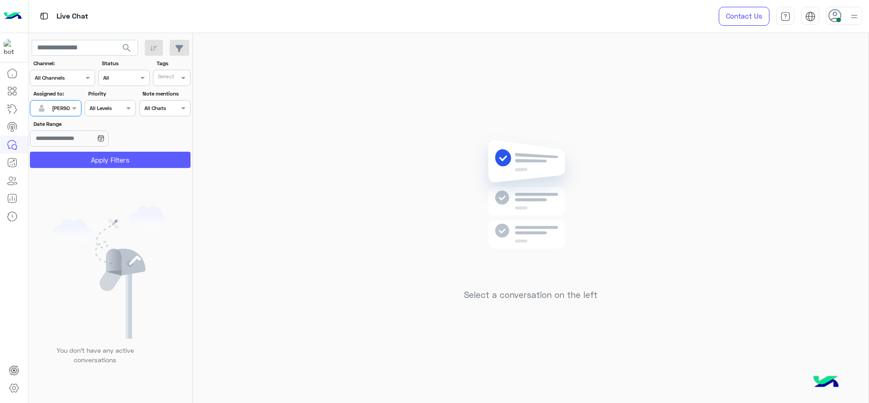
click at [82, 158] on button "Apply Filters" at bounding box center [110, 160] width 161 height 16
click at [66, 113] on div "[PERSON_NAME]" at bounding box center [52, 108] width 34 height 18
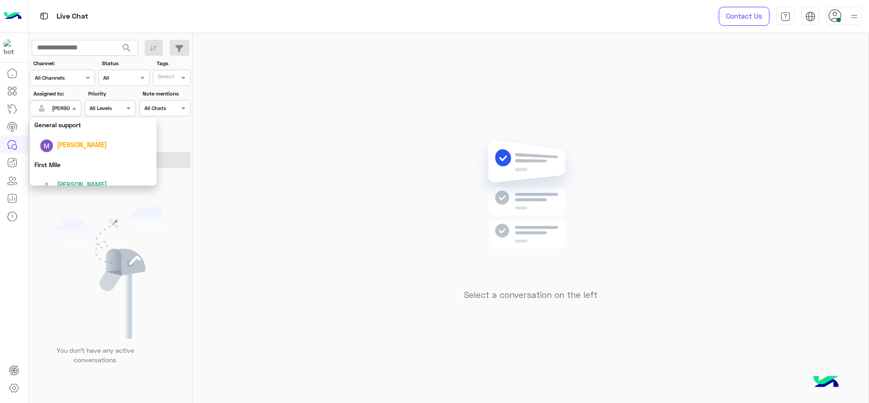
scroll to position [177, 0]
click at [80, 157] on div "First Mile" at bounding box center [93, 154] width 127 height 17
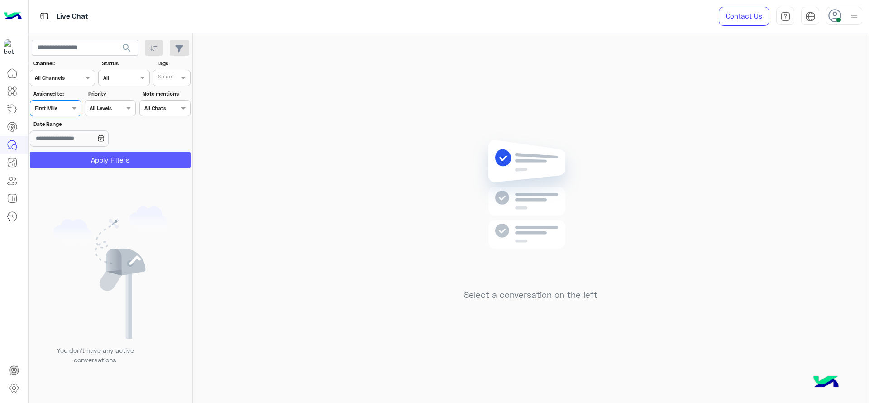
click at [80, 157] on button "Apply Filters" at bounding box center [110, 160] width 161 height 16
click at [66, 109] on div at bounding box center [55, 107] width 50 height 9
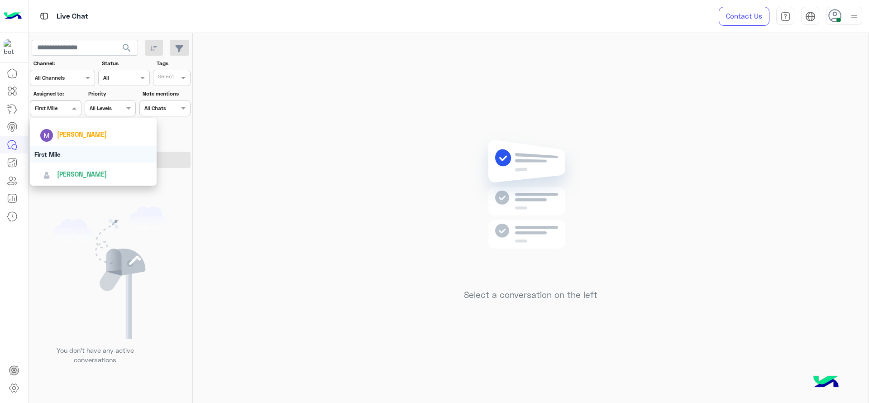
click at [82, 150] on div "First Mile" at bounding box center [93, 154] width 127 height 17
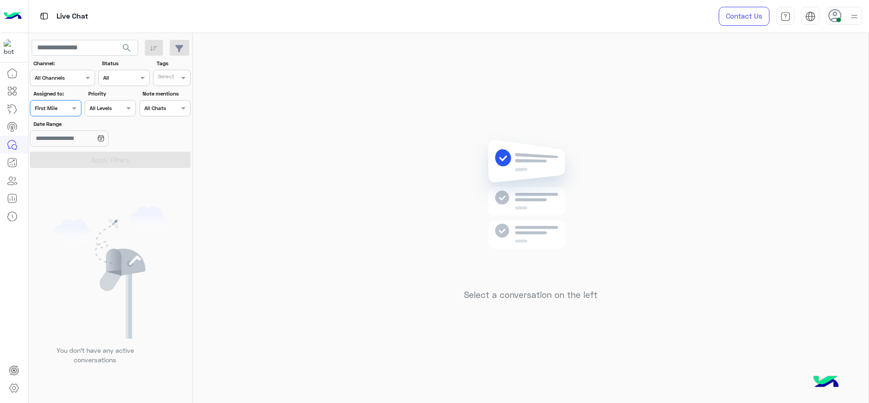
click at [67, 111] on div "Assigned on First Mile" at bounding box center [49, 108] width 39 height 8
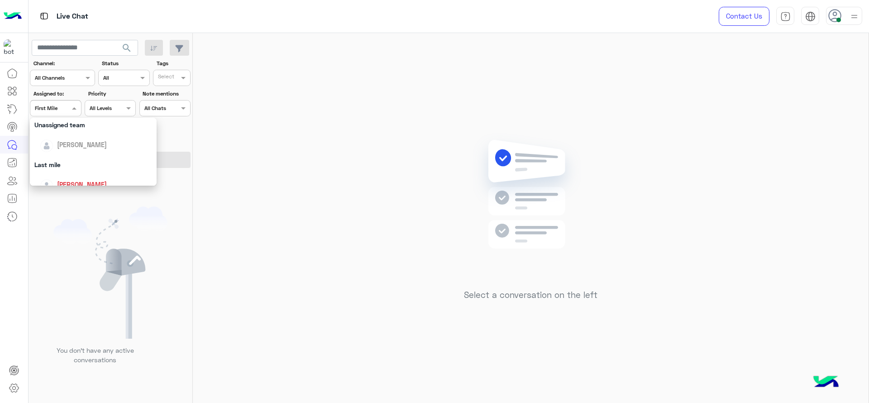
scroll to position [102, 0]
click at [73, 171] on span "[PERSON_NAME]" at bounding box center [82, 170] width 50 height 8
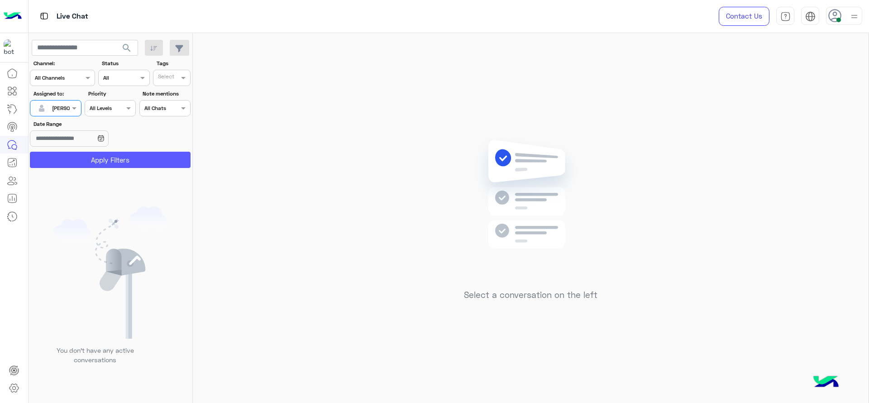
click at [67, 155] on button "Apply Filters" at bounding box center [110, 160] width 161 height 16
click at [309, 72] on div "Select a conversation on the left" at bounding box center [530, 219] width 675 height 373
click at [721, 219] on div "Select a conversation on the left" at bounding box center [530, 219] width 675 height 373
click at [852, 20] on img at bounding box center [853, 16] width 11 height 11
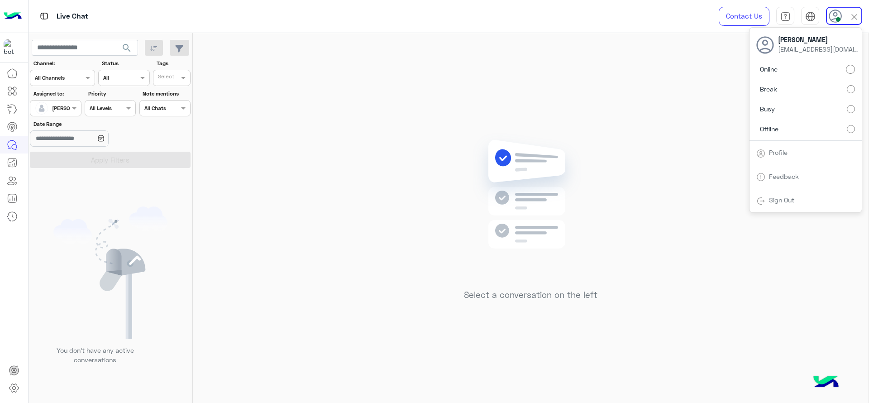
click at [715, 100] on div "Select a conversation on the left" at bounding box center [530, 219] width 675 height 373
click at [708, 79] on div "Select a conversation on the left" at bounding box center [530, 219] width 675 height 373
click at [540, 128] on div "Select a conversation on the left" at bounding box center [530, 219] width 675 height 373
click at [61, 109] on div at bounding box center [55, 107] width 50 height 9
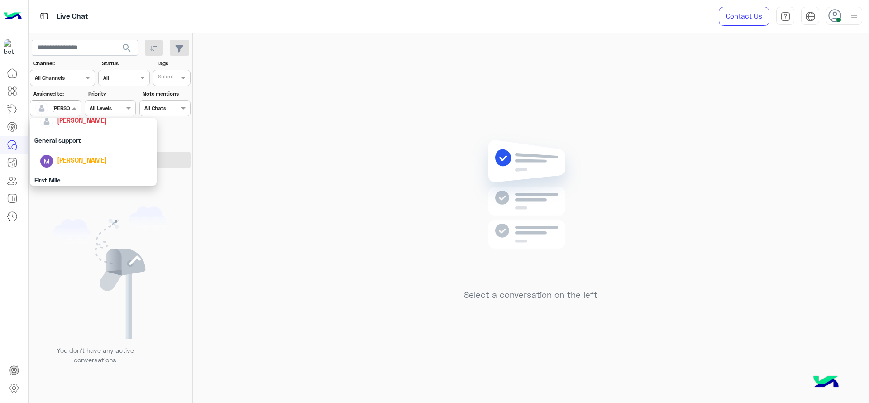
scroll to position [177, 0]
click at [73, 156] on div "First Mile" at bounding box center [93, 154] width 127 height 17
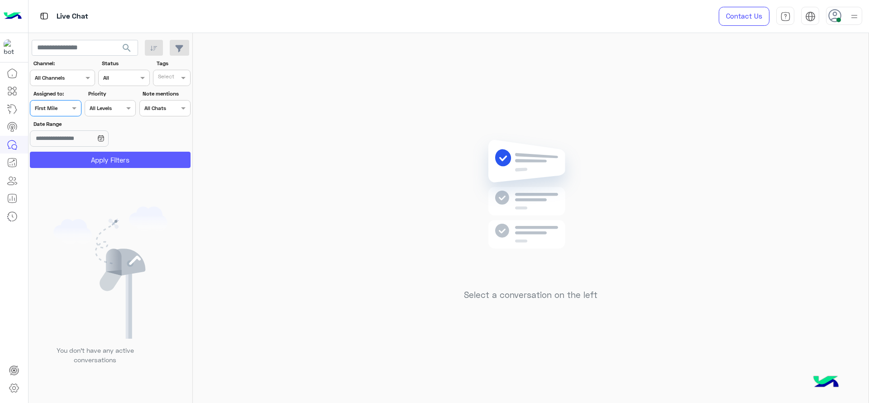
click at [73, 156] on button "Apply Filters" at bounding box center [110, 160] width 161 height 16
click at [451, 152] on div "Select a conversation on the left" at bounding box center [530, 219] width 675 height 373
click at [384, 256] on div "Select a conversation on the left" at bounding box center [530, 219] width 675 height 373
click at [530, 111] on div "Select a conversation on the left" at bounding box center [530, 219] width 675 height 373
click at [65, 102] on div "Assigned on First Mile" at bounding box center [55, 108] width 51 height 16
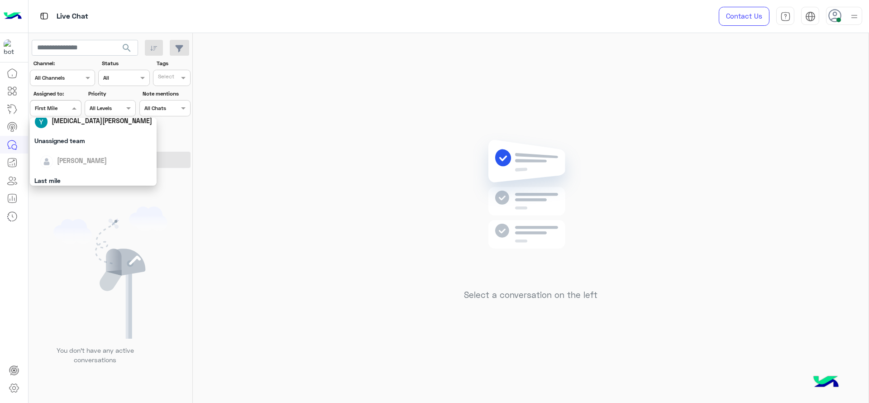
scroll to position [102, 0]
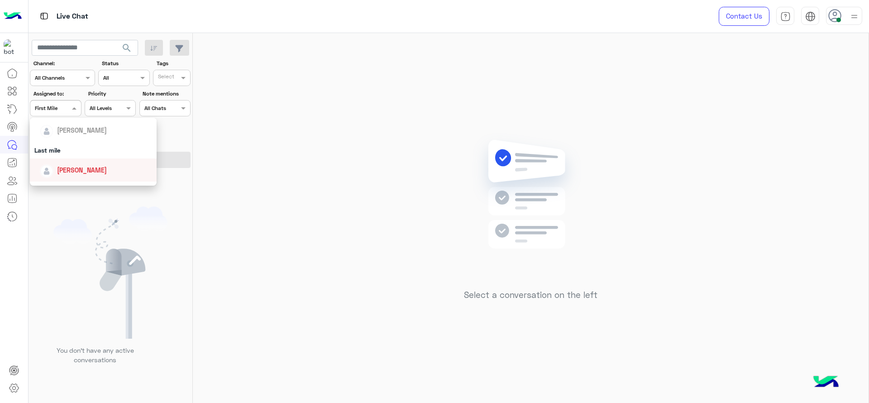
click at [69, 170] on span "[PERSON_NAME]" at bounding box center [82, 170] width 50 height 8
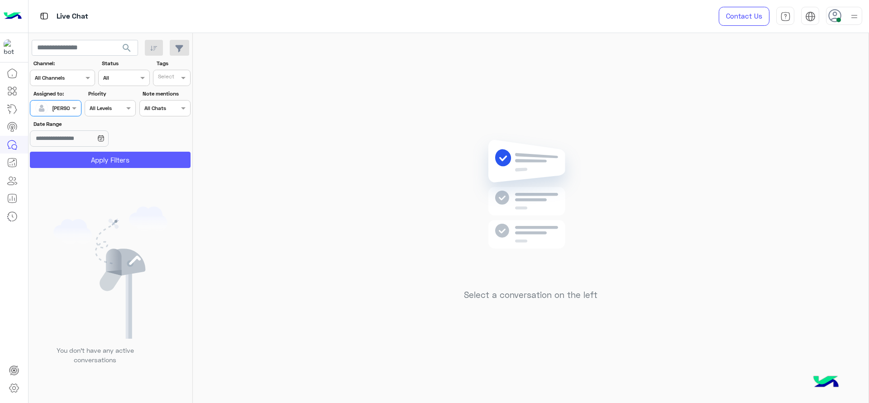
click at [72, 157] on button "Apply Filters" at bounding box center [110, 160] width 161 height 16
click at [72, 156] on div at bounding box center [107, 205] width 158 height 403
click at [70, 108] on span at bounding box center [75, 107] width 11 height 9
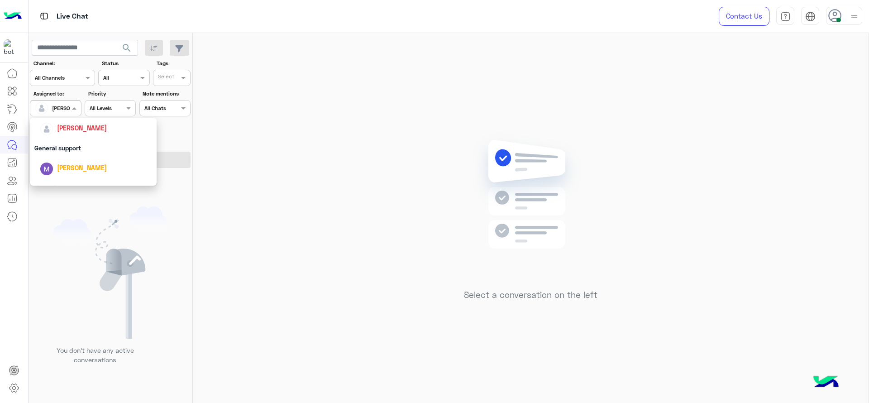
scroll to position [177, 0]
click at [73, 157] on div "First Mile" at bounding box center [93, 154] width 127 height 17
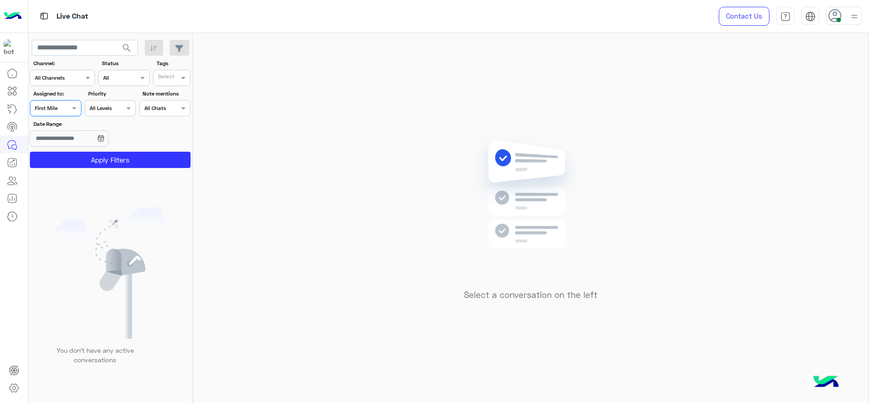
click at [73, 157] on button "Apply Filters" at bounding box center [110, 160] width 161 height 16
click at [76, 168] on body "Live Chat Contact Us Help Center عربي English search Channel: Channel All Chann…" at bounding box center [434, 201] width 869 height 403
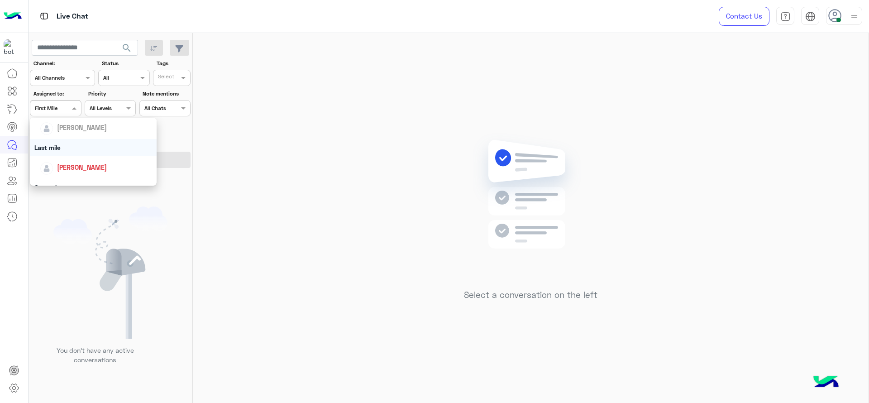
scroll to position [113, 0]
click at [73, 160] on span "[PERSON_NAME]" at bounding box center [82, 159] width 50 height 8
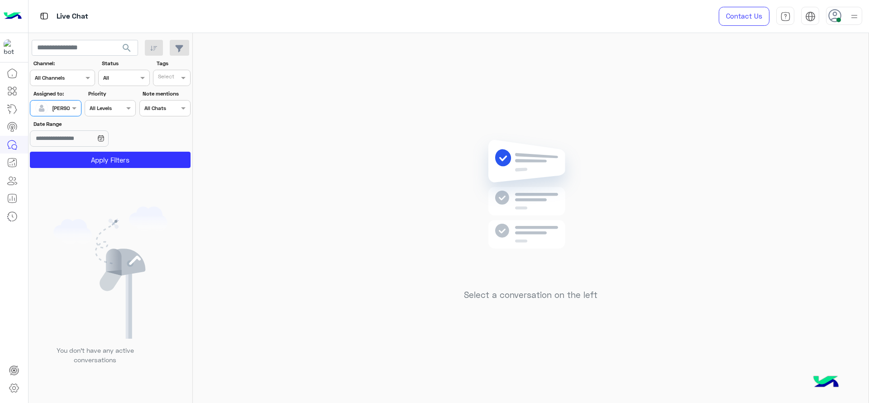
click at [73, 160] on button "Apply Filters" at bounding box center [110, 160] width 161 height 16
click at [69, 100] on div "[PERSON_NAME]" at bounding box center [52, 108] width 34 height 18
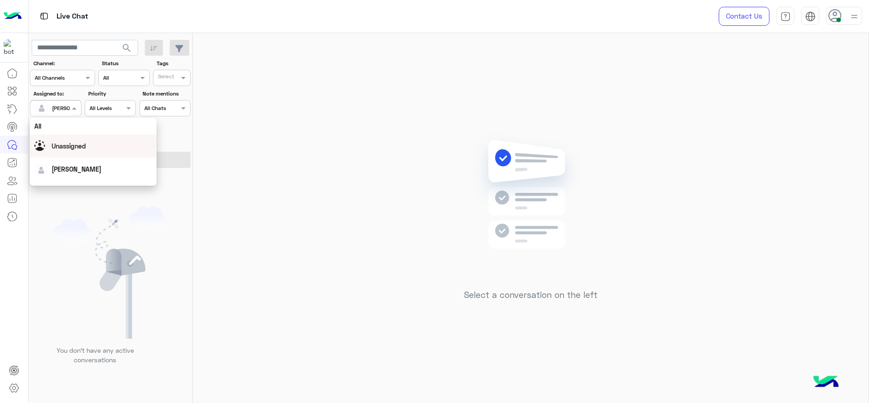
scroll to position [177, 0]
click at [74, 148] on div "First Mile" at bounding box center [93, 154] width 127 height 17
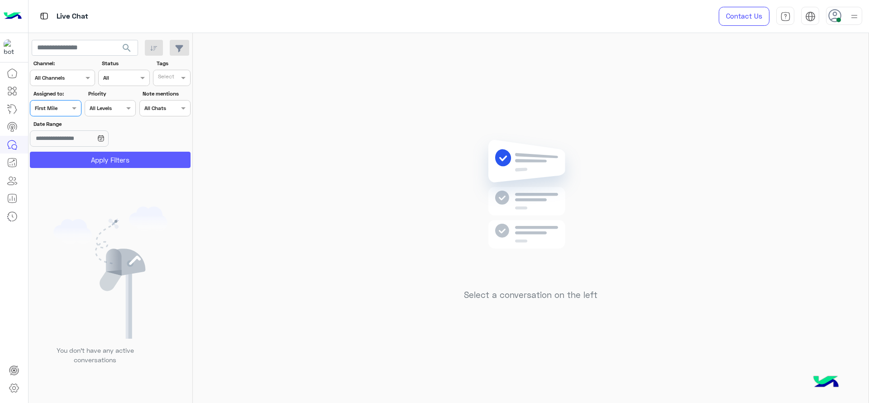
click at [80, 155] on button "Apply Filters" at bounding box center [110, 160] width 161 height 16
click at [57, 107] on div at bounding box center [55, 107] width 50 height 9
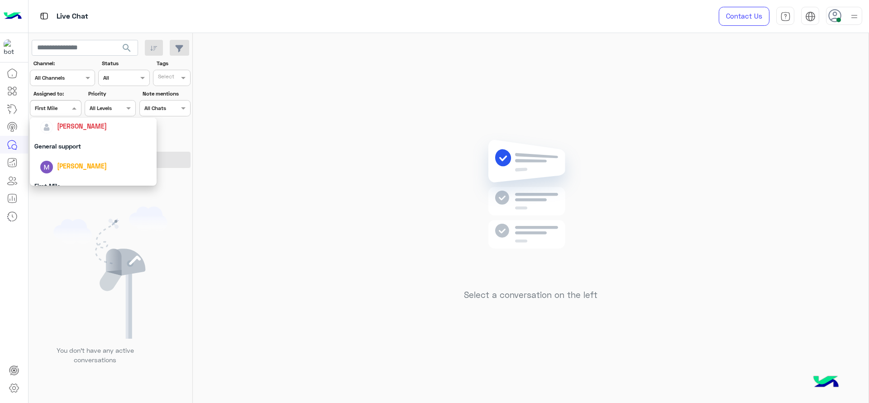
scroll to position [147, 0]
click at [70, 128] on div "[PERSON_NAME]" at bounding box center [82, 124] width 50 height 9
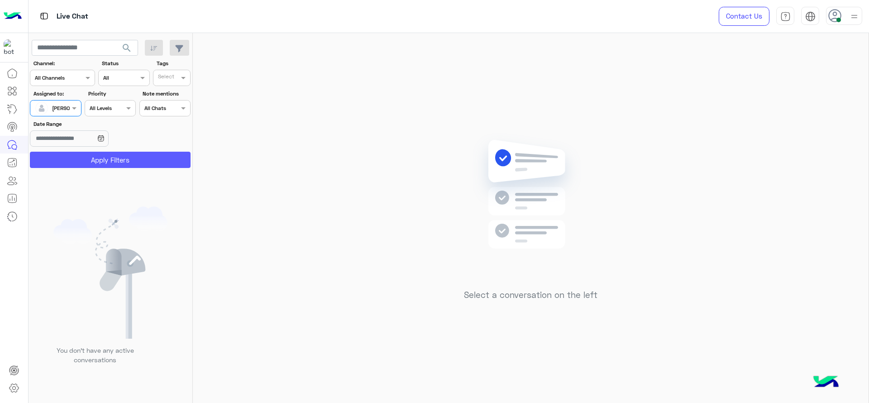
click at [80, 157] on button "Apply Filters" at bounding box center [110, 160] width 161 height 16
click at [231, 228] on div "Select a conversation on the left" at bounding box center [530, 219] width 675 height 373
click at [456, 235] on div "Select a conversation on the left" at bounding box center [530, 219] width 675 height 373
click at [313, 199] on div "Select a conversation on the left" at bounding box center [530, 219] width 675 height 373
click at [68, 105] on div at bounding box center [55, 107] width 50 height 9
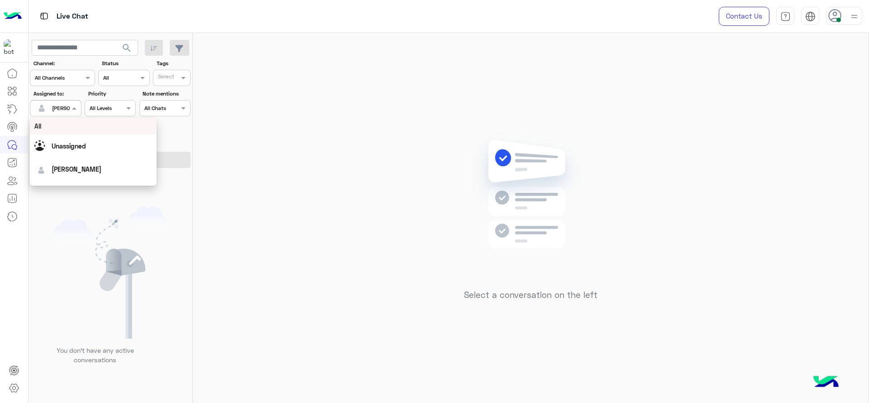
click at [229, 208] on div "Select a conversation on the left" at bounding box center [530, 219] width 675 height 373
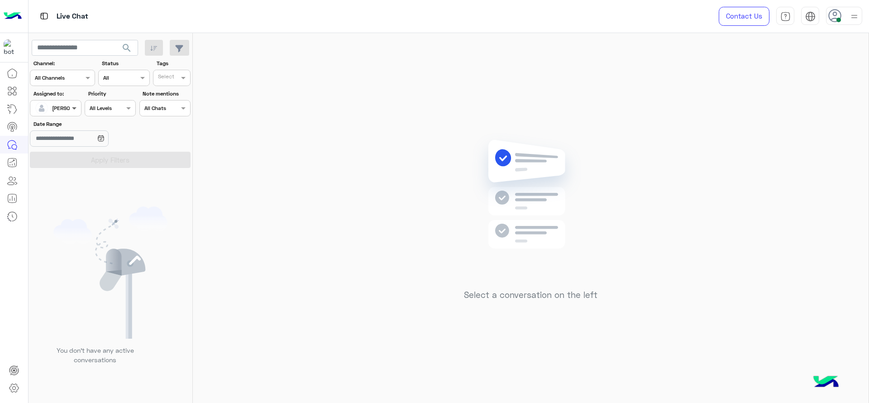
click at [72, 107] on span at bounding box center [75, 107] width 11 height 9
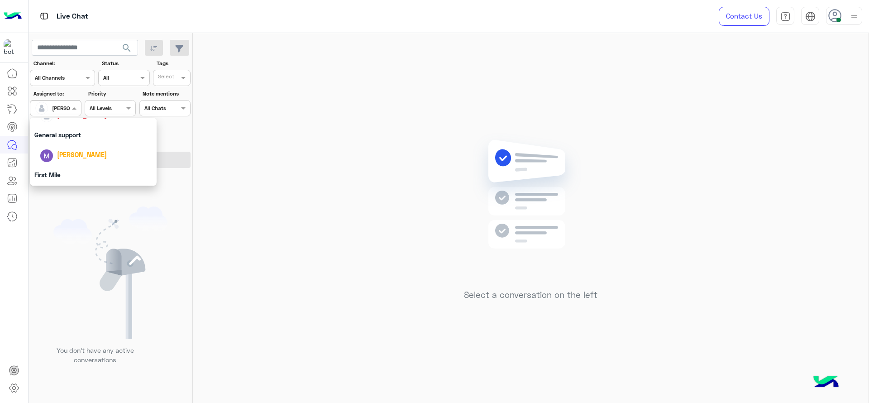
scroll to position [177, 0]
click at [83, 154] on div "First Mile" at bounding box center [93, 154] width 127 height 17
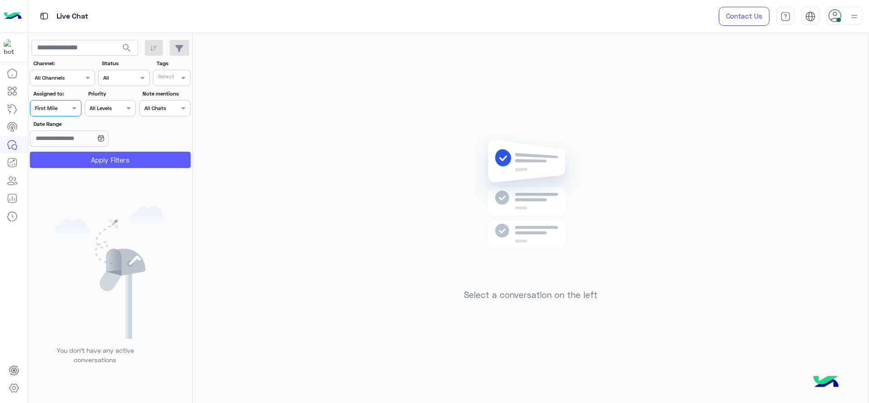
click at [83, 154] on button "Apply Filters" at bounding box center [110, 160] width 161 height 16
click at [57, 112] on div "First Mile" at bounding box center [46, 108] width 23 height 8
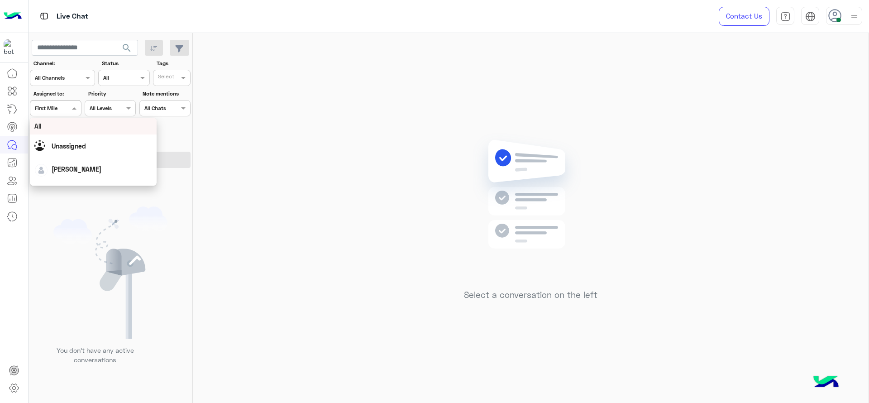
click at [57, 112] on div "First Mile" at bounding box center [46, 108] width 23 height 8
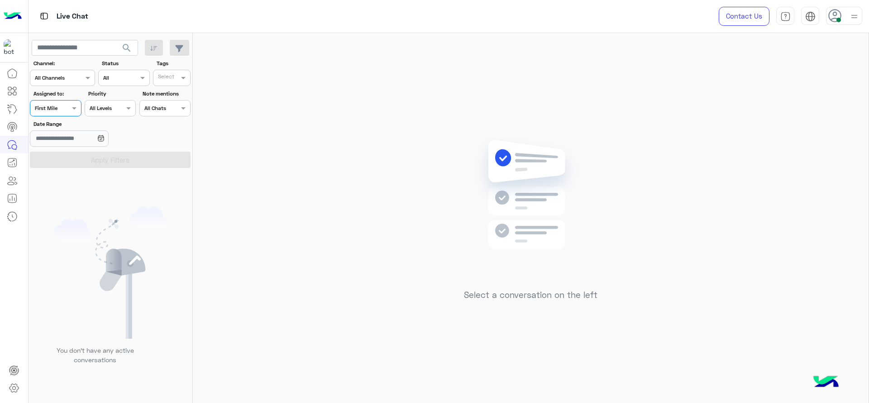
click at [57, 112] on div "First Mile" at bounding box center [46, 108] width 23 height 8
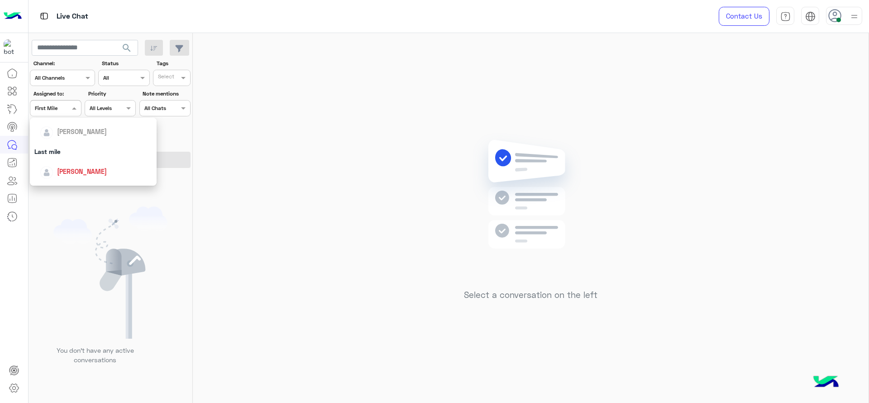
scroll to position [113, 0]
click at [69, 155] on span "[PERSON_NAME]" at bounding box center [82, 159] width 50 height 8
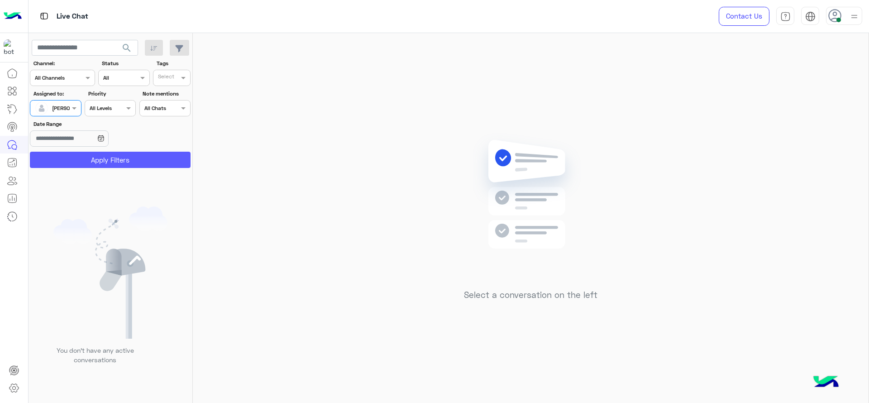
click at [69, 154] on button "Apply Filters" at bounding box center [110, 160] width 161 height 16
click at [373, 116] on div "Select a conversation on the left" at bounding box center [530, 219] width 675 height 373
click at [502, 123] on div "Select a conversation on the left" at bounding box center [530, 219] width 675 height 373
click at [70, 104] on span at bounding box center [75, 107] width 11 height 9
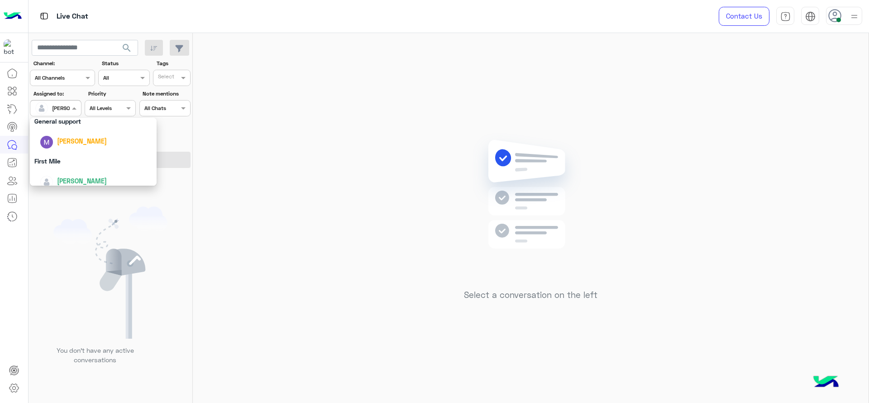
scroll to position [177, 0]
click at [94, 157] on div "First Mile" at bounding box center [93, 154] width 127 height 17
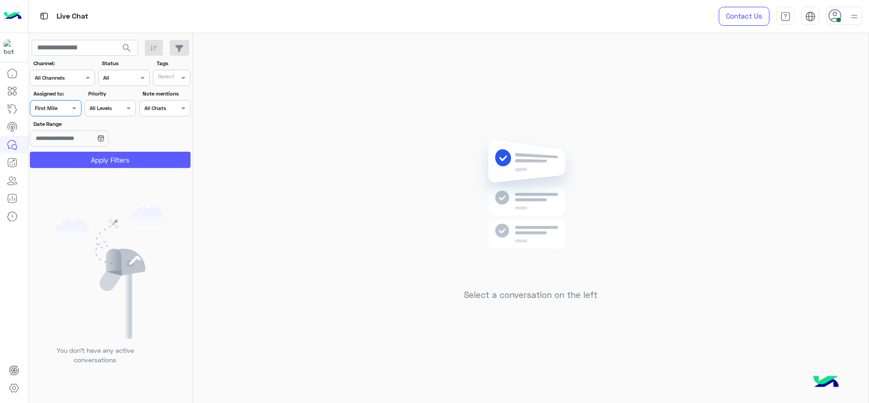
click at [93, 158] on button "Apply Filters" at bounding box center [110, 160] width 161 height 16
click at [71, 103] on div at bounding box center [55, 107] width 50 height 9
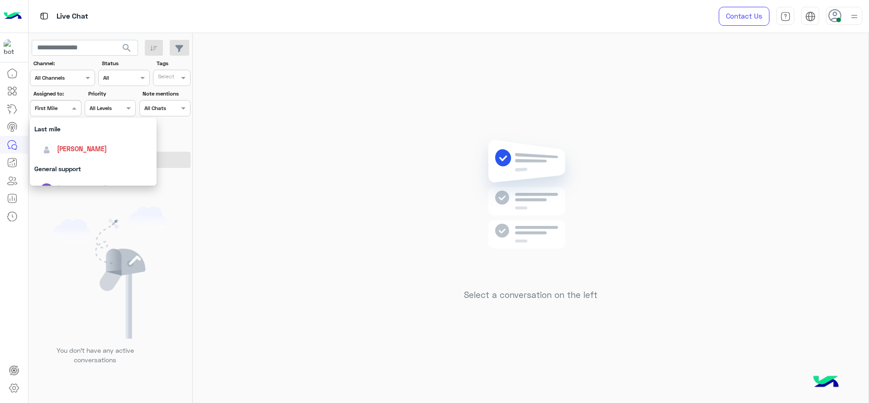
scroll to position [124, 0]
click at [81, 136] on div "[PERSON_NAME]" at bounding box center [93, 147] width 127 height 23
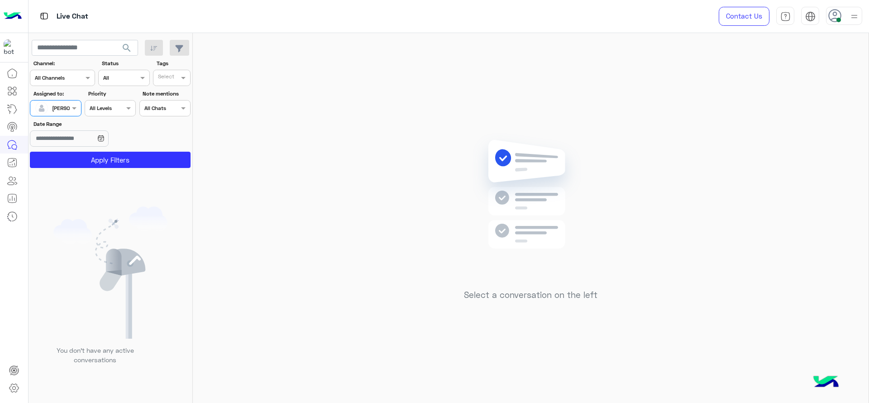
click at [90, 150] on section "Channel: Channel All Channels Status Channel All Tags Select Assigned to: Assig…" at bounding box center [110, 113] width 151 height 109
click at [90, 152] on button "Apply Filters" at bounding box center [110, 160] width 161 height 16
click at [89, 154] on div at bounding box center [107, 205] width 158 height 403
click at [65, 109] on div at bounding box center [55, 107] width 50 height 9
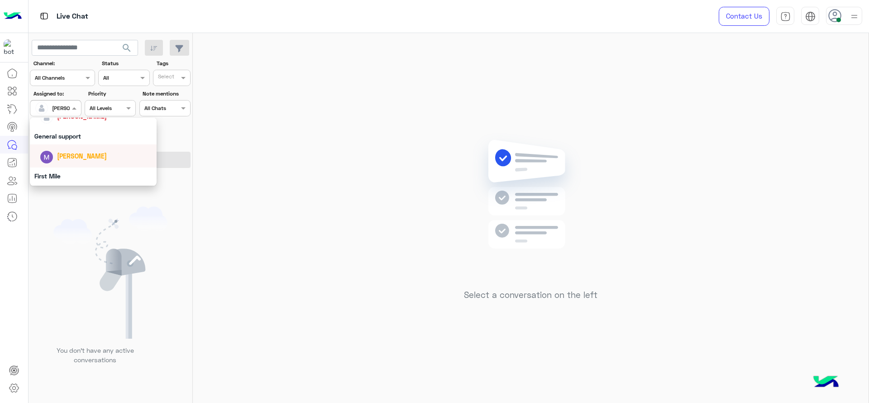
scroll to position [147, 0]
click at [306, 132] on div "Select a conversation on the left" at bounding box center [530, 219] width 675 height 373
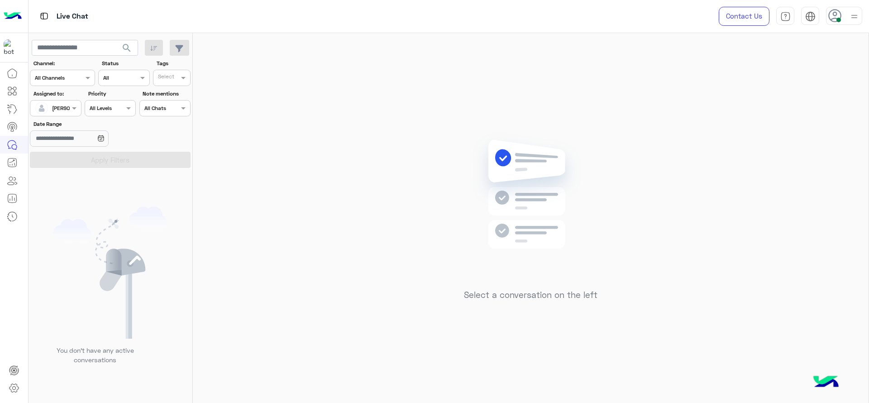
click at [417, 105] on div "Select a conversation on the left" at bounding box center [530, 219] width 675 height 373
click at [283, 126] on div "Select a conversation on the left" at bounding box center [530, 219] width 675 height 373
click at [58, 107] on div at bounding box center [55, 107] width 50 height 9
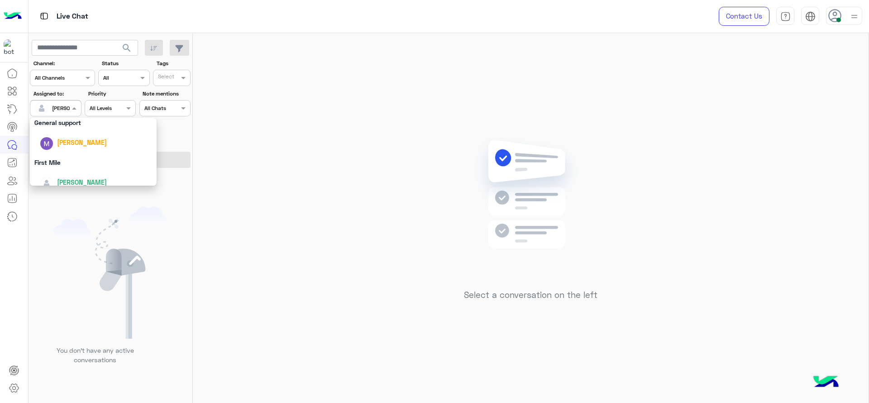
scroll to position [177, 0]
click at [66, 152] on div "First Mile" at bounding box center [93, 154] width 127 height 17
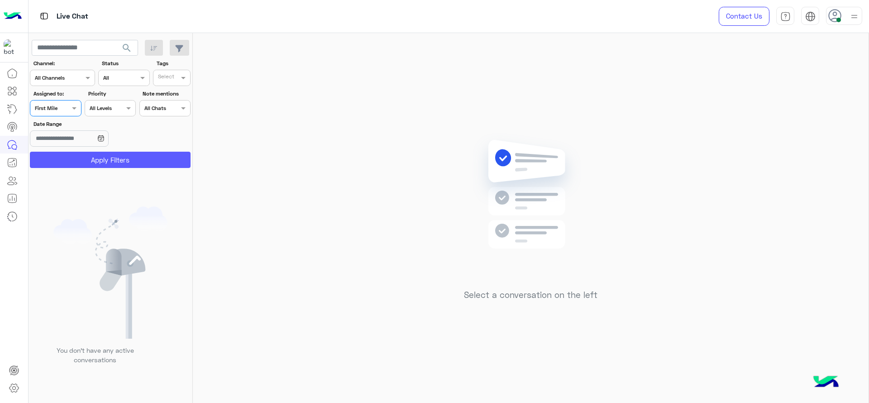
click at [75, 165] on button "Apply Filters" at bounding box center [110, 160] width 161 height 16
click at [436, 108] on div "Select a conversation on the left" at bounding box center [530, 219] width 675 height 373
click at [64, 108] on div at bounding box center [55, 107] width 50 height 9
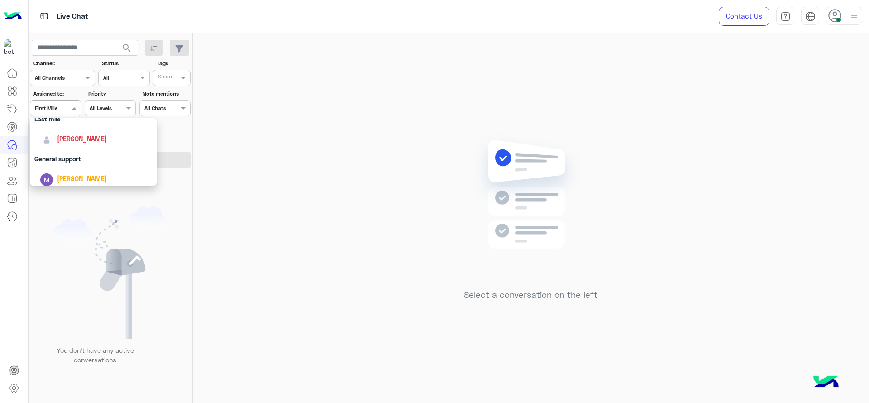
scroll to position [132, 0]
click at [69, 143] on div "[PERSON_NAME]" at bounding box center [82, 139] width 50 height 9
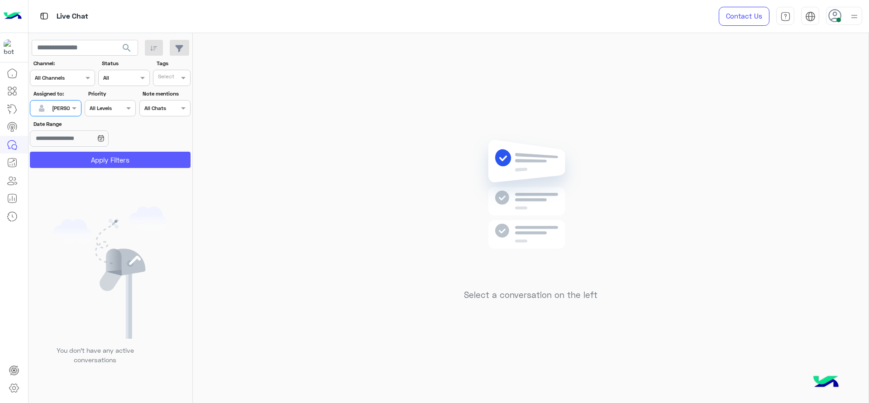
click at [66, 156] on button "Apply Filters" at bounding box center [110, 160] width 161 height 16
click at [64, 104] on div at bounding box center [55, 107] width 50 height 9
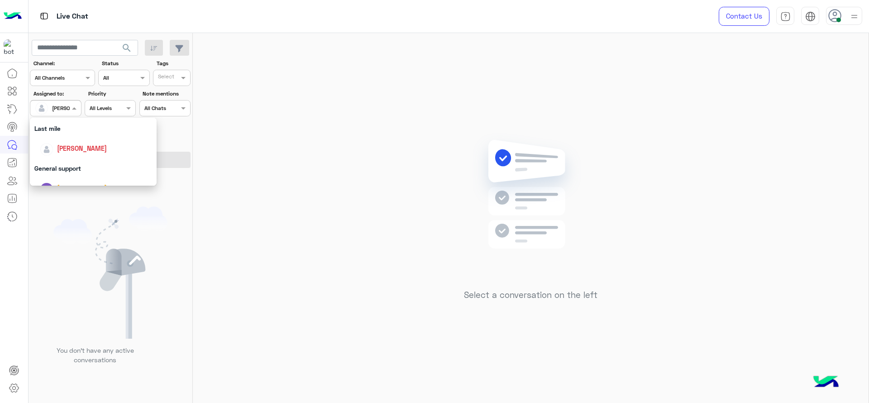
scroll to position [177, 0]
click at [68, 153] on div "First Mile" at bounding box center [93, 154] width 127 height 17
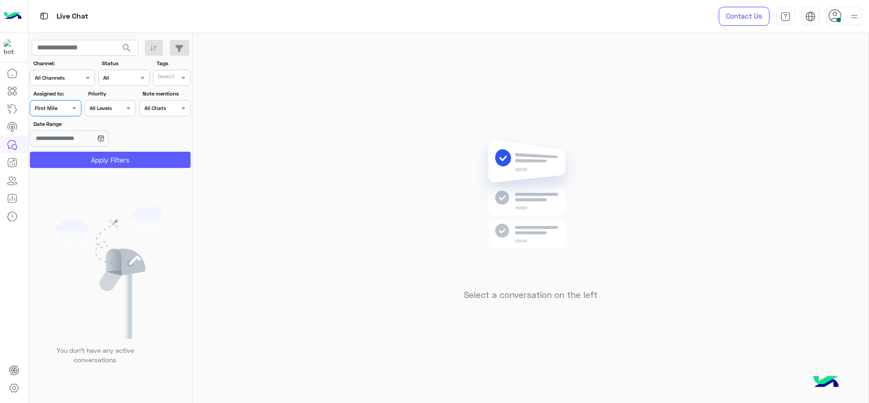
click at [77, 157] on button "Apply Filters" at bounding box center [110, 160] width 161 height 16
click at [64, 114] on div "Assigned on First Mile" at bounding box center [55, 108] width 51 height 16
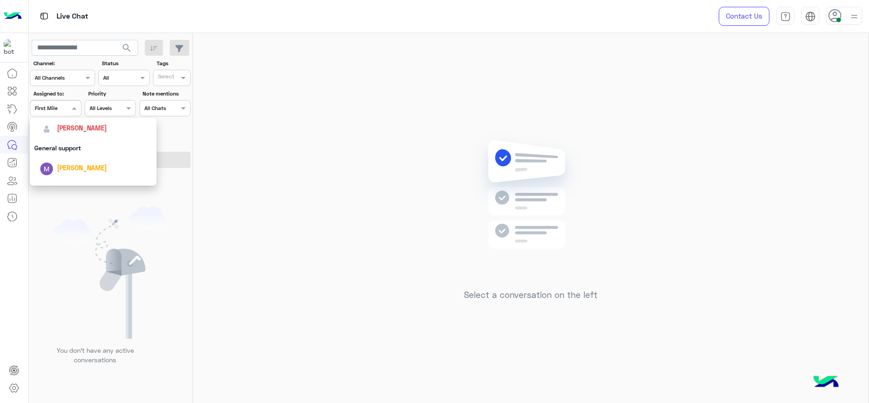
scroll to position [143, 0]
click at [58, 129] on span "[PERSON_NAME]" at bounding box center [82, 128] width 50 height 8
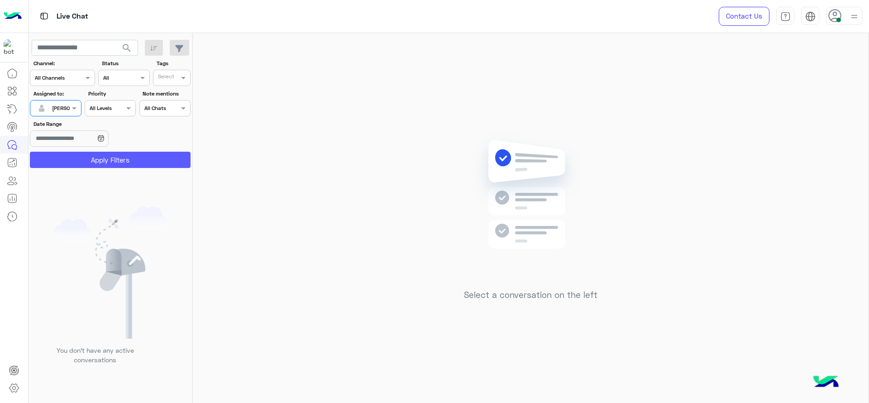
click at [71, 155] on button "Apply Filters" at bounding box center [110, 160] width 161 height 16
click at [378, 160] on div "Select a conversation on the left" at bounding box center [530, 219] width 675 height 373
click at [79, 110] on span at bounding box center [75, 107] width 11 height 9
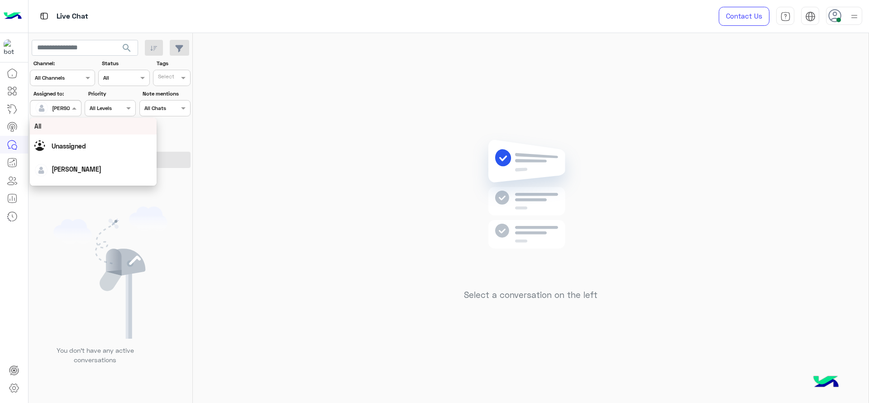
scroll to position [177, 0]
click at [71, 150] on div "First Mile" at bounding box center [93, 154] width 127 height 17
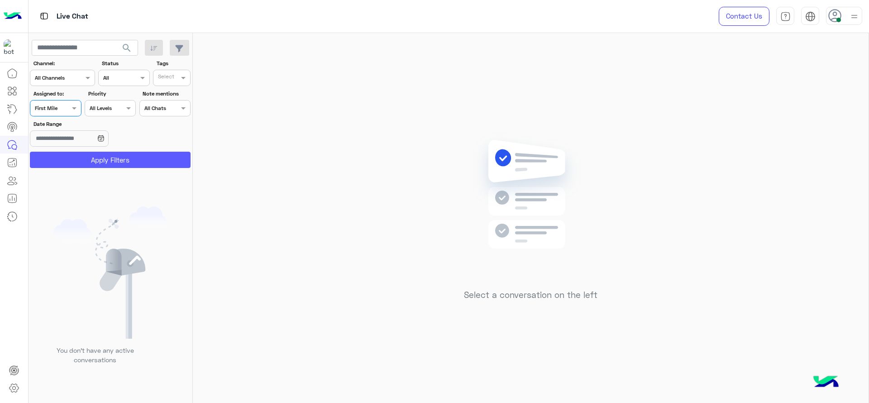
click at [73, 153] on button "Apply Filters" at bounding box center [110, 160] width 161 height 16
click at [62, 111] on div "Assigned on First Mile" at bounding box center [49, 108] width 39 height 8
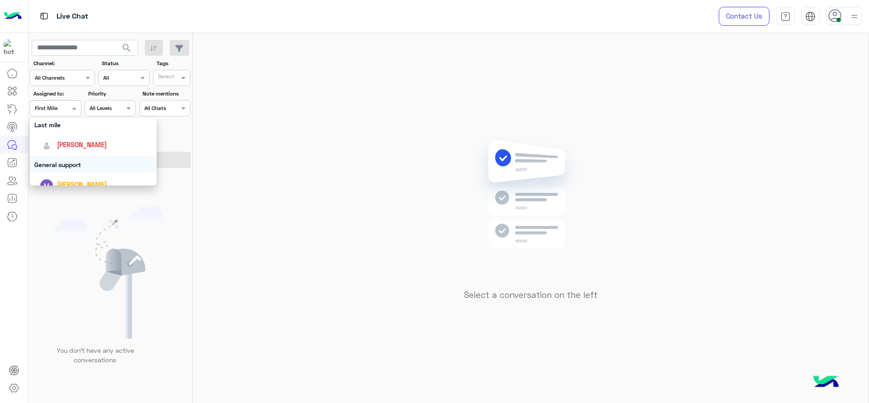
scroll to position [124, 0]
click at [63, 149] on span "[PERSON_NAME]" at bounding box center [82, 147] width 50 height 8
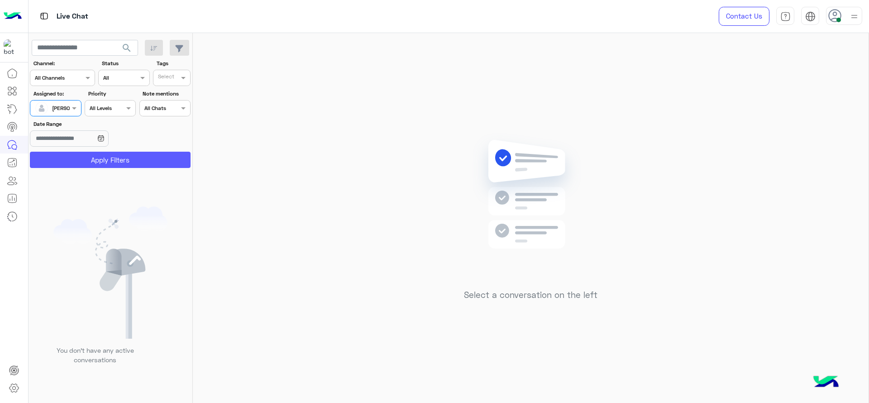
click at [63, 155] on button "Apply Filters" at bounding box center [110, 160] width 161 height 16
click at [242, 125] on div "Select a conversation on the left" at bounding box center [530, 219] width 675 height 373
click at [53, 110] on input "text" at bounding box center [45, 107] width 21 height 8
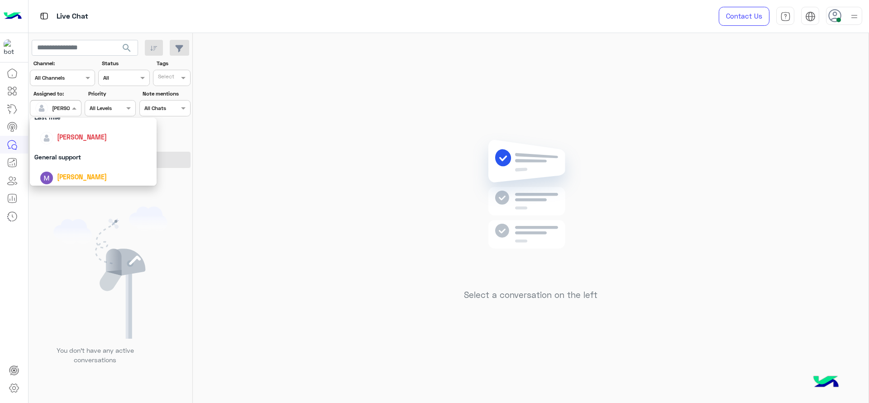
scroll to position [177, 0]
click at [92, 160] on div "First Mile" at bounding box center [93, 154] width 127 height 17
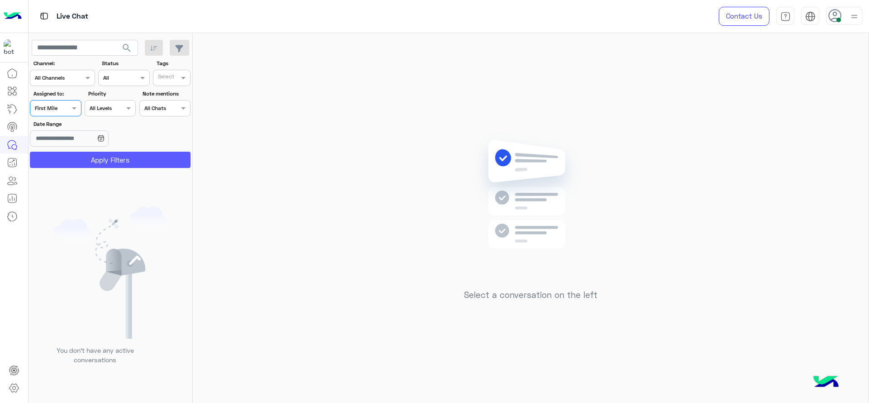
click at [93, 161] on button "Apply Filters" at bounding box center [110, 160] width 161 height 16
click at [48, 110] on input "text" at bounding box center [45, 107] width 21 height 8
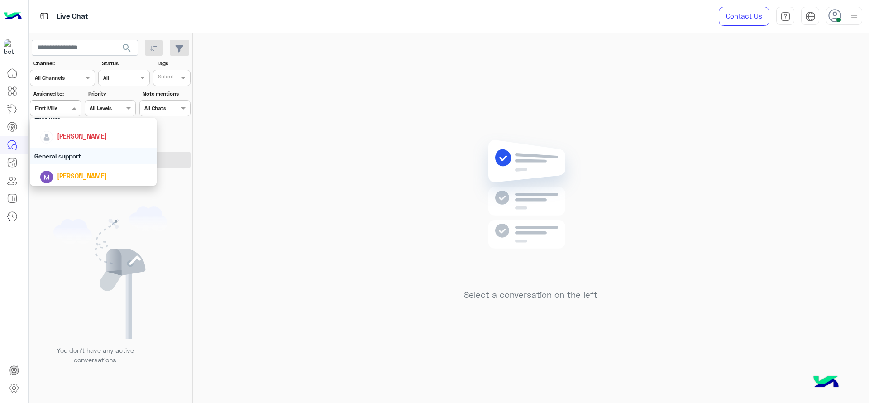
scroll to position [124, 0]
click at [66, 153] on div "[PERSON_NAME]" at bounding box center [96, 147] width 112 height 16
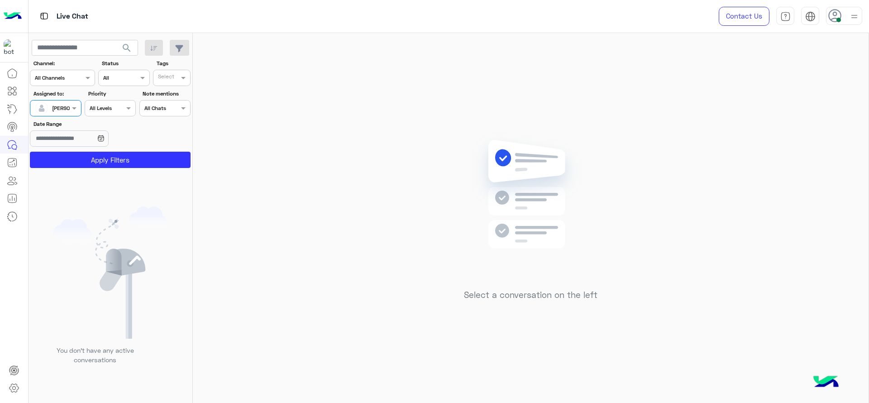
click at [66, 153] on button "Apply Filters" at bounding box center [110, 160] width 161 height 16
click at [545, 185] on img at bounding box center [530, 208] width 131 height 150
click at [523, 175] on img at bounding box center [530, 208] width 131 height 150
click at [518, 204] on img at bounding box center [530, 208] width 131 height 150
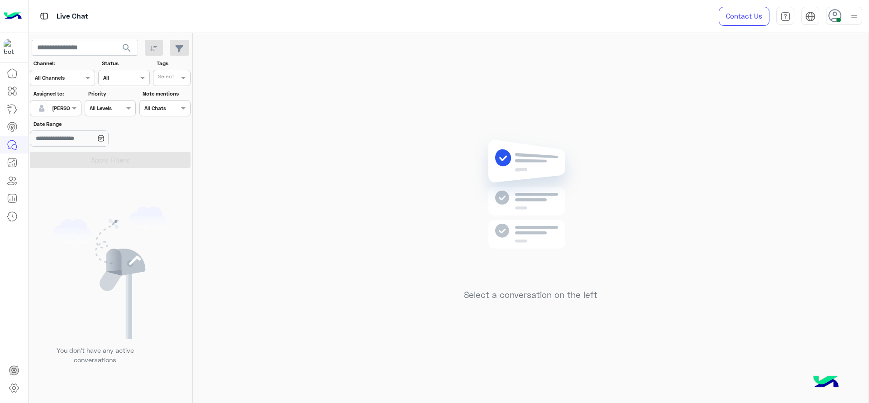
click at [518, 204] on img at bounding box center [530, 208] width 131 height 150
click at [526, 194] on img at bounding box center [530, 208] width 131 height 150
click at [385, 197] on div "Select a conversation on the left" at bounding box center [530, 219] width 675 height 373
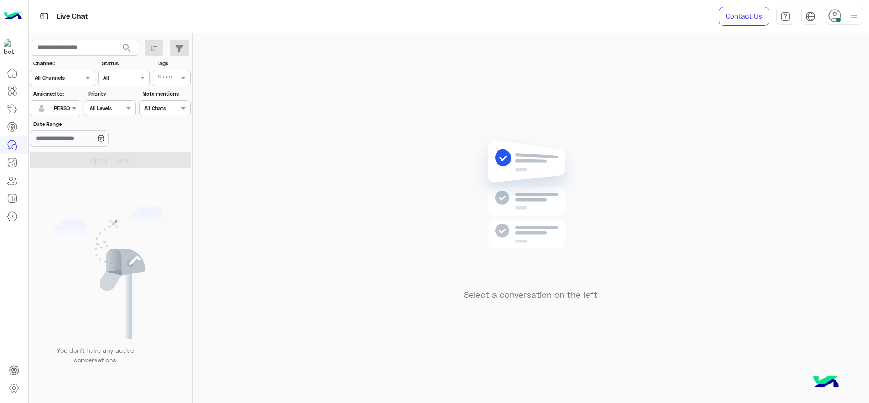
click at [385, 197] on div "Select a conversation on the left" at bounding box center [530, 219] width 675 height 373
click at [322, 167] on div "Select a conversation on the left" at bounding box center [530, 219] width 675 height 373
click at [67, 104] on div at bounding box center [55, 107] width 50 height 9
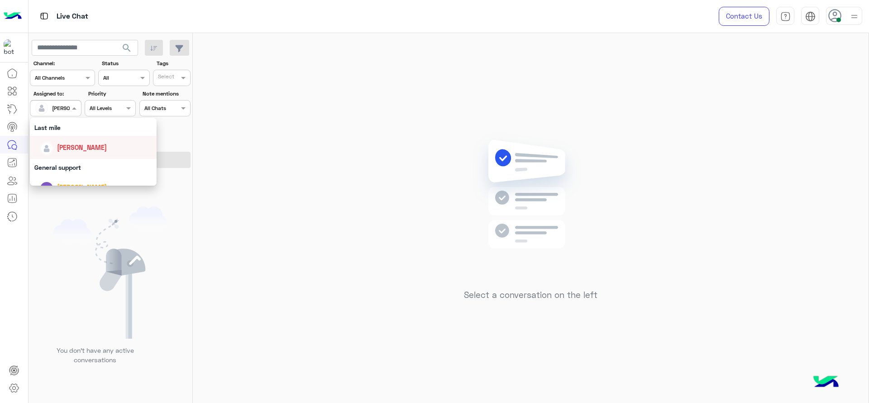
click at [85, 157] on div "[PERSON_NAME]" at bounding box center [93, 147] width 127 height 23
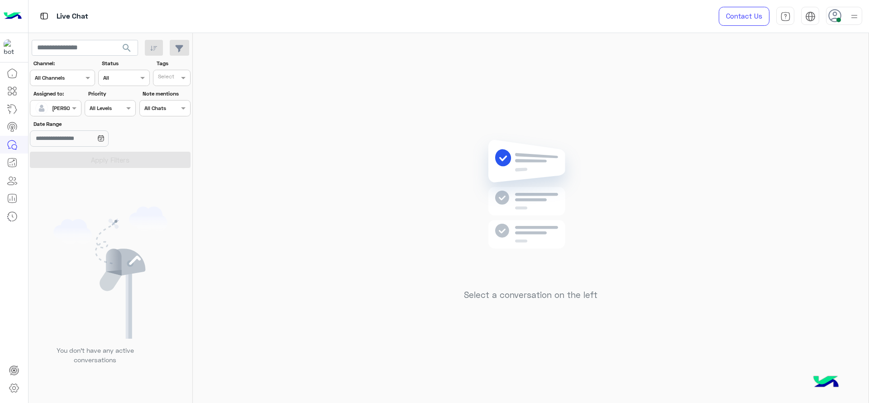
click at [344, 111] on div "Select a conversation on the left" at bounding box center [530, 219] width 675 height 373
click at [352, 285] on div "Select a conversation on the left" at bounding box center [530, 219] width 675 height 373
click at [291, 256] on div "Select a conversation on the left" at bounding box center [530, 219] width 675 height 373
click at [65, 111] on span "[PERSON_NAME]" at bounding box center [73, 107] width 42 height 7
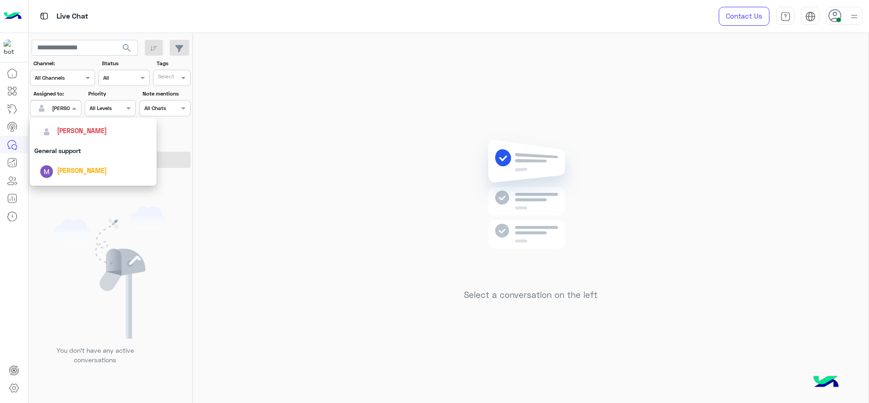
scroll to position [177, 0]
click at [79, 156] on div "First Mile" at bounding box center [93, 154] width 127 height 17
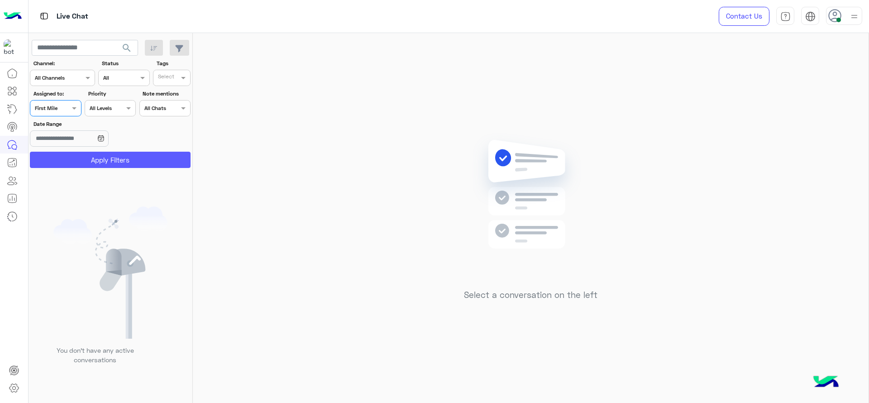
click at [79, 156] on button "Apply Filters" at bounding box center [110, 160] width 161 height 16
click at [51, 110] on input "text" at bounding box center [45, 107] width 21 height 8
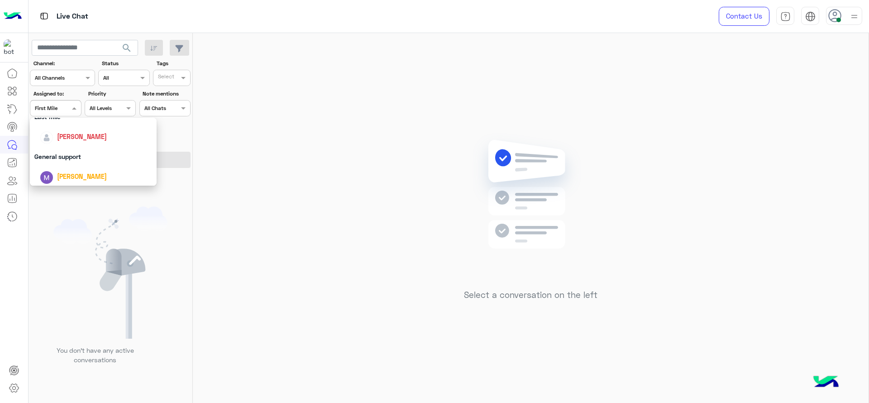
scroll to position [136, 0]
click at [59, 133] on span "[PERSON_NAME]" at bounding box center [82, 136] width 50 height 8
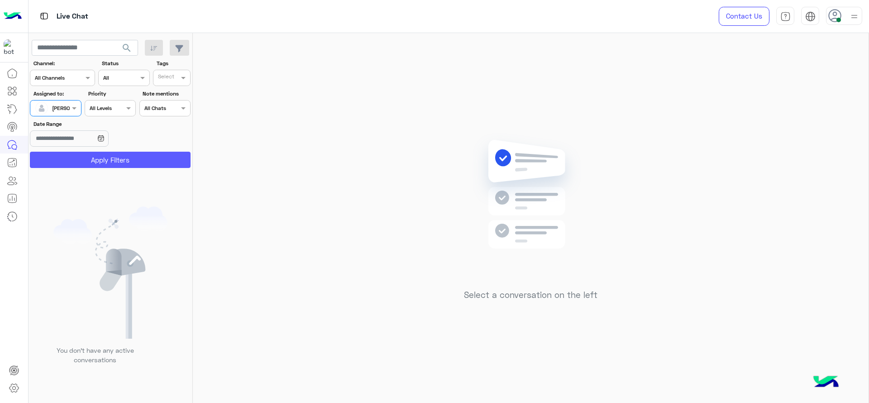
click at [73, 154] on button "Apply Filters" at bounding box center [110, 160] width 161 height 16
click at [267, 165] on div "Select a conversation on the left" at bounding box center [530, 219] width 675 height 373
click at [76, 105] on span at bounding box center [75, 107] width 11 height 9
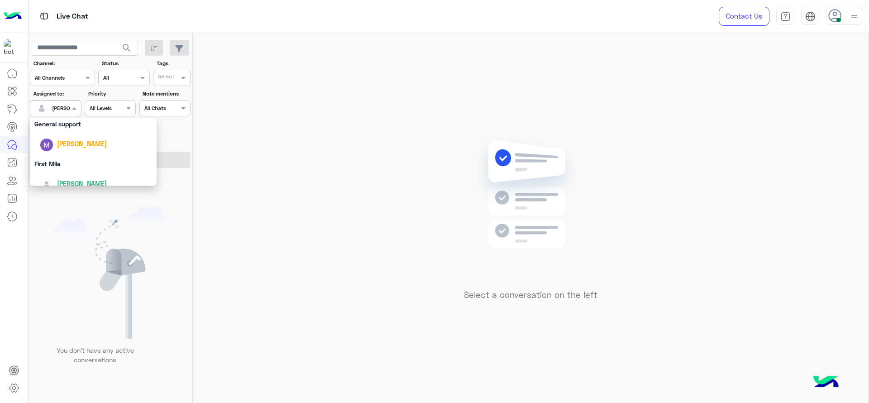
scroll to position [177, 0]
click at [86, 154] on div "First Mile" at bounding box center [93, 154] width 127 height 17
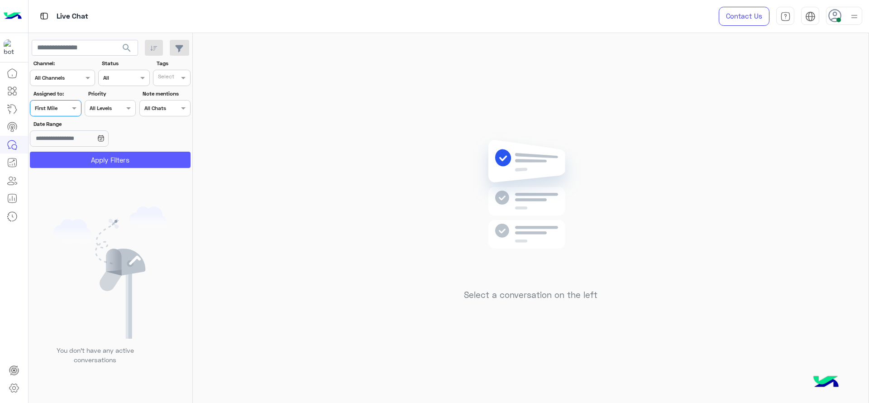
click at [86, 154] on button "Apply Filters" at bounding box center [110, 160] width 161 height 16
click at [54, 110] on input "text" at bounding box center [45, 107] width 21 height 8
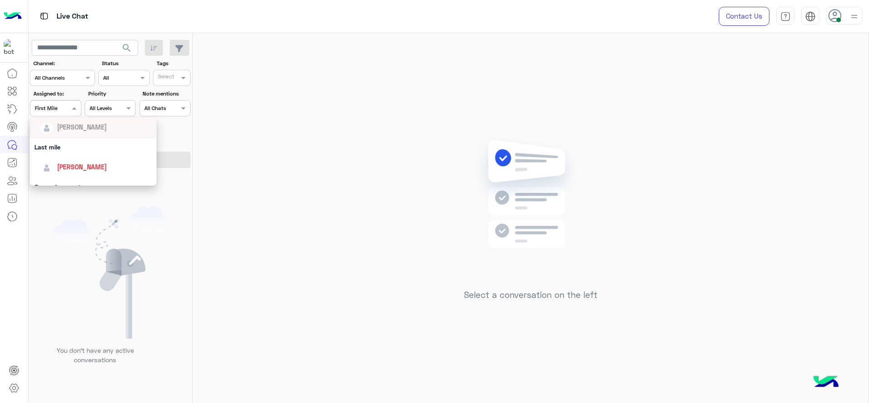
scroll to position [113, 0]
click at [60, 157] on span "[PERSON_NAME]" at bounding box center [82, 159] width 50 height 8
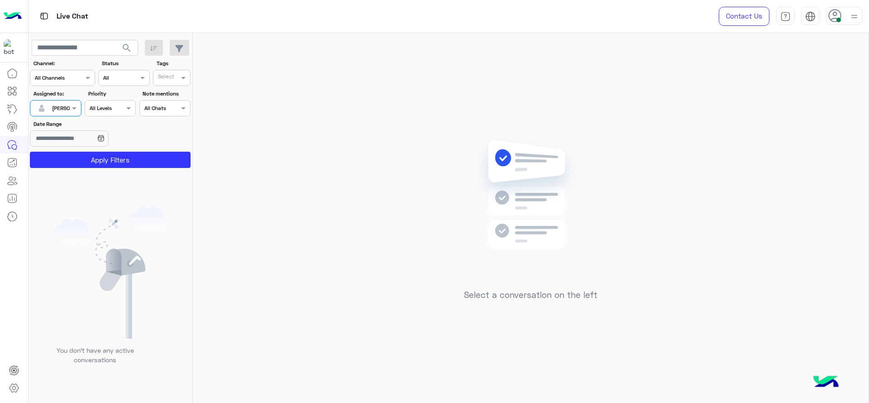
click at [60, 157] on button "Apply Filters" at bounding box center [110, 160] width 161 height 16
click at [375, 197] on div "Select a conversation on the left" at bounding box center [530, 219] width 675 height 373
click at [277, 186] on div "Select a conversation on the left" at bounding box center [530, 219] width 675 height 373
click at [70, 114] on div "Assigned on Jana Aboelseoud" at bounding box center [55, 108] width 51 height 16
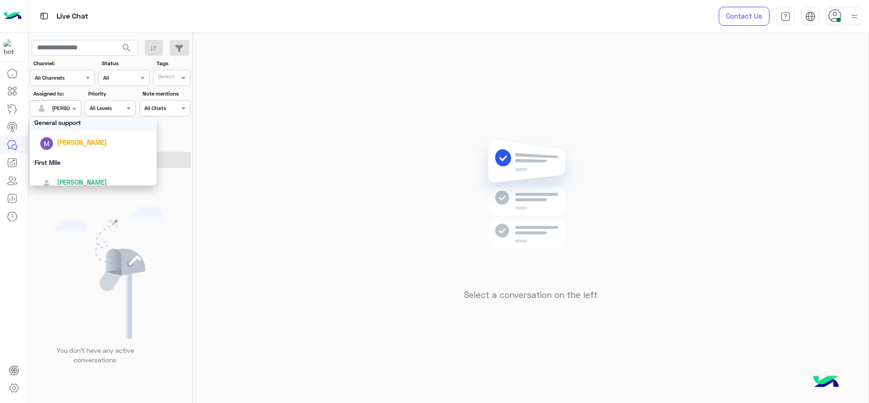
scroll to position [177, 0]
click at [72, 158] on div "First Mile" at bounding box center [93, 154] width 127 height 17
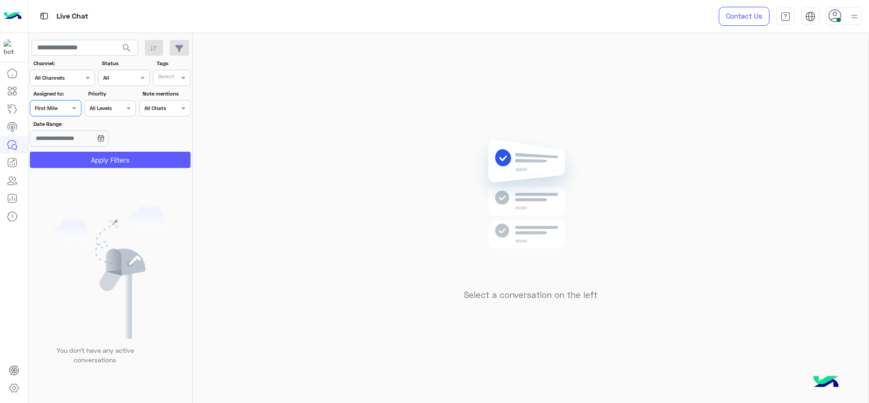
click at [72, 158] on button "Apply Filters" at bounding box center [110, 160] width 161 height 16
click at [68, 111] on div "Assigned on First Mile" at bounding box center [49, 108] width 39 height 8
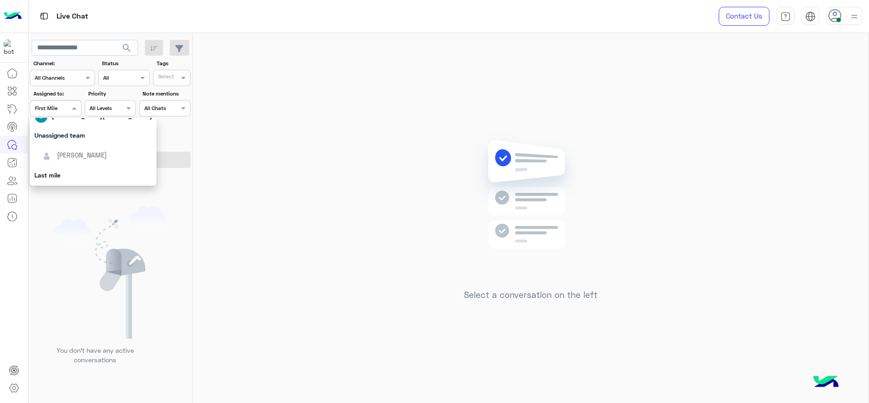
scroll to position [124, 0]
click at [75, 143] on span "[PERSON_NAME]" at bounding box center [82, 147] width 50 height 8
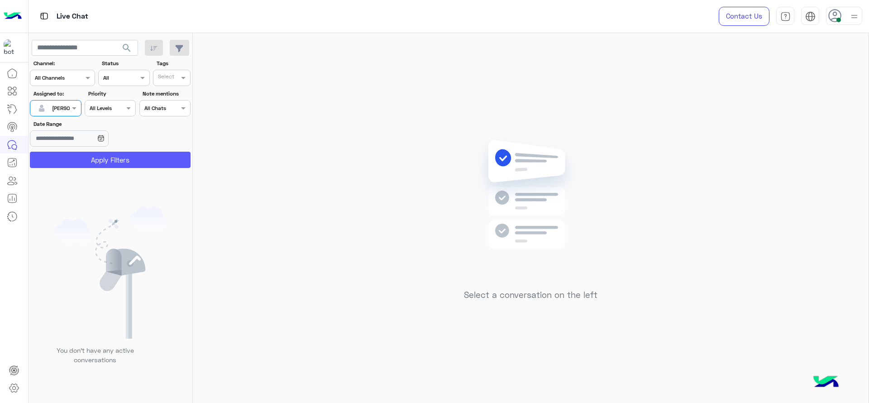
click at [78, 152] on button "Apply Filters" at bounding box center [110, 160] width 161 height 16
click at [57, 111] on div "[PERSON_NAME]" at bounding box center [73, 108] width 42 height 8
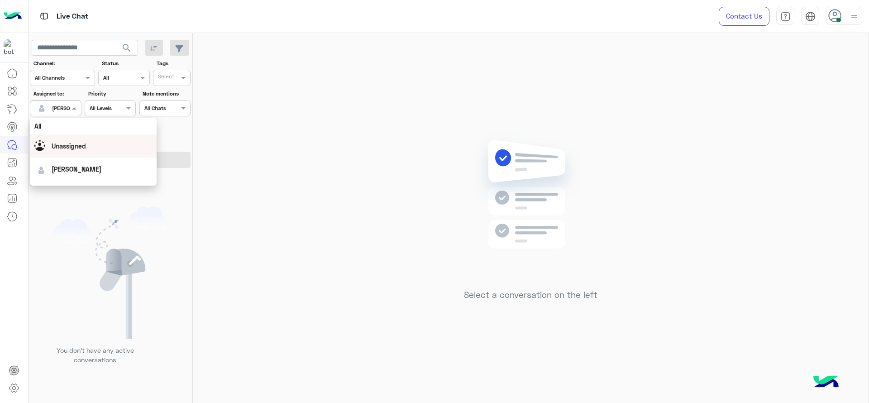
click at [64, 147] on span "Unassigned" at bounding box center [69, 146] width 34 height 8
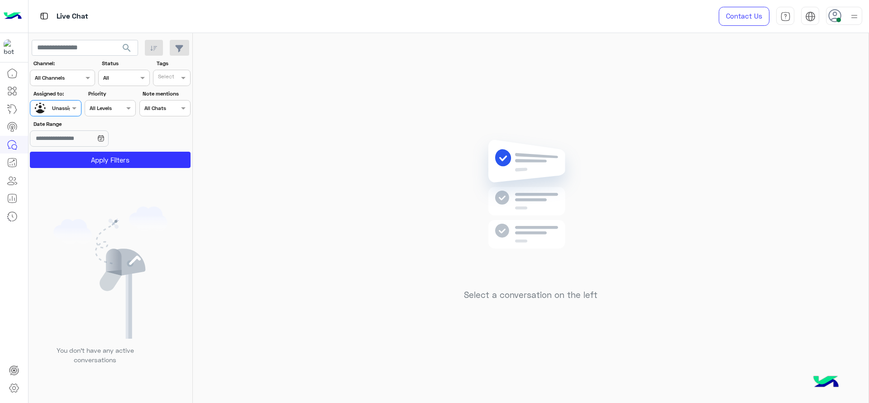
click at [171, 73] on div "Select" at bounding box center [166, 77] width 18 height 10
click at [176, 100] on div "J FOLLOW UP" at bounding box center [196, 95] width 79 height 9
click at [130, 161] on button "Apply Filters" at bounding box center [110, 160] width 161 height 16
click at [161, 77] on span "×" at bounding box center [161, 78] width 8 height 8
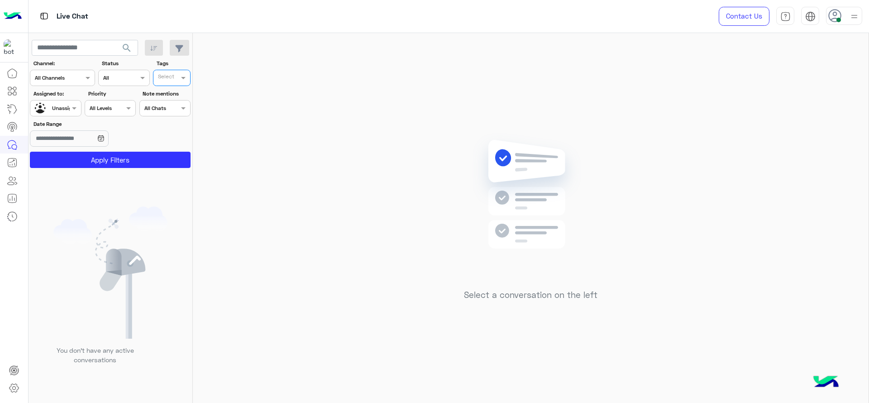
click at [56, 108] on input "text" at bounding box center [45, 107] width 21 height 8
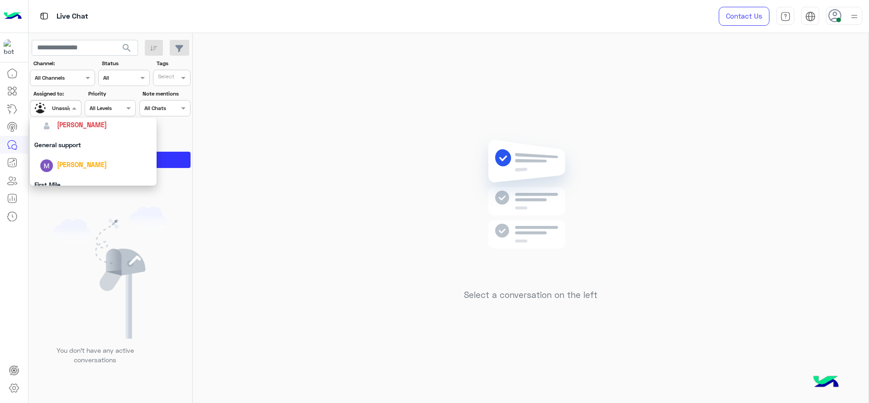
scroll to position [136, 0]
click at [68, 130] on div "[PERSON_NAME]" at bounding box center [96, 136] width 112 height 16
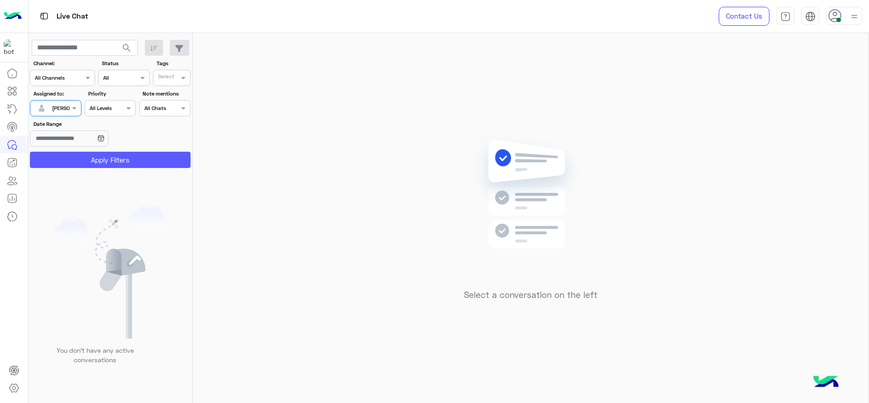
click at [125, 157] on button "Apply Filters" at bounding box center [110, 160] width 161 height 16
click at [338, 130] on div "Select a conversation on the left" at bounding box center [530, 219] width 675 height 373
click at [67, 243] on img at bounding box center [110, 272] width 114 height 132
click at [63, 100] on div "[PERSON_NAME]" at bounding box center [52, 108] width 34 height 18
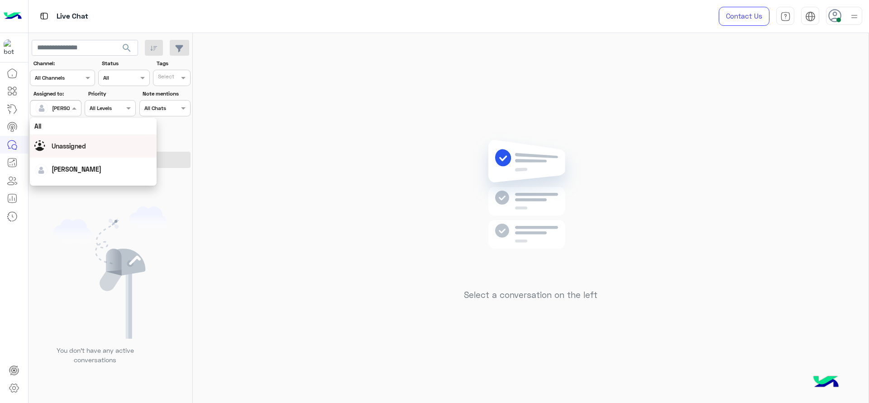
scroll to position [177, 0]
click at [70, 150] on div "First Mile" at bounding box center [93, 154] width 127 height 17
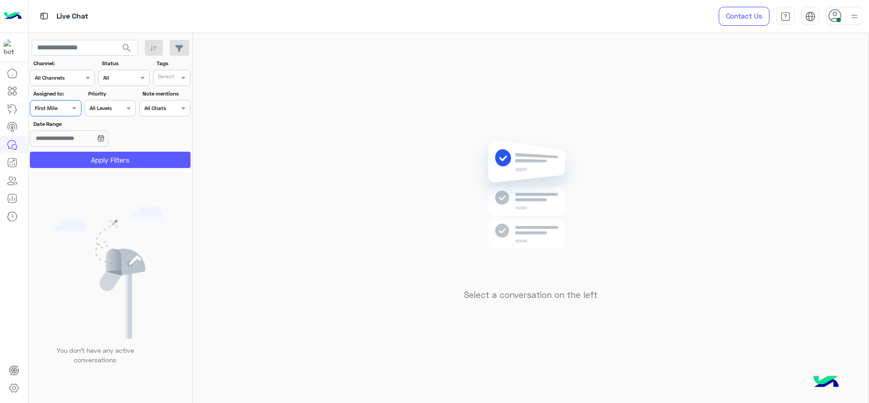
click at [70, 160] on button "Apply Filters" at bounding box center [110, 160] width 161 height 16
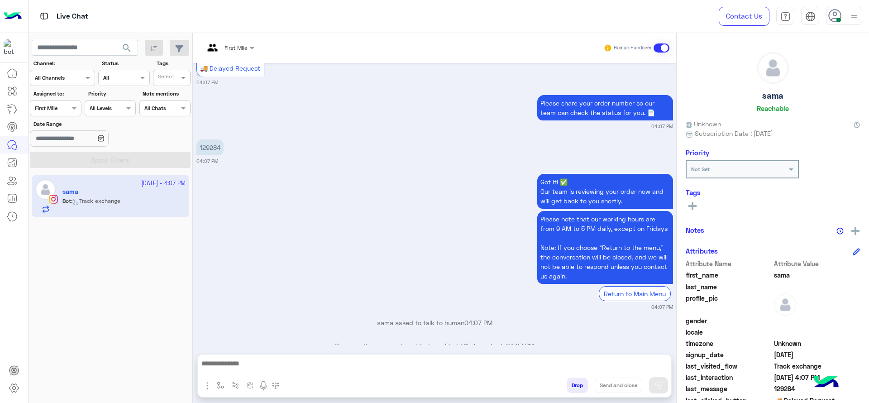
scroll to position [918, 0]
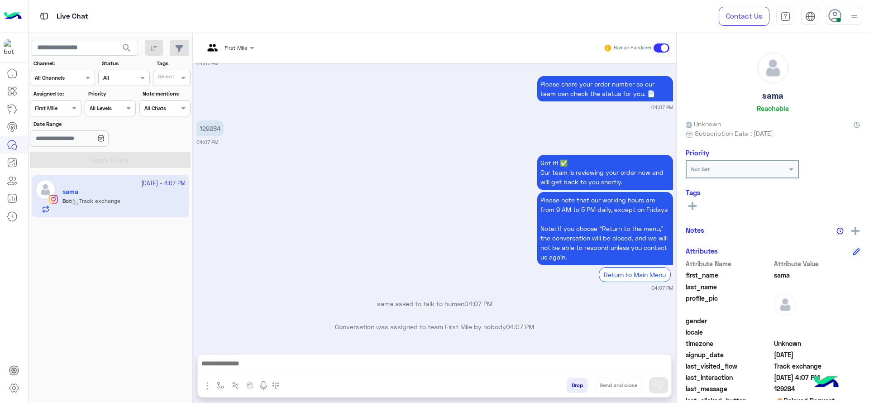
click at [209, 127] on p "129284" at bounding box center [209, 128] width 27 height 16
click at [226, 51] on div "First Mile" at bounding box center [235, 48] width 23 height 8
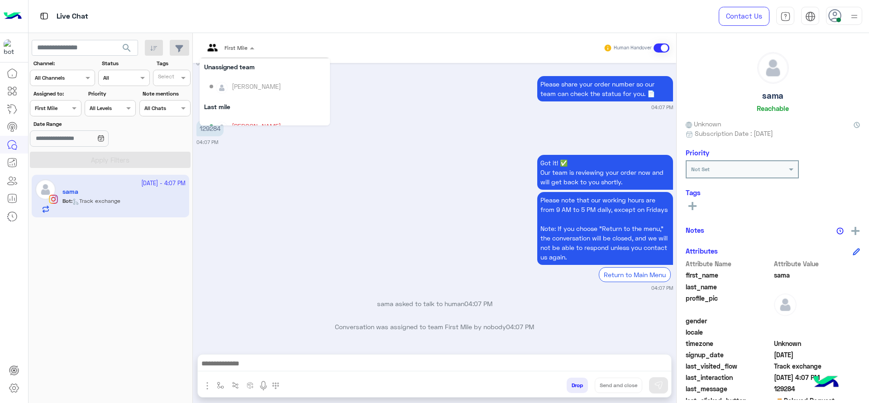
scroll to position [90, 0]
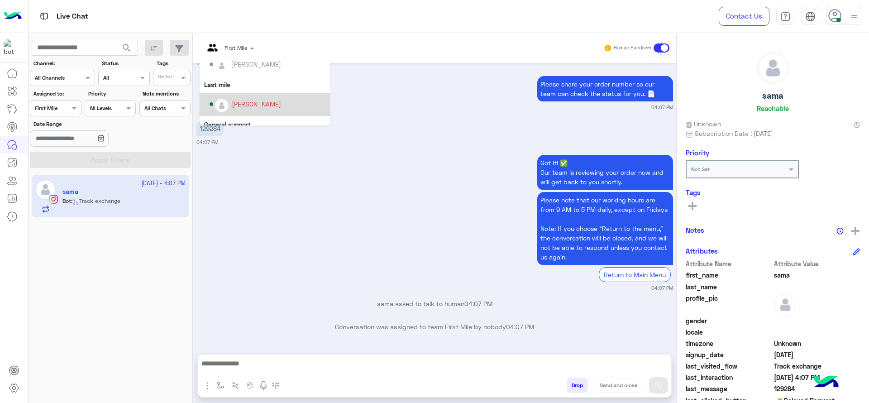
click at [233, 110] on div "[PERSON_NAME]" at bounding box center [267, 104] width 116 height 16
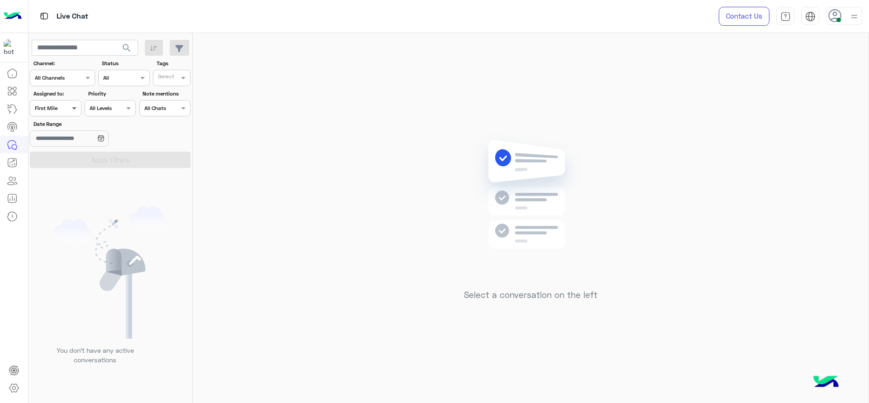
click at [71, 112] on span at bounding box center [75, 107] width 11 height 9
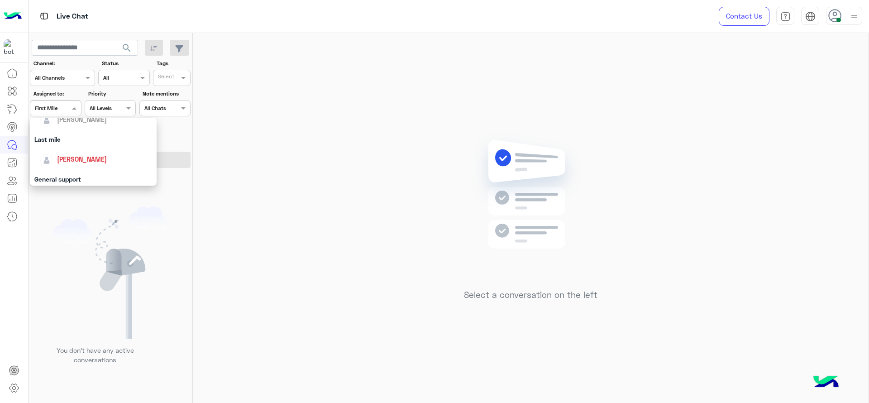
scroll to position [124, 0]
click at [75, 147] on span "[PERSON_NAME]" at bounding box center [82, 147] width 50 height 8
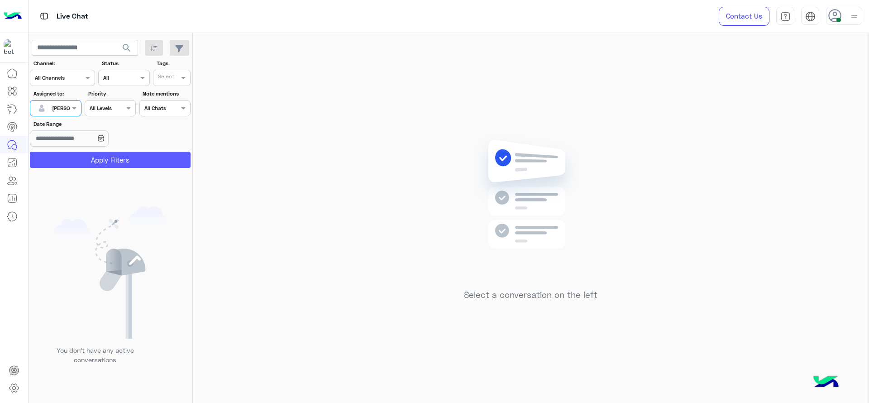
click at [85, 161] on button "Apply Filters" at bounding box center [110, 160] width 161 height 16
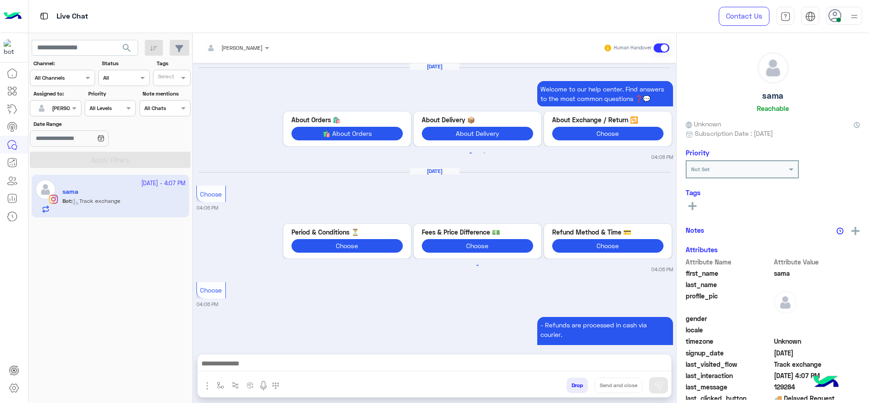
scroll to position [907, 0]
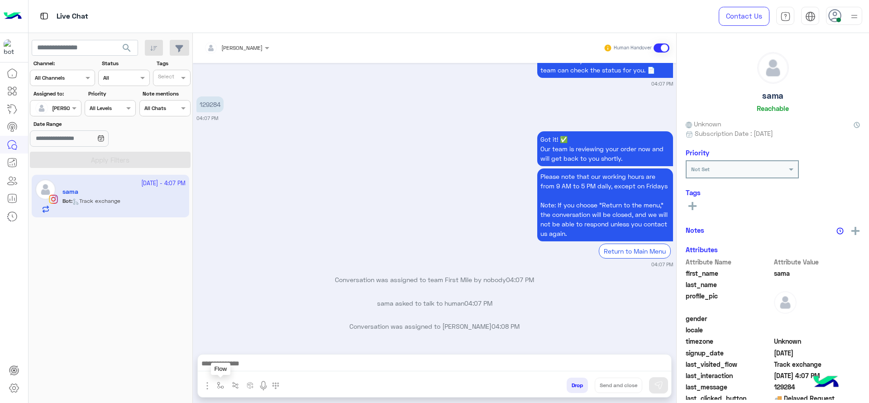
click at [223, 387] on img "button" at bounding box center [220, 384] width 7 height 7
click at [243, 361] on input "text" at bounding box center [236, 364] width 36 height 8
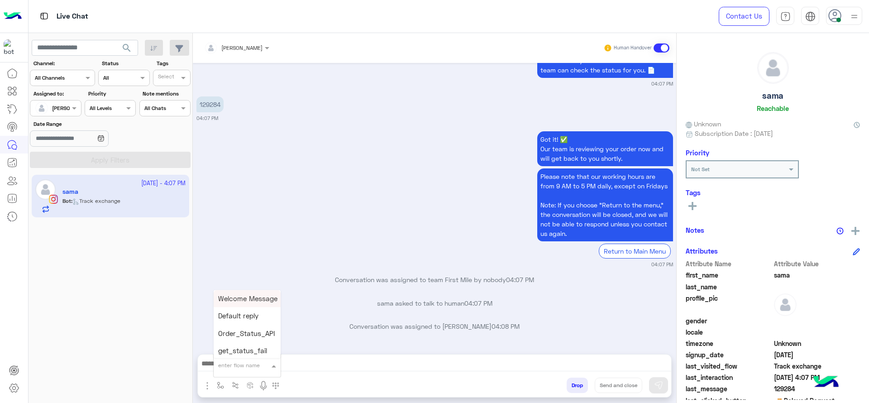
type input "*"
click at [241, 339] on div "J Greeting" at bounding box center [247, 332] width 67 height 18
type textarea "**********"
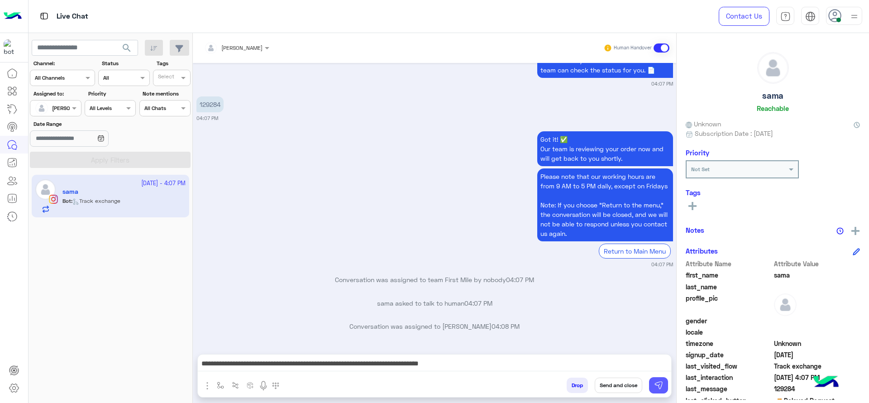
click at [652, 381] on button at bounding box center [658, 385] width 19 height 16
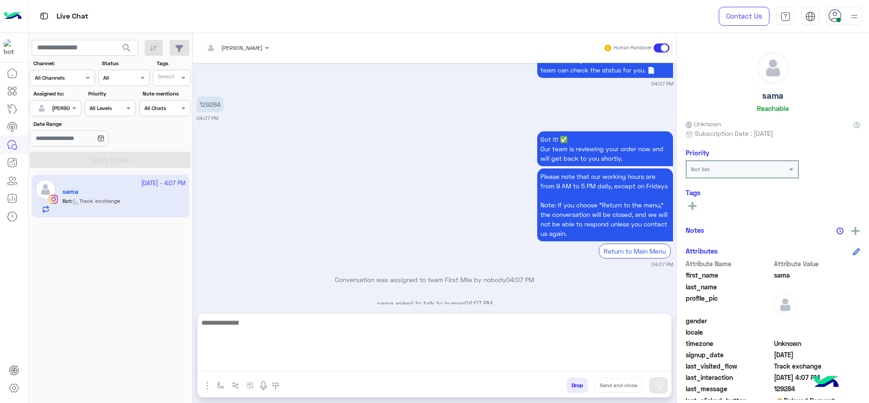
click at [602, 368] on textarea at bounding box center [434, 344] width 473 height 54
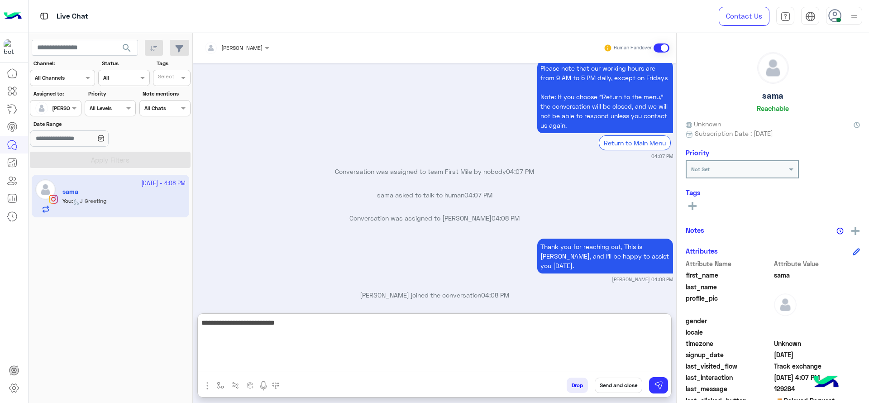
type textarea "**********"
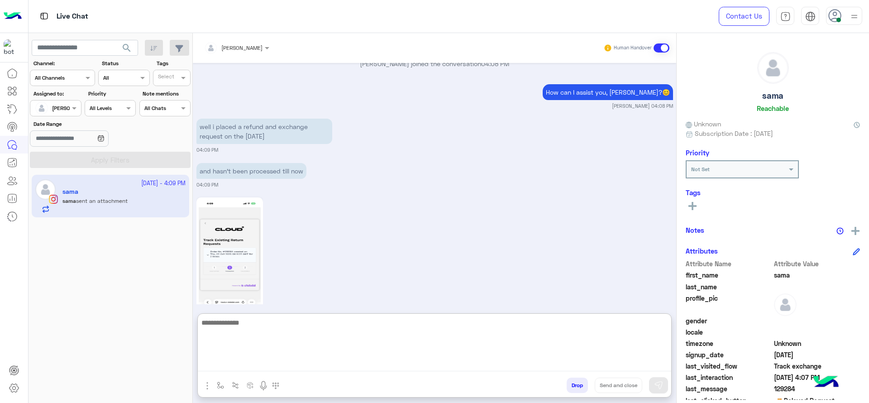
scroll to position [1261, 0]
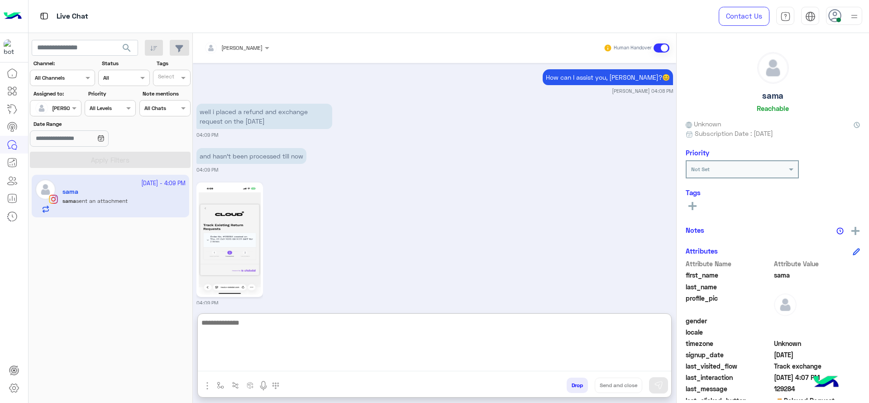
click at [323, 334] on textarea at bounding box center [434, 344] width 473 height 54
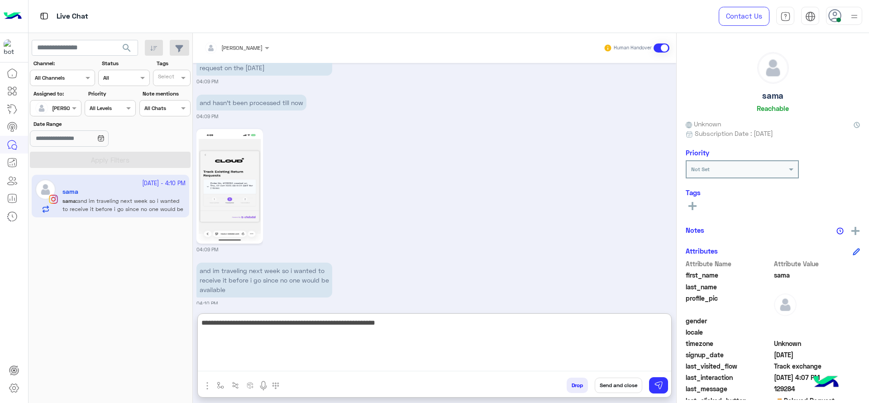
type textarea "**********"
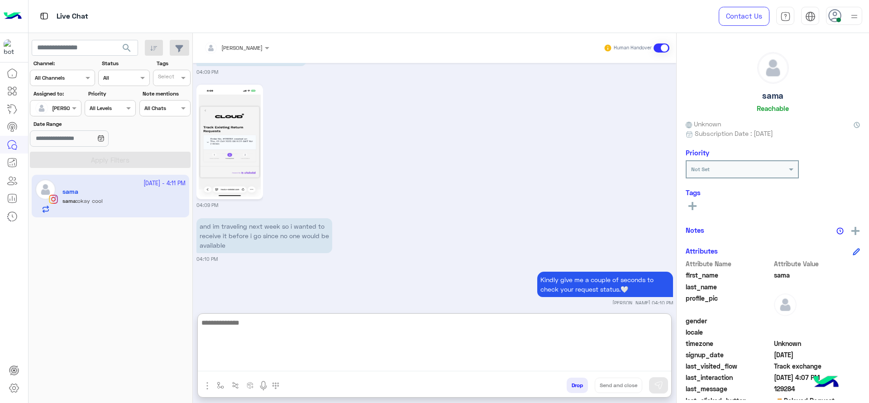
scroll to position [1393, 0]
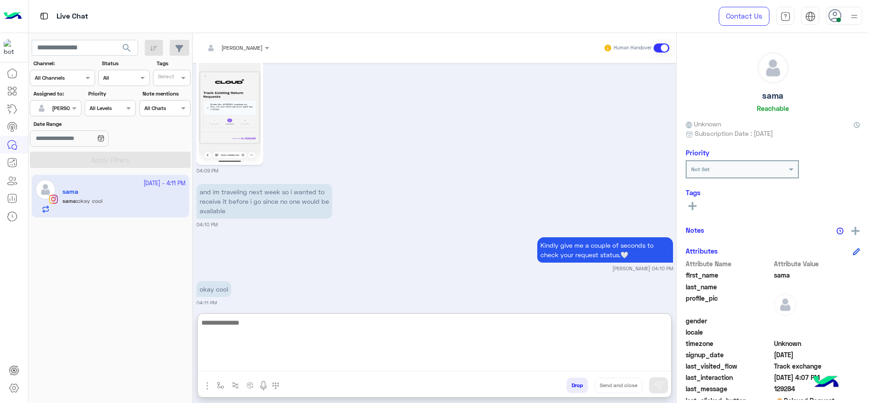
click at [284, 348] on textarea at bounding box center [434, 344] width 473 height 54
type textarea "**********"
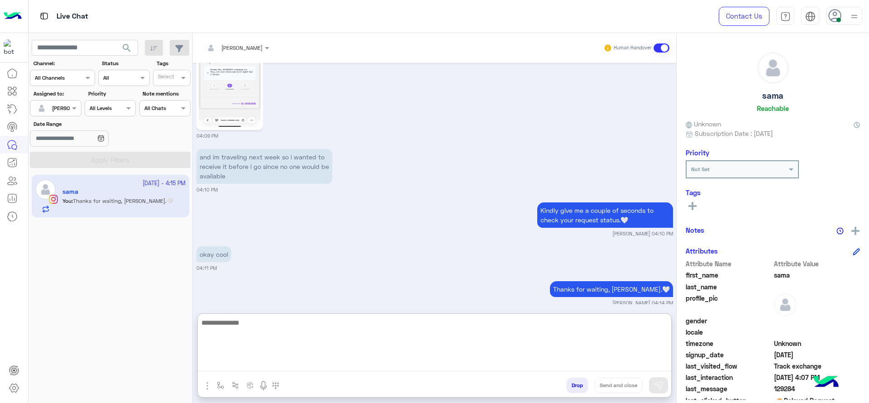
type textarea "*"
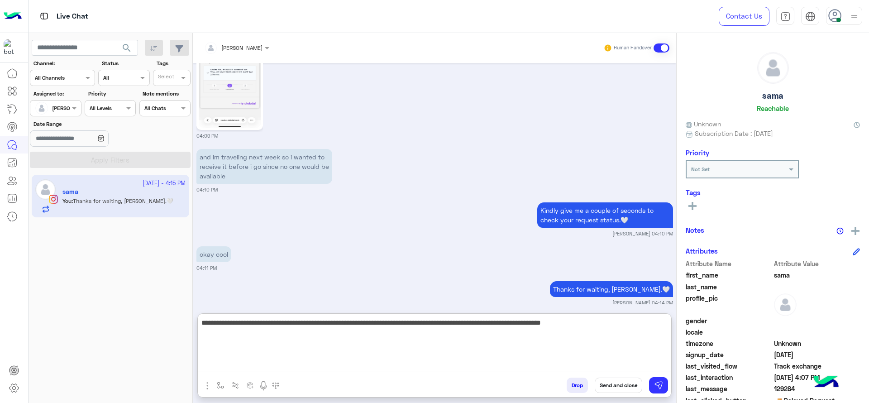
type textarea "**********"
click at [330, 334] on textarea "**********" at bounding box center [434, 344] width 473 height 54
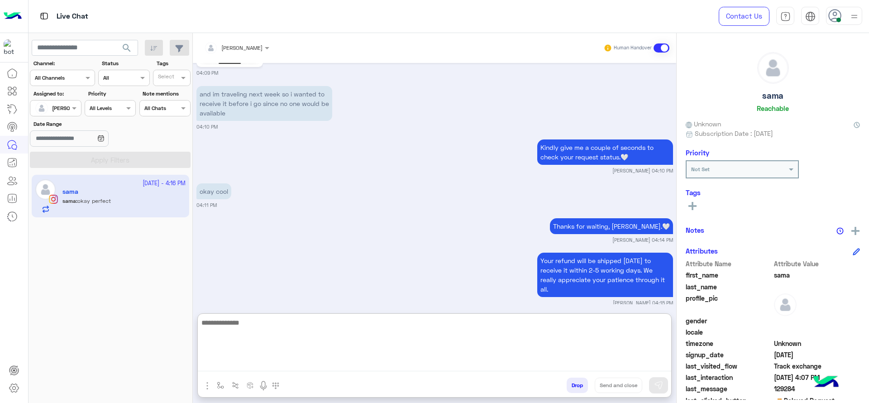
scroll to position [1525, 0]
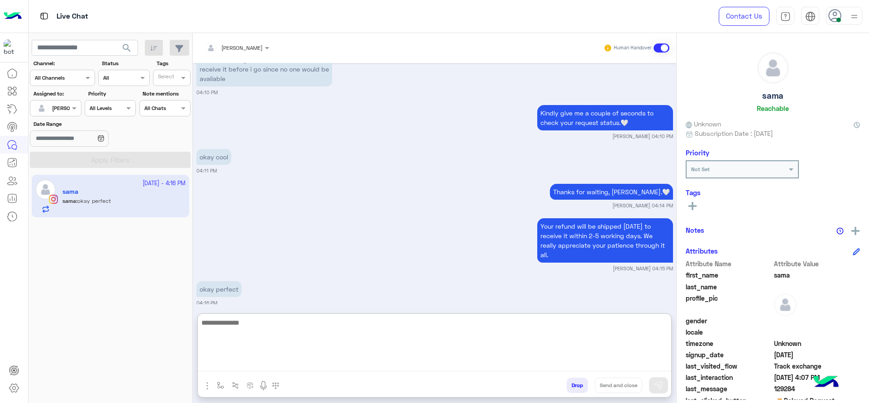
click at [298, 345] on textarea at bounding box center [434, 344] width 473 height 54
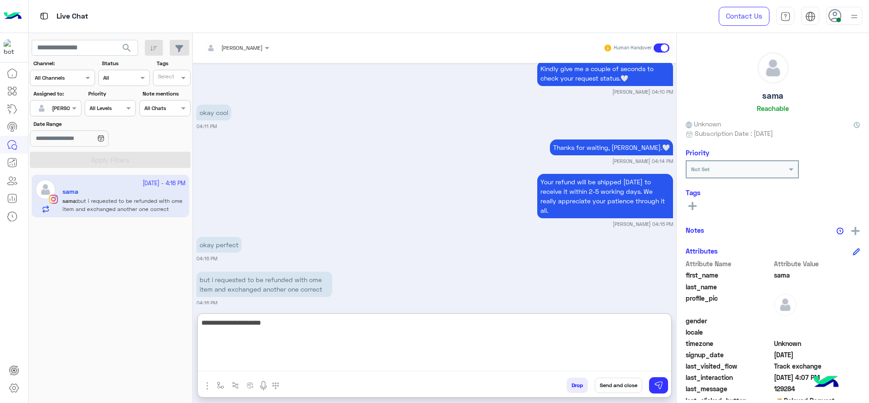
type textarea "**********"
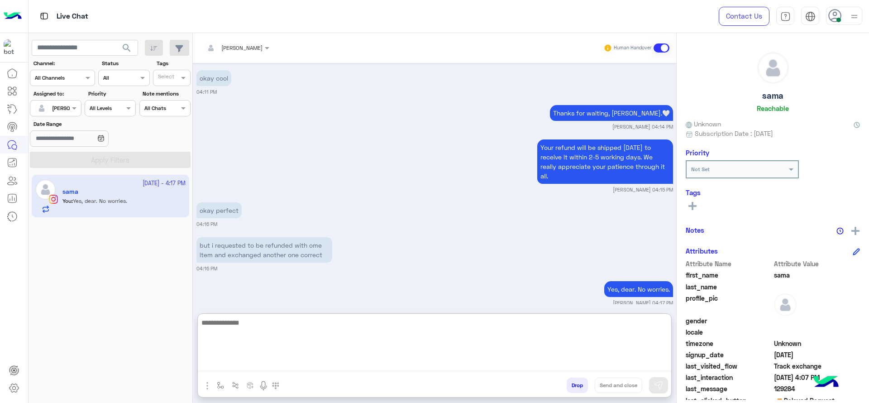
paste textarea "**********"
type textarea "**********"
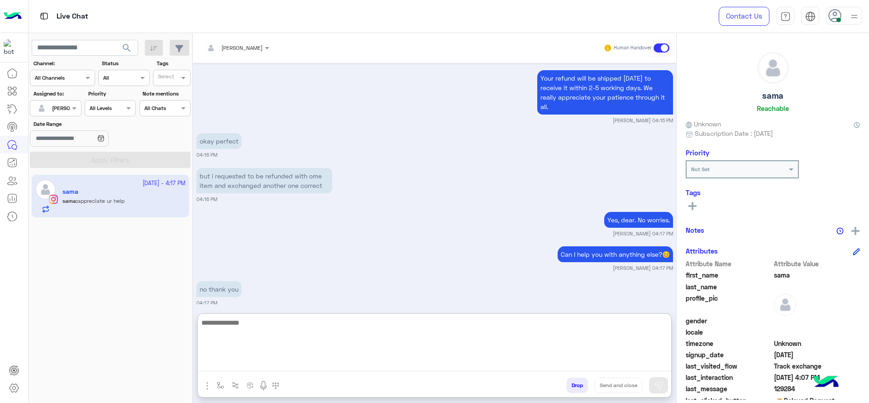
scroll to position [1707, 0]
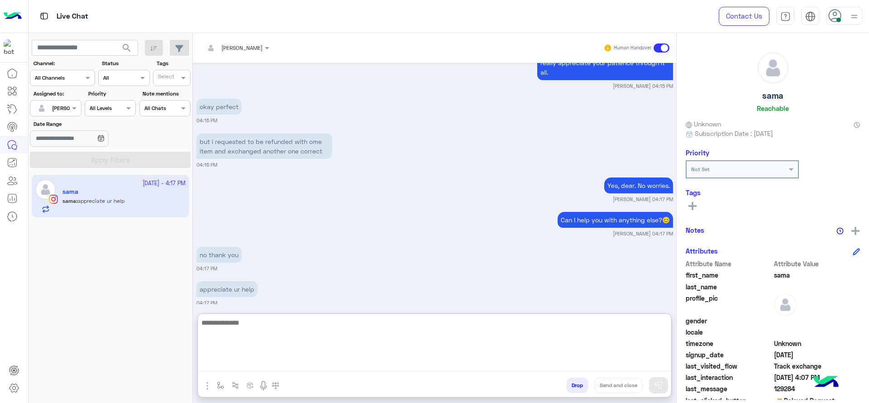
paste textarea "**********"
type textarea "**********"
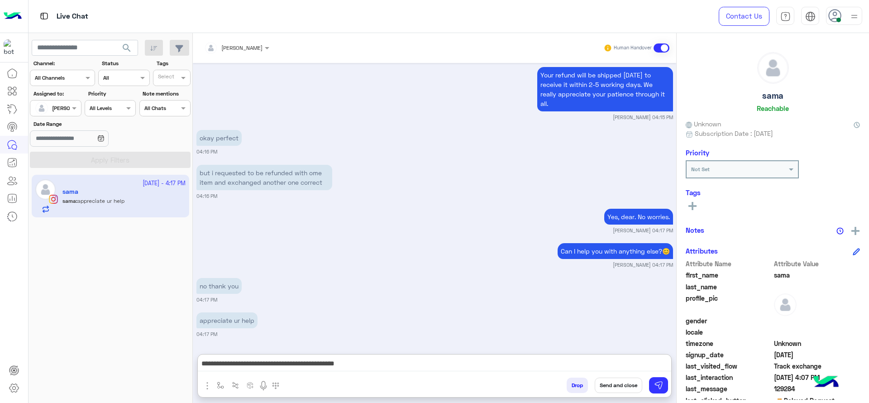
click at [603, 380] on button "Send and close" at bounding box center [617, 384] width 47 height 15
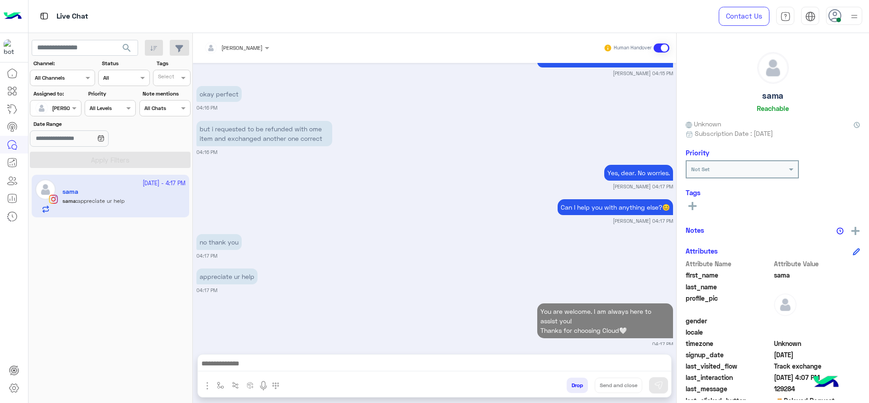
scroll to position [1743, 0]
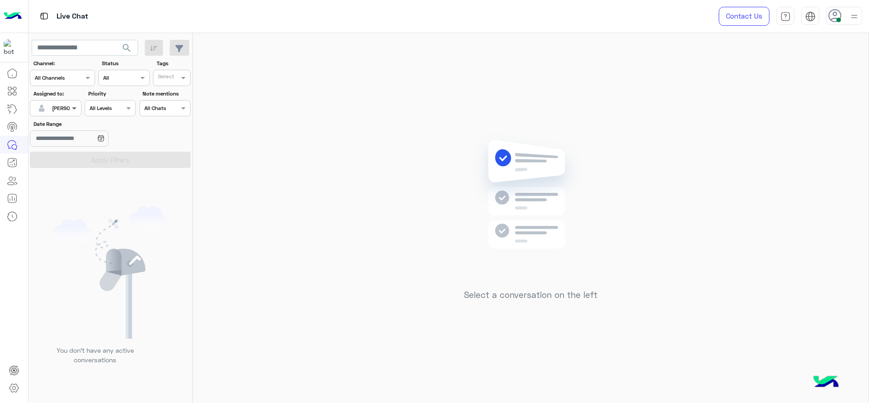
click at [75, 104] on span at bounding box center [75, 107] width 11 height 9
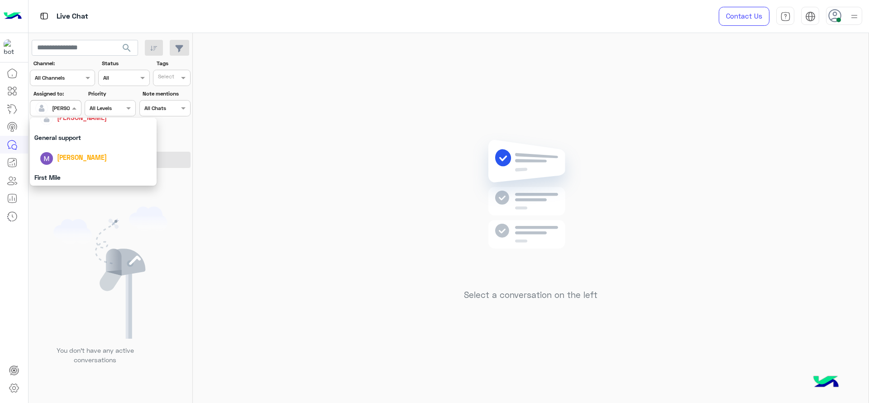
scroll to position [177, 0]
click at [67, 157] on div "First Mile" at bounding box center [93, 154] width 127 height 17
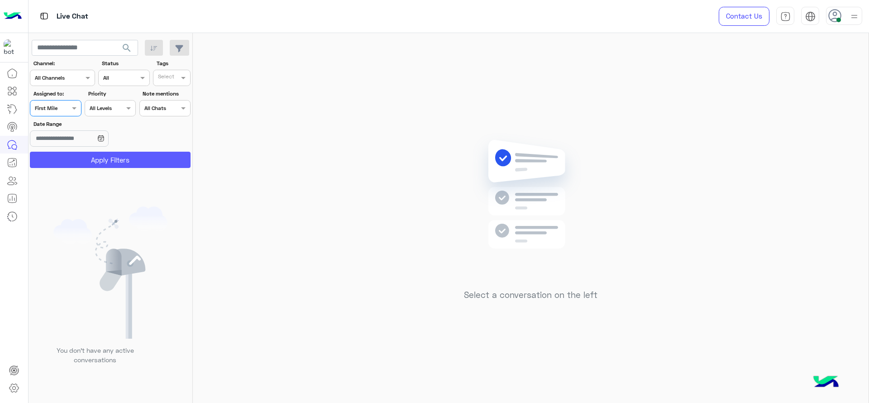
click at [68, 158] on button "Apply Filters" at bounding box center [110, 160] width 161 height 16
click at [59, 108] on div at bounding box center [55, 107] width 50 height 9
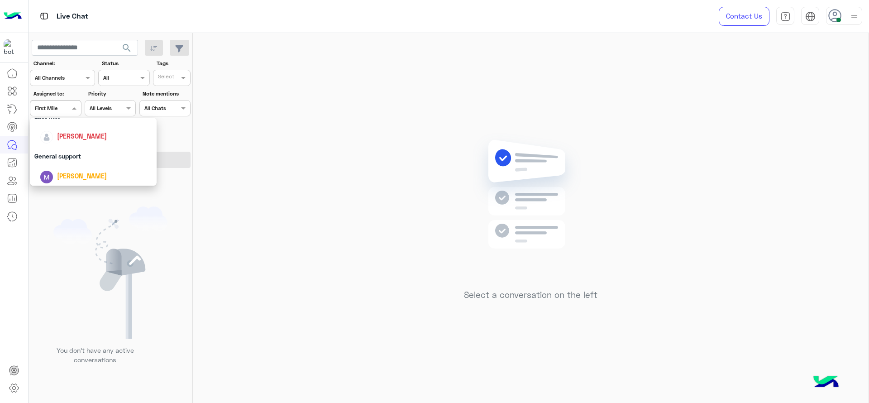
scroll to position [124, 0]
click at [59, 147] on div "[PERSON_NAME]" at bounding box center [96, 148] width 112 height 16
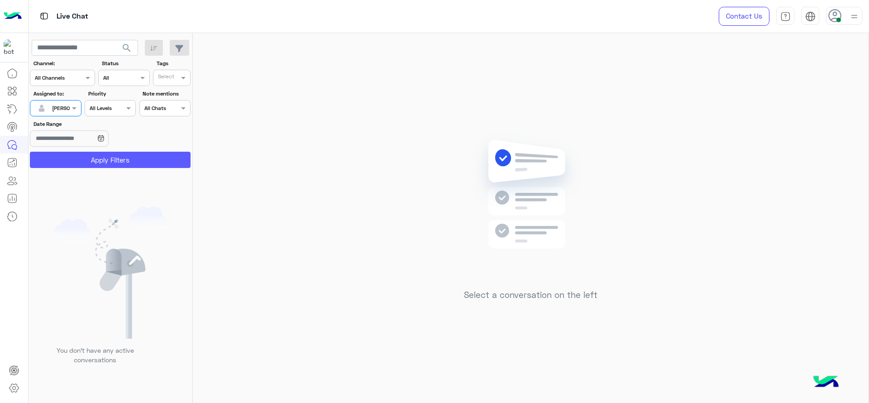
click at [64, 164] on button "Apply Filters" at bounding box center [110, 160] width 161 height 16
click at [256, 277] on div "Select a conversation on the left" at bounding box center [530, 219] width 675 height 373
click at [66, 109] on div at bounding box center [55, 107] width 50 height 9
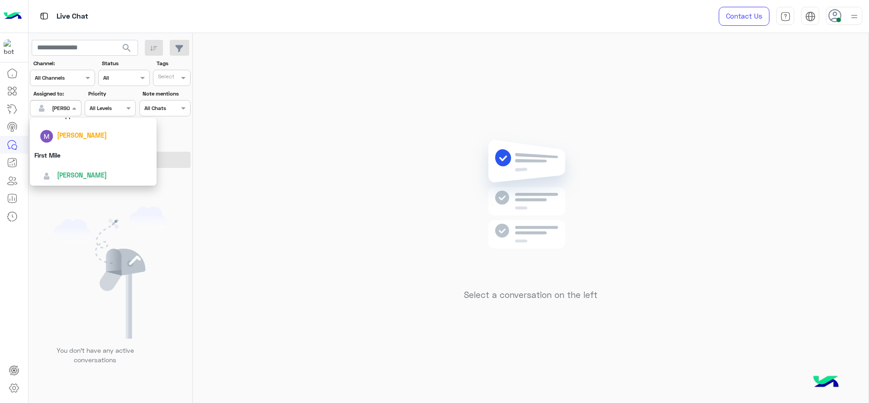
scroll to position [177, 0]
click at [71, 156] on div "First Mile" at bounding box center [93, 154] width 127 height 17
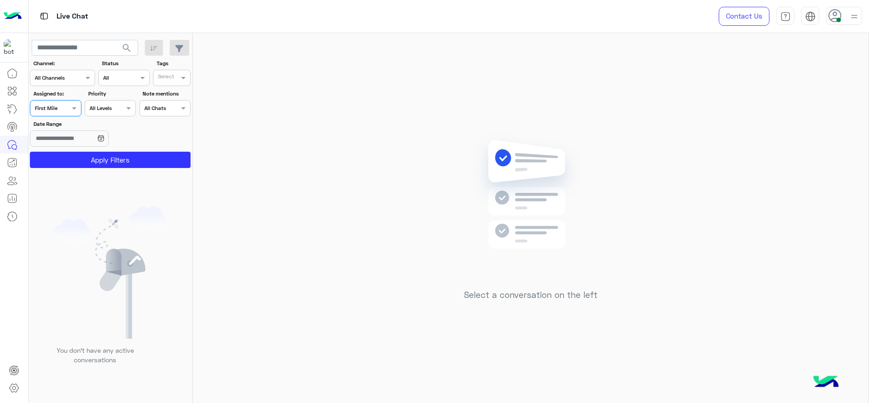
click at [71, 156] on button "Apply Filters" at bounding box center [110, 160] width 161 height 16
click at [73, 115] on div "Assigned on First Mile" at bounding box center [55, 108] width 51 height 16
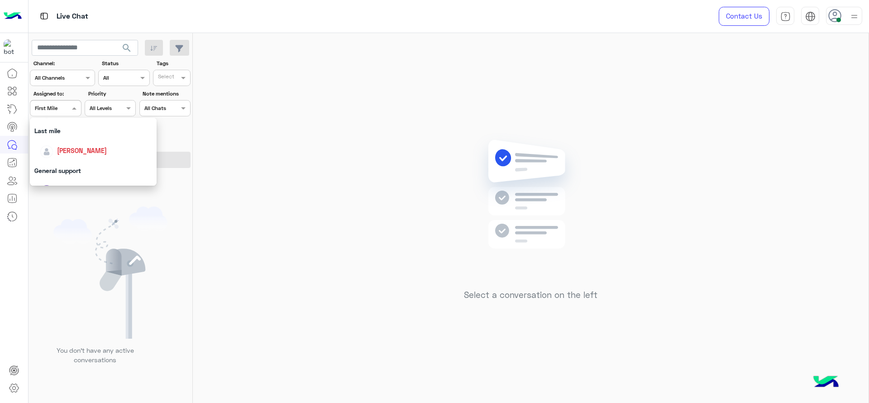
scroll to position [121, 0]
click at [73, 151] on span "[PERSON_NAME]" at bounding box center [82, 151] width 50 height 8
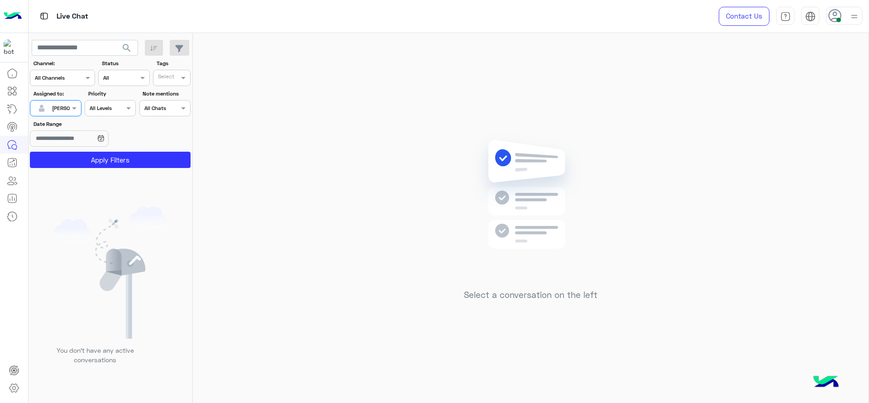
click at [73, 151] on section "Channel: Channel All Channels Status Channel All Tags Select Assigned to: Assig…" at bounding box center [110, 113] width 151 height 109
click at [71, 161] on button "Apply Filters" at bounding box center [110, 160] width 161 height 16
click at [341, 203] on div "Select a conversation on the left" at bounding box center [530, 219] width 675 height 373
click at [78, 106] on span at bounding box center [75, 107] width 11 height 9
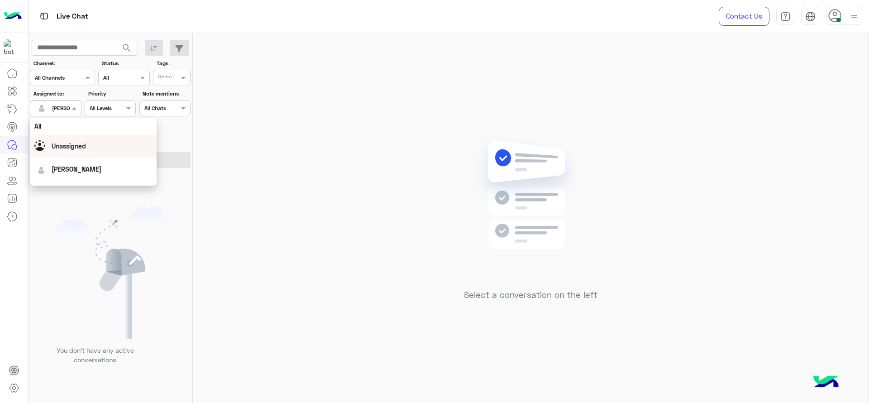
scroll to position [177, 0]
click at [77, 150] on div "First Mile" at bounding box center [93, 154] width 127 height 17
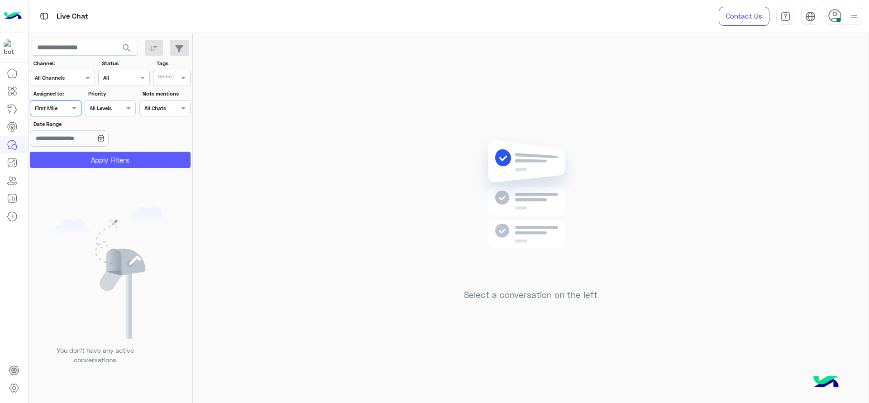
click at [77, 159] on button "Apply Filters" at bounding box center [110, 160] width 161 height 16
click at [62, 109] on div at bounding box center [55, 107] width 50 height 9
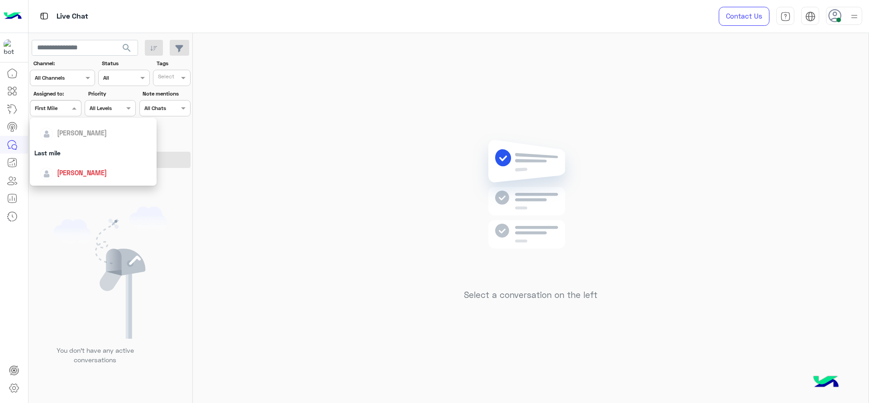
scroll to position [124, 0]
click at [62, 148] on span "[PERSON_NAME]" at bounding box center [82, 147] width 50 height 8
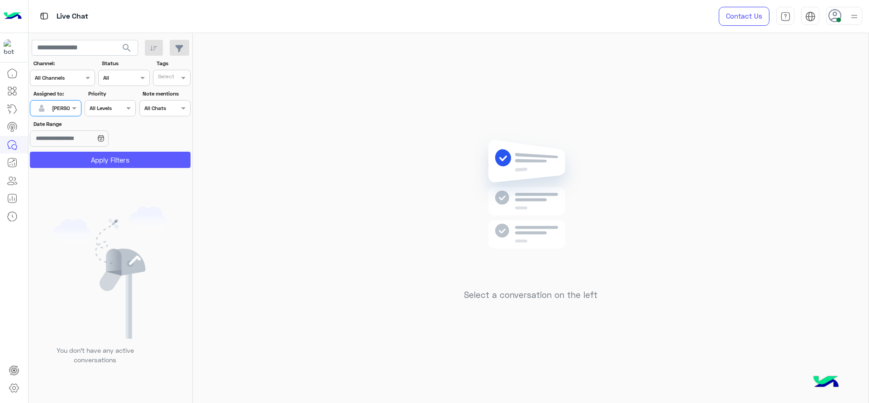
click at [62, 153] on button "Apply Filters" at bounding box center [110, 160] width 161 height 16
click at [56, 110] on input "text" at bounding box center [45, 107] width 21 height 8
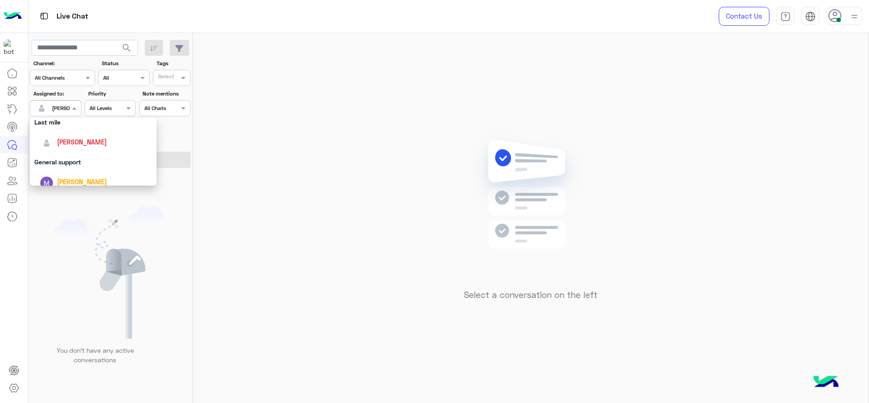
scroll to position [177, 0]
click at [56, 153] on div "First Mile" at bounding box center [93, 154] width 127 height 17
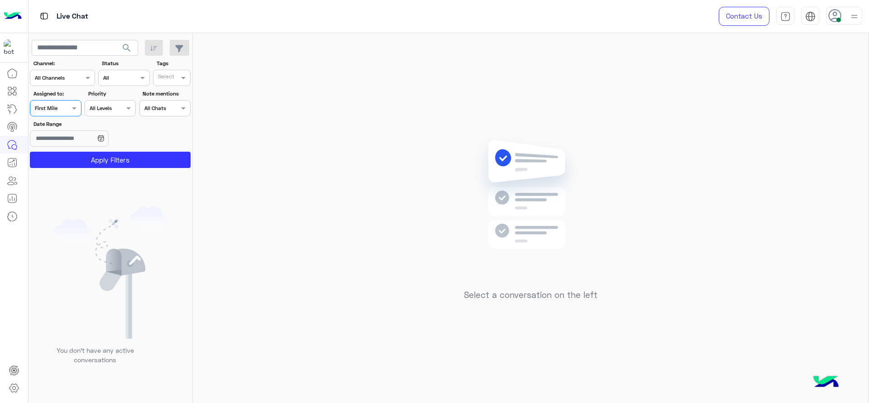
click at [56, 153] on button "Apply Filters" at bounding box center [110, 160] width 161 height 16
click at [72, 104] on span at bounding box center [75, 107] width 11 height 9
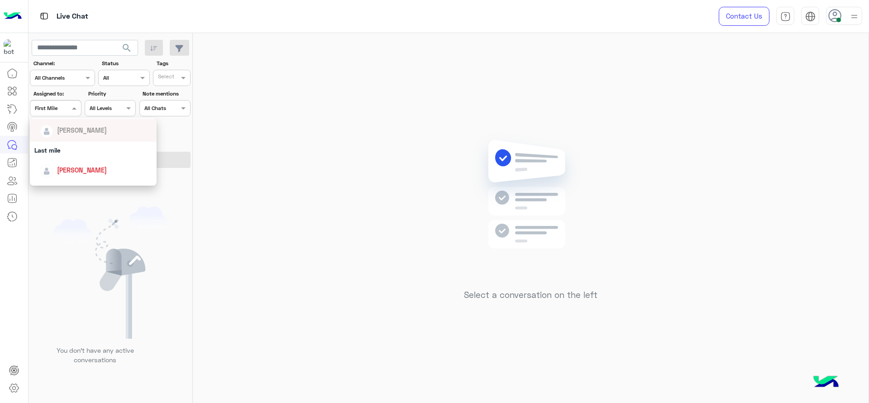
scroll to position [113, 0]
click at [82, 152] on div "[PERSON_NAME]" at bounding box center [96, 159] width 112 height 16
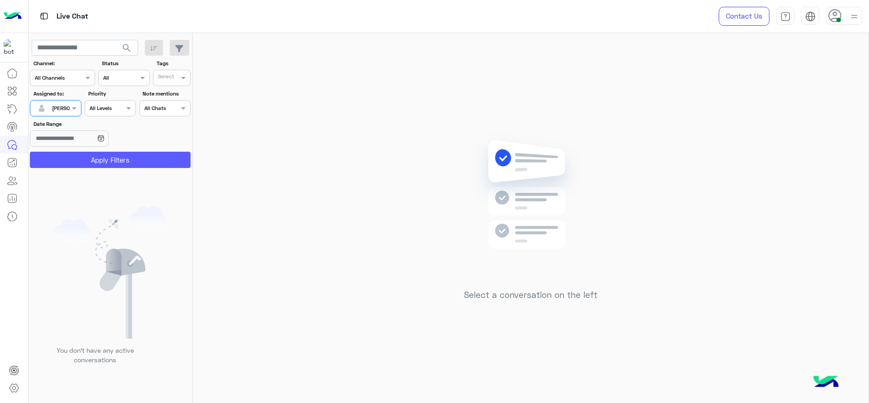
click at [88, 162] on button "Apply Filters" at bounding box center [110, 160] width 161 height 16
click at [277, 166] on div "Select a conversation on the left" at bounding box center [530, 219] width 675 height 373
click at [71, 108] on span at bounding box center [75, 107] width 11 height 9
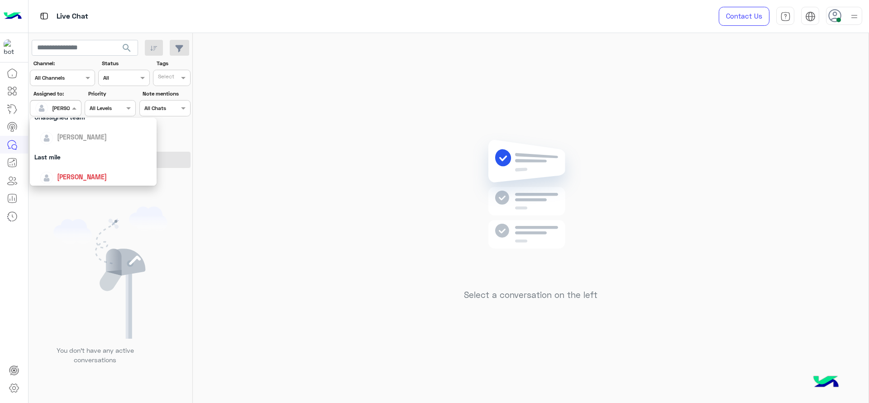
scroll to position [170, 0]
click at [62, 167] on div "First Mile" at bounding box center [93, 161] width 127 height 17
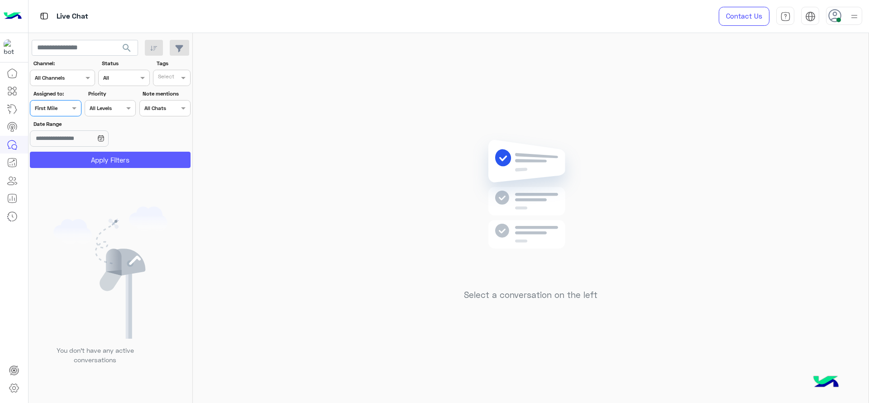
click at [62, 155] on button "Apply Filters" at bounding box center [110, 160] width 161 height 16
click at [70, 104] on span at bounding box center [75, 107] width 11 height 9
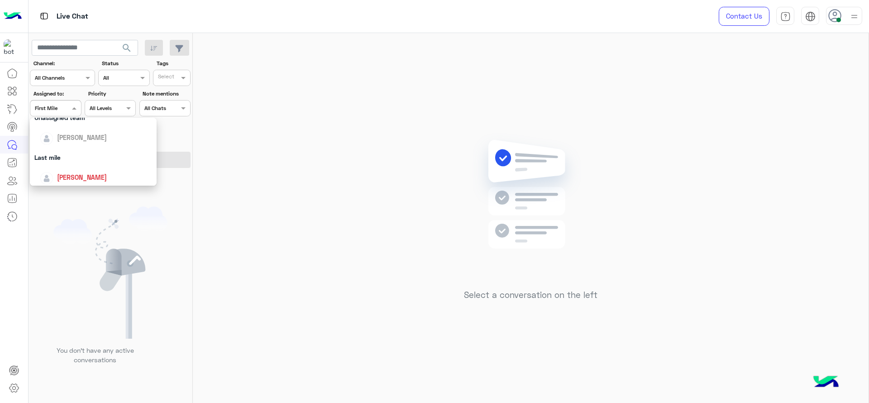
scroll to position [102, 0]
click at [65, 162] on div "[PERSON_NAME]" at bounding box center [96, 170] width 112 height 16
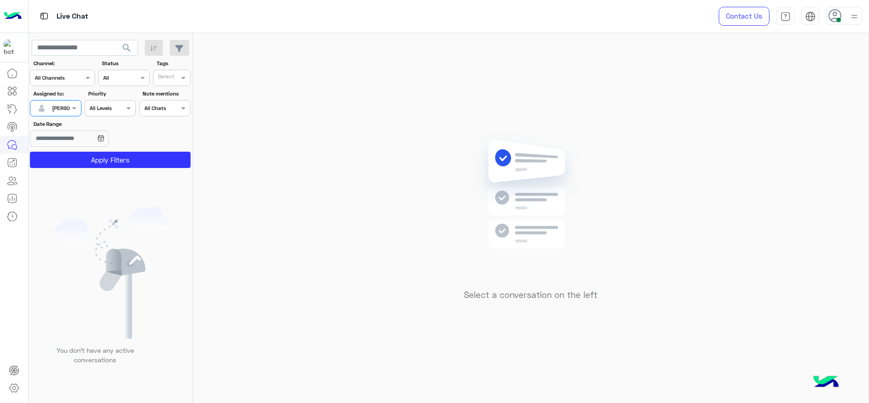
click at [65, 162] on button "Apply Filters" at bounding box center [110, 160] width 161 height 16
click at [64, 97] on label "Assigned to:" at bounding box center [56, 94] width 47 height 8
click at [64, 104] on div at bounding box center [55, 107] width 50 height 9
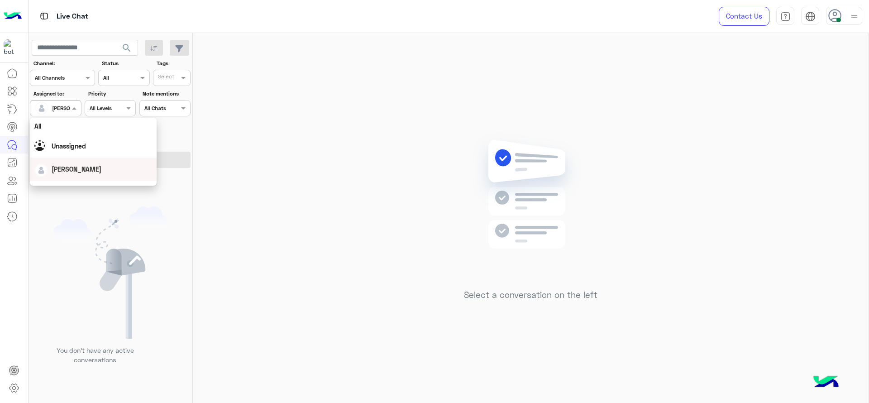
scroll to position [177, 0]
click at [78, 157] on div "First Mile" at bounding box center [93, 154] width 127 height 17
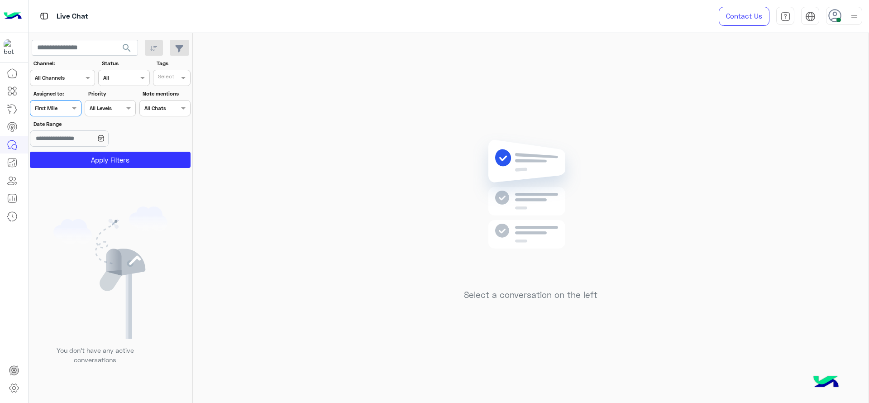
click at [78, 157] on button "Apply Filters" at bounding box center [110, 160] width 161 height 16
click at [71, 109] on span at bounding box center [75, 107] width 11 height 9
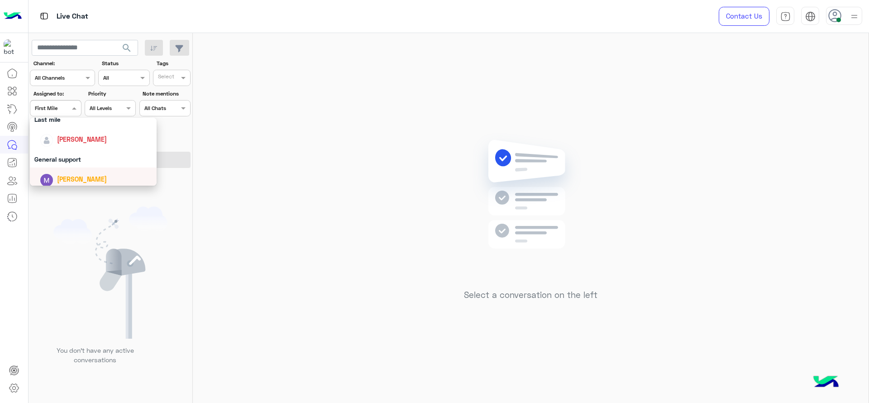
scroll to position [132, 0]
click at [69, 135] on div "[PERSON_NAME]" at bounding box center [82, 139] width 50 height 9
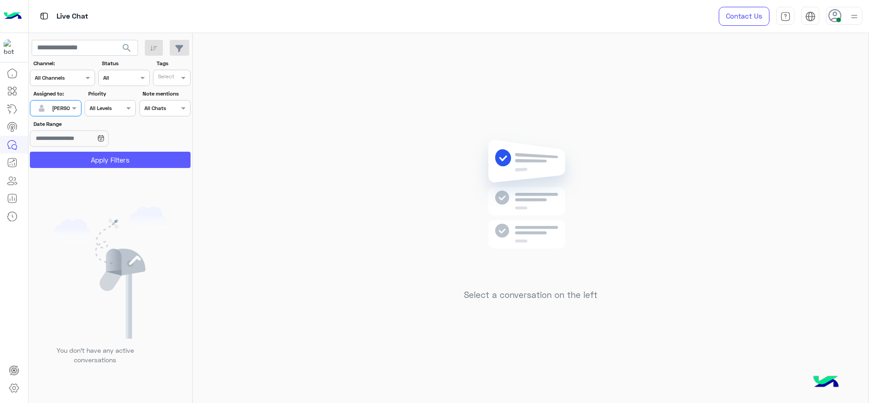
click at [94, 160] on button "Apply Filters" at bounding box center [110, 160] width 161 height 16
click at [56, 113] on div "[PERSON_NAME]" at bounding box center [52, 108] width 34 height 18
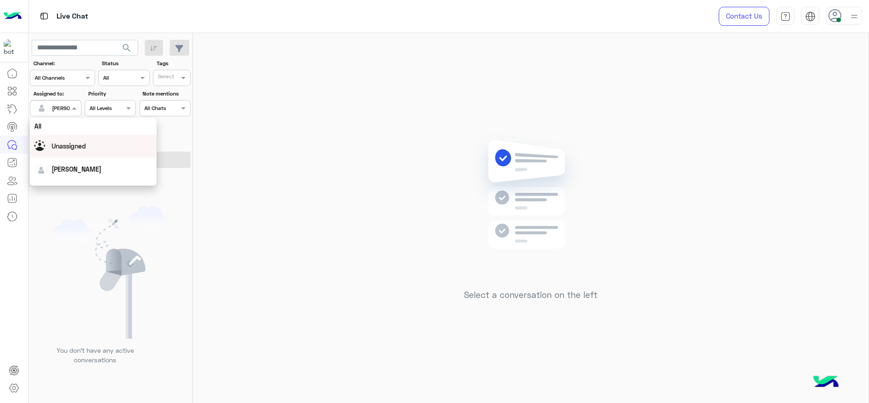
scroll to position [177, 0]
click at [62, 146] on div "First Mile" at bounding box center [93, 154] width 127 height 17
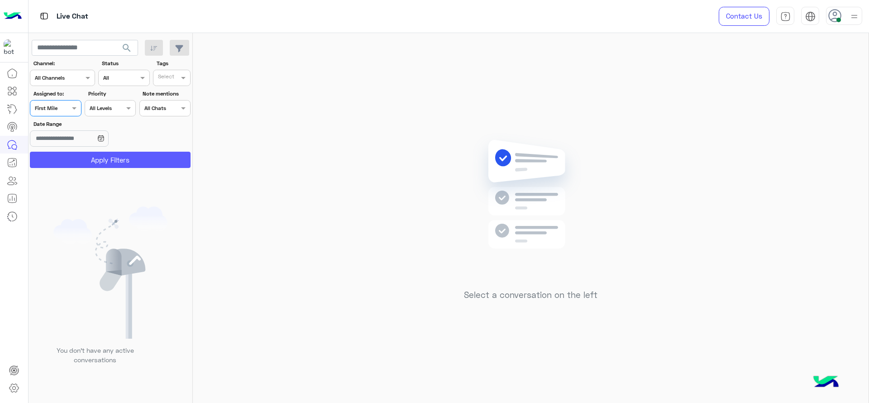
click at [62, 152] on button "Apply Filters" at bounding box center [110, 160] width 161 height 16
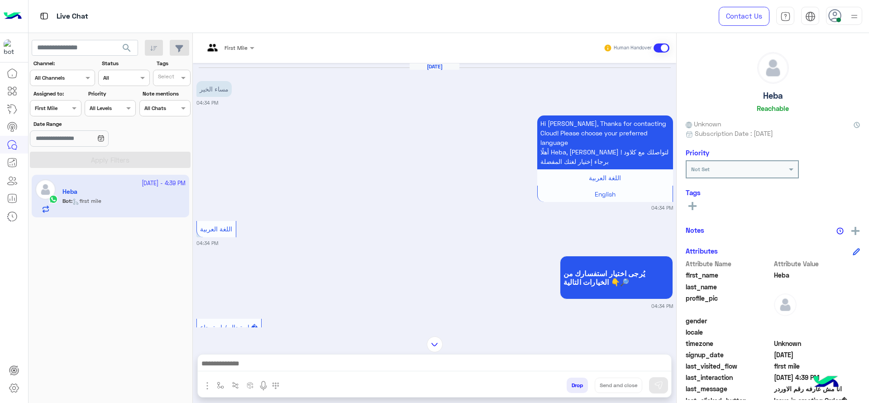
click at [222, 54] on div at bounding box center [214, 48] width 20 height 22
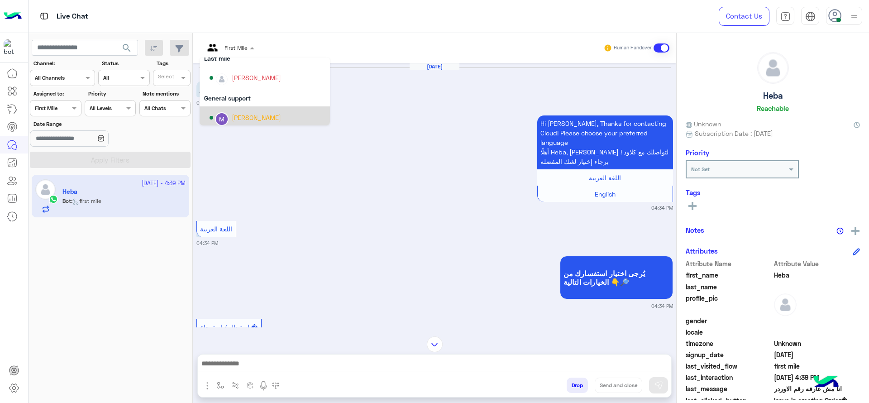
scroll to position [136, 0]
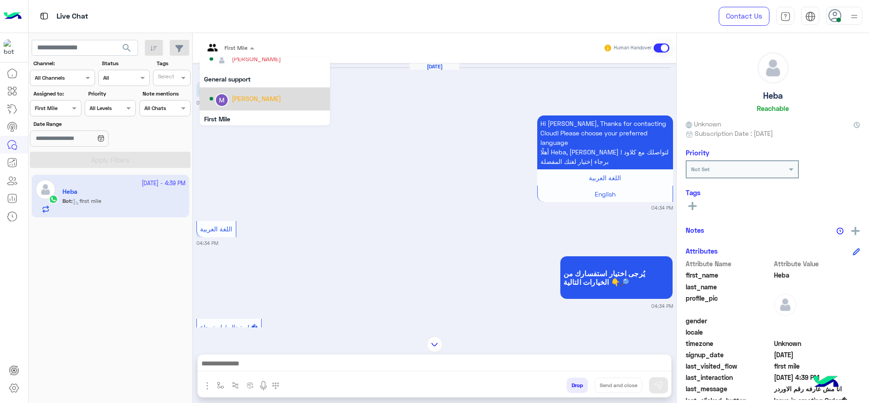
click at [234, 96] on div "[PERSON_NAME]" at bounding box center [256, 98] width 49 height 9
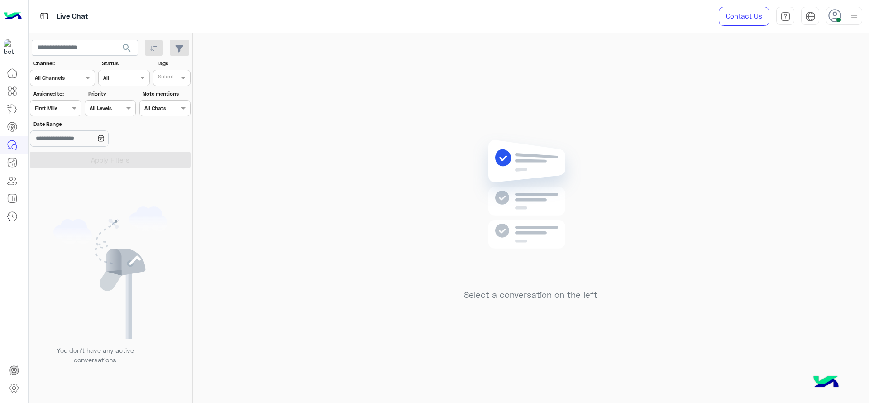
click at [245, 135] on div "Select a conversation on the left" at bounding box center [530, 219] width 675 height 373
click at [66, 98] on div "Assigned to: Assigned on First Mile" at bounding box center [55, 103] width 51 height 27
click at [66, 108] on div at bounding box center [55, 107] width 50 height 9
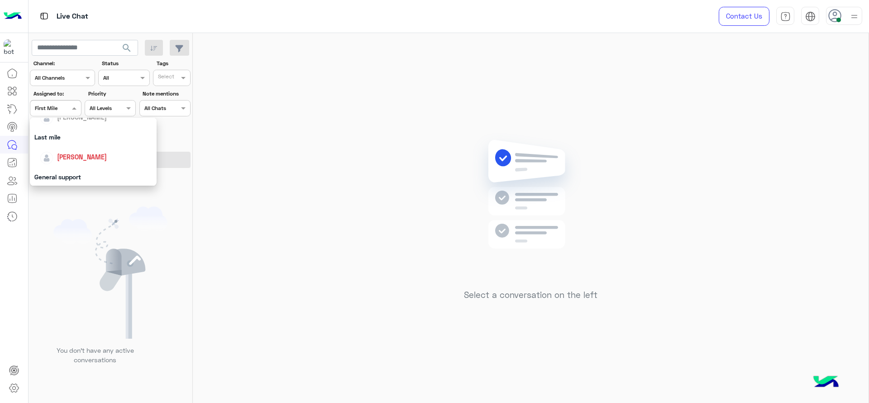
scroll to position [124, 0]
click at [75, 138] on div "[PERSON_NAME]" at bounding box center [93, 147] width 127 height 23
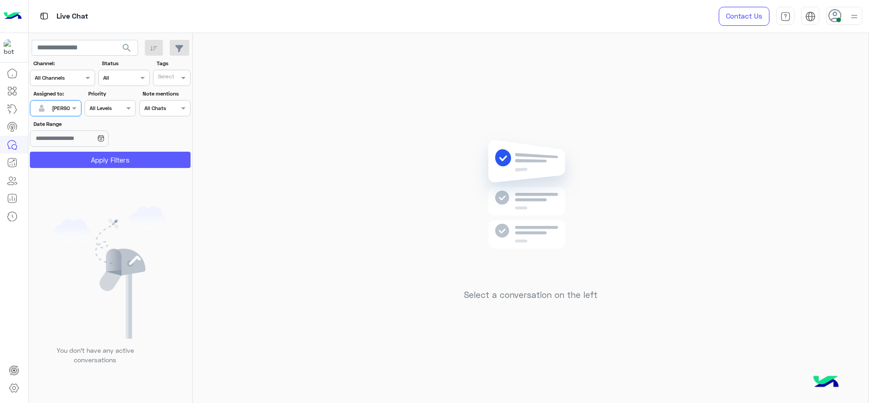
click at [76, 159] on button "Apply Filters" at bounding box center [110, 160] width 161 height 16
click at [62, 109] on div at bounding box center [55, 107] width 50 height 9
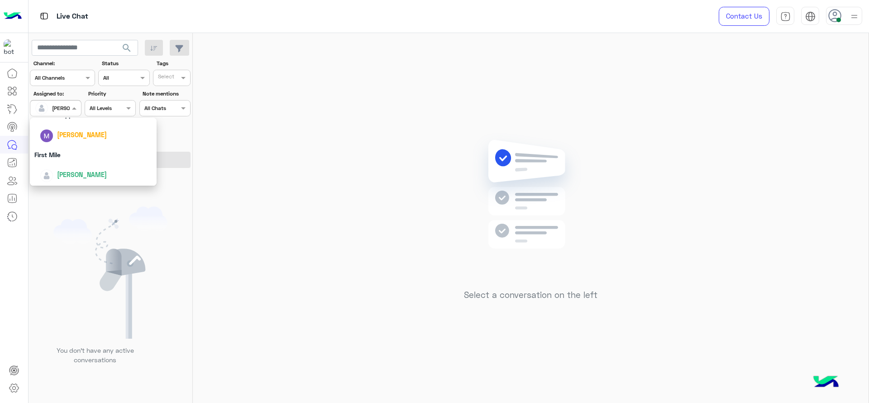
scroll to position [177, 0]
click at [81, 157] on div "First Mile" at bounding box center [93, 154] width 127 height 17
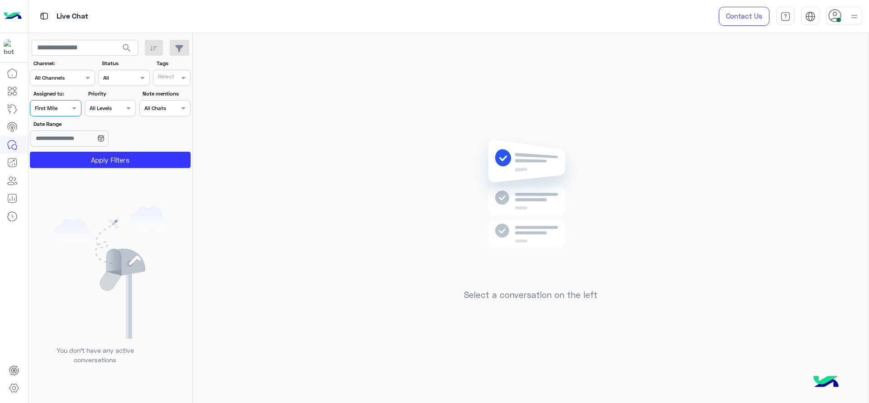
click at [81, 157] on button "Apply Filters" at bounding box center [110, 160] width 161 height 16
click at [50, 104] on input "text" at bounding box center [45, 107] width 21 height 8
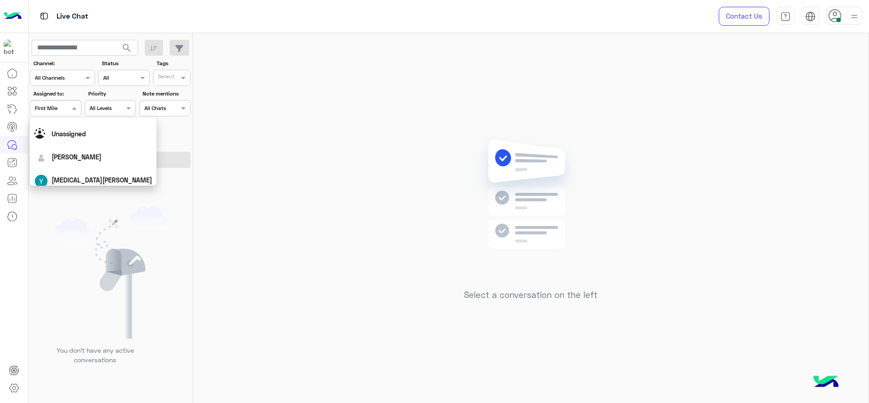
scroll to position [0, 0]
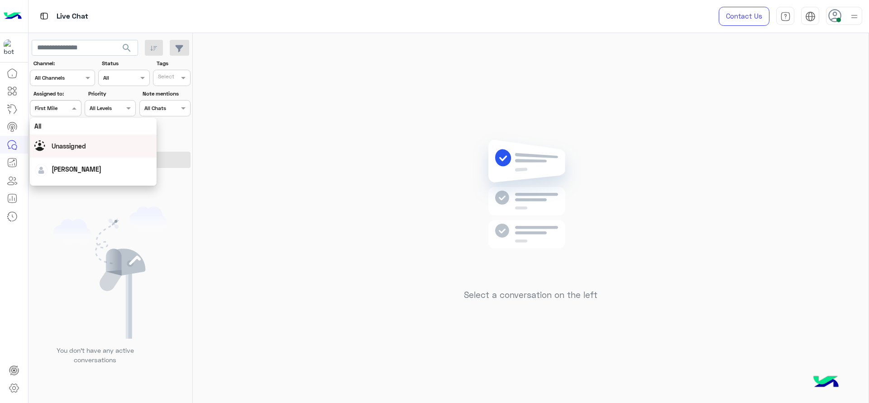
click at [69, 150] on div "Unassigned" at bounding box center [69, 145] width 34 height 9
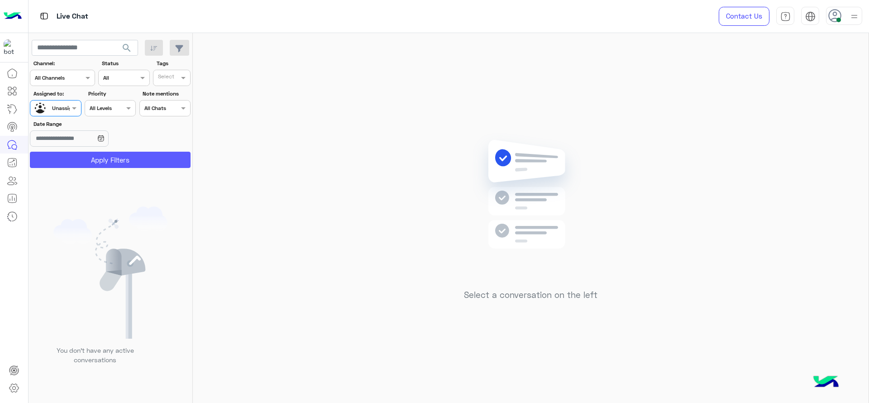
click at [71, 161] on button "Apply Filters" at bounding box center [110, 160] width 161 height 16
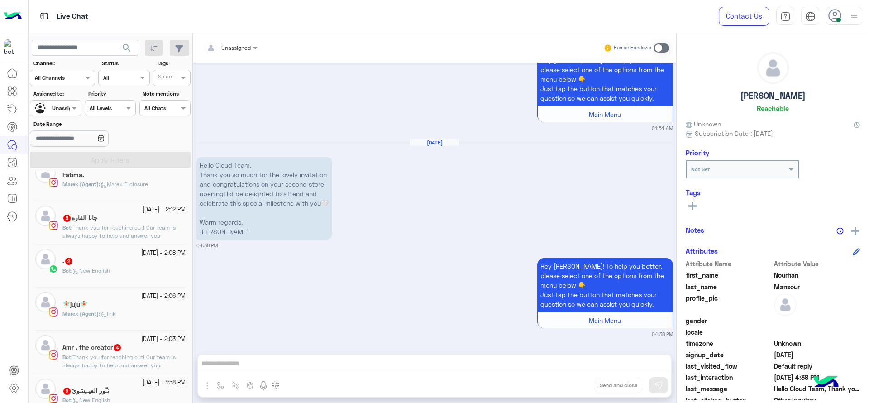
scroll to position [152, 0]
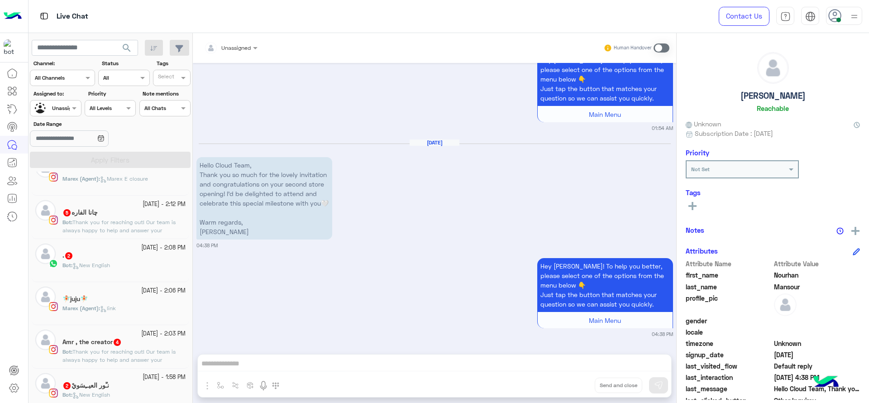
click at [57, 95] on label "Assigned to:" at bounding box center [56, 94] width 47 height 8
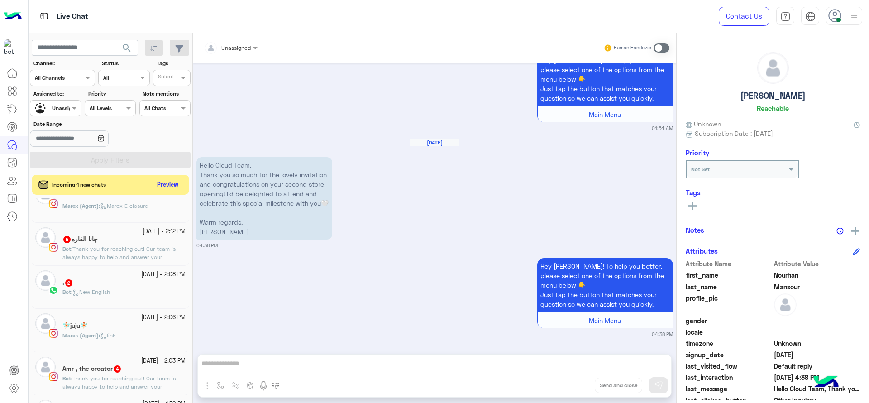
click at [55, 105] on input "text" at bounding box center [45, 107] width 21 height 8
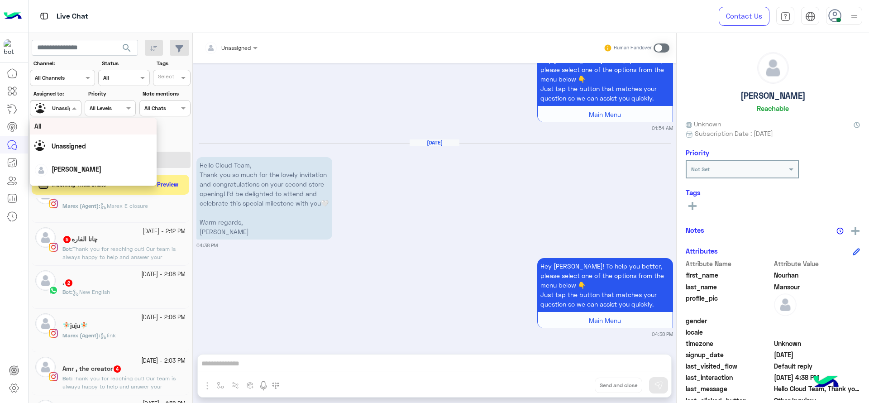
click at [60, 131] on div "All" at bounding box center [93, 126] width 127 height 17
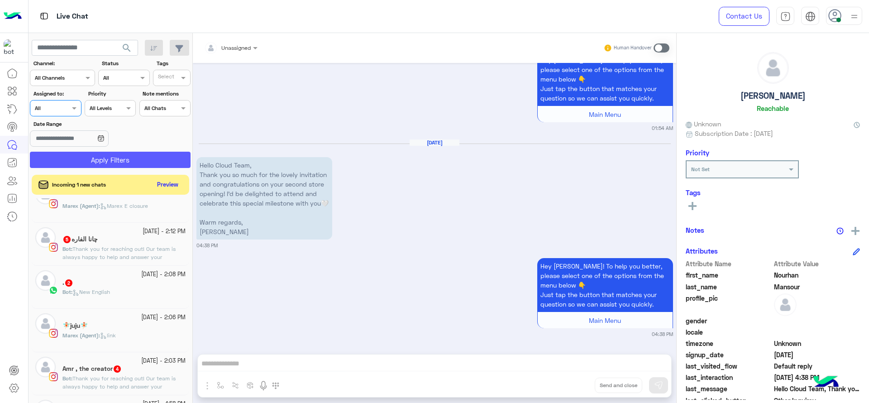
click at [58, 158] on button "Apply Filters" at bounding box center [110, 160] width 161 height 16
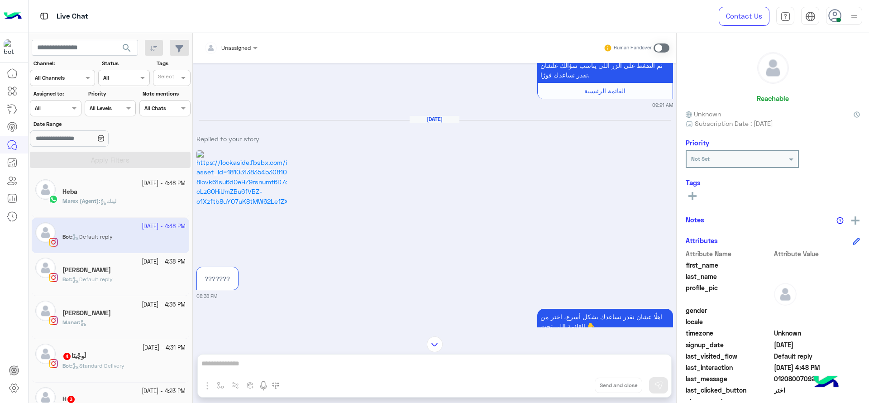
scroll to position [1539, 0]
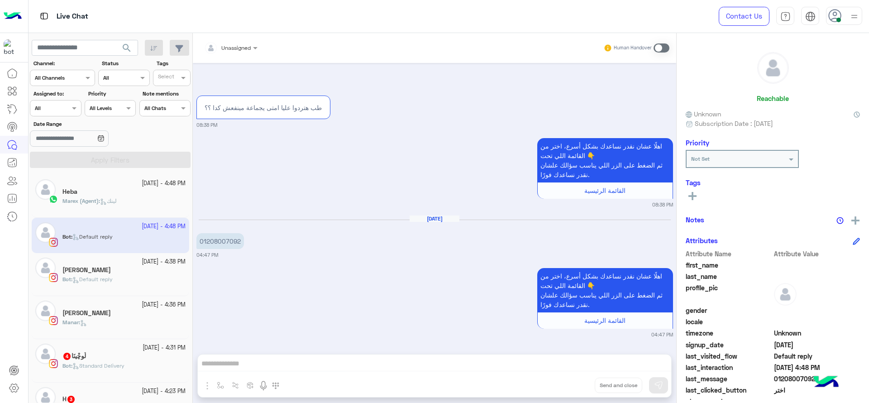
click at [689, 199] on icon at bounding box center [692, 196] width 8 height 8
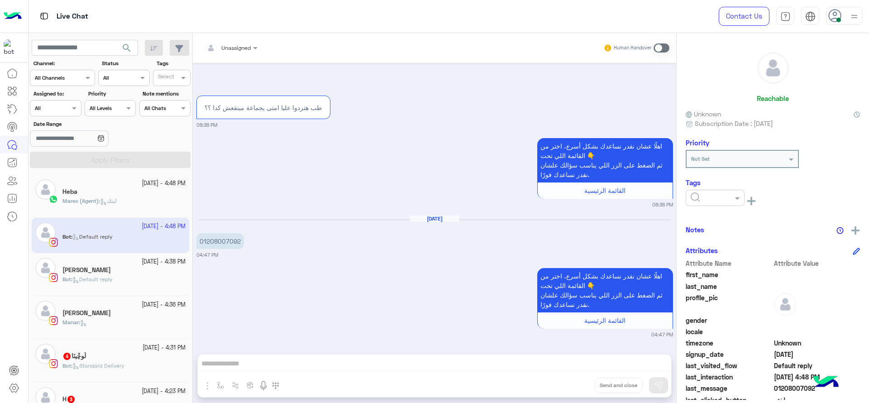
click at [717, 204] on div at bounding box center [714, 198] width 59 height 16
click at [716, 216] on span "J FOLLOW UP" at bounding box center [709, 220] width 39 height 8
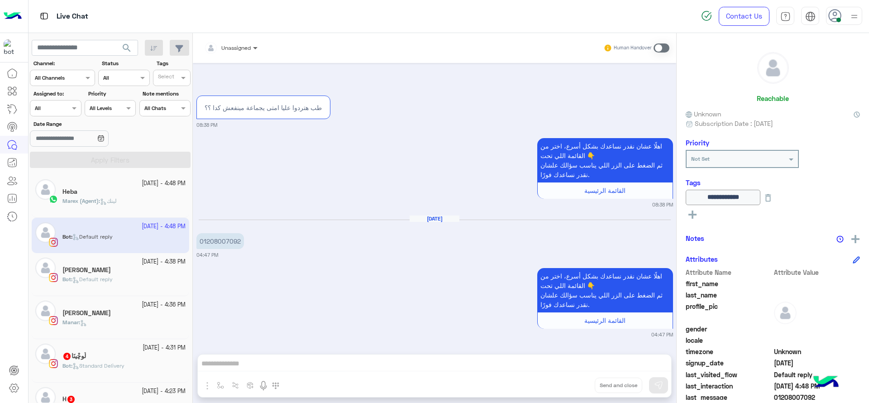
click at [253, 49] on span at bounding box center [256, 47] width 11 height 9
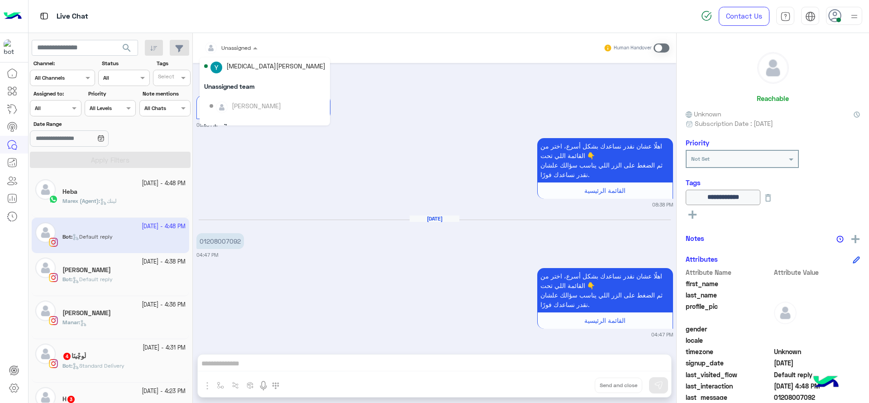
scroll to position [79, 0]
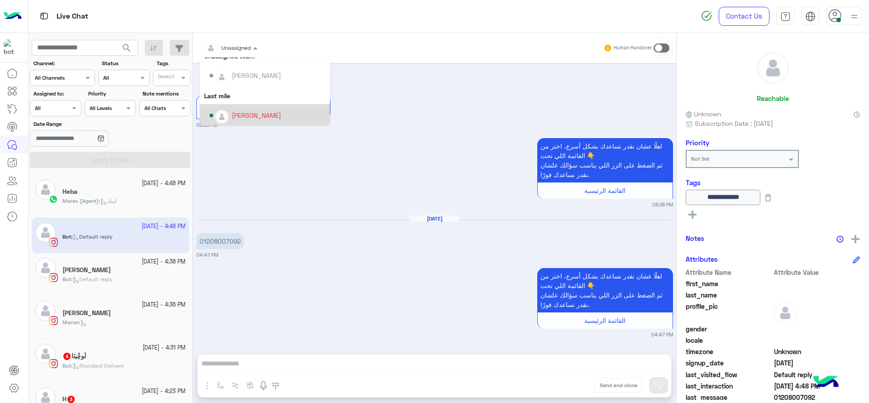
click at [266, 114] on div "[PERSON_NAME]" at bounding box center [256, 114] width 49 height 9
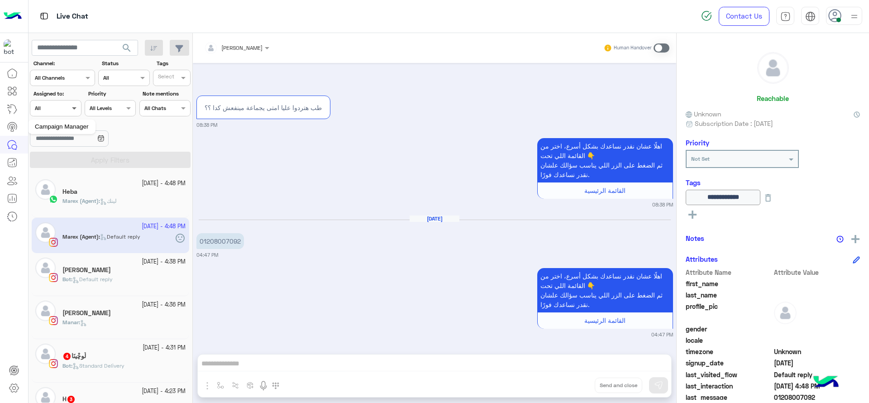
scroll to position [1570, 0]
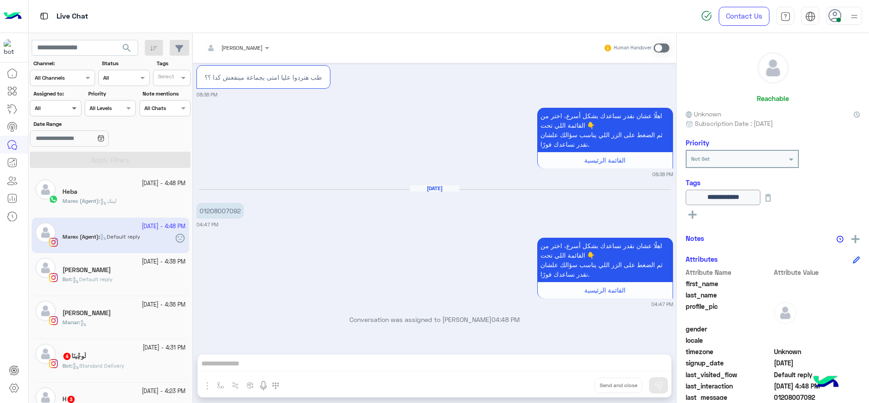
click at [71, 108] on span at bounding box center [75, 107] width 11 height 9
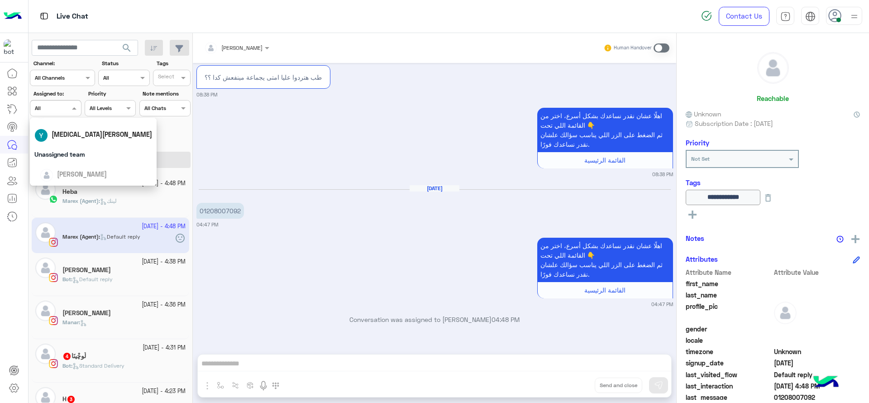
scroll to position [124, 0]
click at [85, 148] on span "[PERSON_NAME]" at bounding box center [82, 147] width 50 height 8
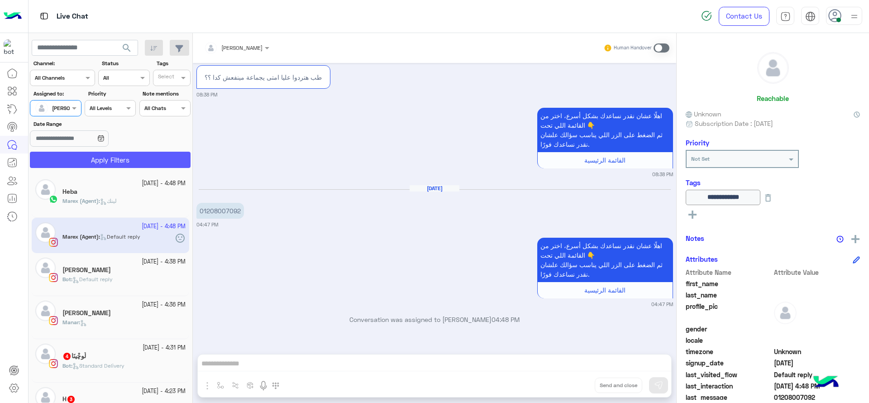
click at [90, 153] on button "Apply Filters" at bounding box center [110, 160] width 161 height 16
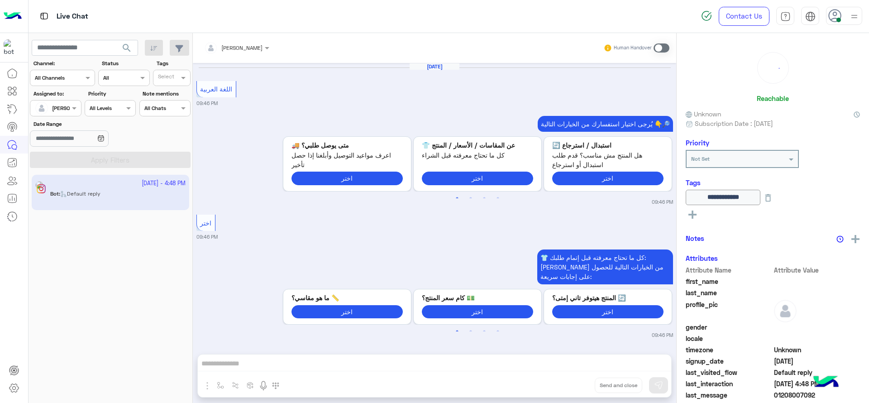
scroll to position [1467, 0]
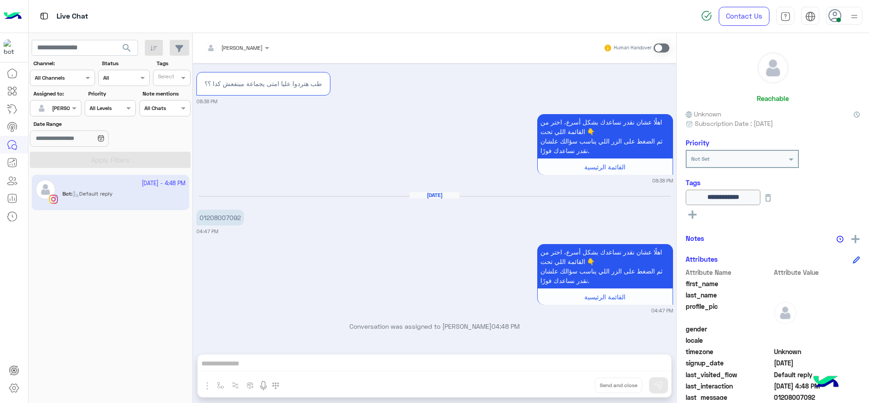
click at [654, 49] on span at bounding box center [661, 47] width 16 height 9
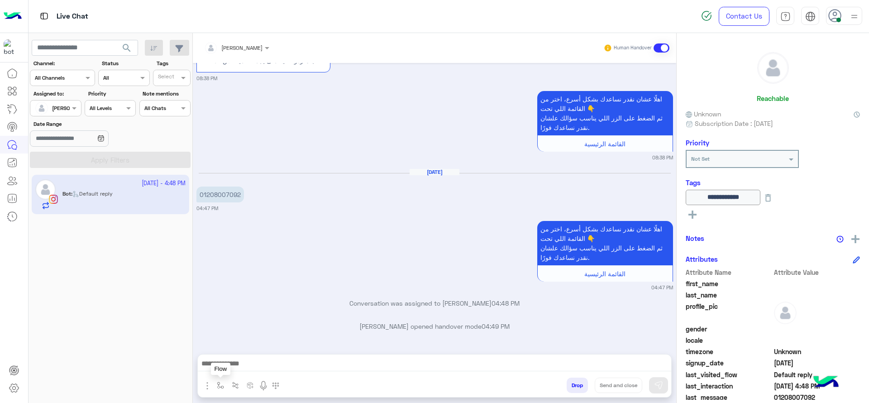
click at [217, 380] on button "button" at bounding box center [220, 384] width 15 height 15
click at [219, 369] on div "enter flow name" at bounding box center [247, 365] width 67 height 16
type input "*"
click at [234, 328] on span "J Greeting" at bounding box center [234, 331] width 33 height 8
type textarea "**********"
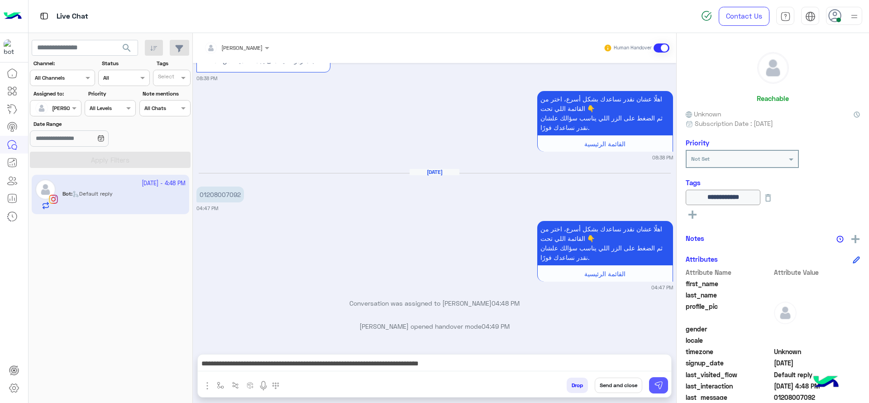
click at [661, 385] on img at bounding box center [658, 384] width 9 height 9
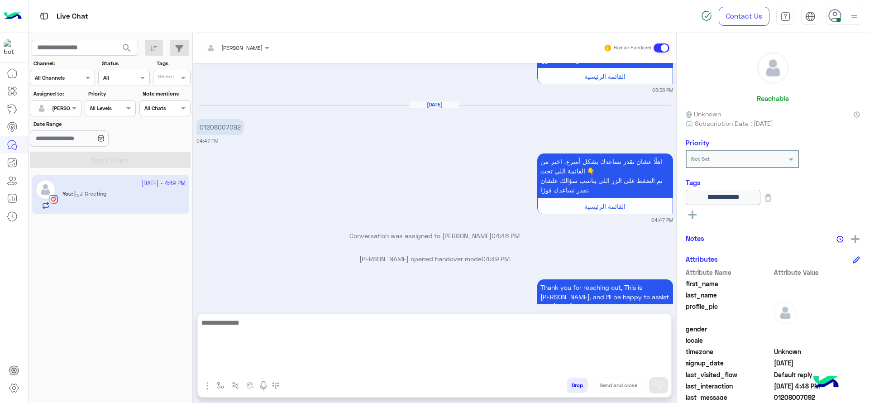
click at [396, 363] on textarea at bounding box center [434, 344] width 473 height 54
type textarea "**********"
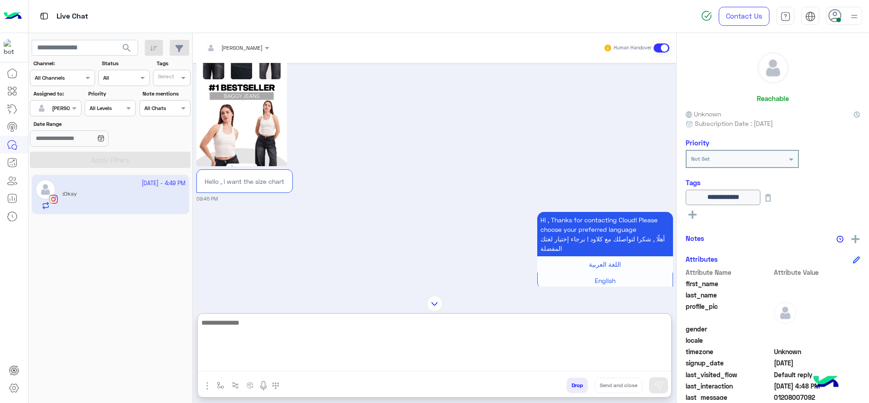
scroll to position [0, 0]
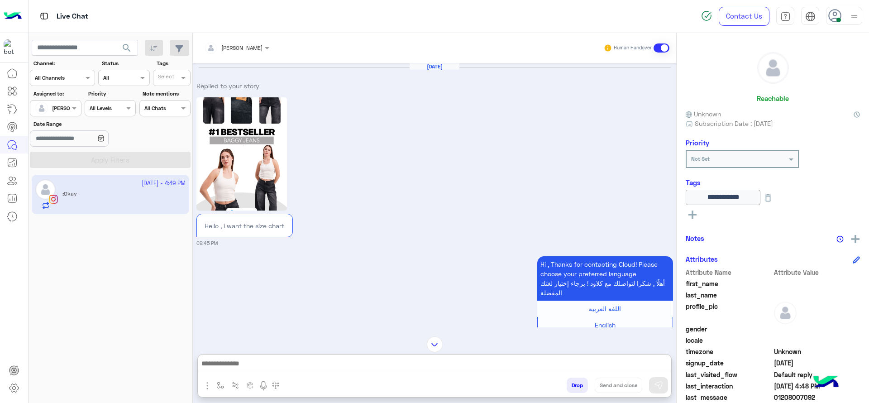
click at [426, 179] on div "Aug 31, 2025 Replied to your story Hello , i want the size chart 09:45 PM" at bounding box center [434, 155] width 476 height 184
click at [420, 43] on div "Jana Aboelseoud Human Handover" at bounding box center [434, 48] width 470 height 16
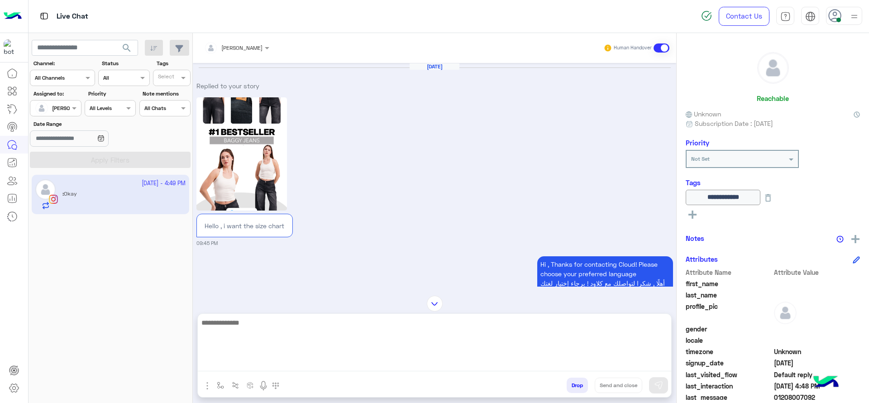
click at [334, 362] on textarea at bounding box center [434, 344] width 473 height 54
type textarea "*"
click at [334, 362] on textarea at bounding box center [434, 344] width 473 height 54
click at [398, 329] on textarea "**********" at bounding box center [434, 344] width 473 height 54
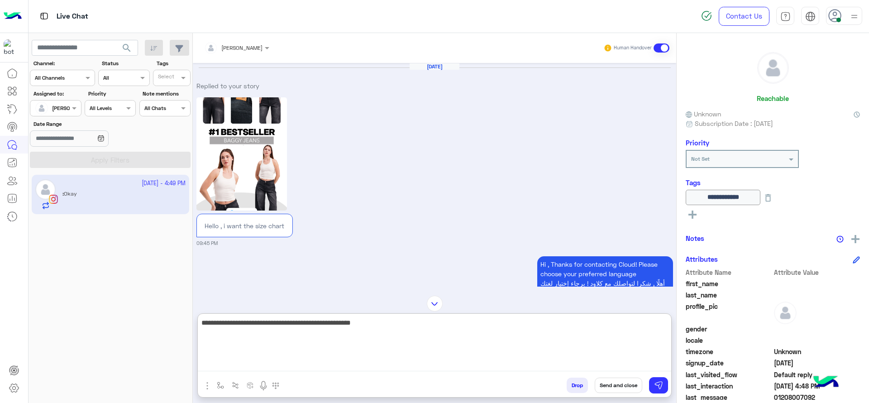
paste textarea "**********"
drag, startPoint x: 201, startPoint y: 334, endPoint x: 257, endPoint y: 337, distance: 55.7
click at [257, 337] on textarea "**********" at bounding box center [434, 344] width 473 height 54
drag, startPoint x: 308, startPoint y: 348, endPoint x: 194, endPoint y: 351, distance: 114.0
click at [194, 351] on div "Jana Aboelseoud Human Handover Aug 31, 2025 Replied to your story Hello , i wan…" at bounding box center [434, 219] width 483 height 373
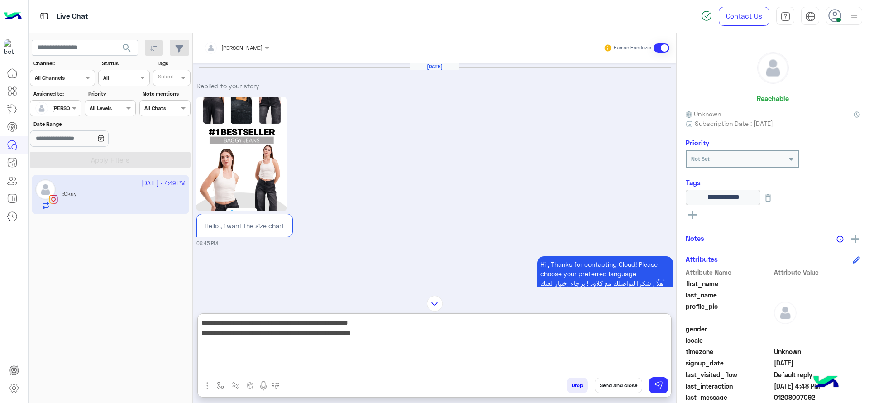
type textarea "**********"
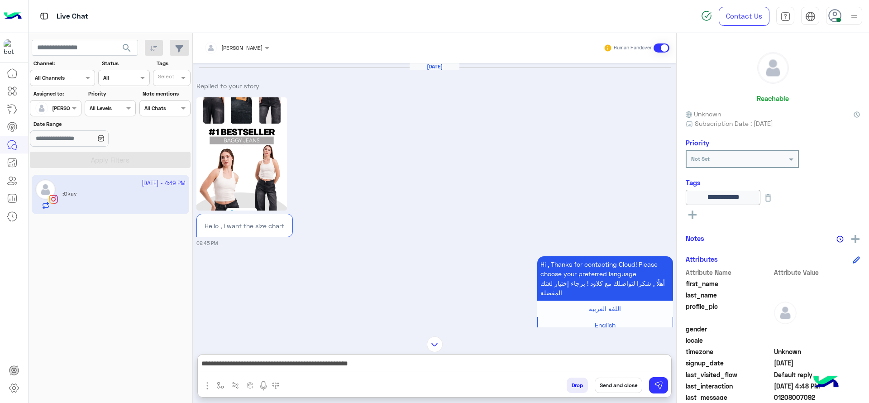
click at [619, 386] on button "Send and close" at bounding box center [617, 384] width 47 height 15
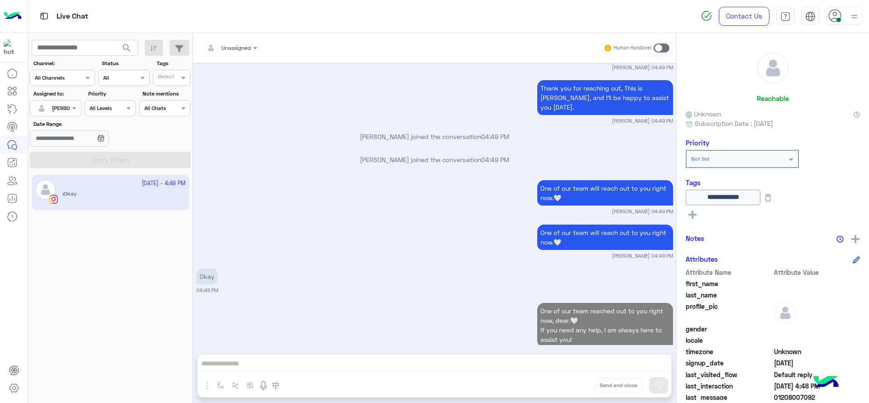
scroll to position [2128, 0]
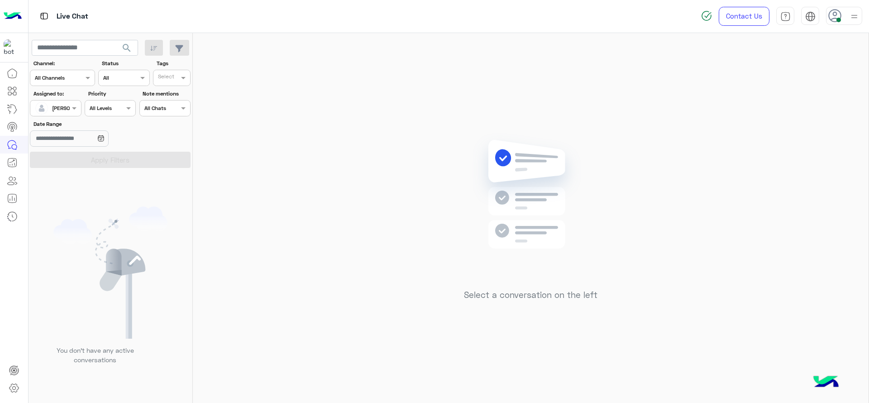
click at [58, 106] on div at bounding box center [55, 107] width 50 height 9
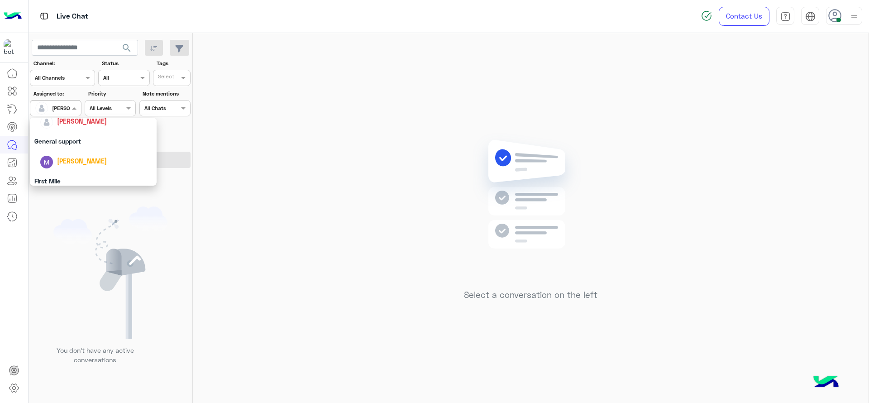
scroll to position [177, 0]
click at [76, 151] on div "First Mile" at bounding box center [93, 154] width 127 height 17
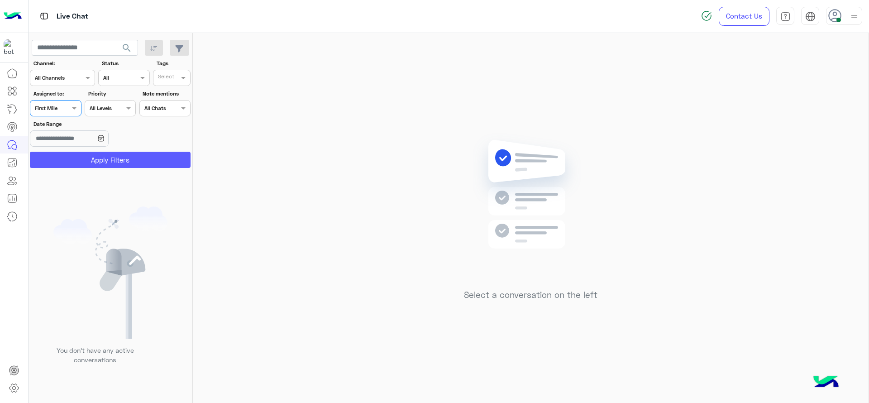
click at [82, 162] on button "Apply Filters" at bounding box center [110, 160] width 161 height 16
click at [57, 105] on div at bounding box center [55, 107] width 50 height 9
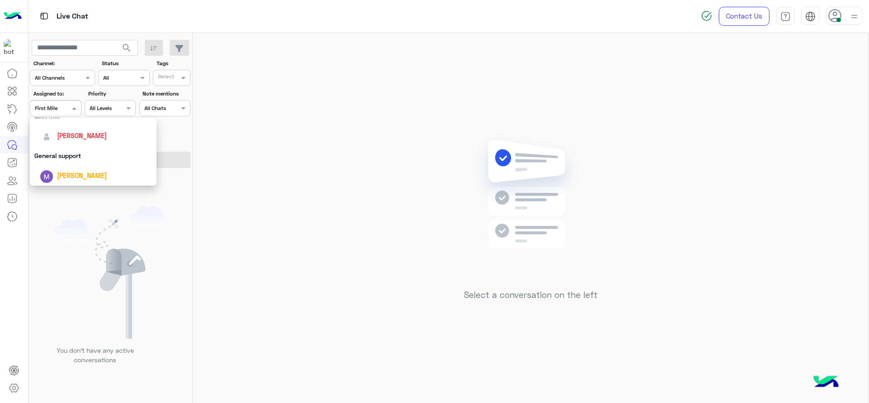
scroll to position [98, 0]
click at [83, 170] on span "[PERSON_NAME]" at bounding box center [82, 174] width 50 height 8
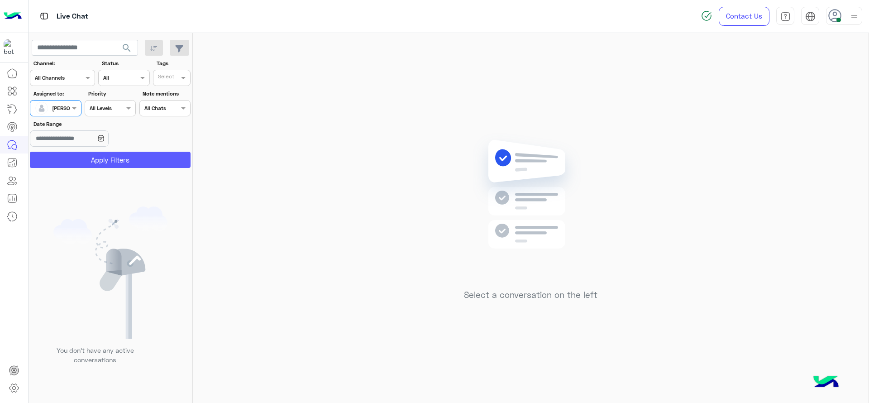
click at [112, 165] on button "Apply Filters" at bounding box center [110, 160] width 161 height 16
click at [845, 21] on div at bounding box center [844, 16] width 36 height 18
